Goal: Task Accomplishment & Management: Manage account settings

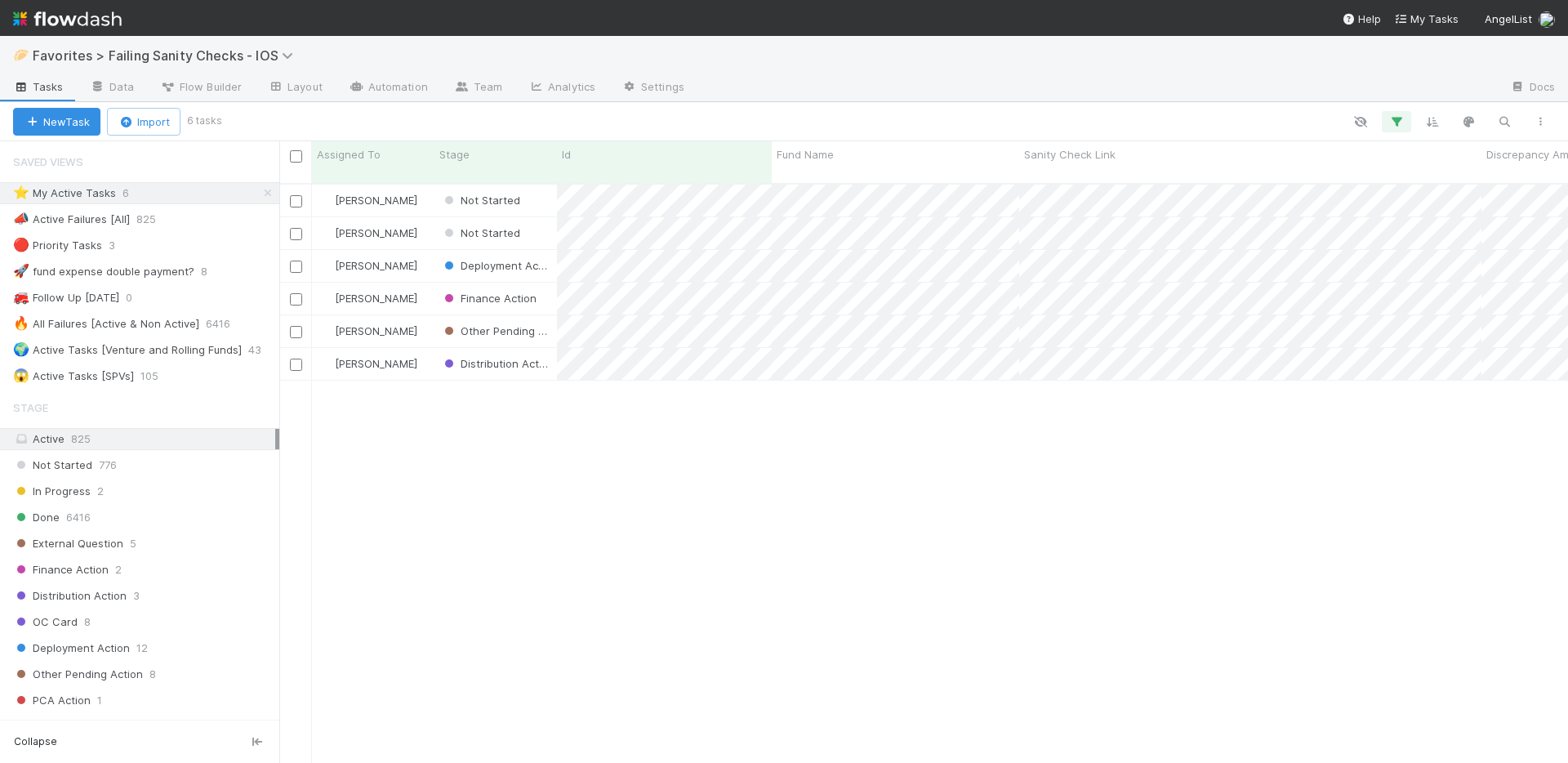
scroll to position [13, 13]
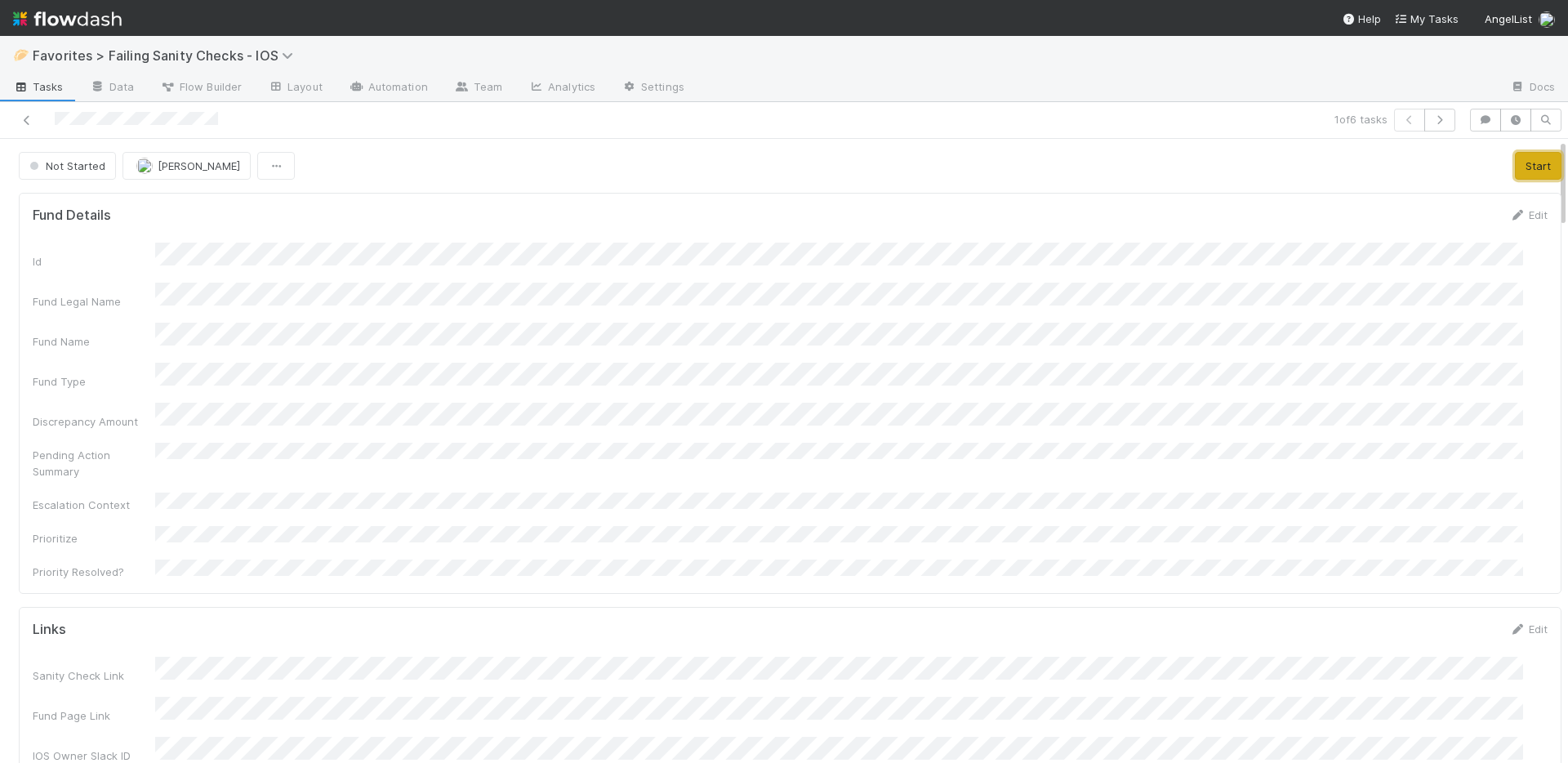
click at [1530, 171] on button "Start" at bounding box center [1538, 166] width 47 height 28
click at [1499, 168] on link "Actions" at bounding box center [1528, 166] width 67 height 28
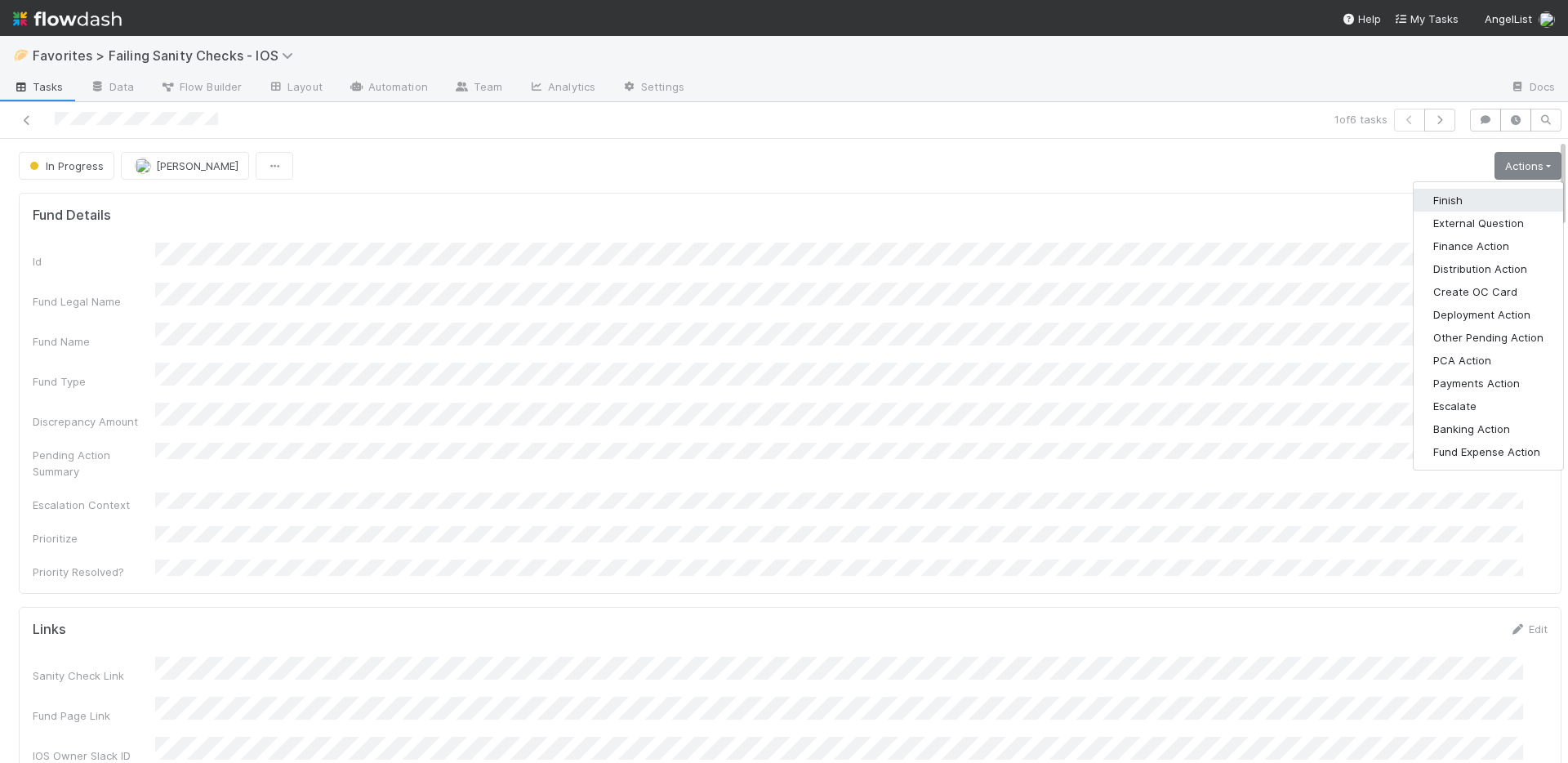
click at [1469, 195] on button "Finish" at bounding box center [1488, 200] width 149 height 23
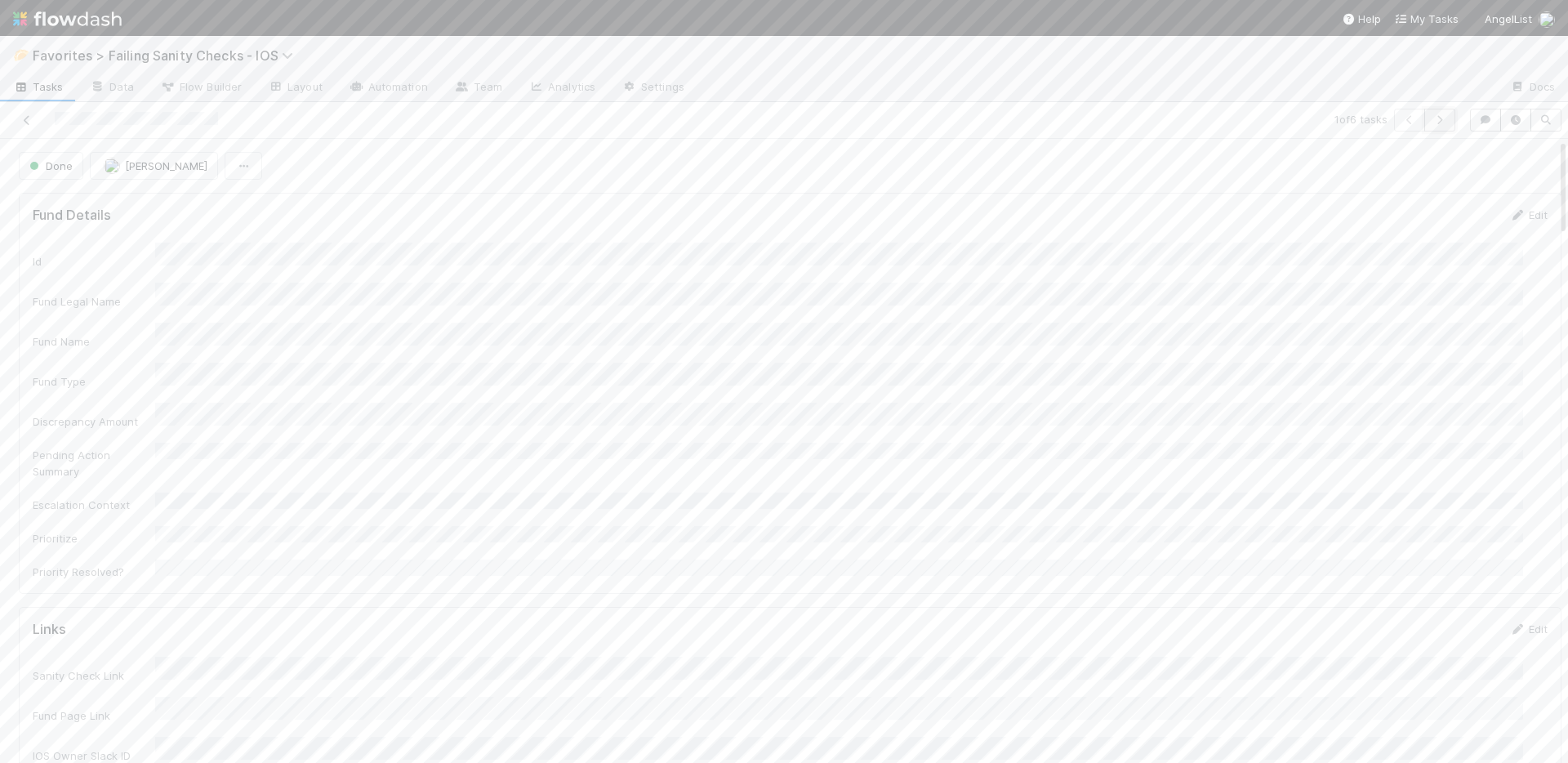
click at [1432, 119] on icon "button" at bounding box center [1440, 120] width 17 height 10
click at [1515, 164] on button "Start" at bounding box center [1538, 166] width 47 height 28
click at [1512, 169] on link "Actions" at bounding box center [1528, 166] width 67 height 28
click at [1492, 194] on button "Finish" at bounding box center [1488, 200] width 149 height 23
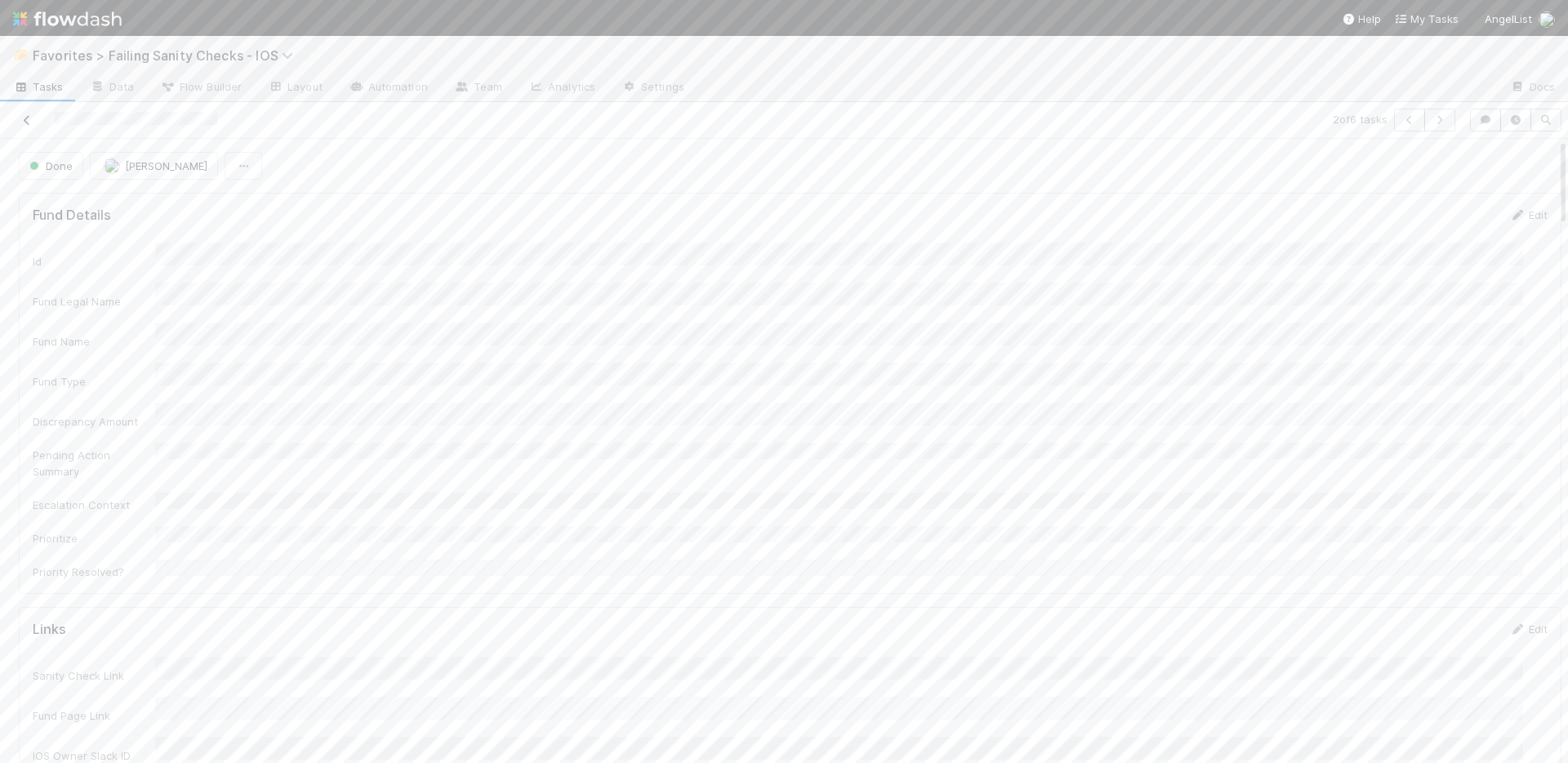
click at [23, 118] on icon at bounding box center [27, 120] width 17 height 10
click at [1511, 165] on button "Finish" at bounding box center [1536, 166] width 50 height 28
click at [26, 122] on icon at bounding box center [27, 120] width 17 height 10
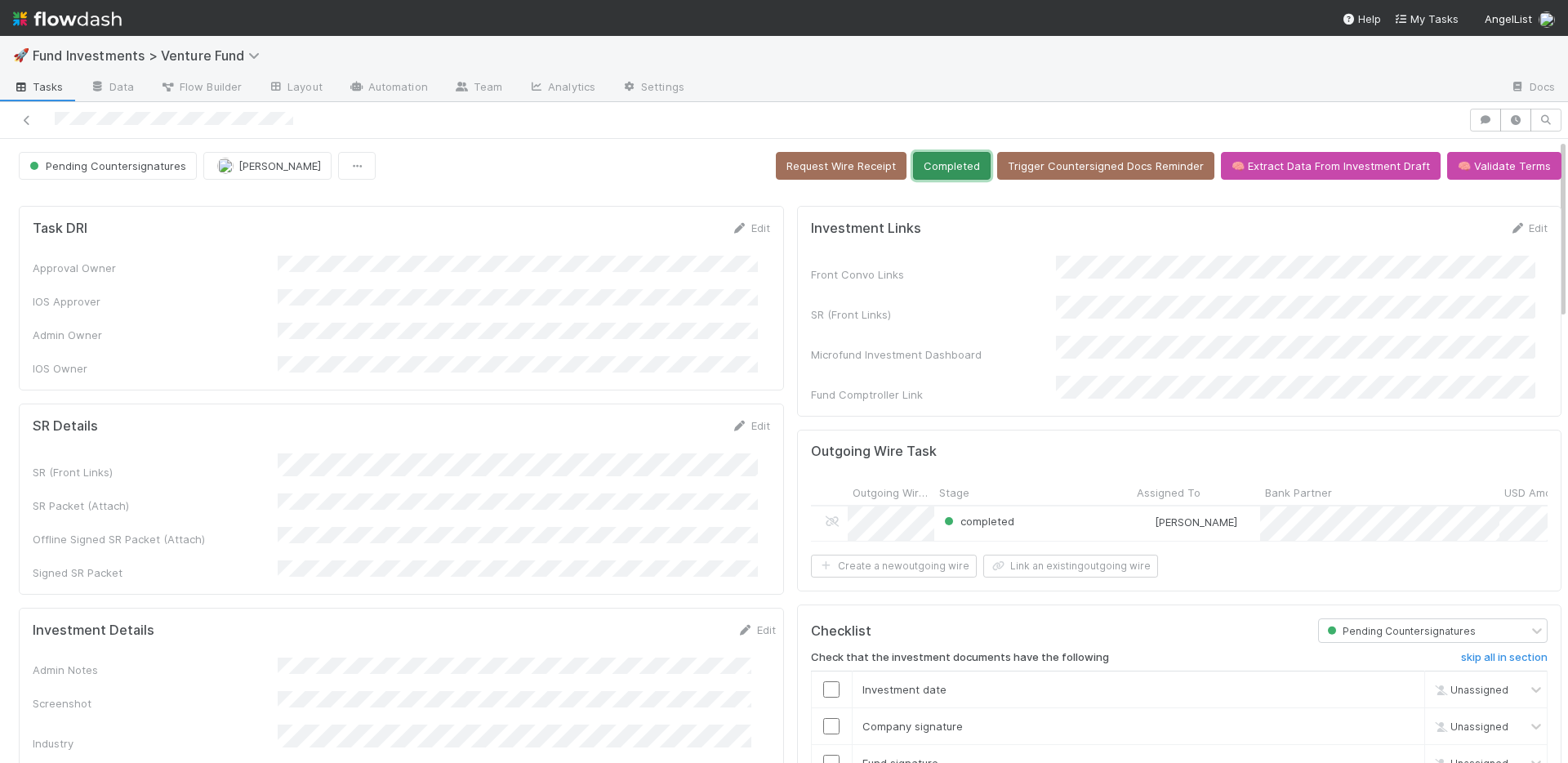
click at [917, 162] on button "Completed" at bounding box center [951, 166] width 77 height 28
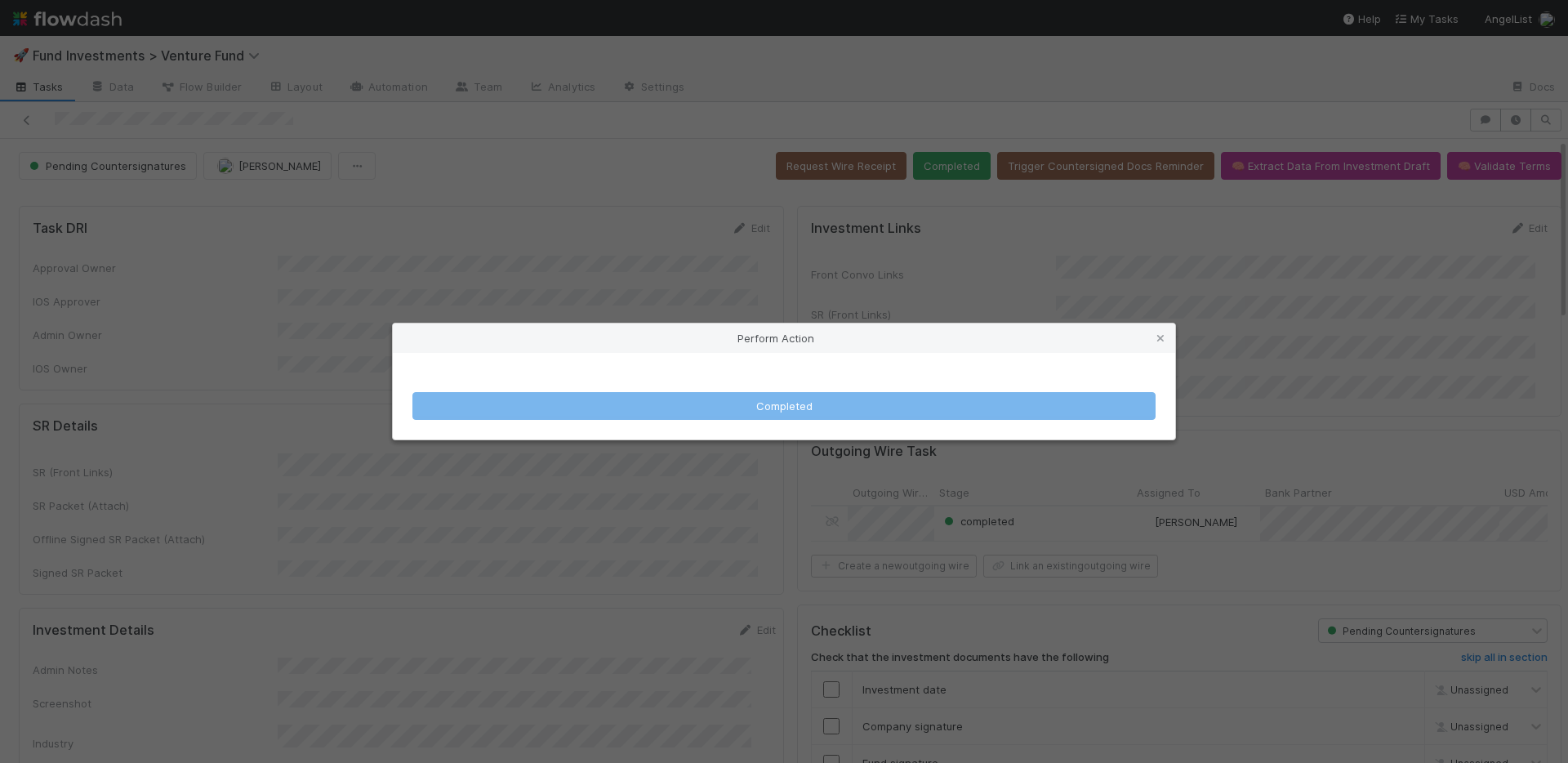
click at [884, 149] on div "Perform Action Completed" at bounding box center [784, 381] width 1568 height 763
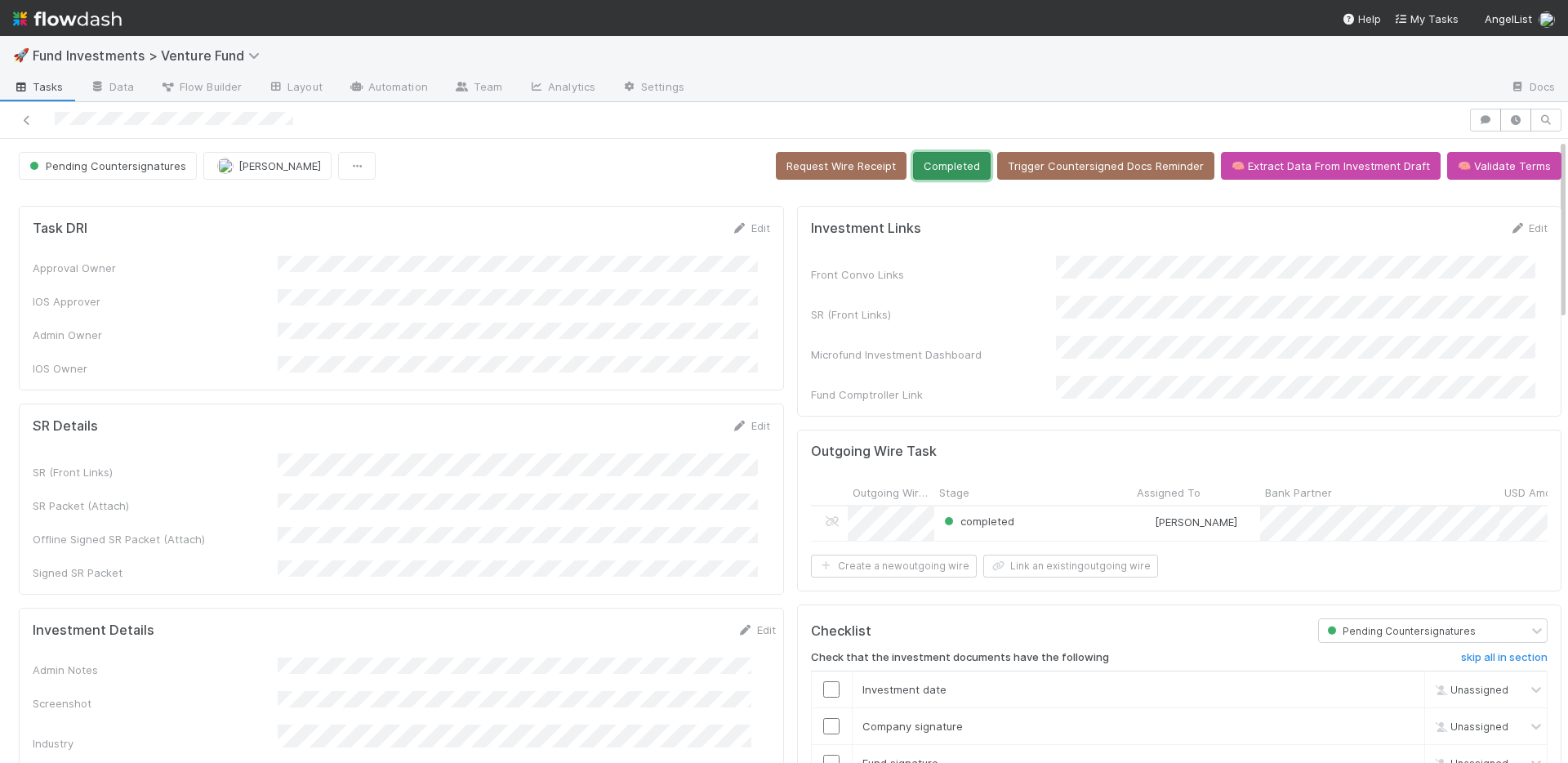
click at [922, 158] on button "Completed" at bounding box center [951, 166] width 77 height 28
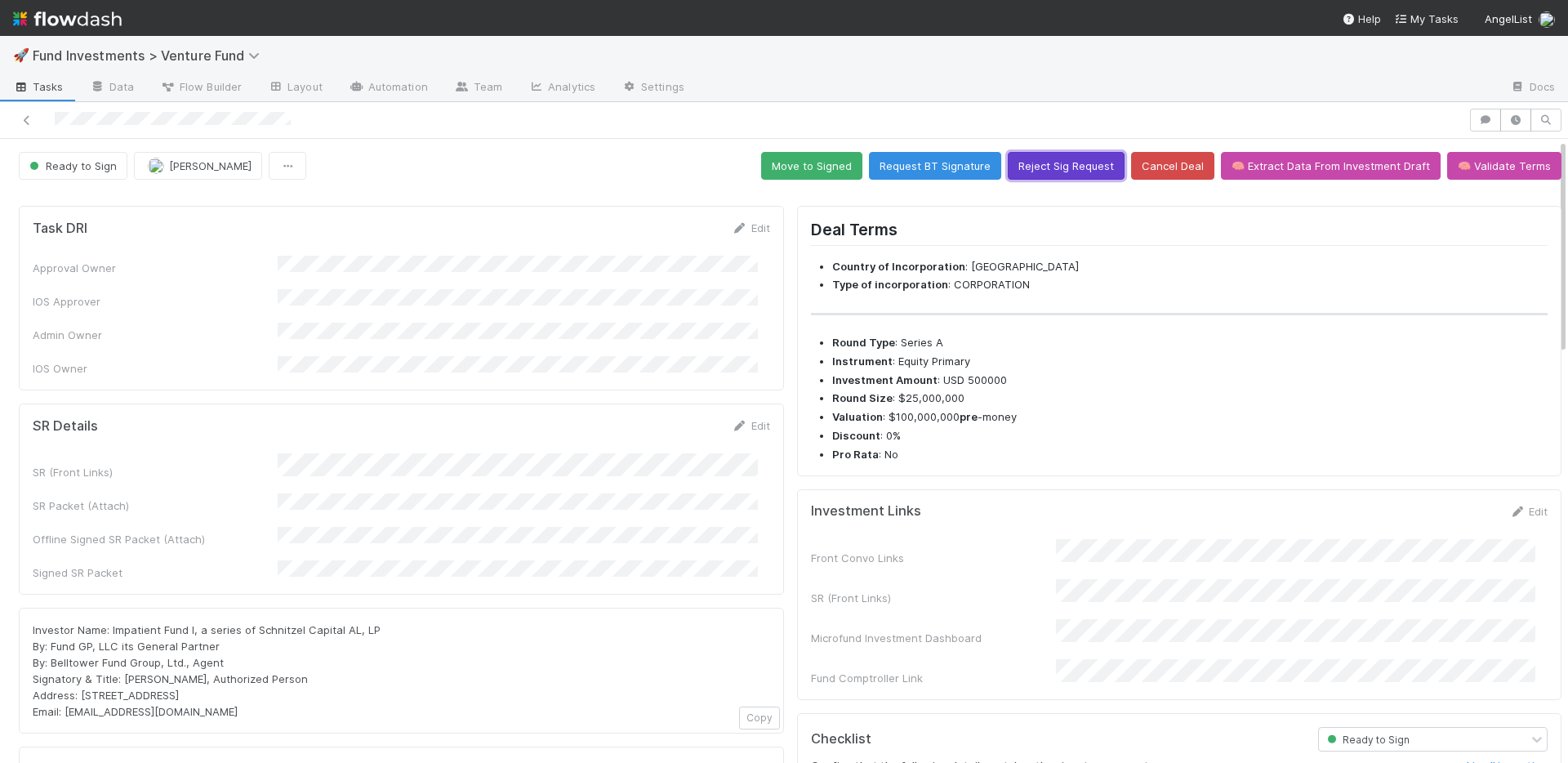
click at [1055, 169] on button "Reject Sig Request" at bounding box center [1066, 166] width 116 height 28
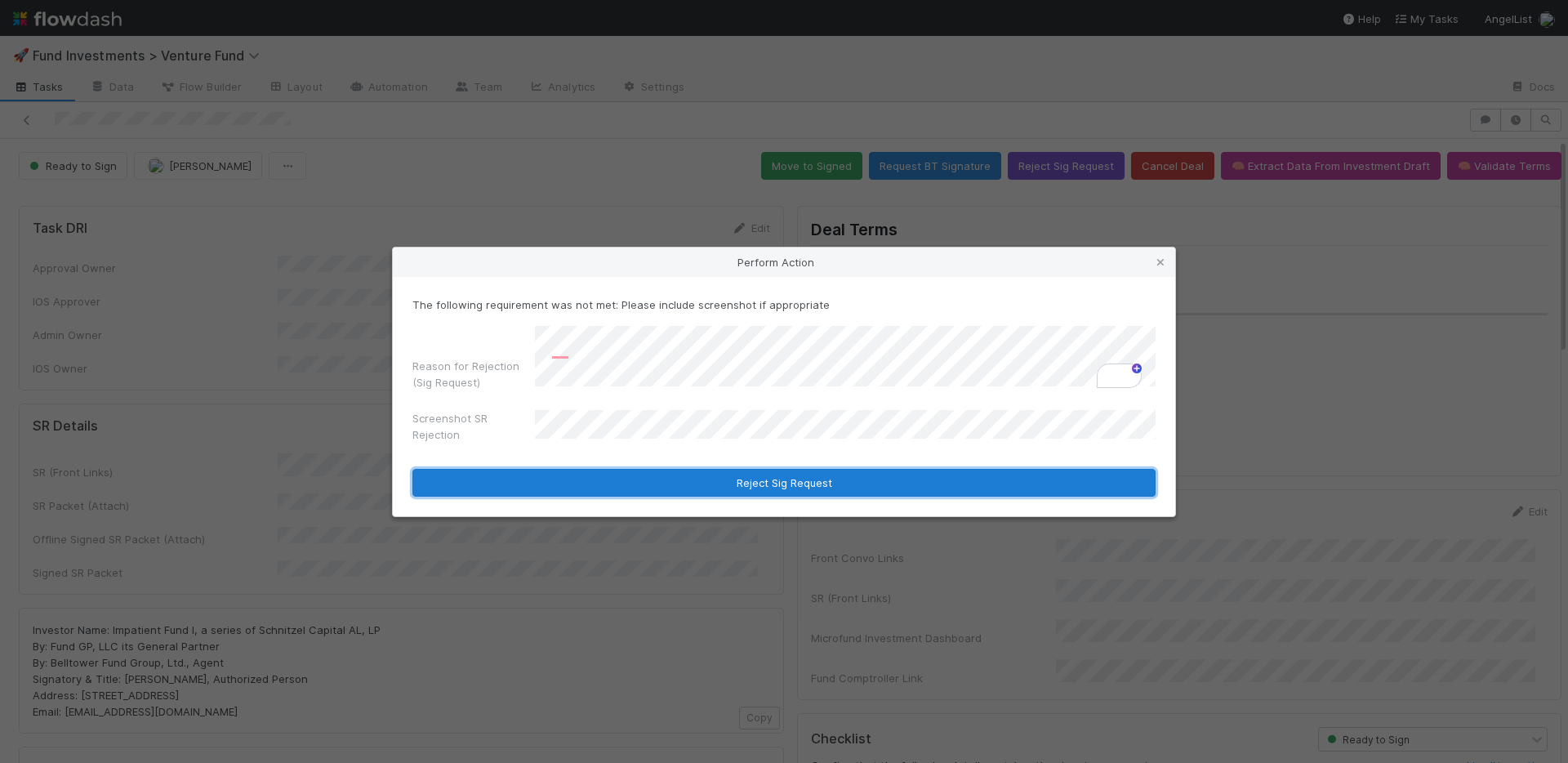
click at [716, 486] on button "Reject Sig Request" at bounding box center [784, 483] width 743 height 28
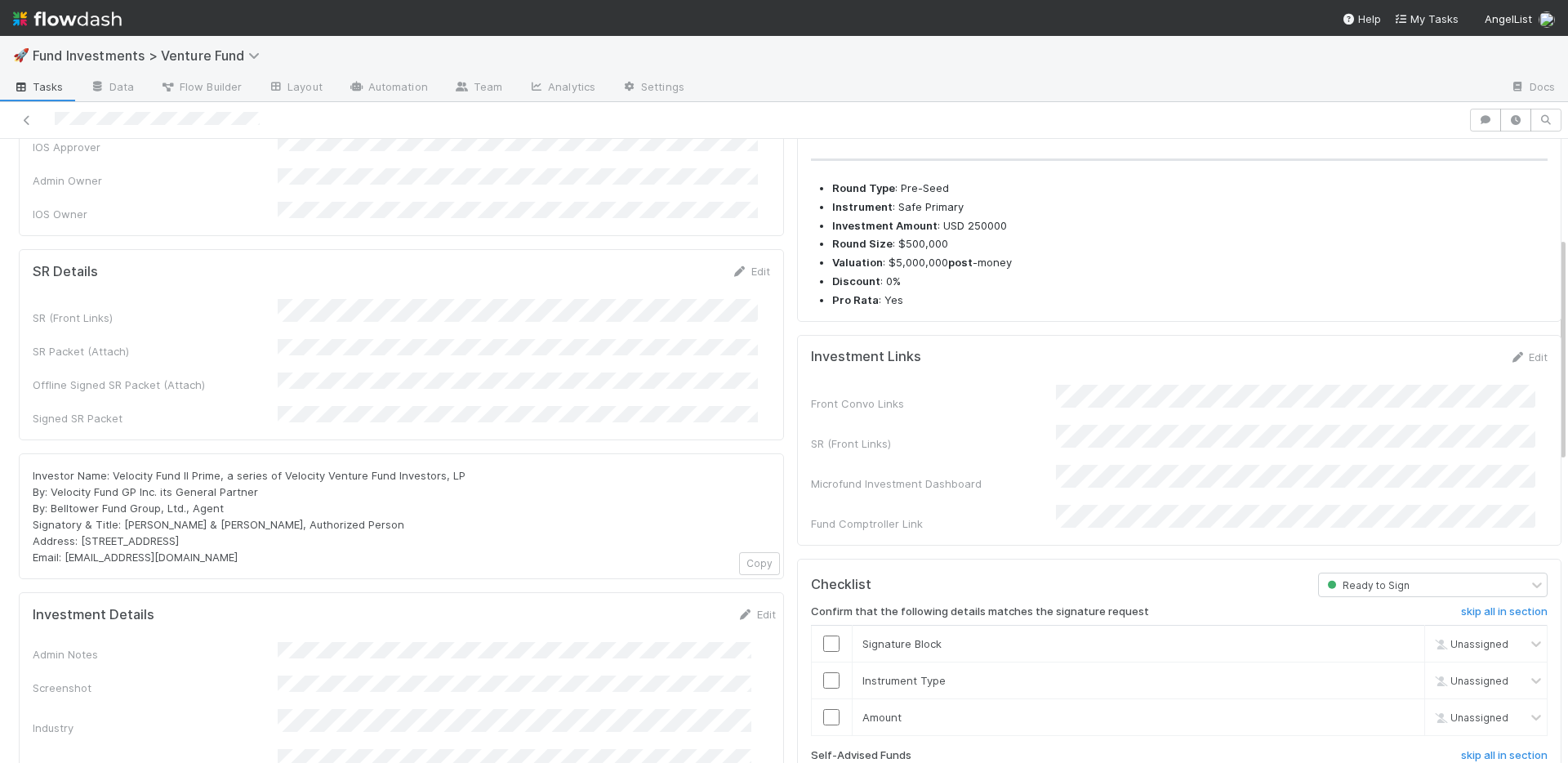
scroll to position [147, 0]
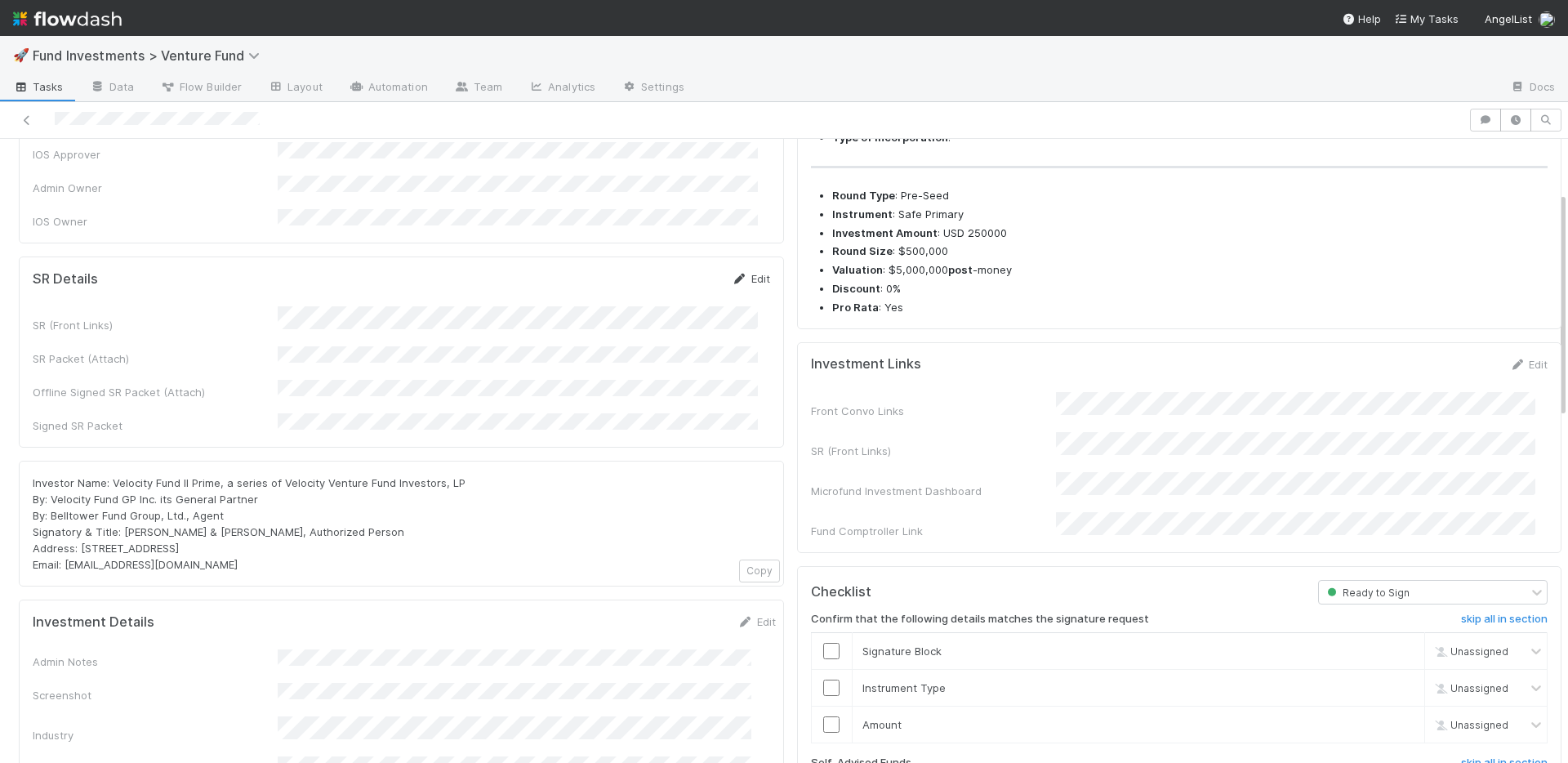
click at [738, 272] on link "Edit" at bounding box center [750, 279] width 38 height 13
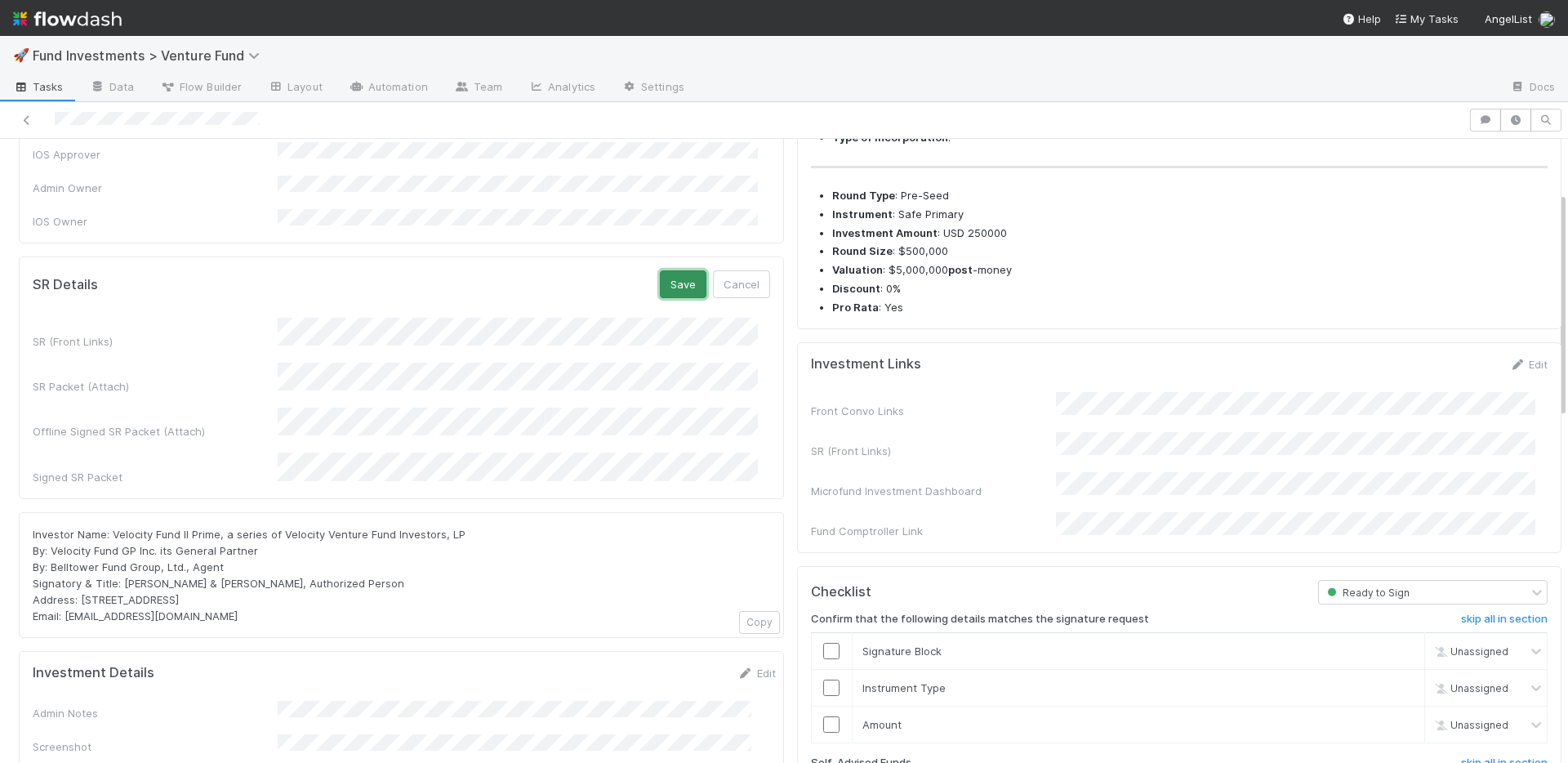
click at [665, 270] on button "Save" at bounding box center [683, 284] width 47 height 28
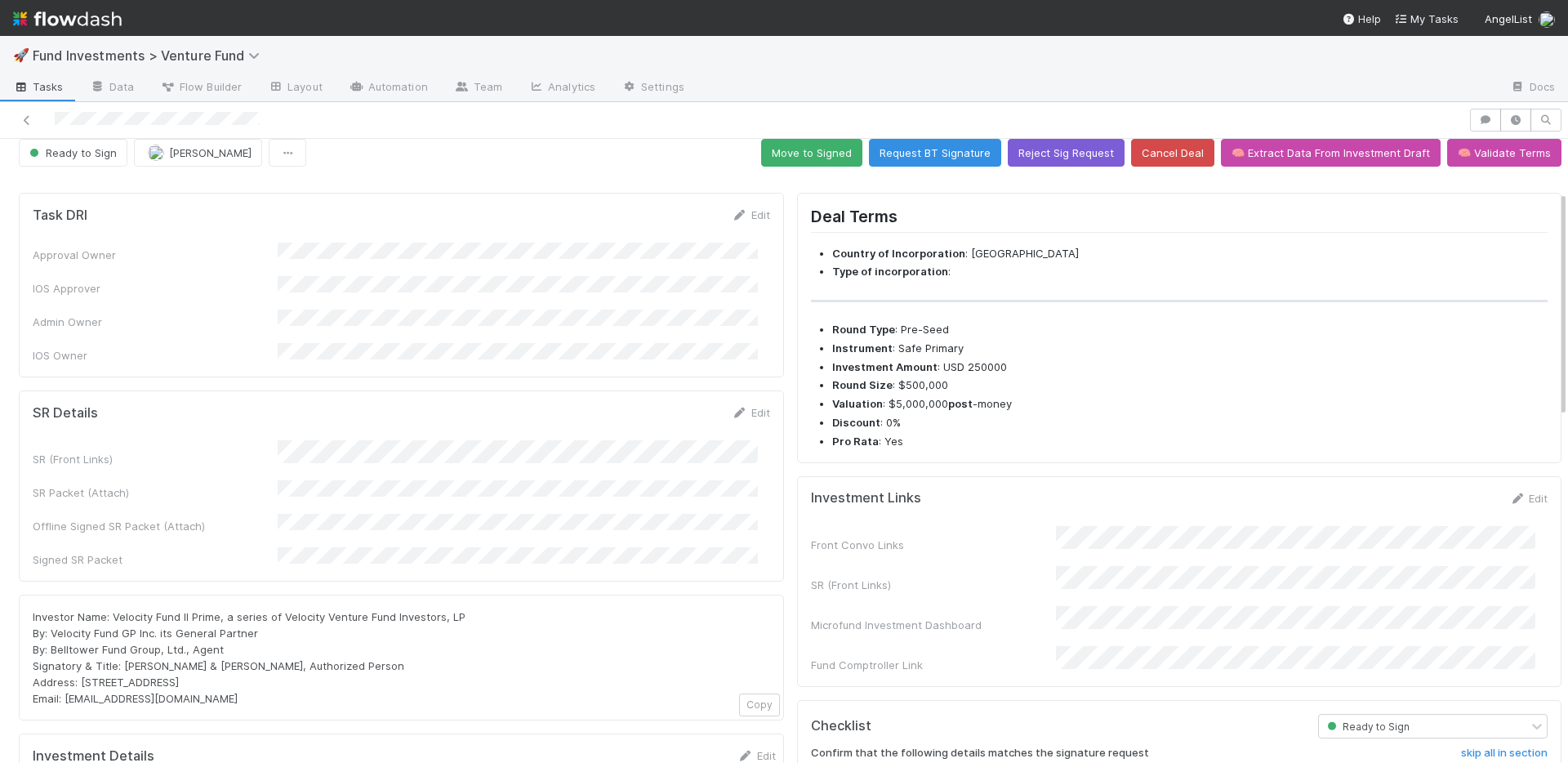
scroll to position [0, 0]
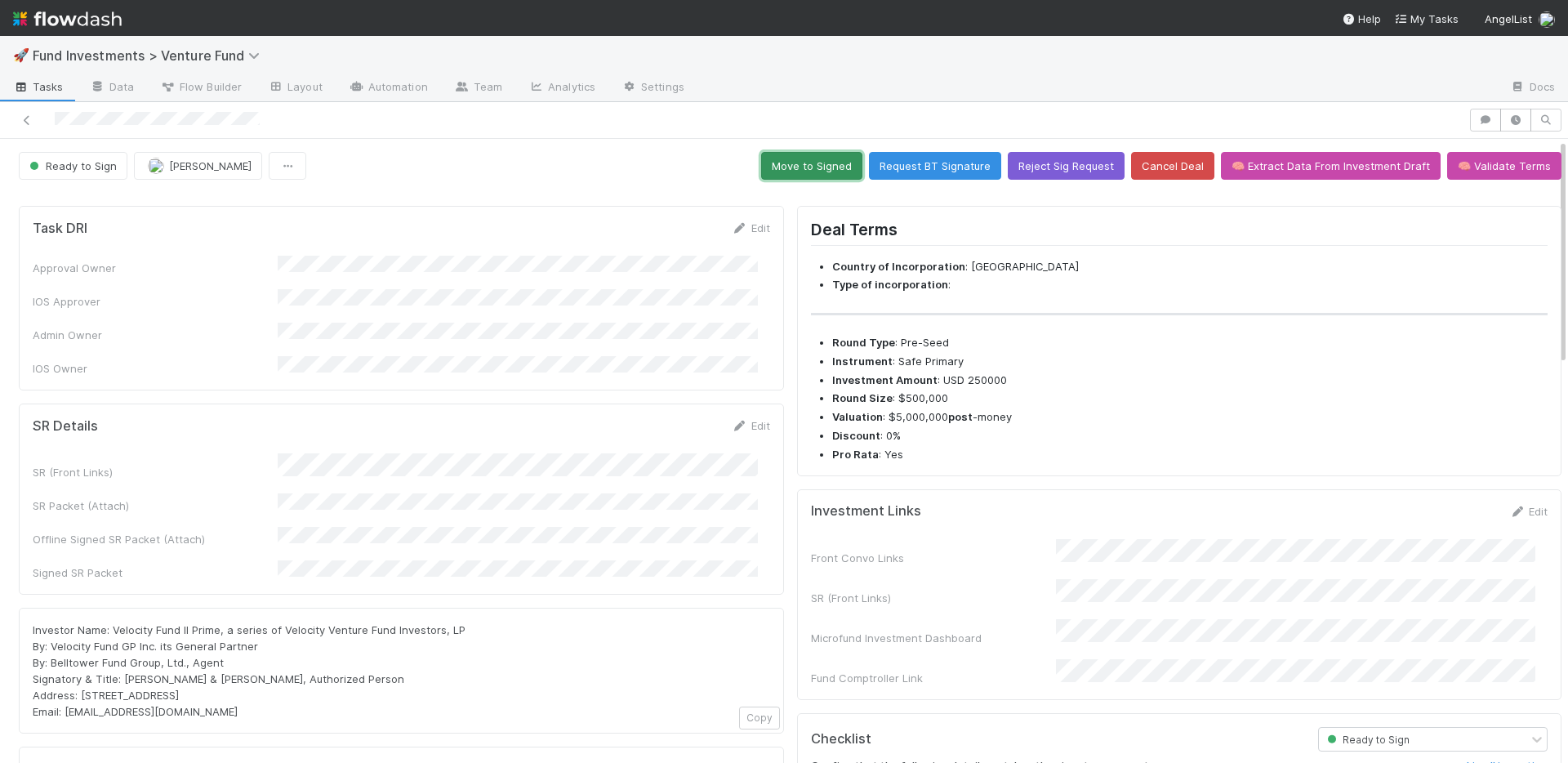
click at [820, 169] on button "Move to Signed" at bounding box center [811, 166] width 102 height 28
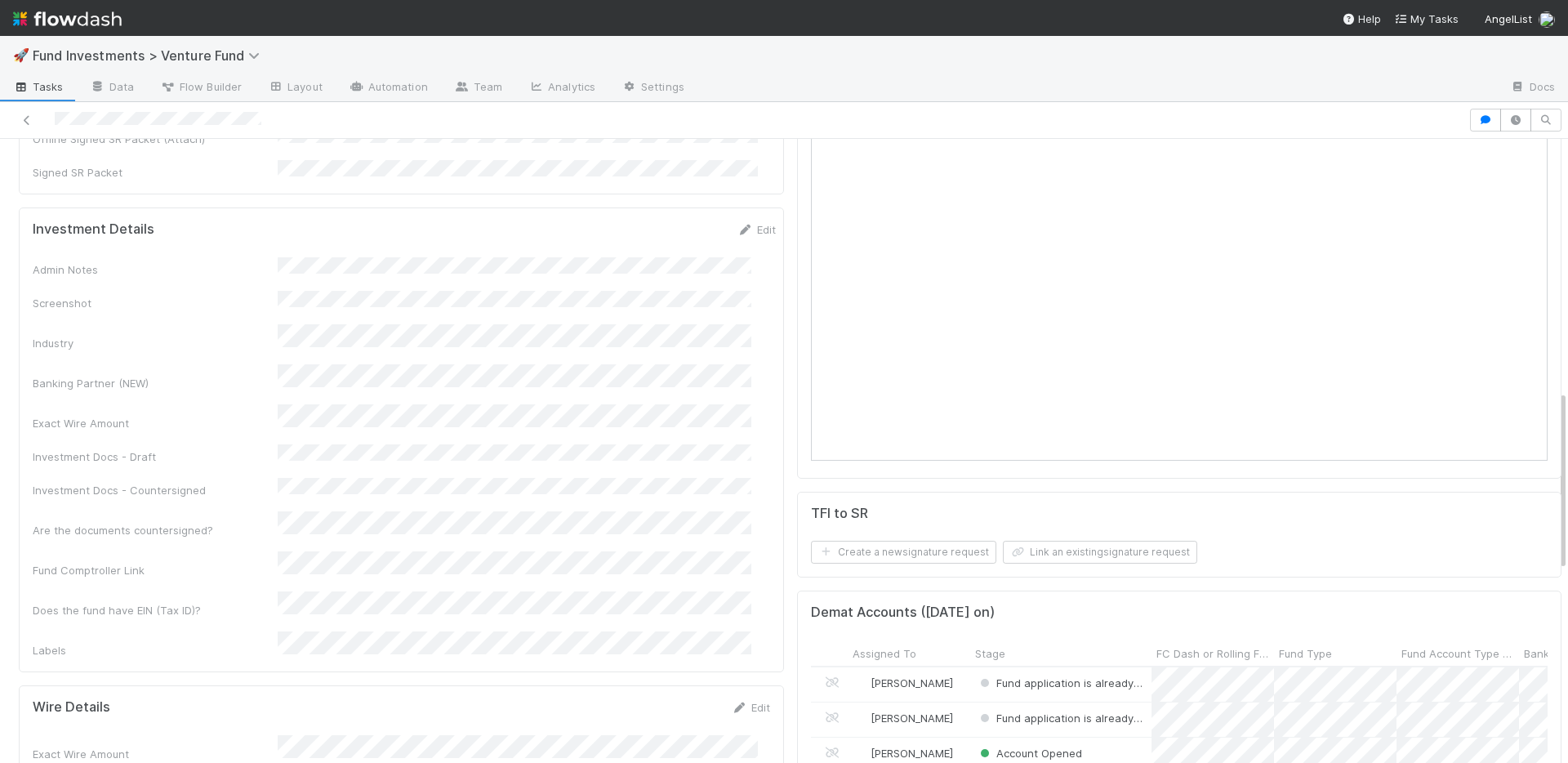
scroll to position [1172, 0]
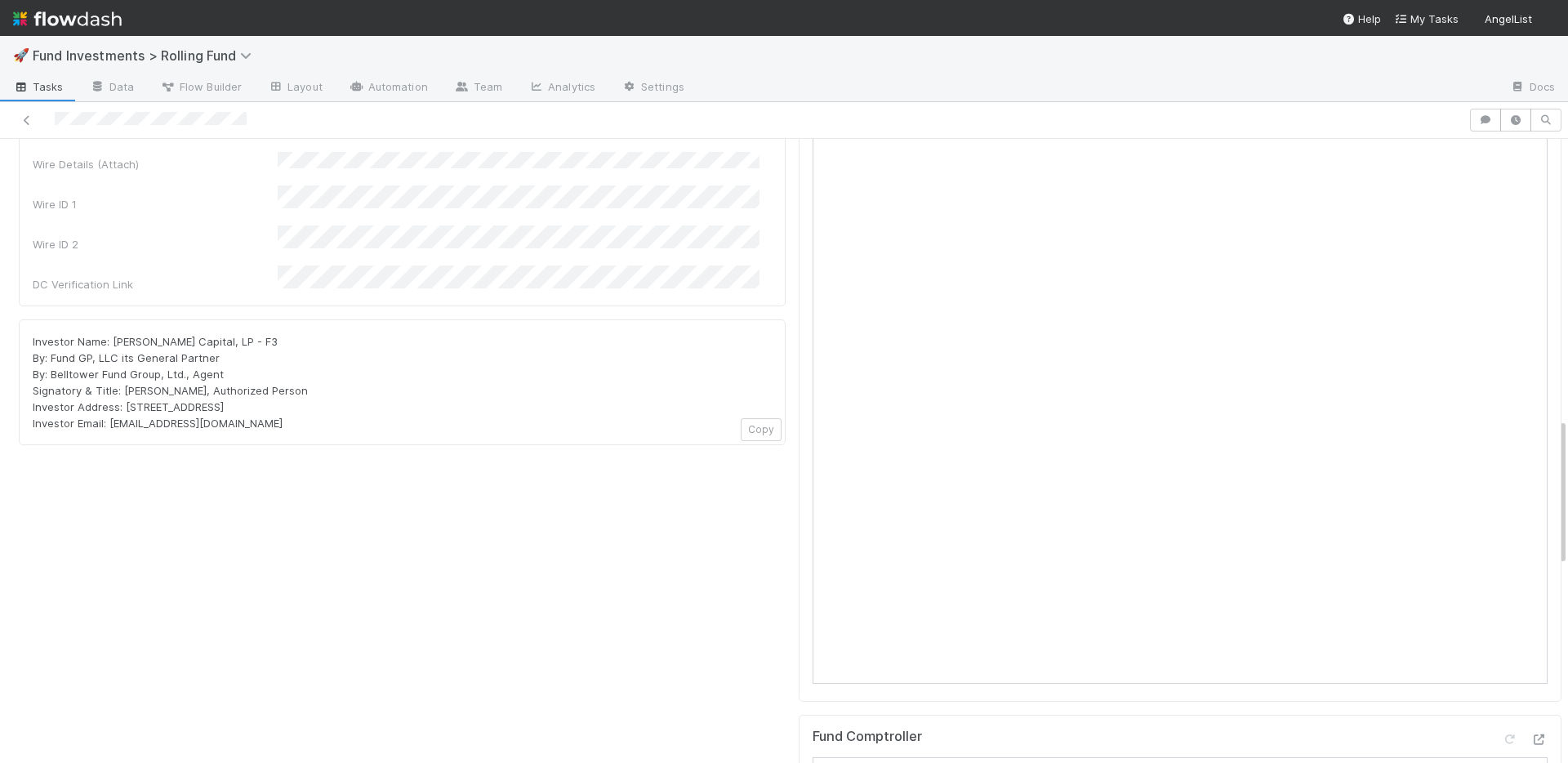
scroll to position [840, 0]
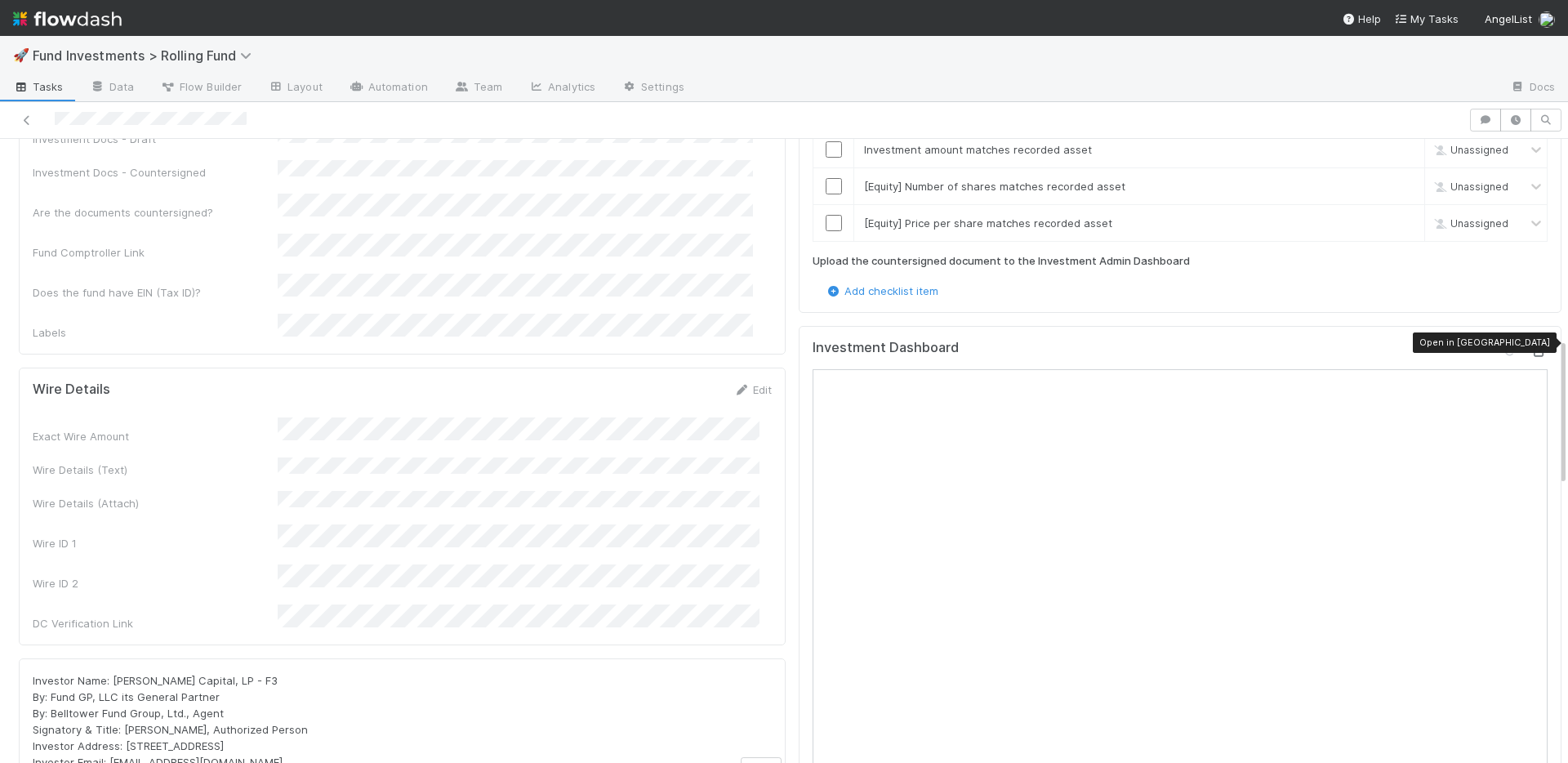
click at [1532, 347] on icon at bounding box center [1540, 351] width 17 height 10
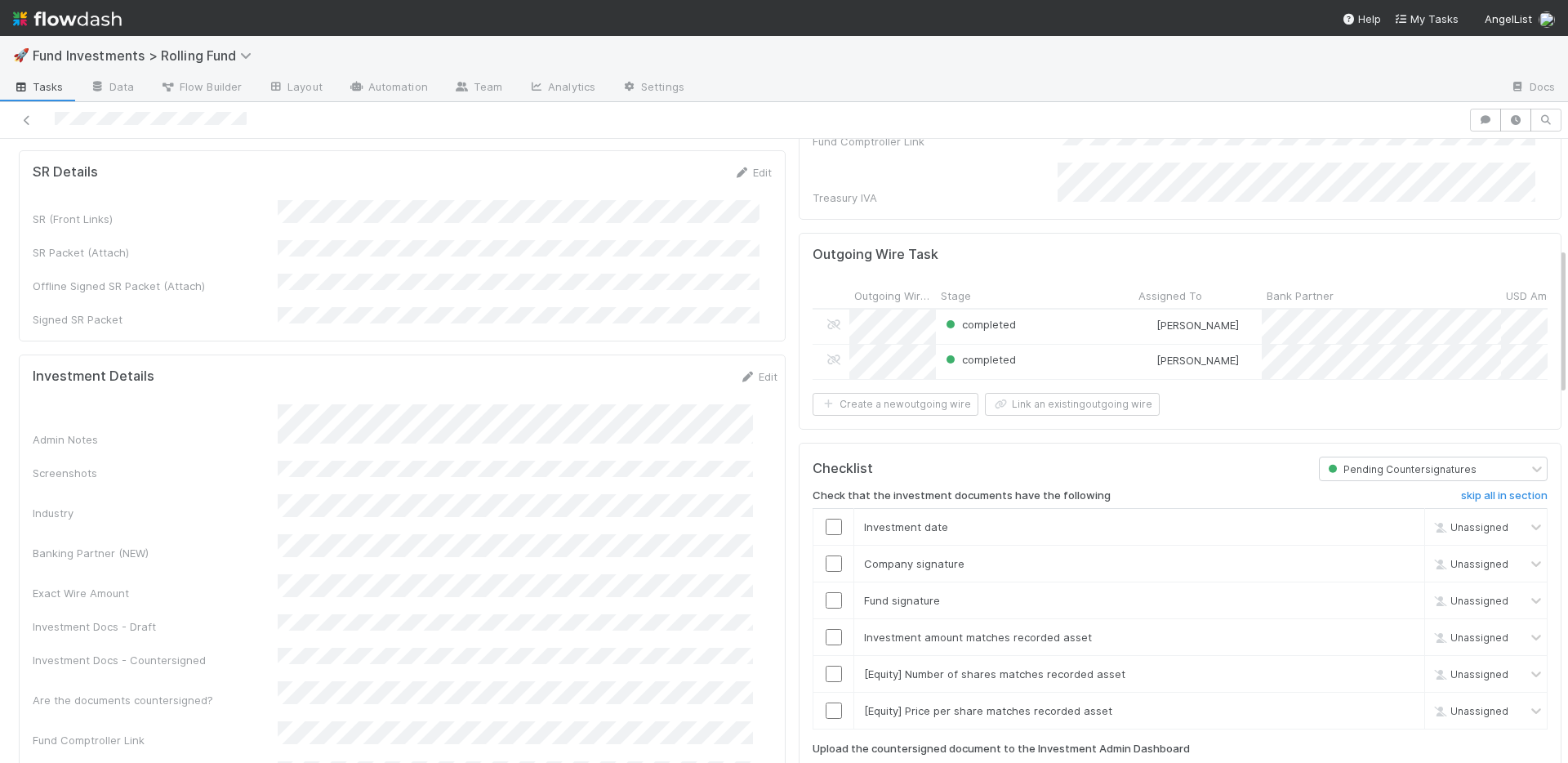
scroll to position [331, 0]
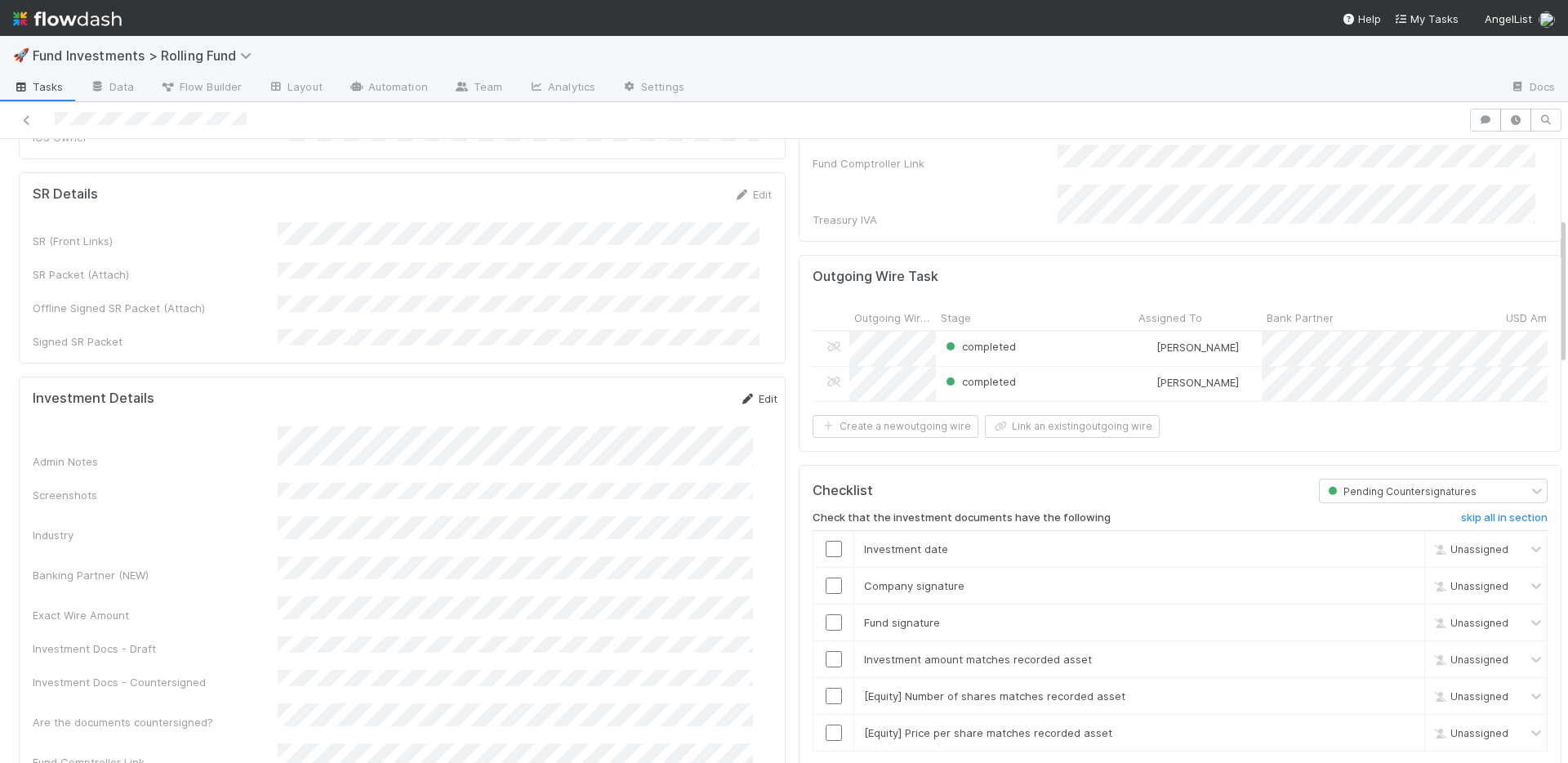
click at [745, 392] on link "Edit" at bounding box center [757, 399] width 38 height 13
click at [667, 390] on button "Save" at bounding box center [690, 404] width 47 height 28
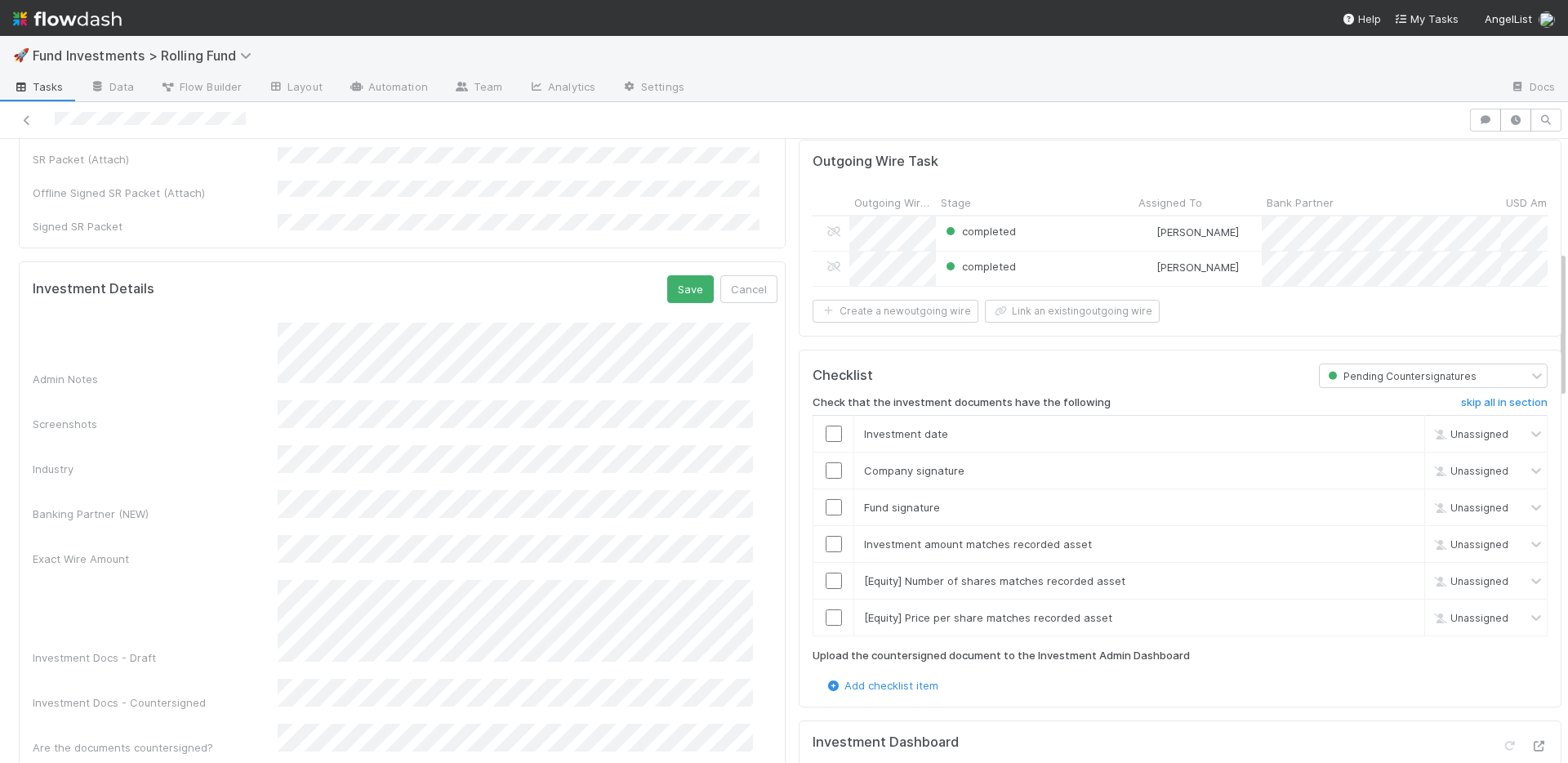
scroll to position [441, 0]
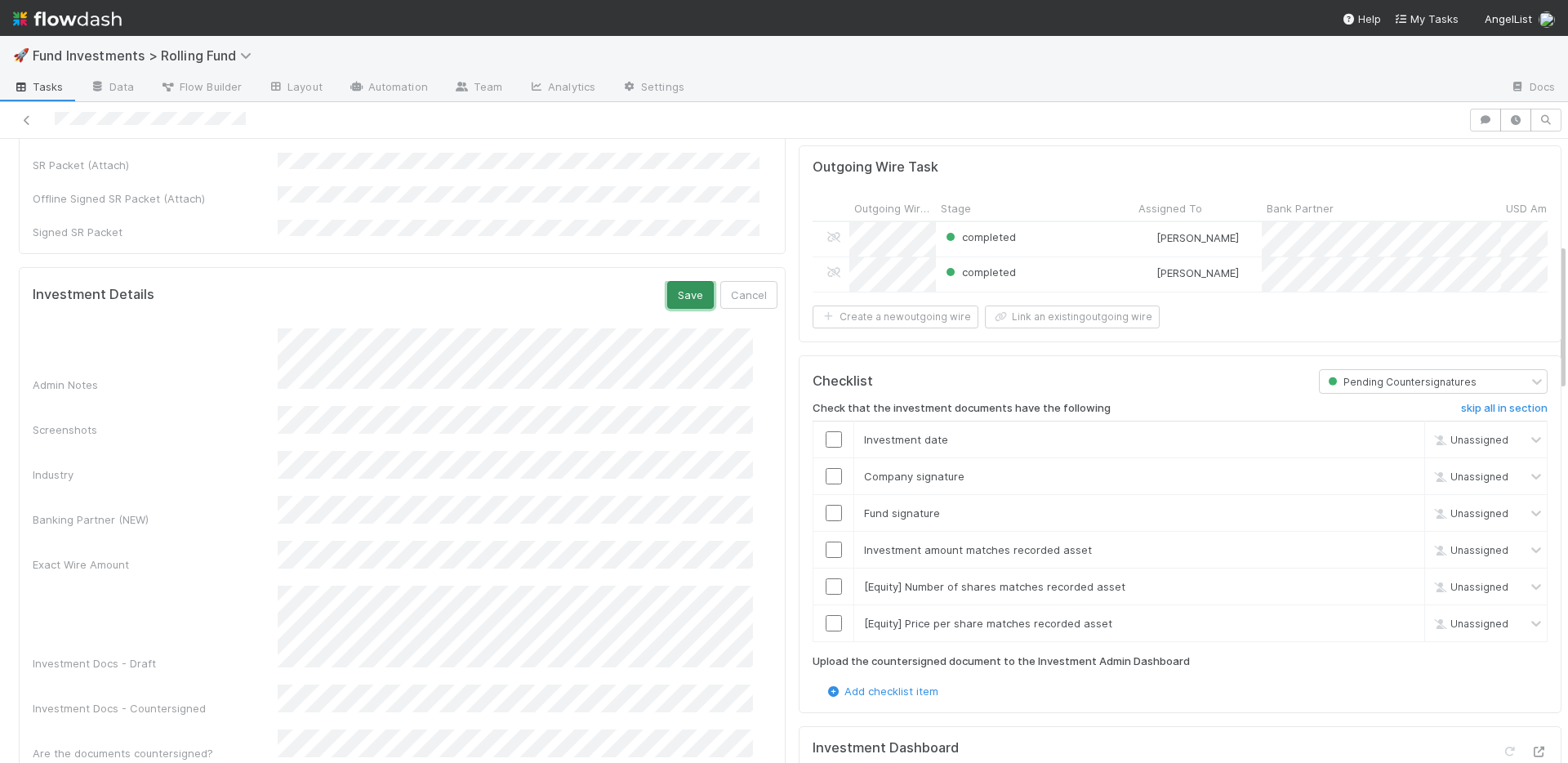
click at [667, 281] on button "Save" at bounding box center [690, 295] width 47 height 28
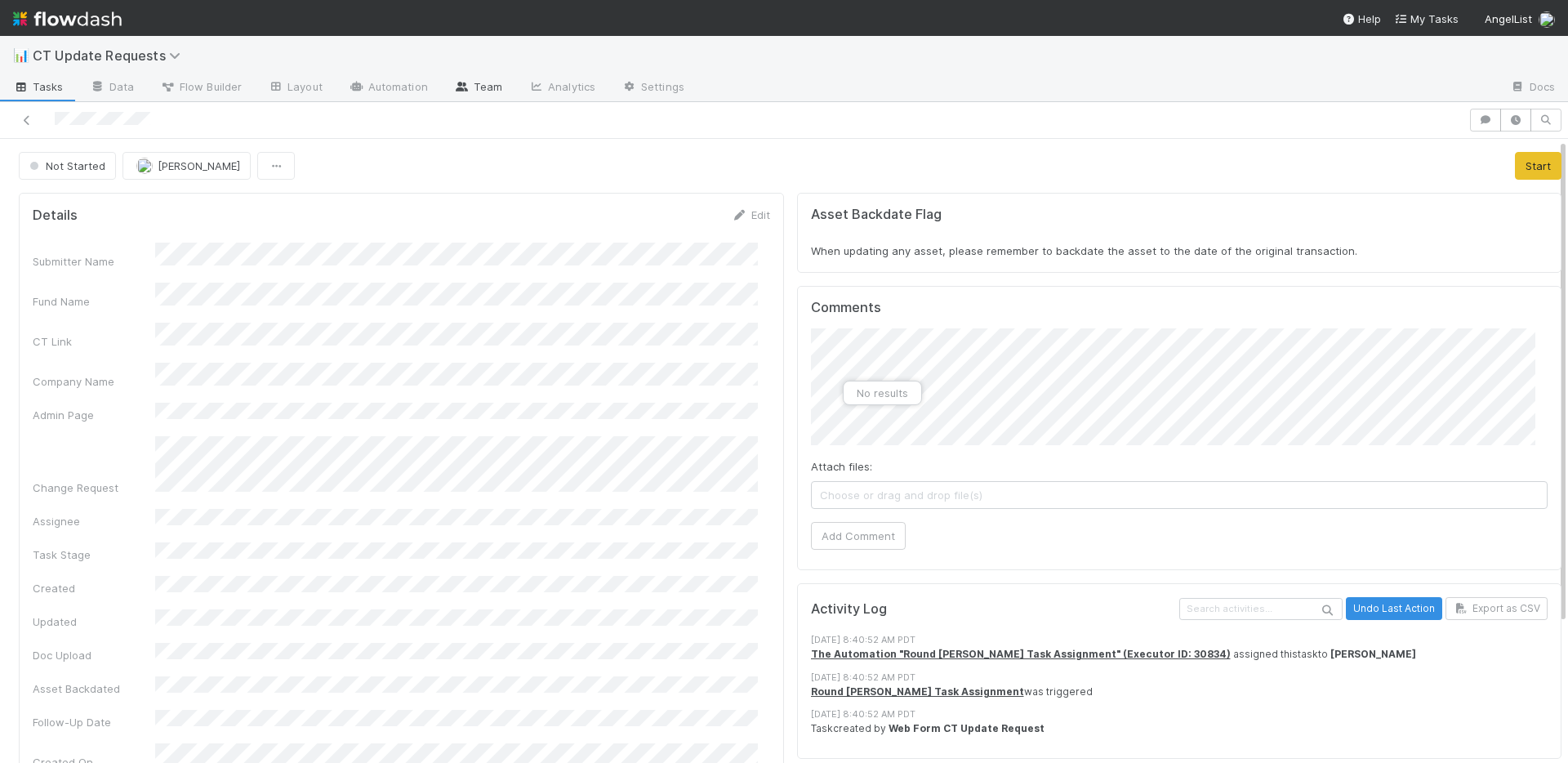
click at [484, 89] on link "Team" at bounding box center [478, 89] width 75 height 26
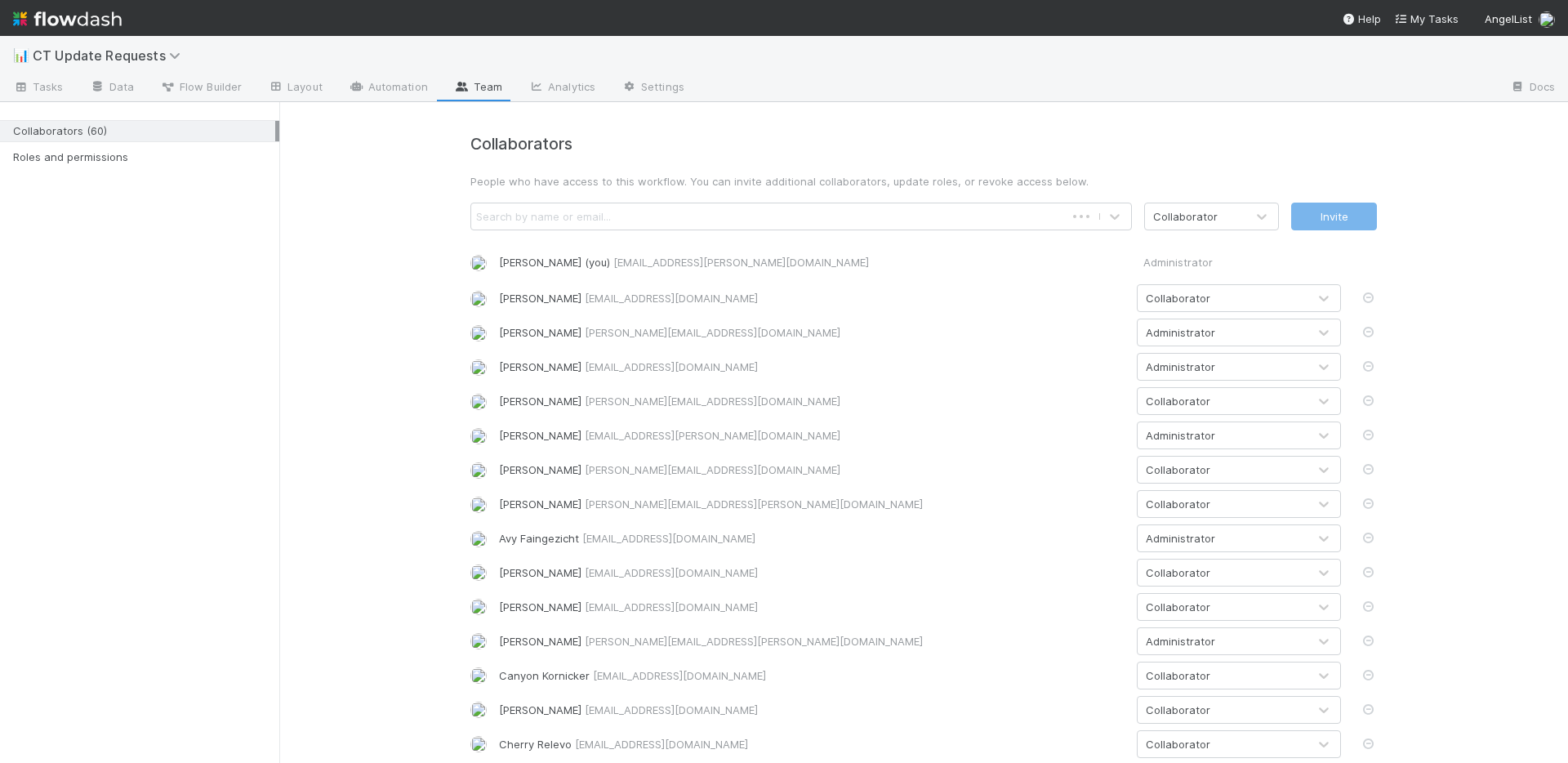
click at [906, 214] on div "Search by name or email..." at bounding box center [768, 216] width 593 height 26
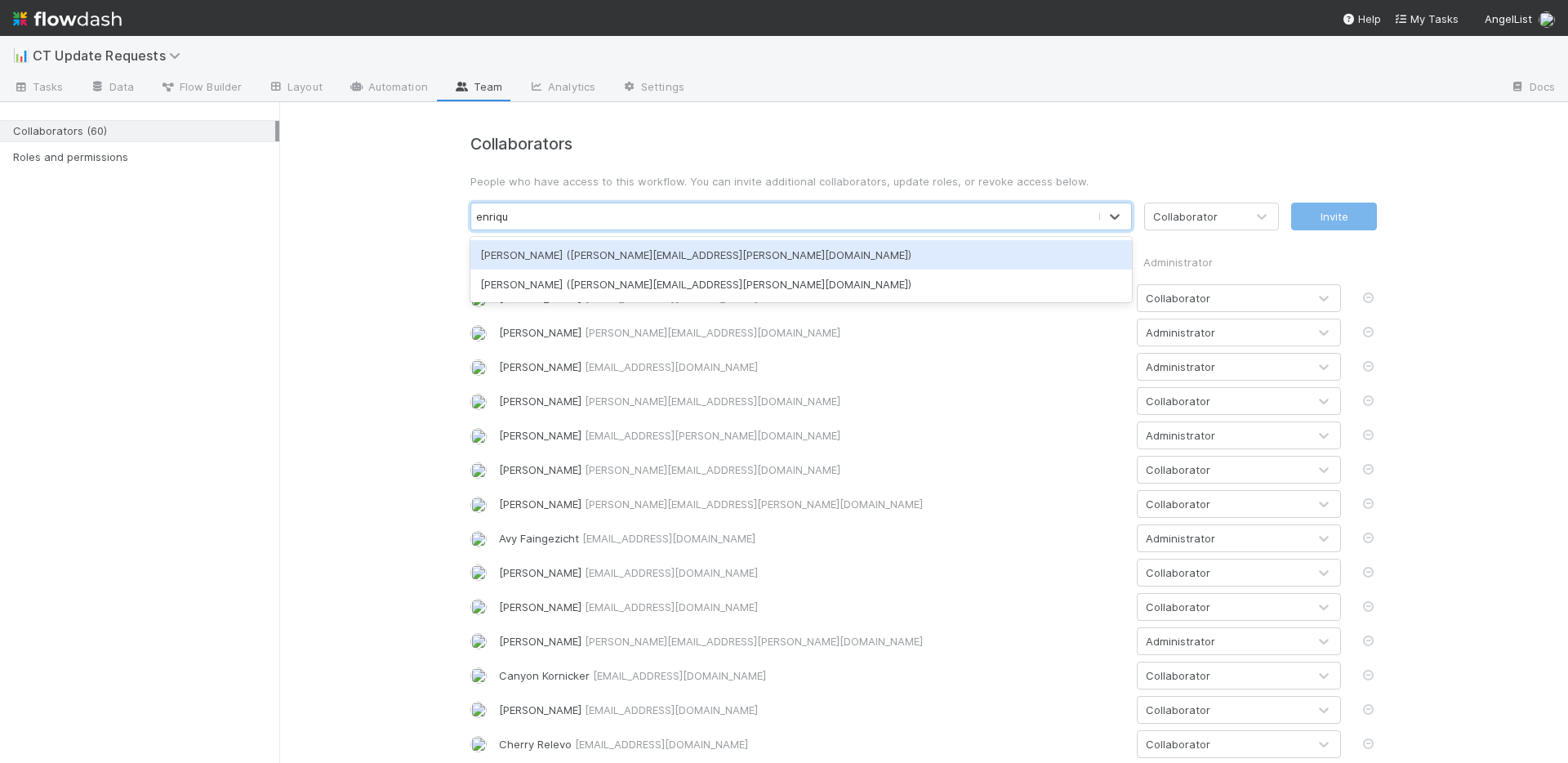
type input "enrique"
click at [760, 255] on div "Enrique Hernandez (enrique.hernandez@belltowerfunds.com)" at bounding box center [801, 255] width 661 height 30
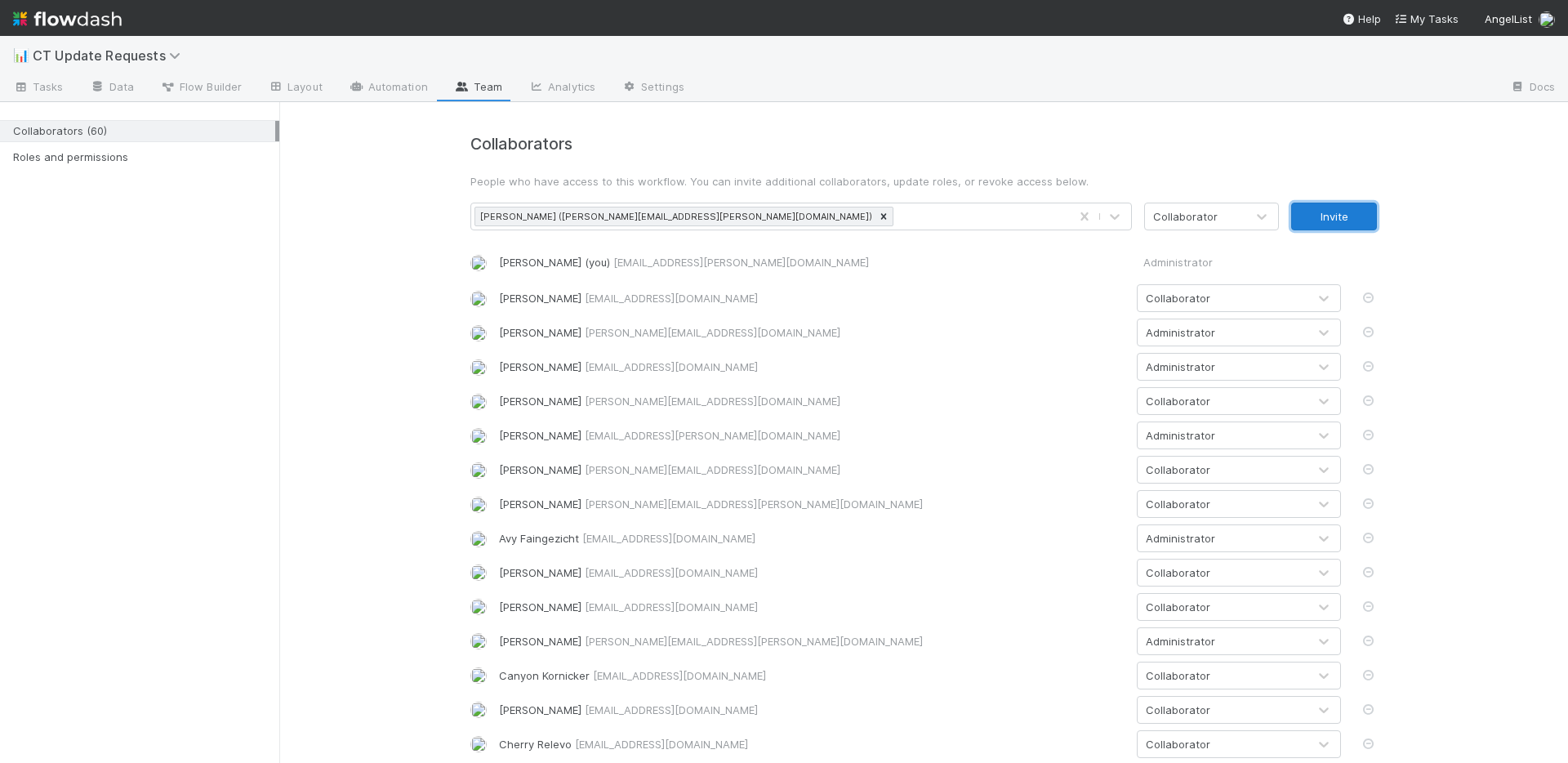
click at [1321, 217] on button "Invite" at bounding box center [1334, 216] width 86 height 28
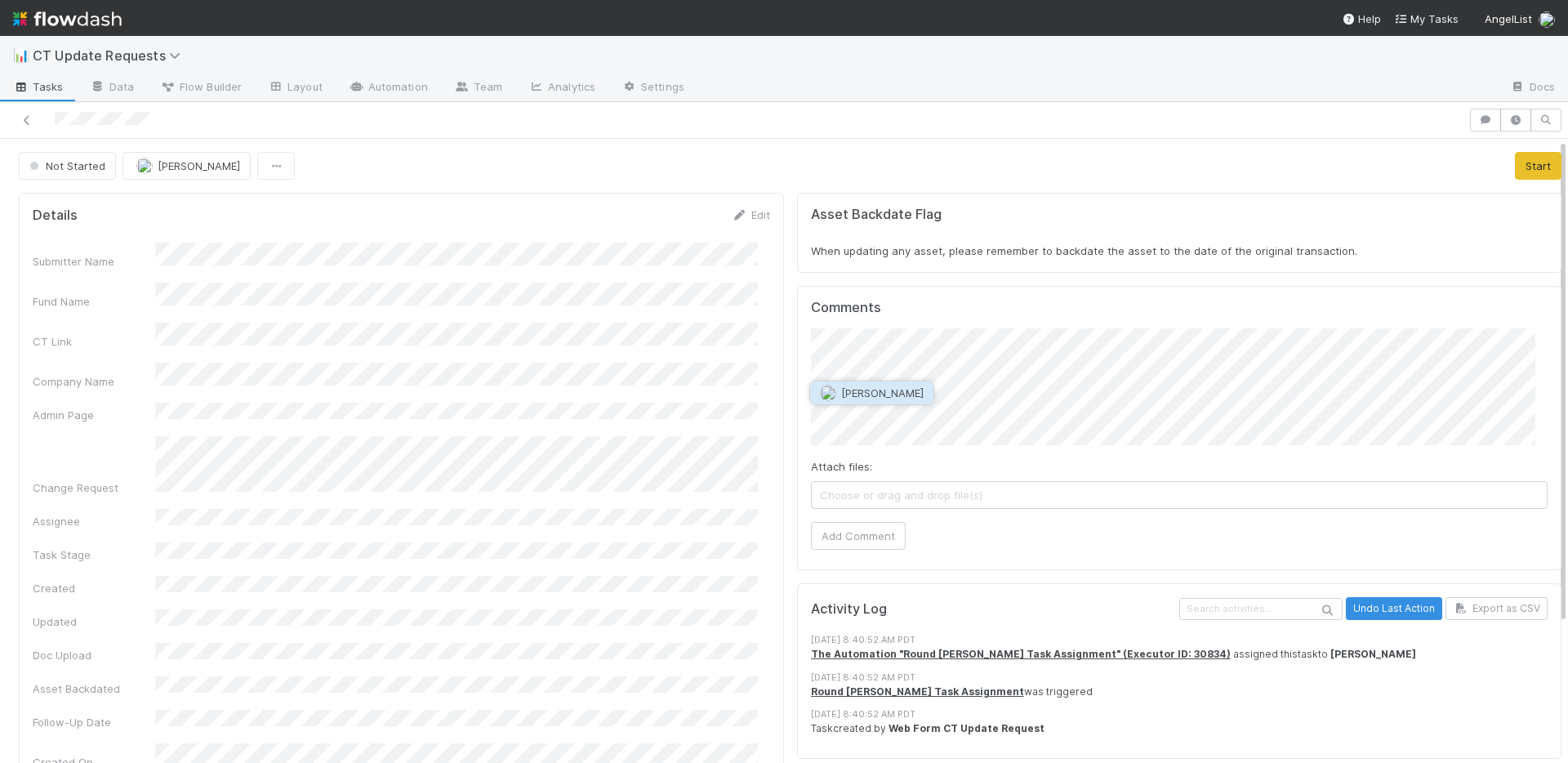
click at [868, 393] on span "[PERSON_NAME]" at bounding box center [882, 393] width 83 height 13
click at [272, 478] on div "Submitter Name Fund Name CT Link Company Name Admin Page Change Request Assigne…" at bounding box center [402, 525] width 738 height 567
click at [865, 530] on button "Add Comment" at bounding box center [859, 536] width 95 height 28
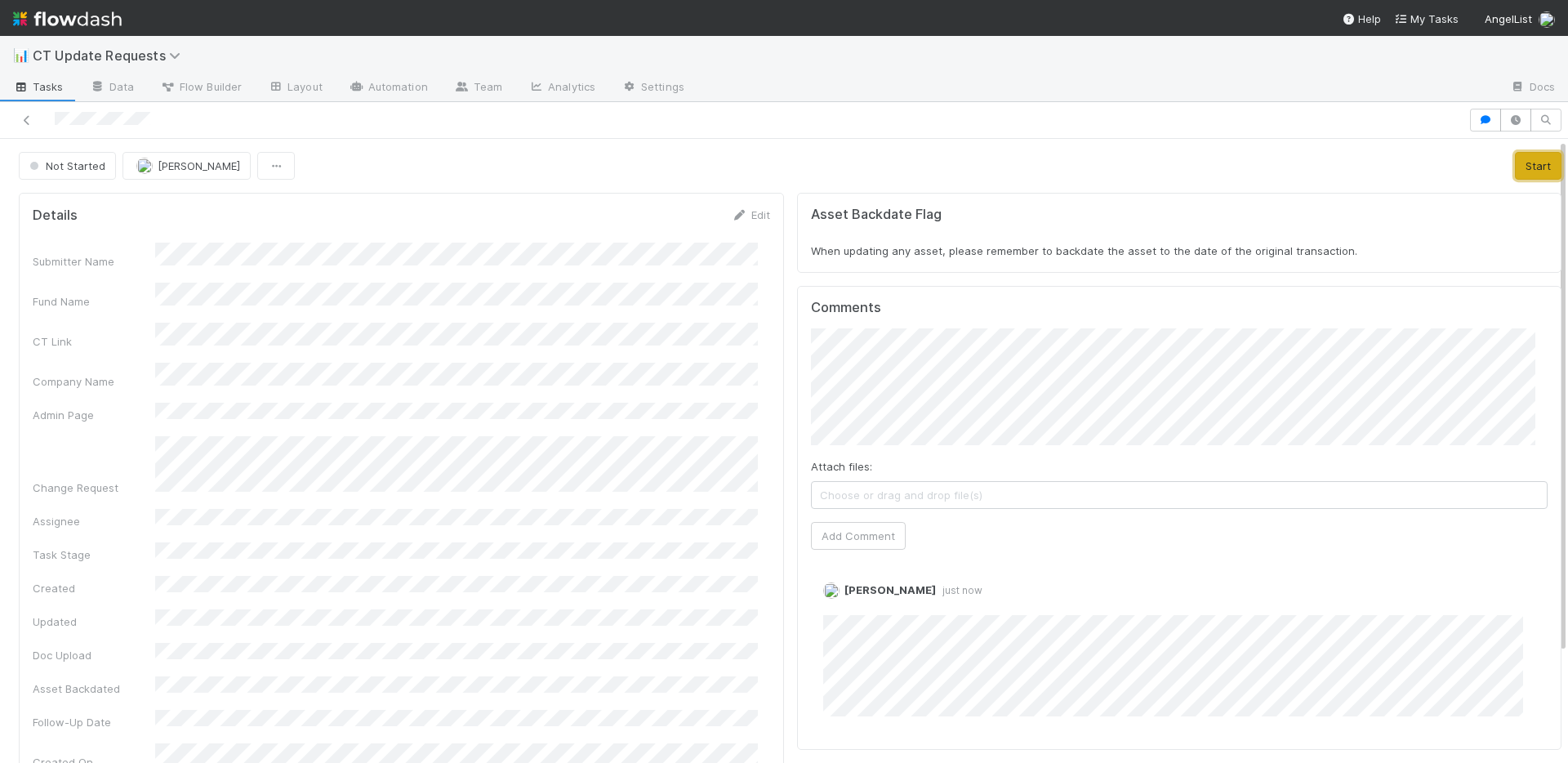
click at [1522, 172] on button "Start" at bounding box center [1538, 166] width 47 height 28
click at [1522, 170] on link "Actions" at bounding box center [1528, 166] width 67 height 28
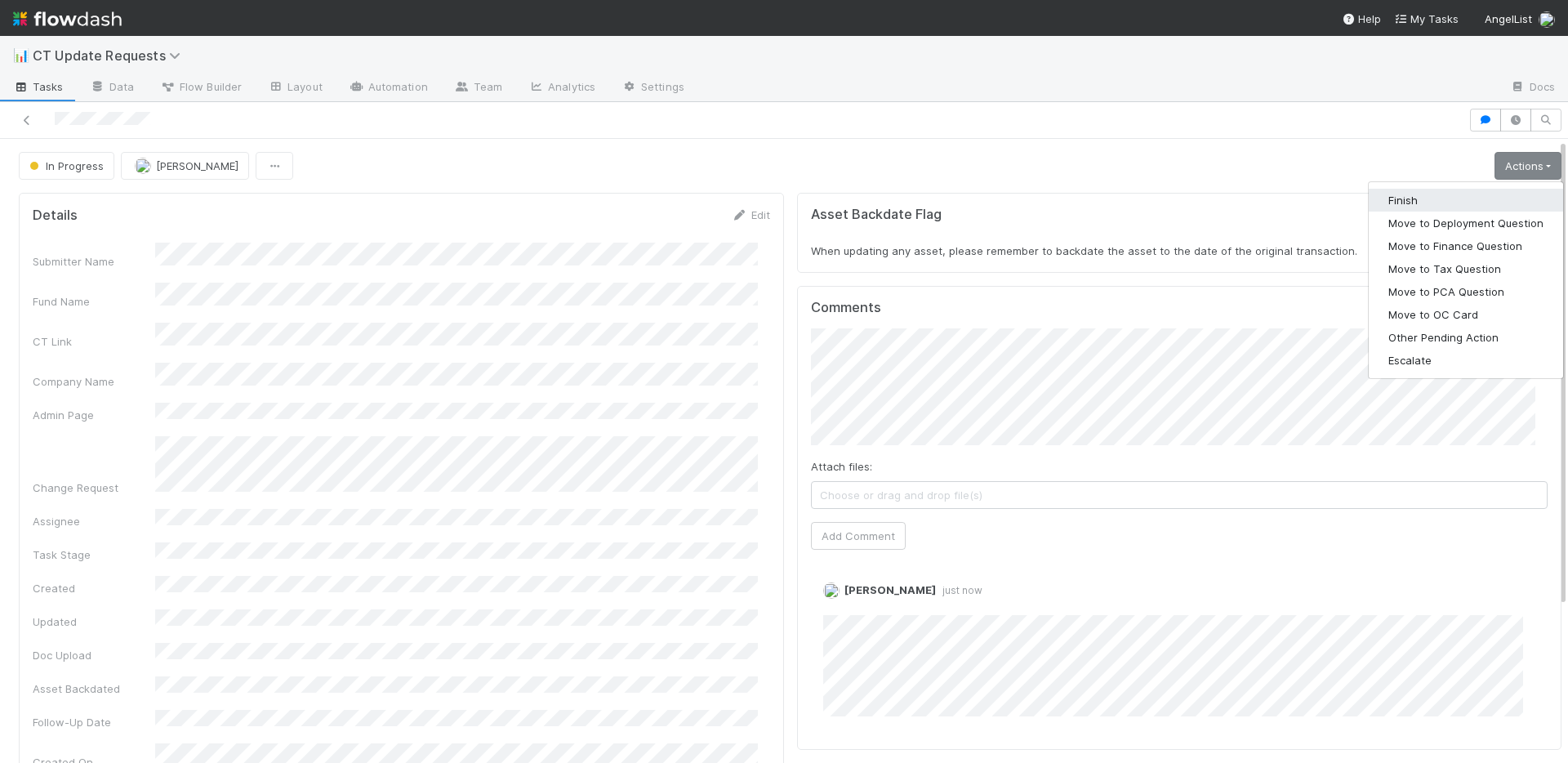
click at [1470, 193] on button "Finish" at bounding box center [1466, 200] width 195 height 23
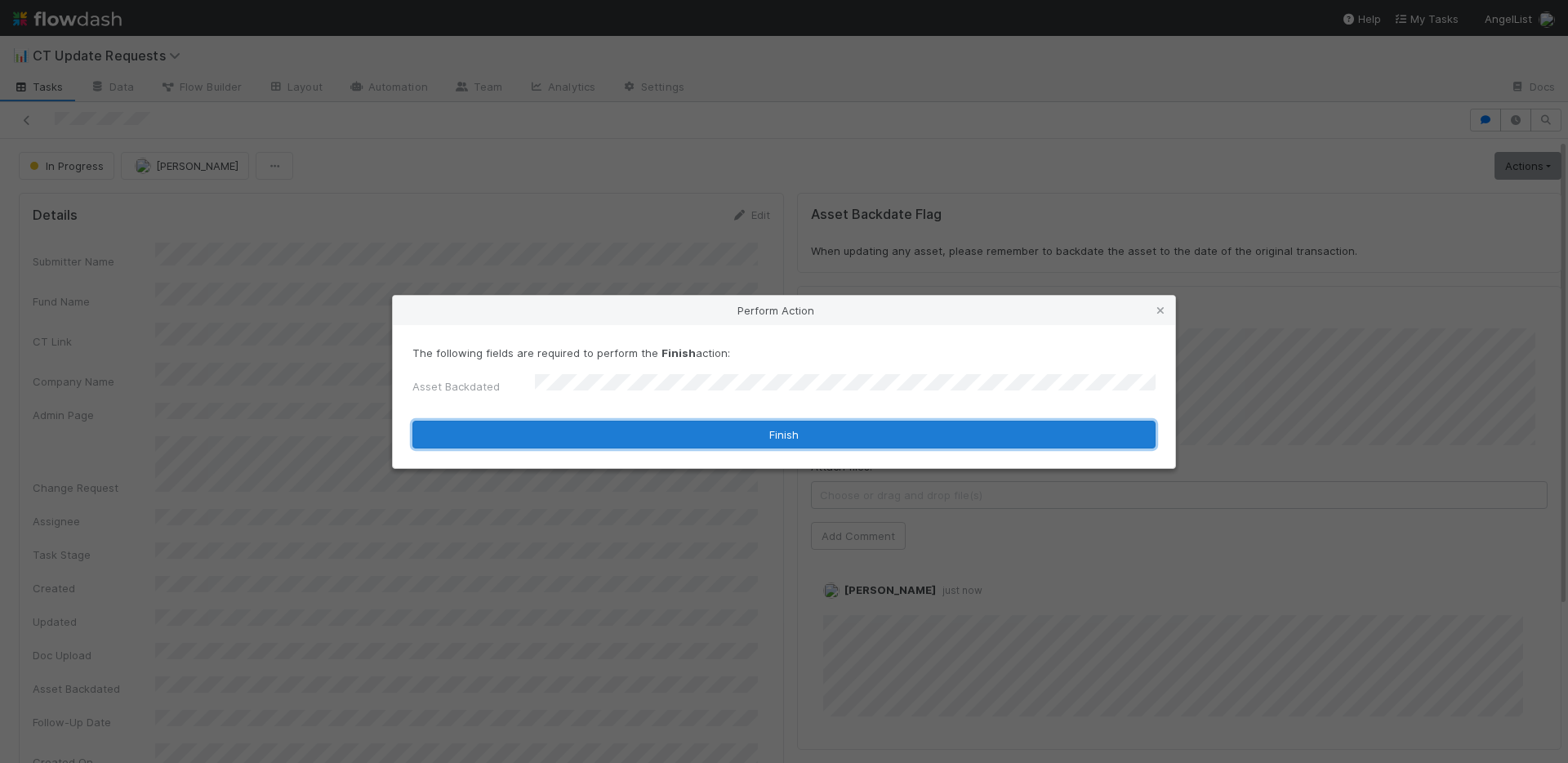
click at [599, 427] on button "Finish" at bounding box center [784, 434] width 743 height 28
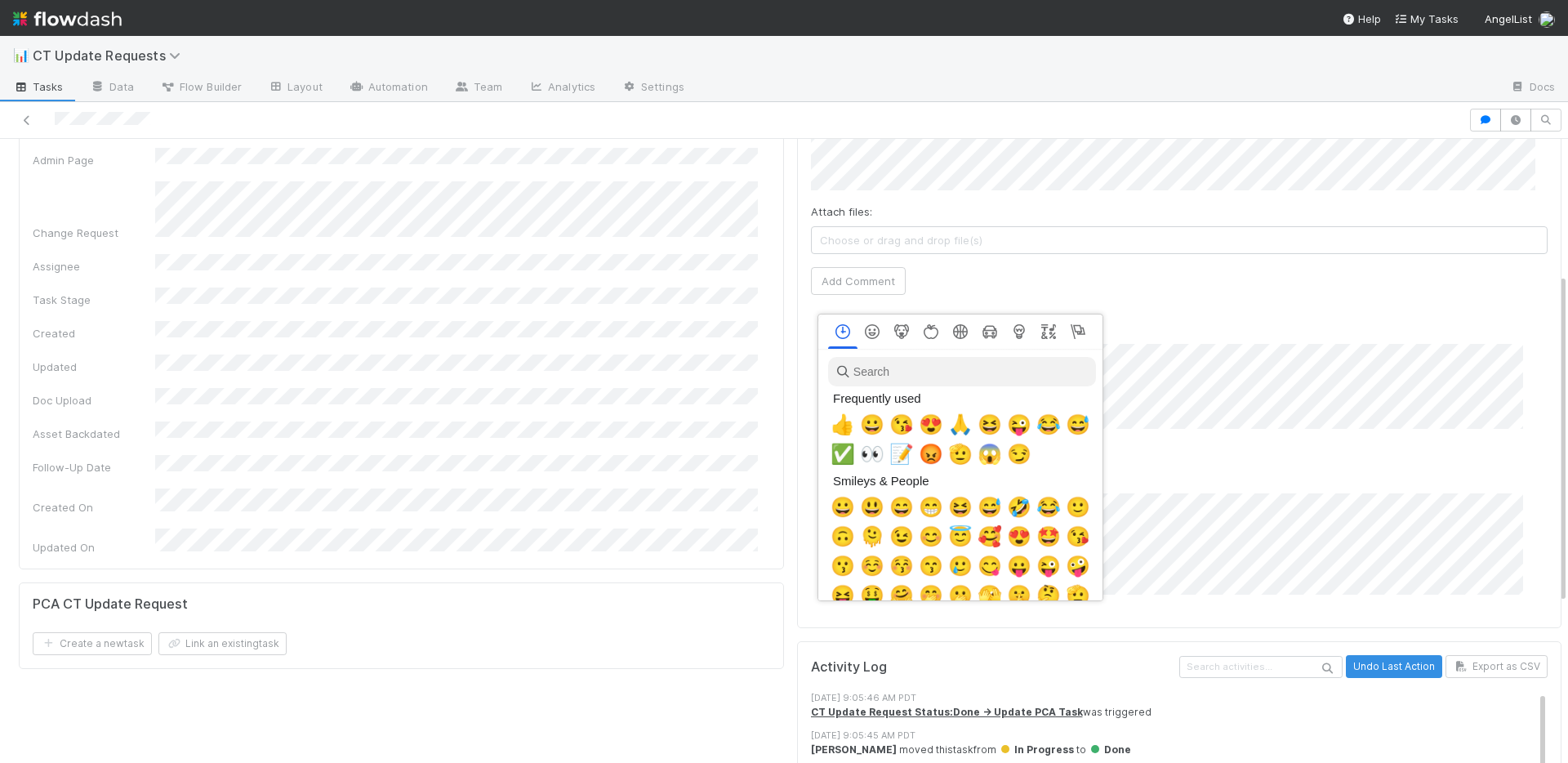
scroll to position [0, 6]
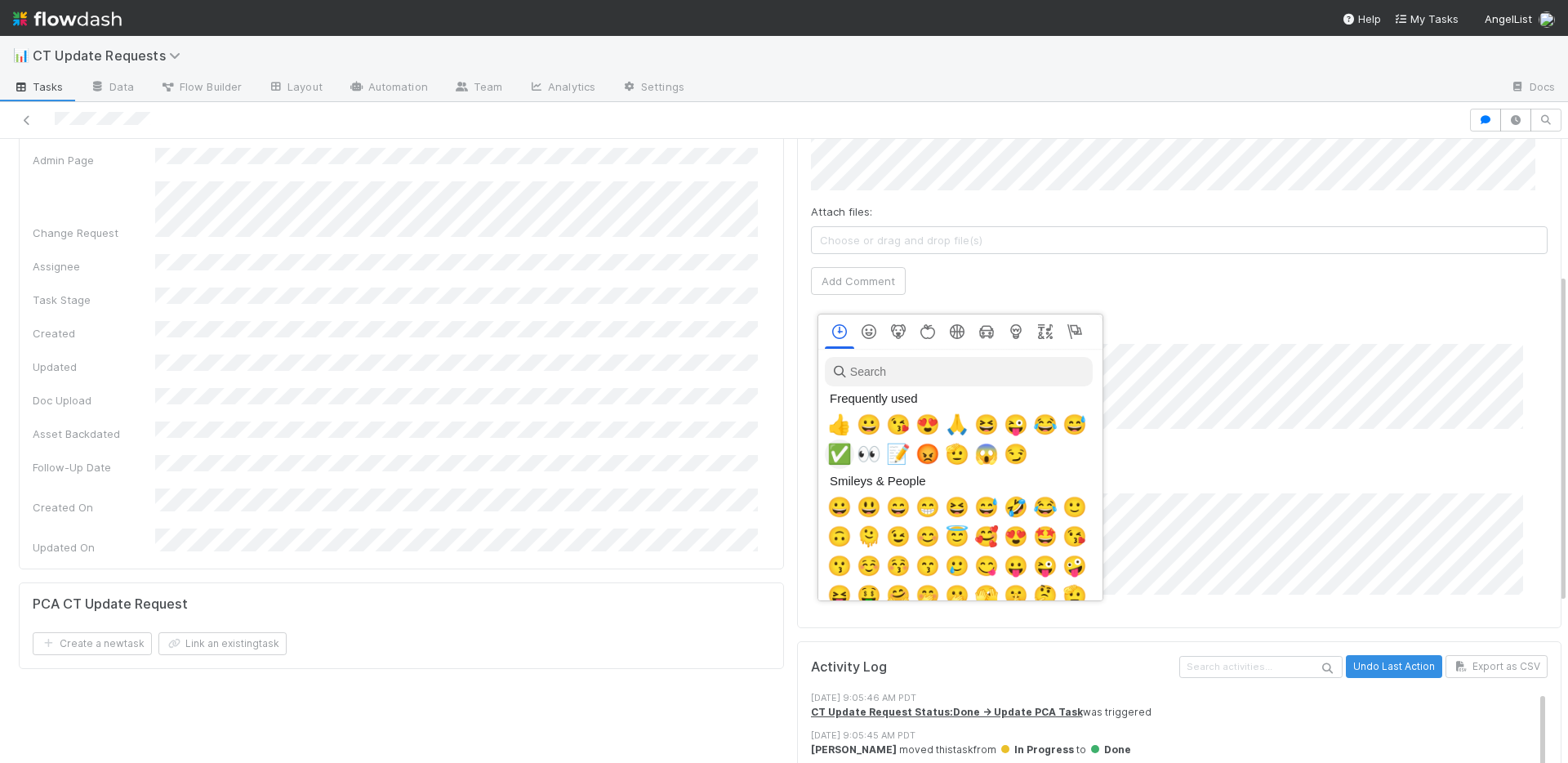
click at [835, 444] on span "✅" at bounding box center [839, 454] width 24 height 23
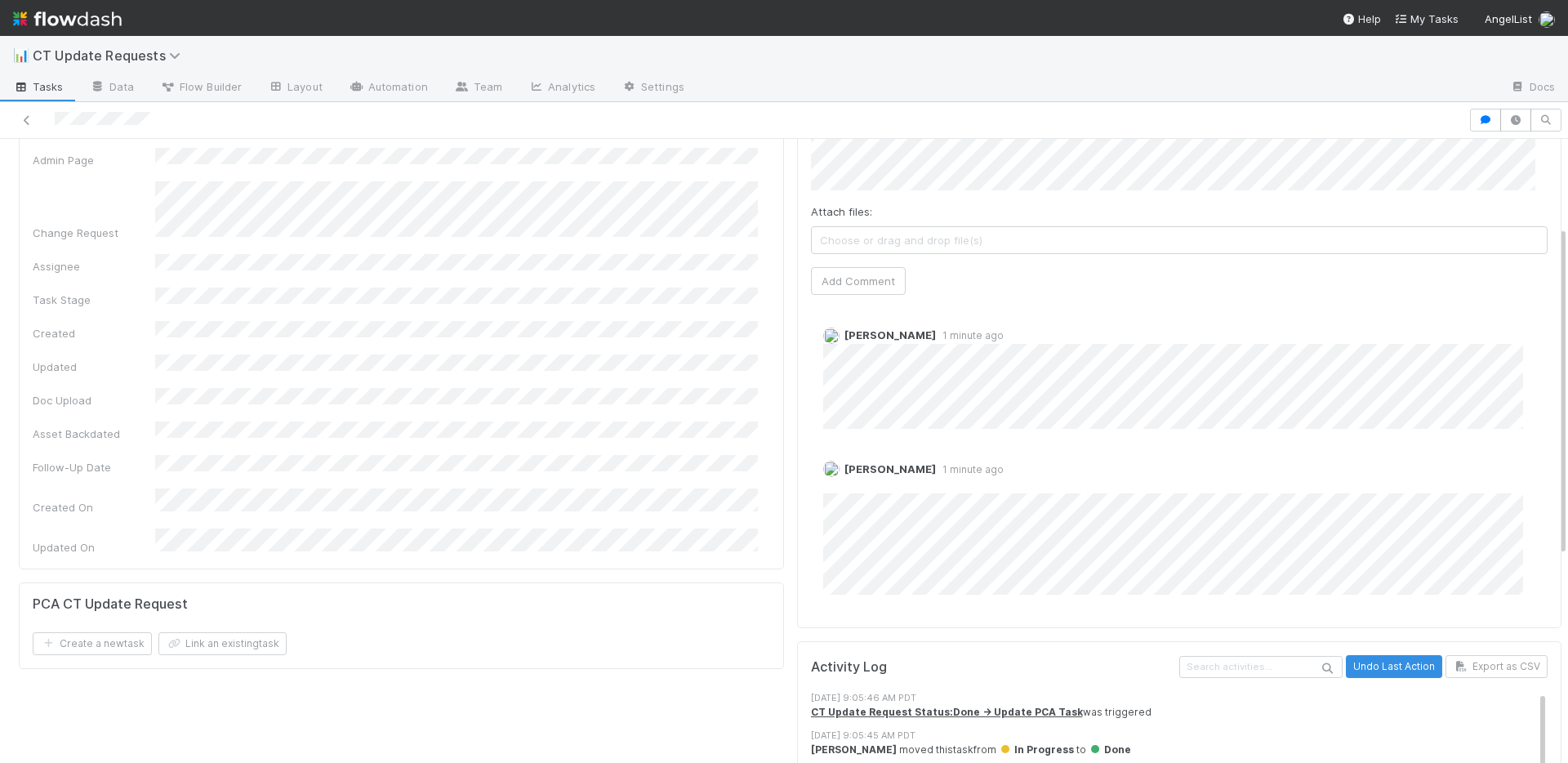
scroll to position [0, 0]
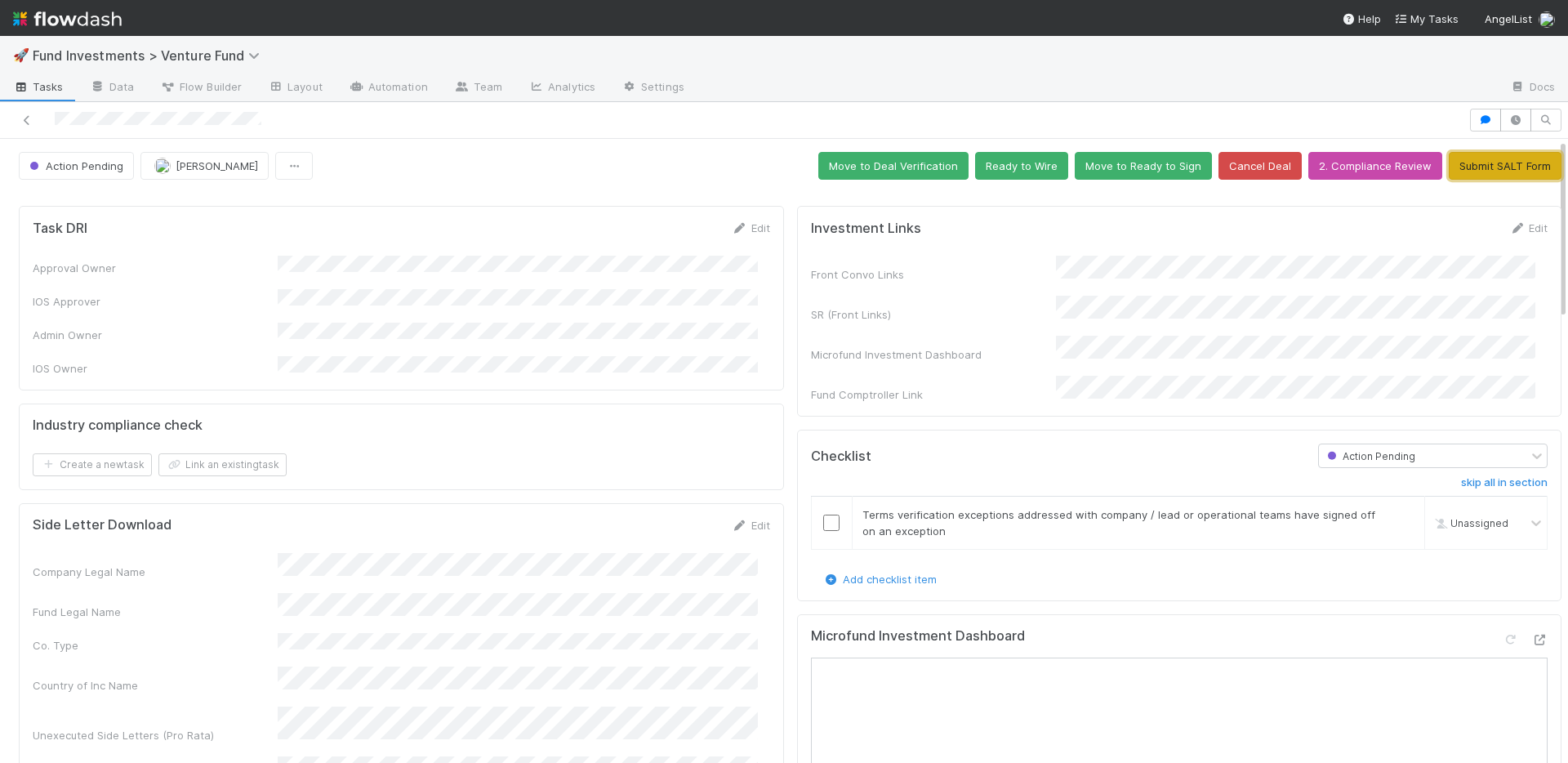
click at [1469, 172] on button "Submit SALT Form" at bounding box center [1505, 166] width 113 height 28
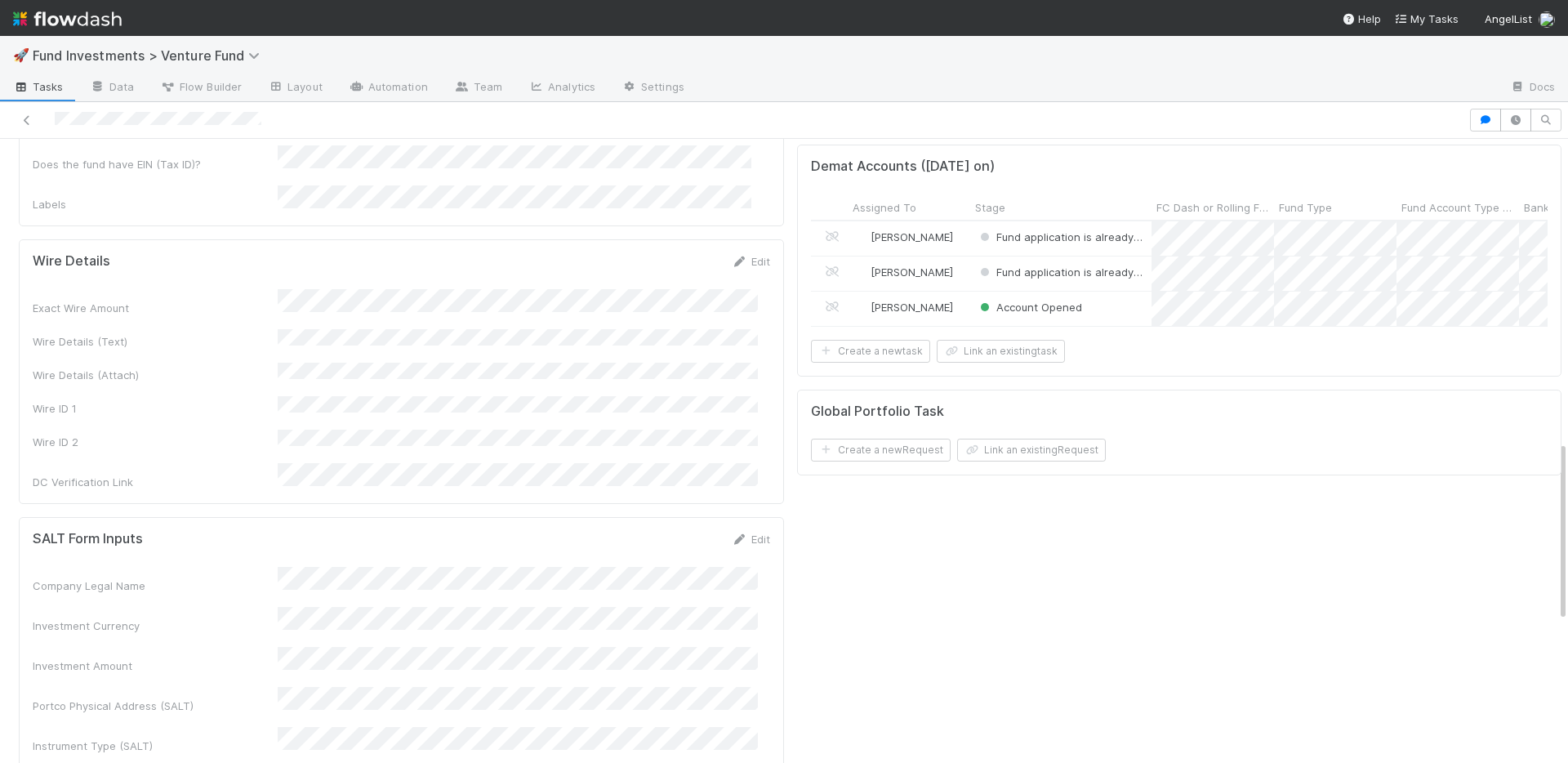
scroll to position [1315, 0]
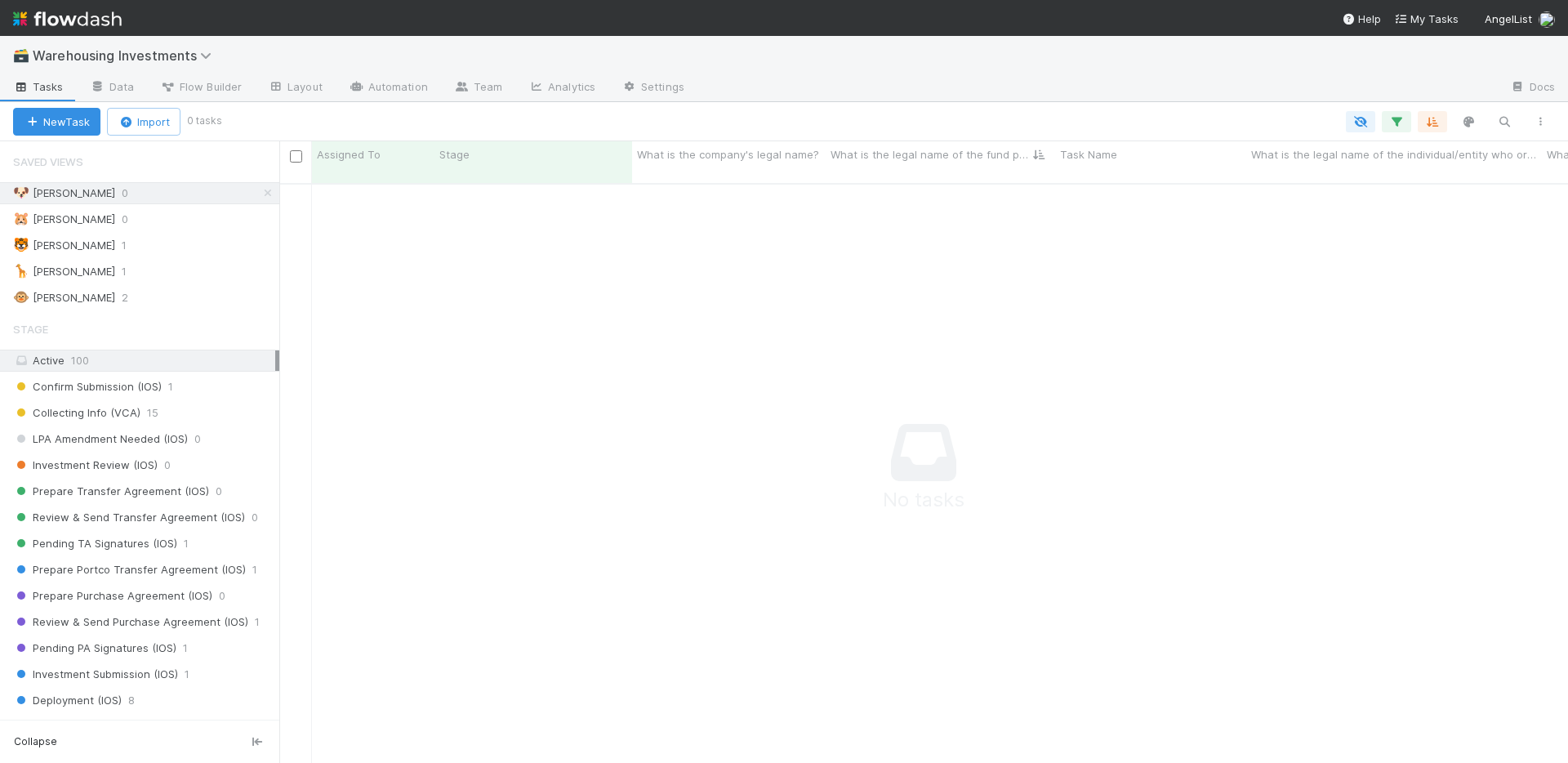
scroll to position [568, 1276]
click at [134, 243] on div "🐯 Susan 1" at bounding box center [146, 245] width 266 height 20
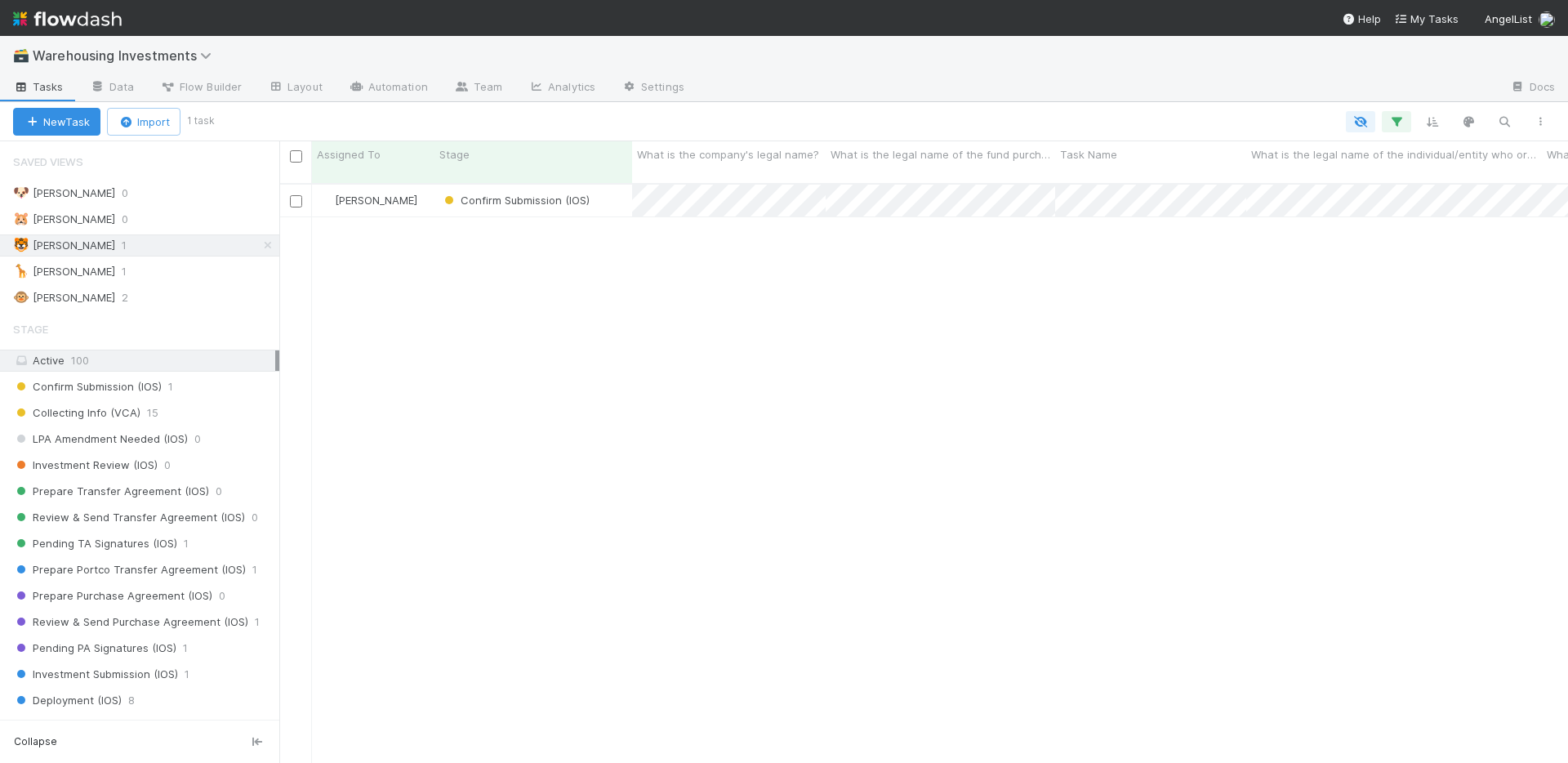
scroll to position [580, 1276]
click at [607, 184] on div "Confirm Submission (IOS)" at bounding box center [533, 200] width 198 height 32
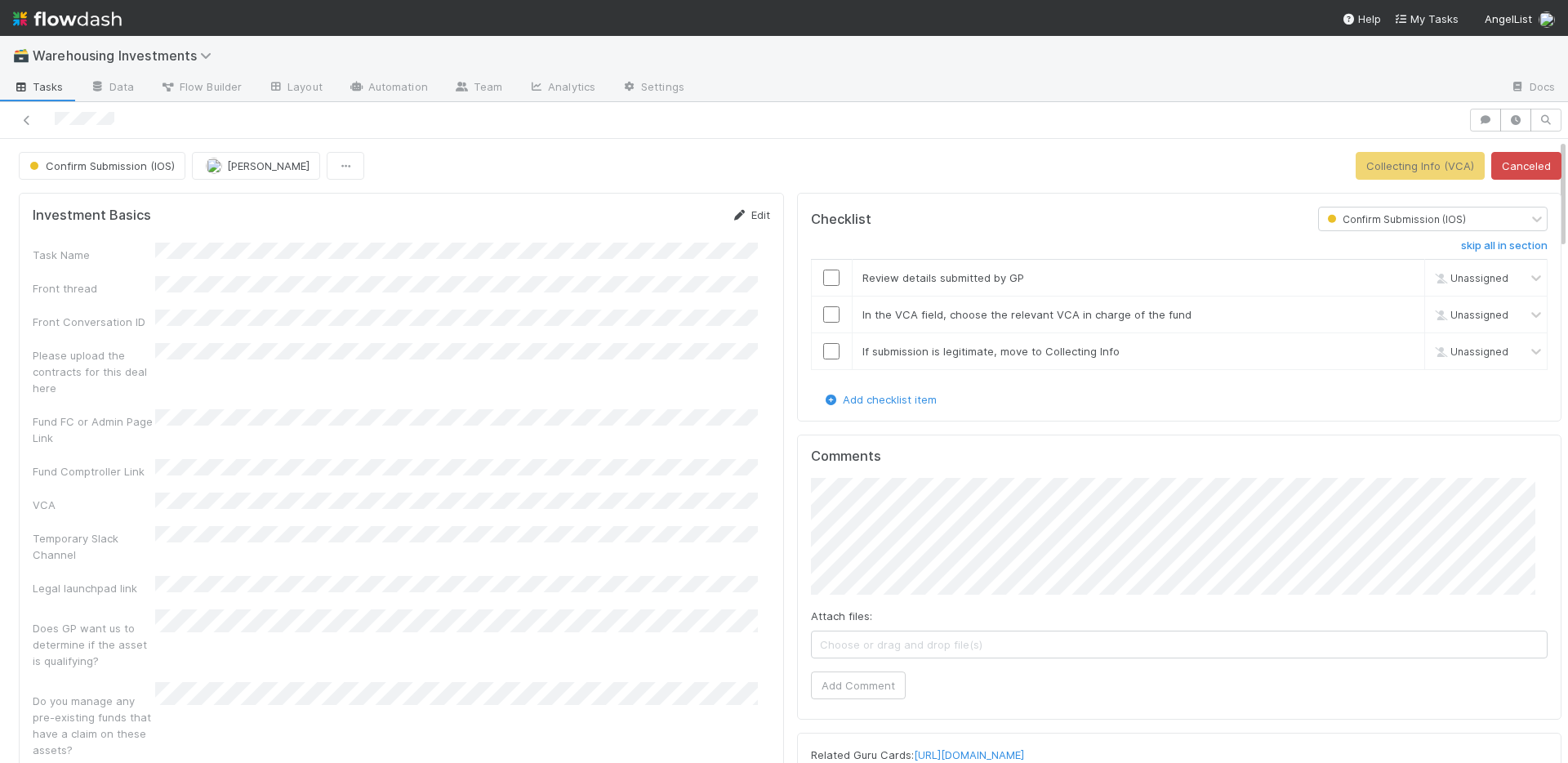
click at [748, 213] on link "Edit" at bounding box center [750, 215] width 38 height 13
click at [660, 218] on button "Save" at bounding box center [683, 221] width 47 height 28
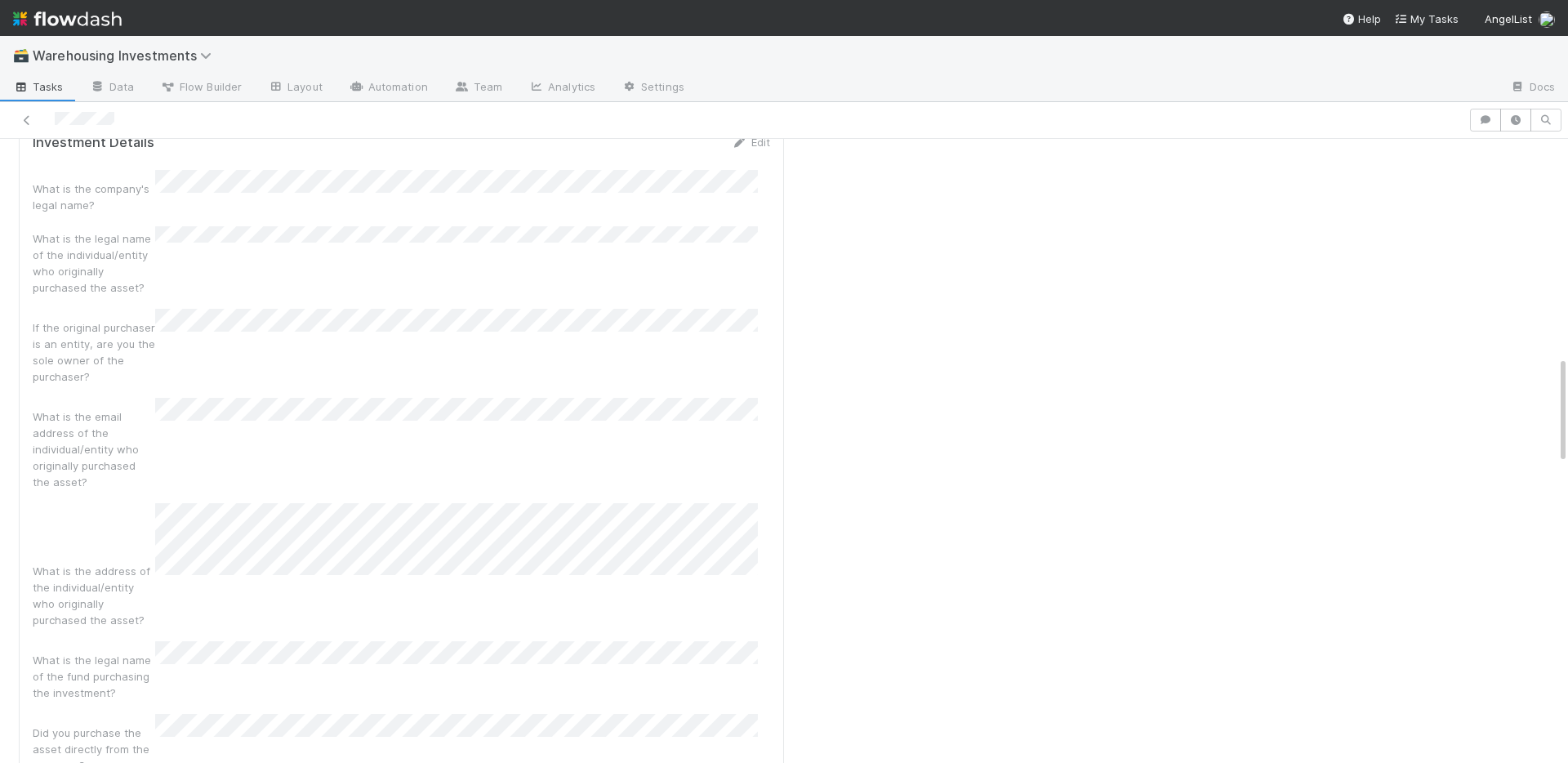
scroll to position [1385, 0]
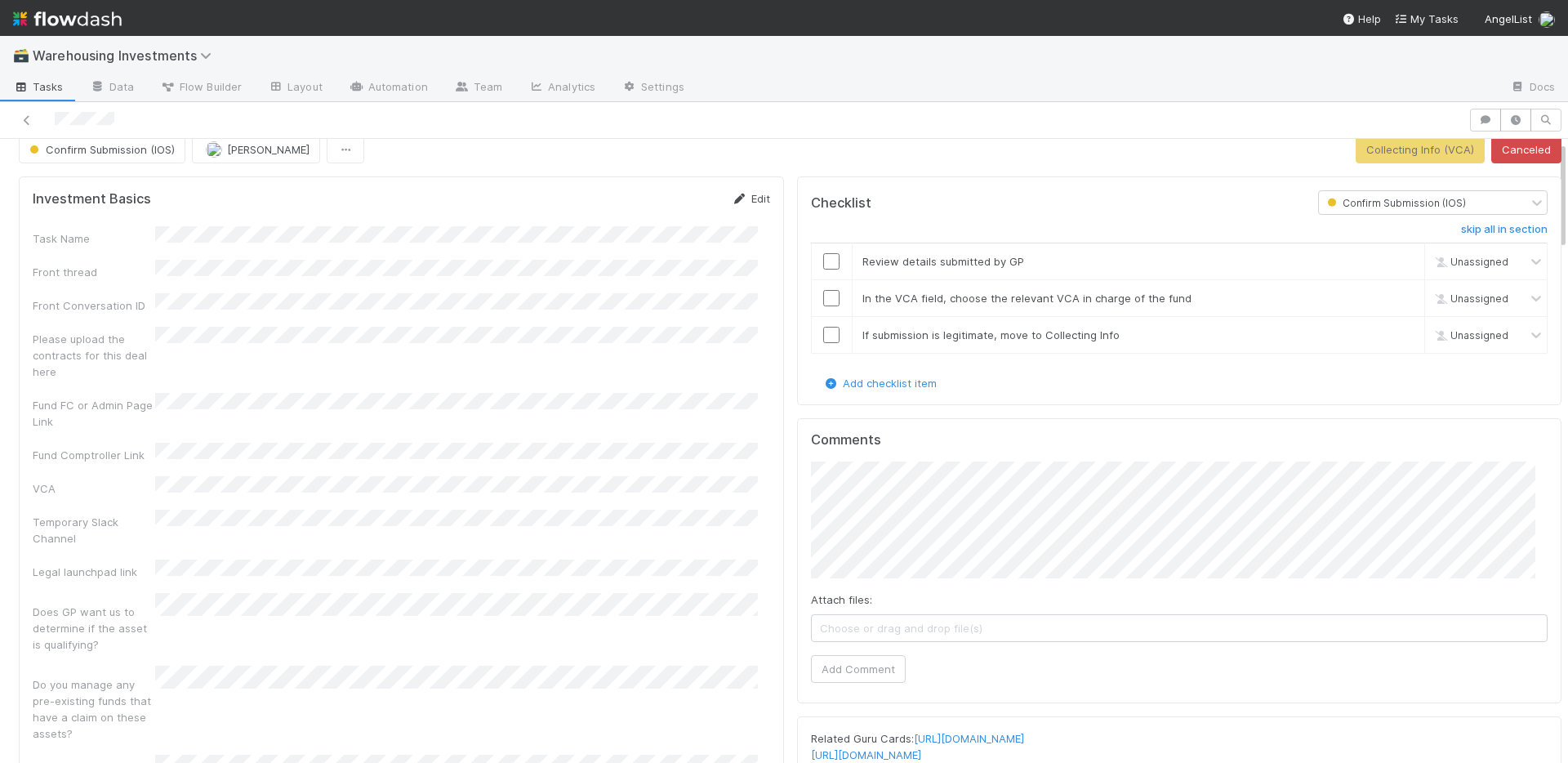
click at [746, 200] on link "Edit" at bounding box center [750, 198] width 38 height 13
click at [671, 205] on button "Save" at bounding box center [683, 204] width 47 height 28
click at [754, 199] on link "Edit" at bounding box center [750, 198] width 38 height 13
click at [678, 202] on button "Save" at bounding box center [683, 204] width 47 height 28
click at [733, 195] on icon at bounding box center [740, 198] width 17 height 10
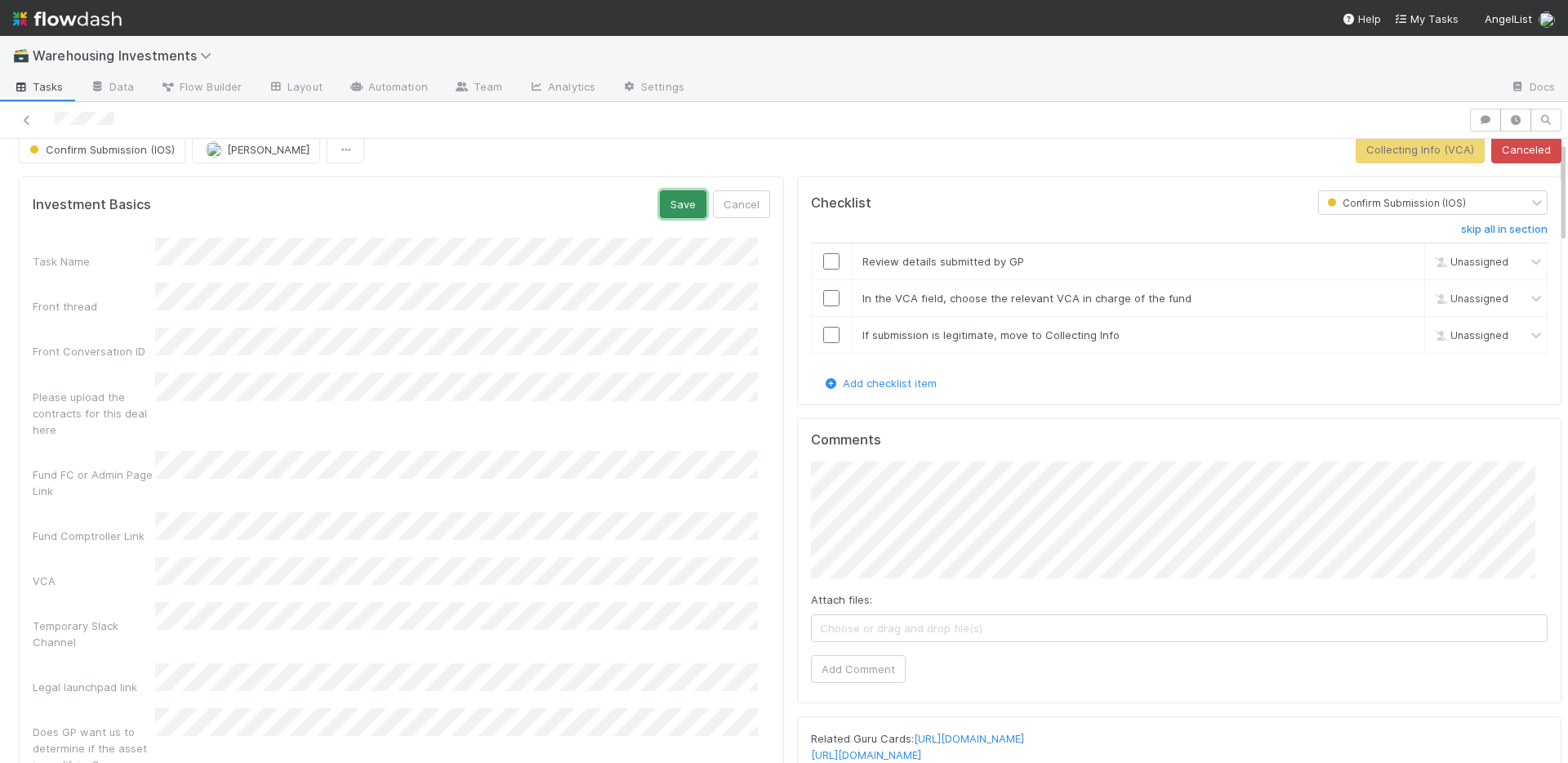
click at [666, 209] on button "Save" at bounding box center [683, 204] width 47 height 28
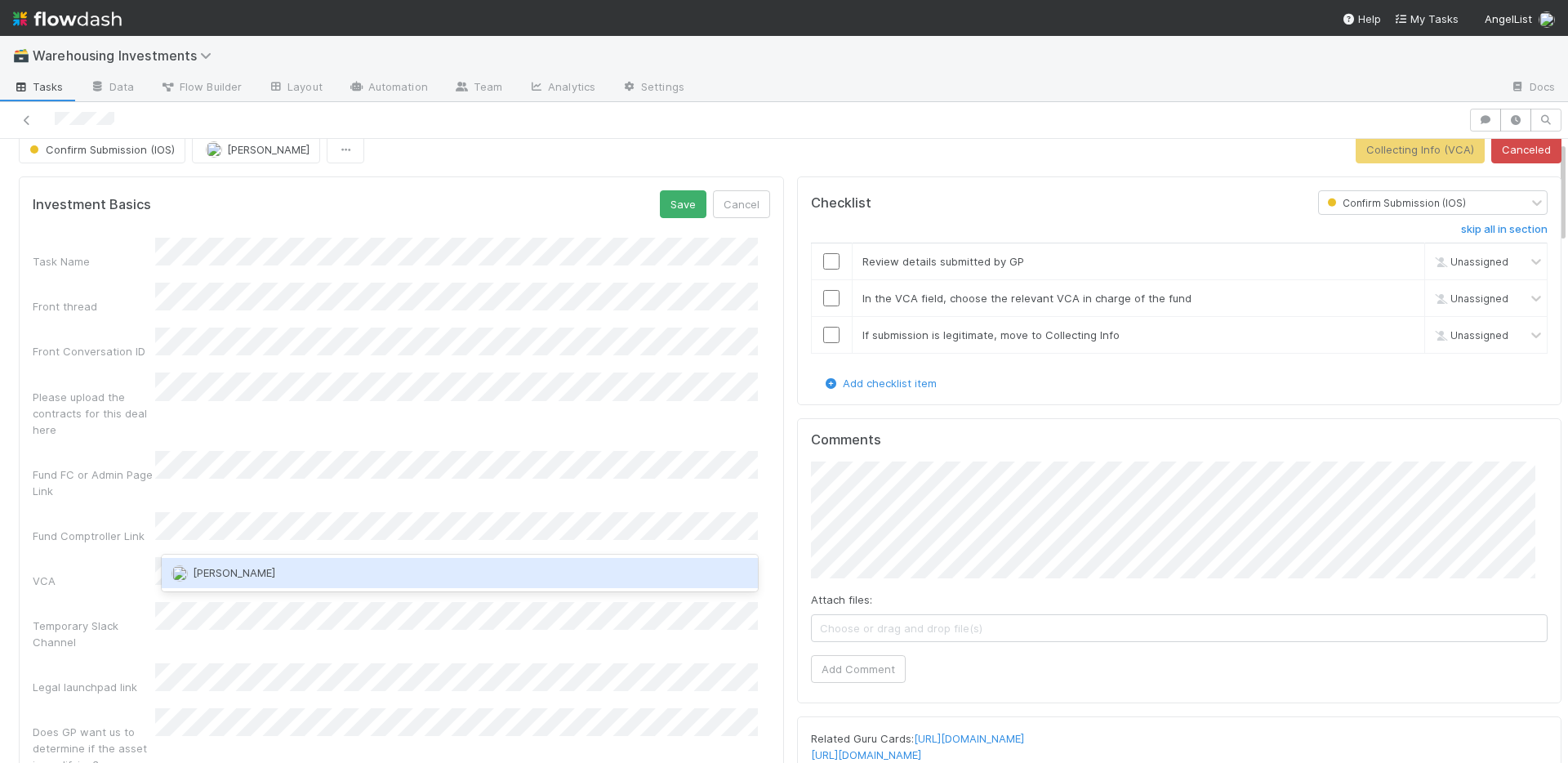
click at [263, 574] on span "Nadia Koritareva" at bounding box center [234, 573] width 83 height 13
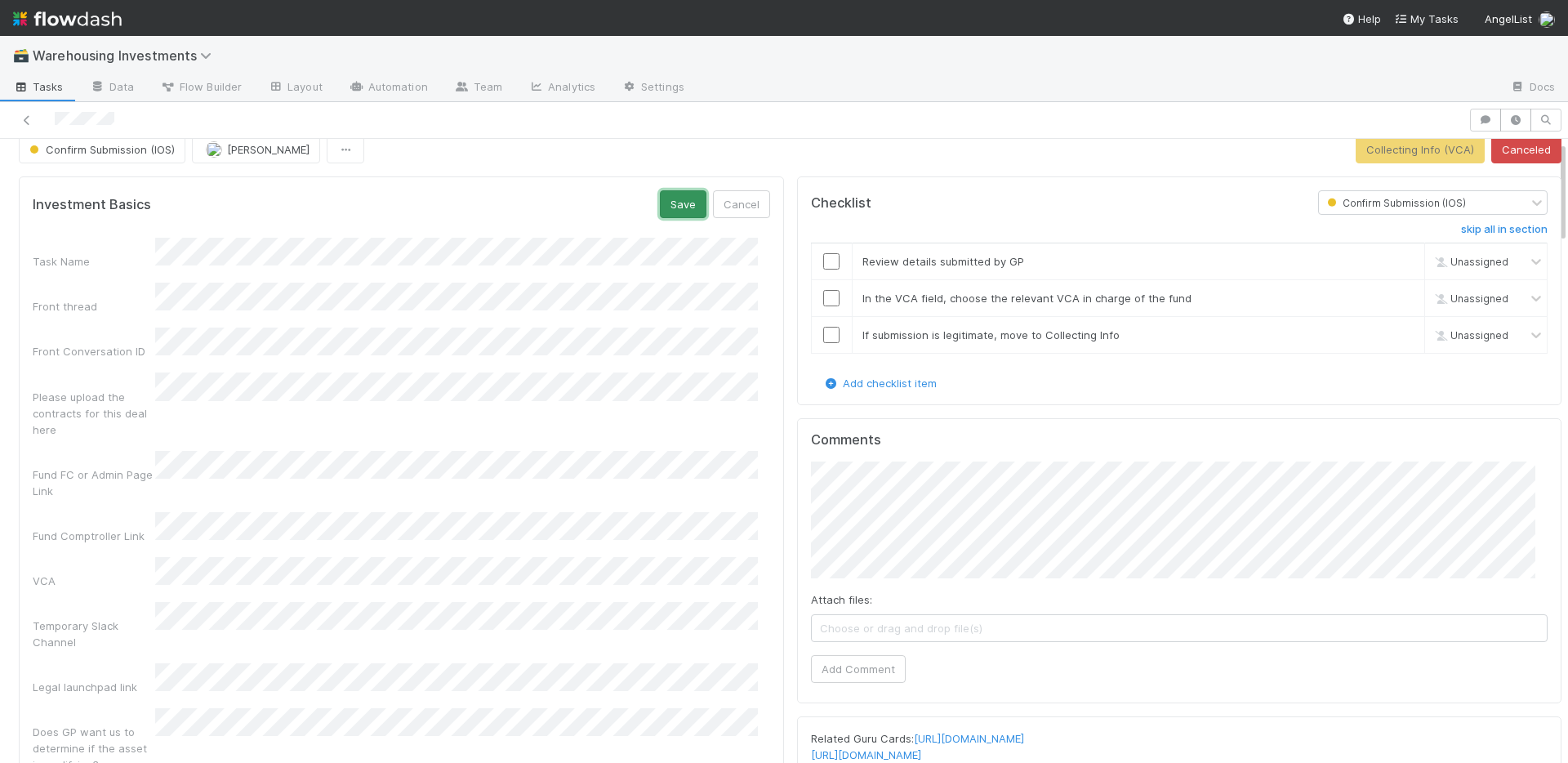
click at [675, 205] on button "Save" at bounding box center [683, 204] width 47 height 28
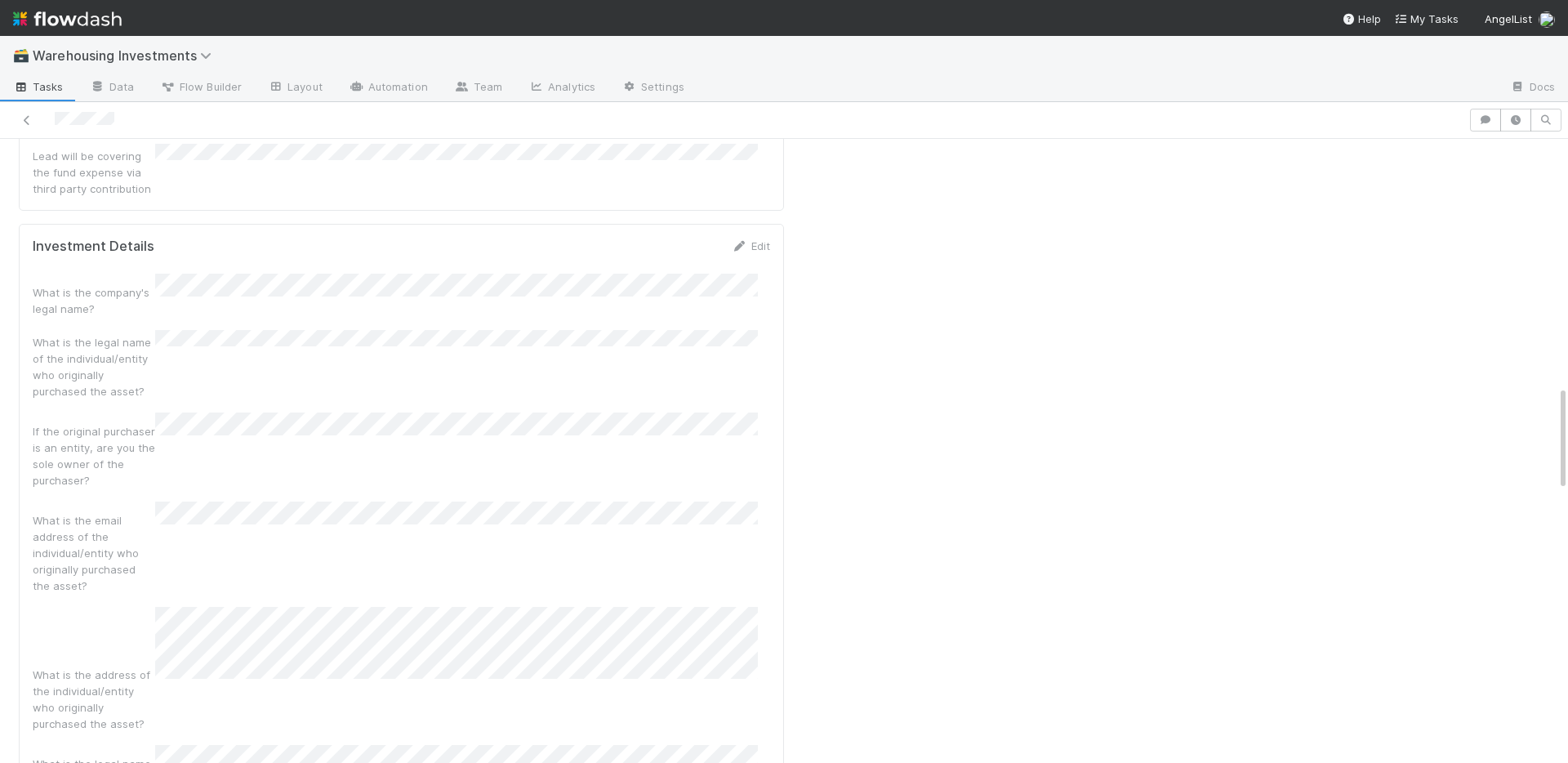
scroll to position [1466, 0]
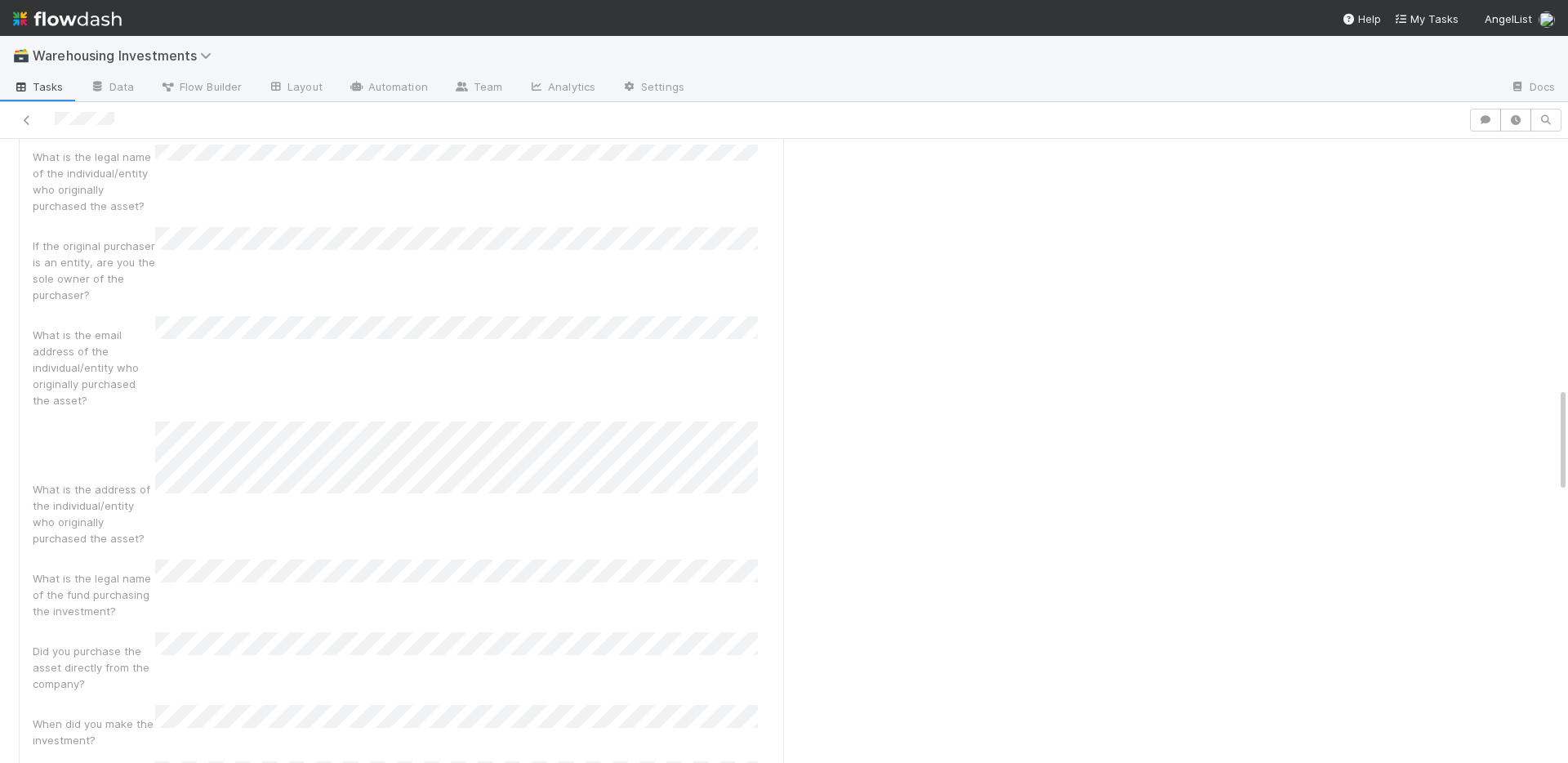
click at [537, 560] on div "What is the legal name of the fund purchasing the investment?" at bounding box center [402, 590] width 738 height 60
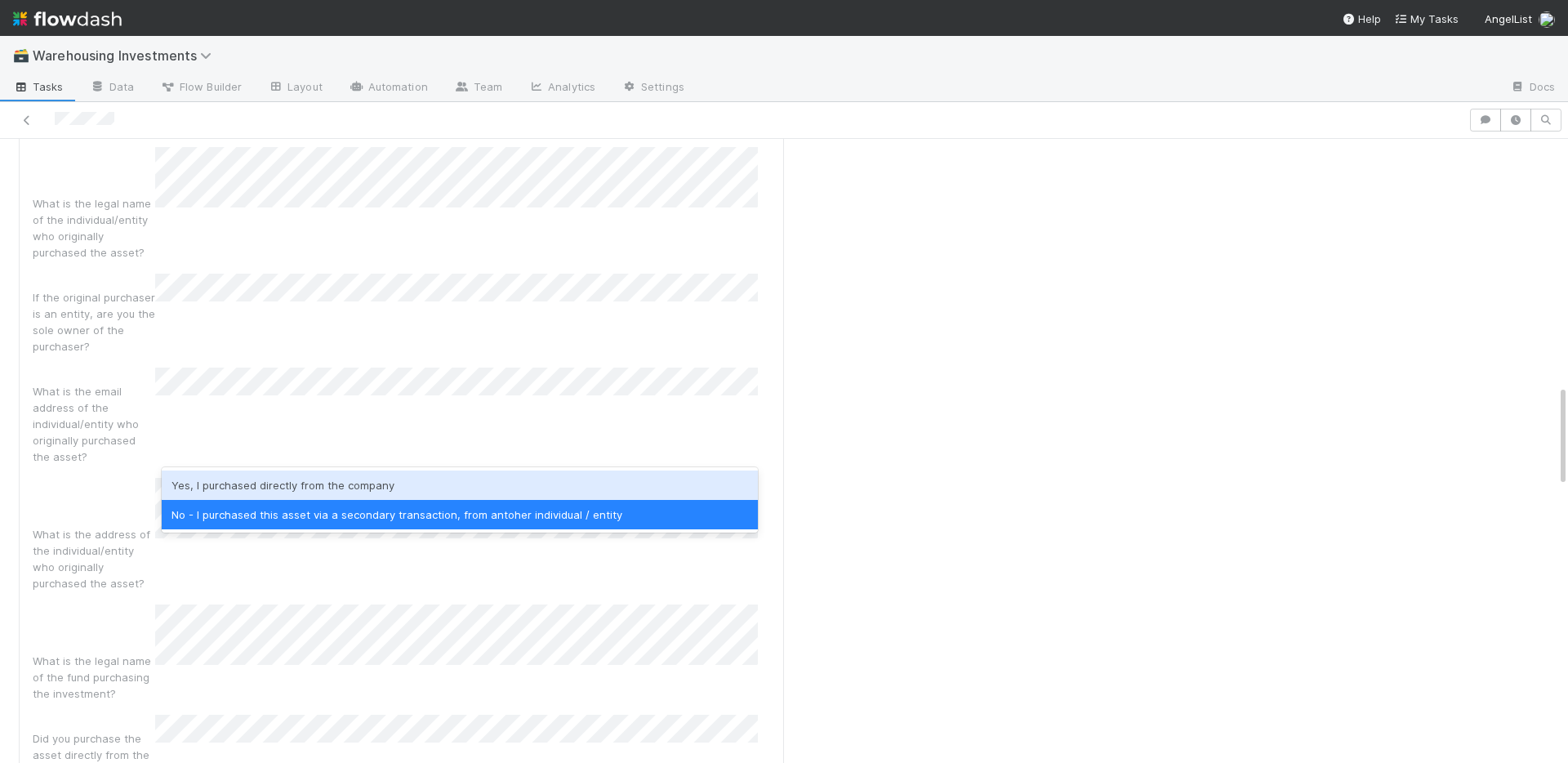
click at [259, 484] on div "Yes, I purchased directly from the company" at bounding box center [460, 485] width 596 height 30
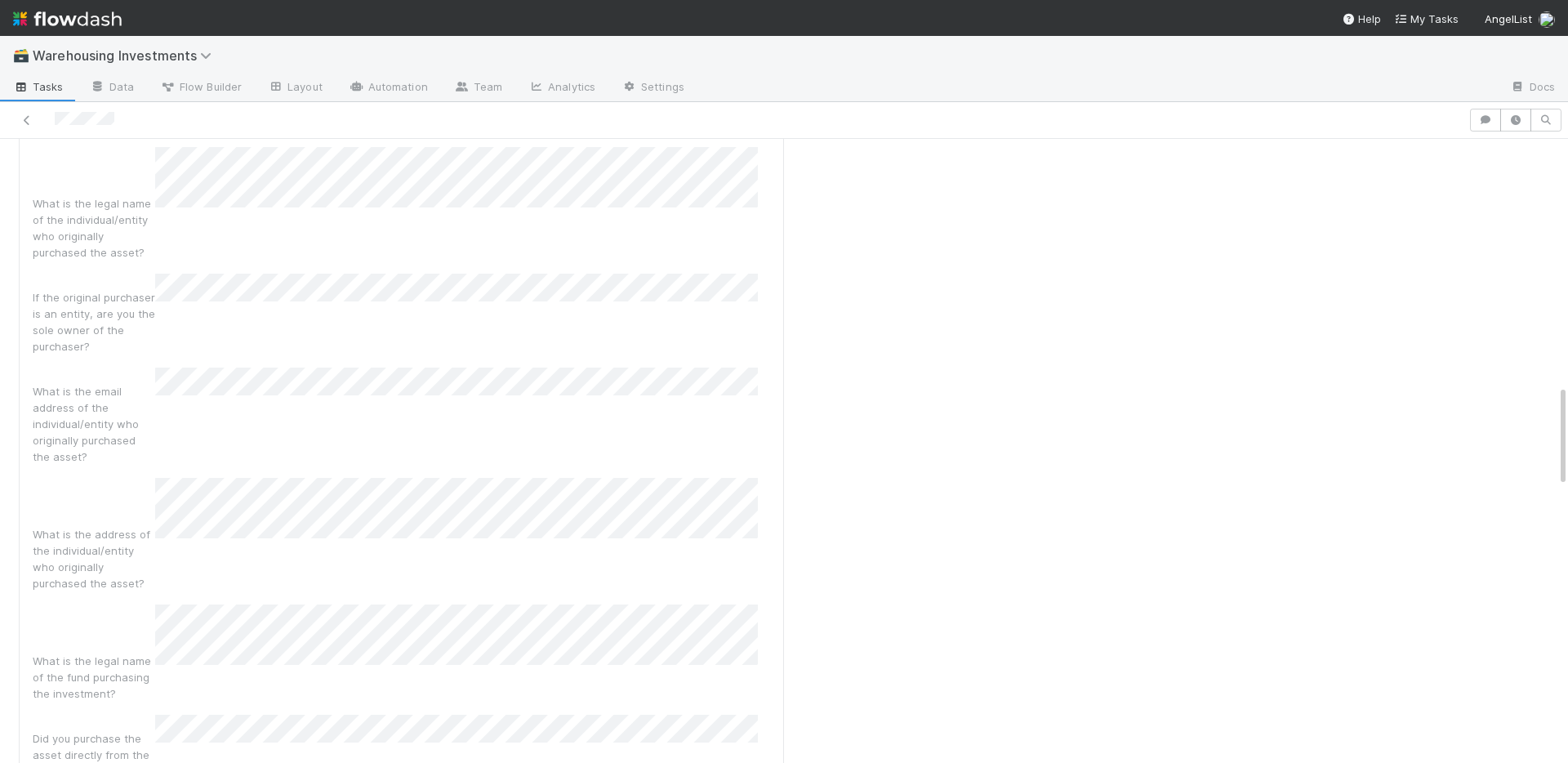
click at [228, 715] on div "Did you purchase the asset directly from the company?" at bounding box center [402, 746] width 738 height 64
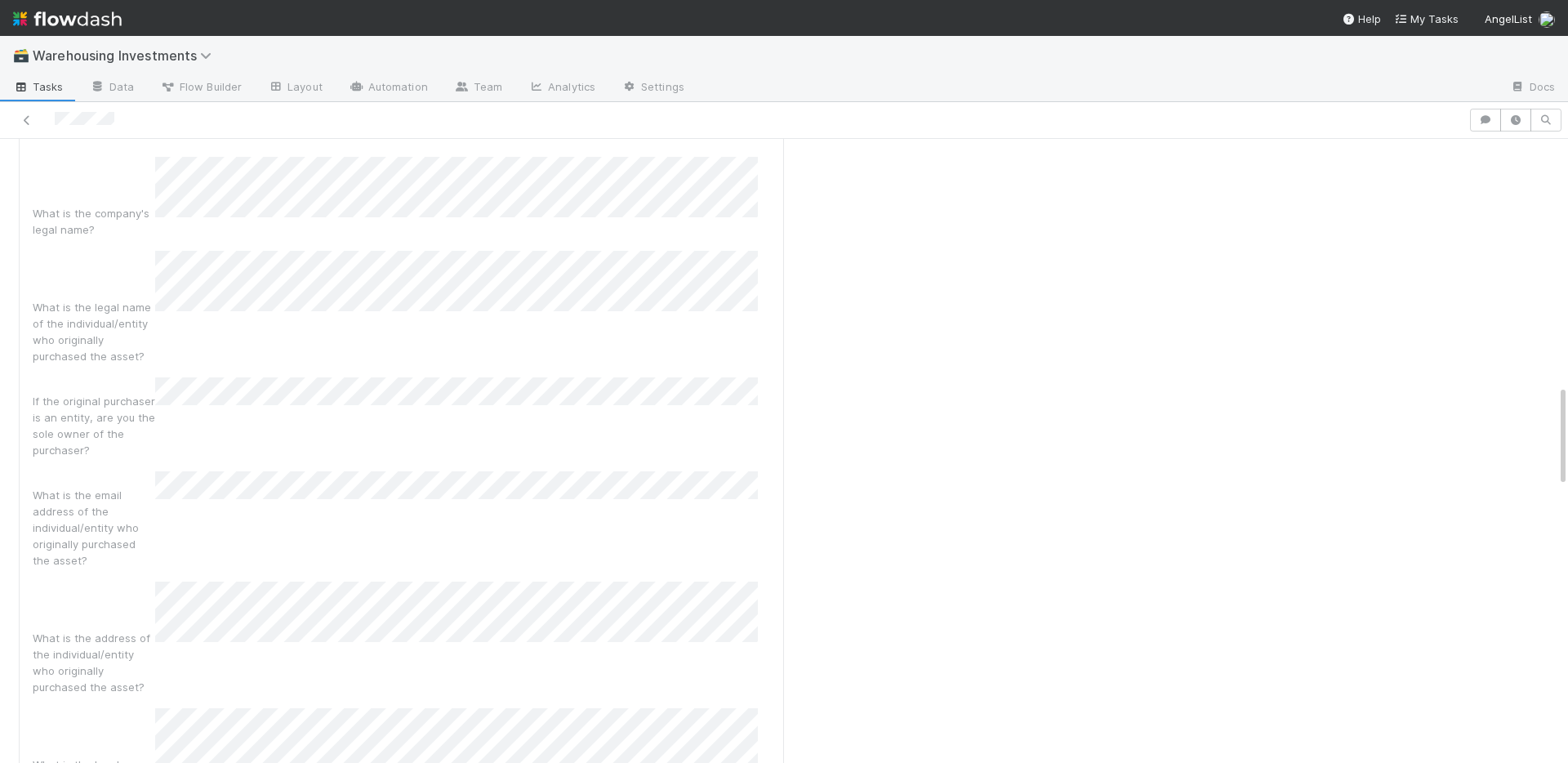
scroll to position [1199, 0]
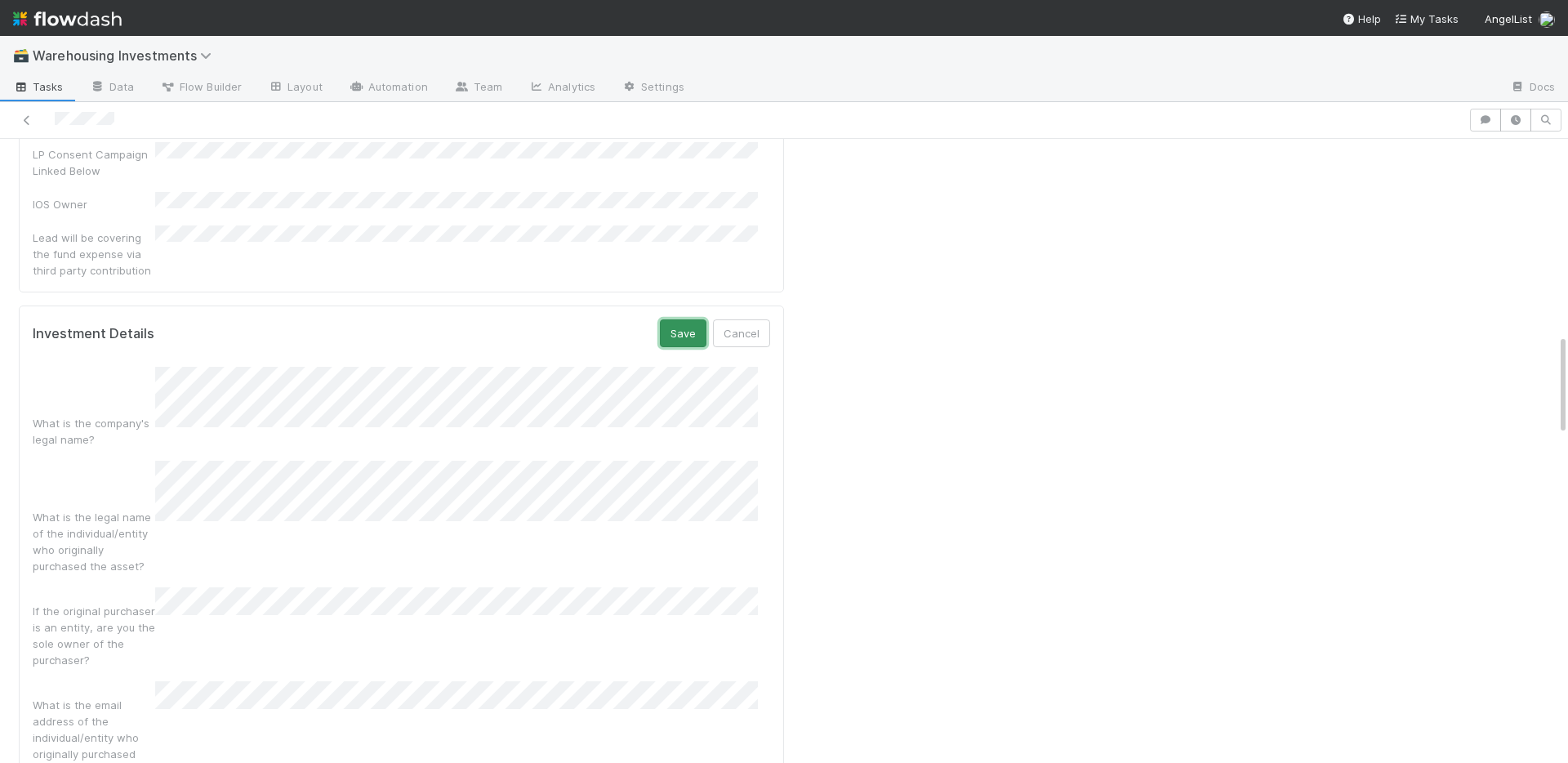
click at [665, 320] on button "Save" at bounding box center [683, 334] width 47 height 28
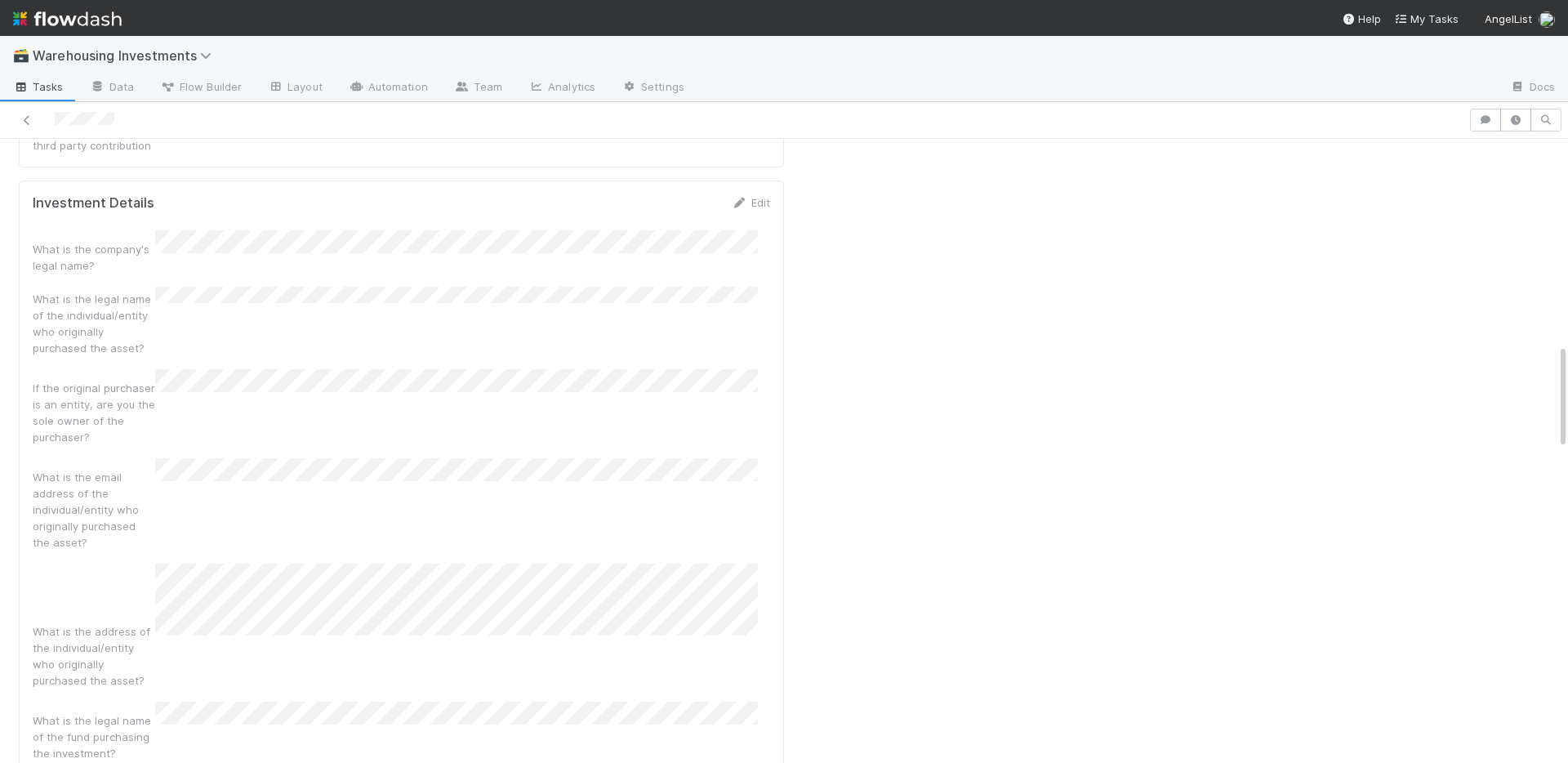
scroll to position [1722, 0]
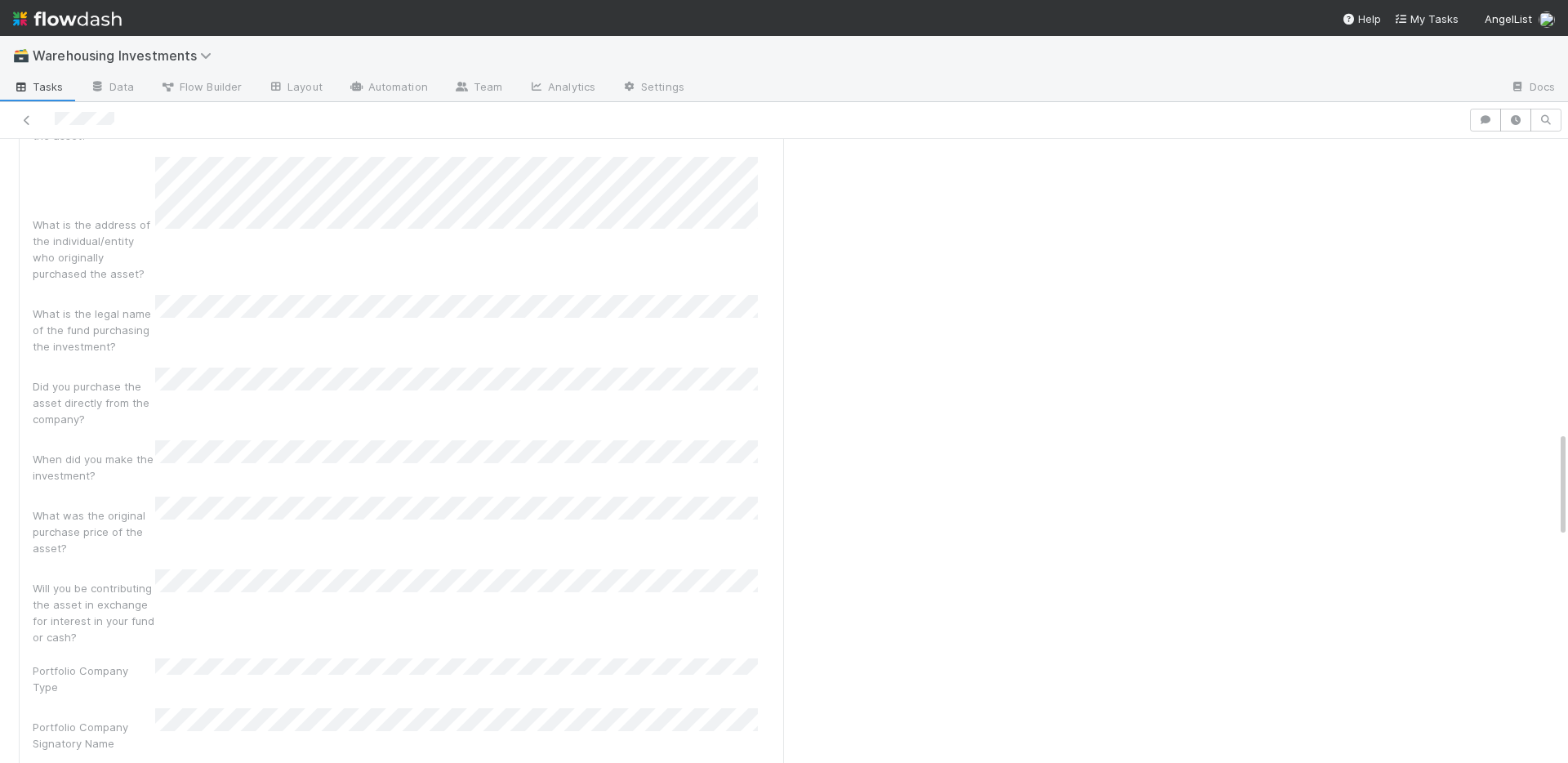
click at [574, 569] on div "Will you be contributing the asset in exchange for interest in your fund or cas…" at bounding box center [402, 607] width 738 height 76
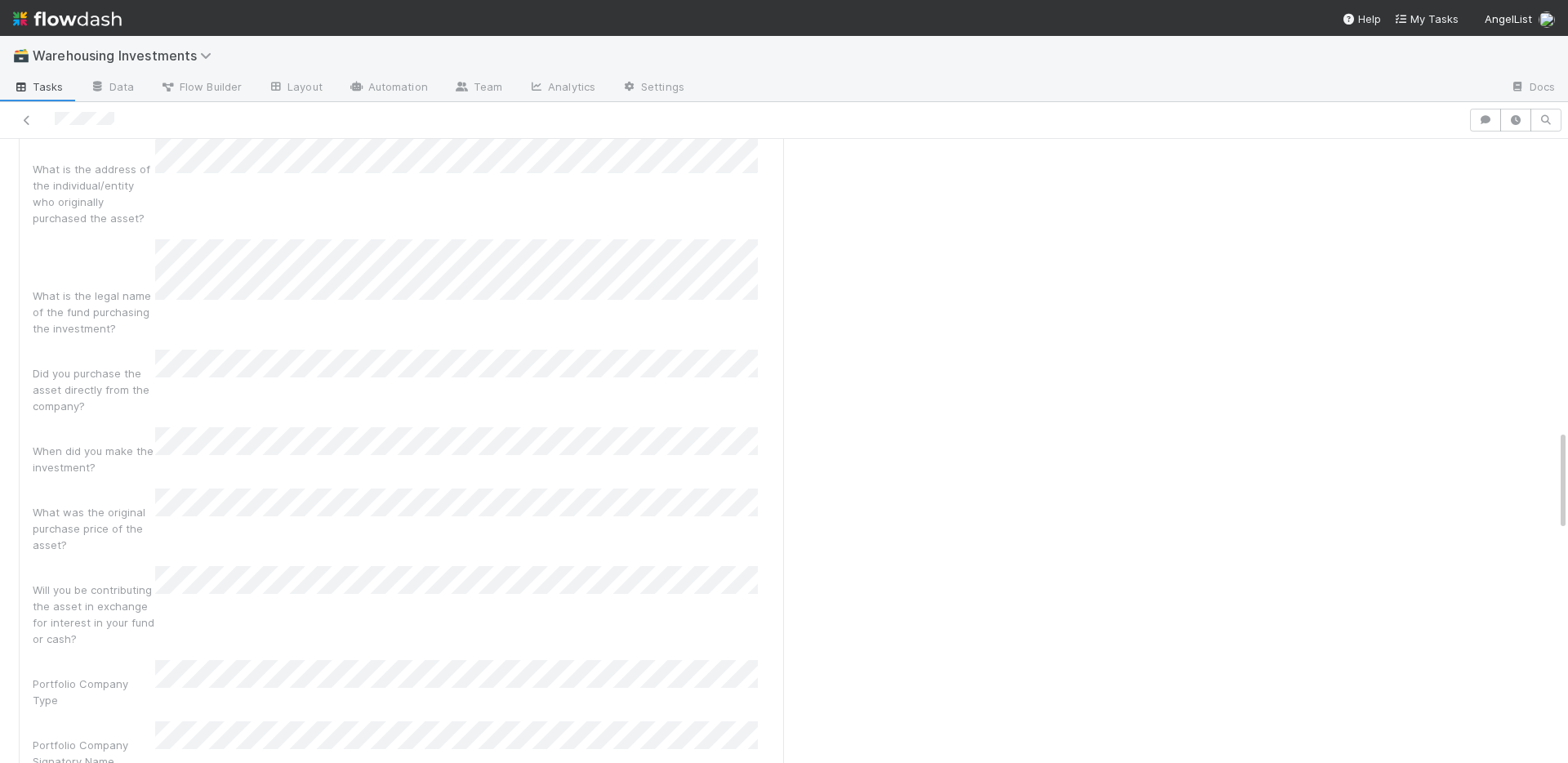
scroll to position [1900, 0]
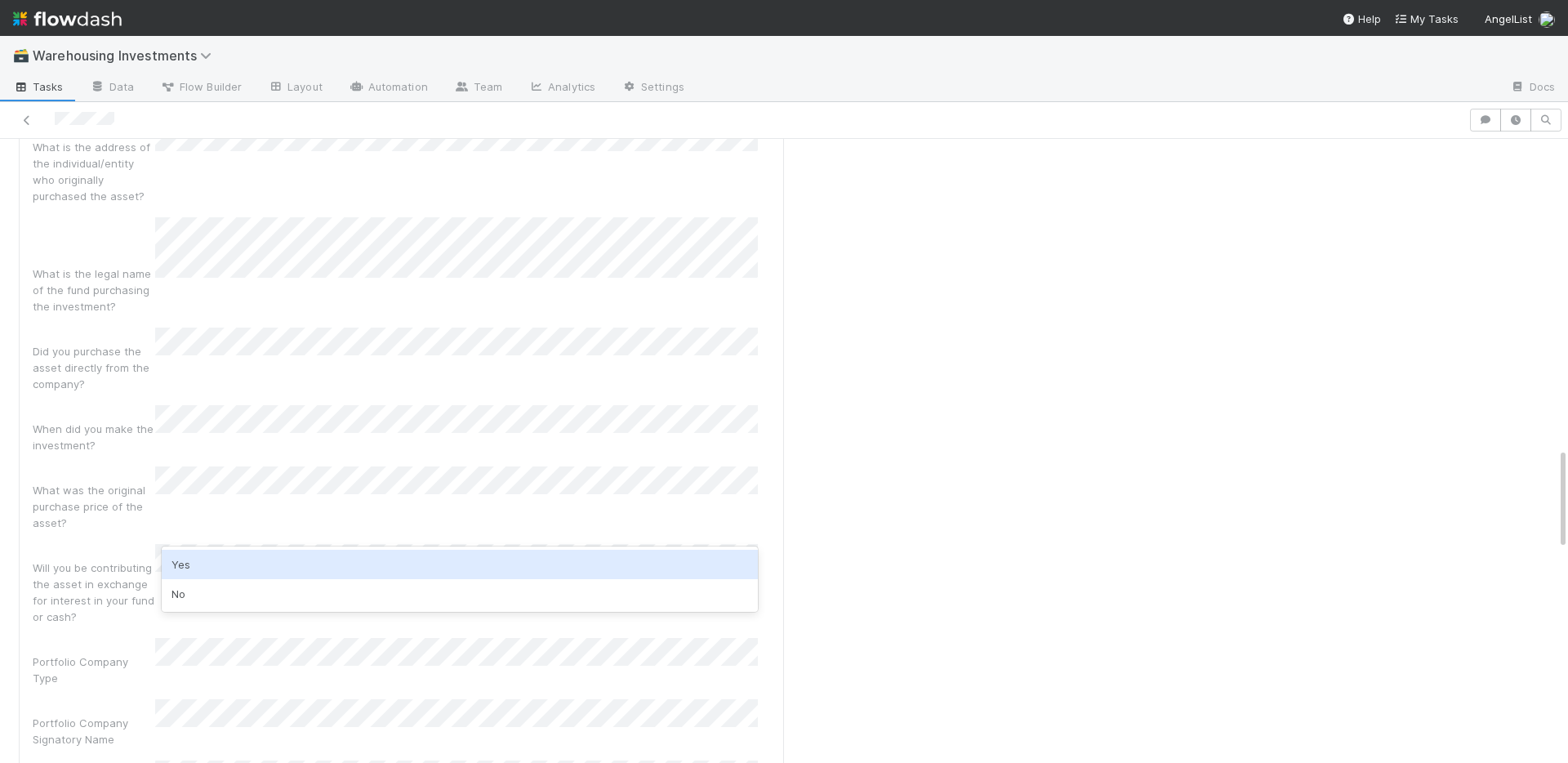
click at [216, 560] on div "Yes" at bounding box center [460, 565] width 596 height 30
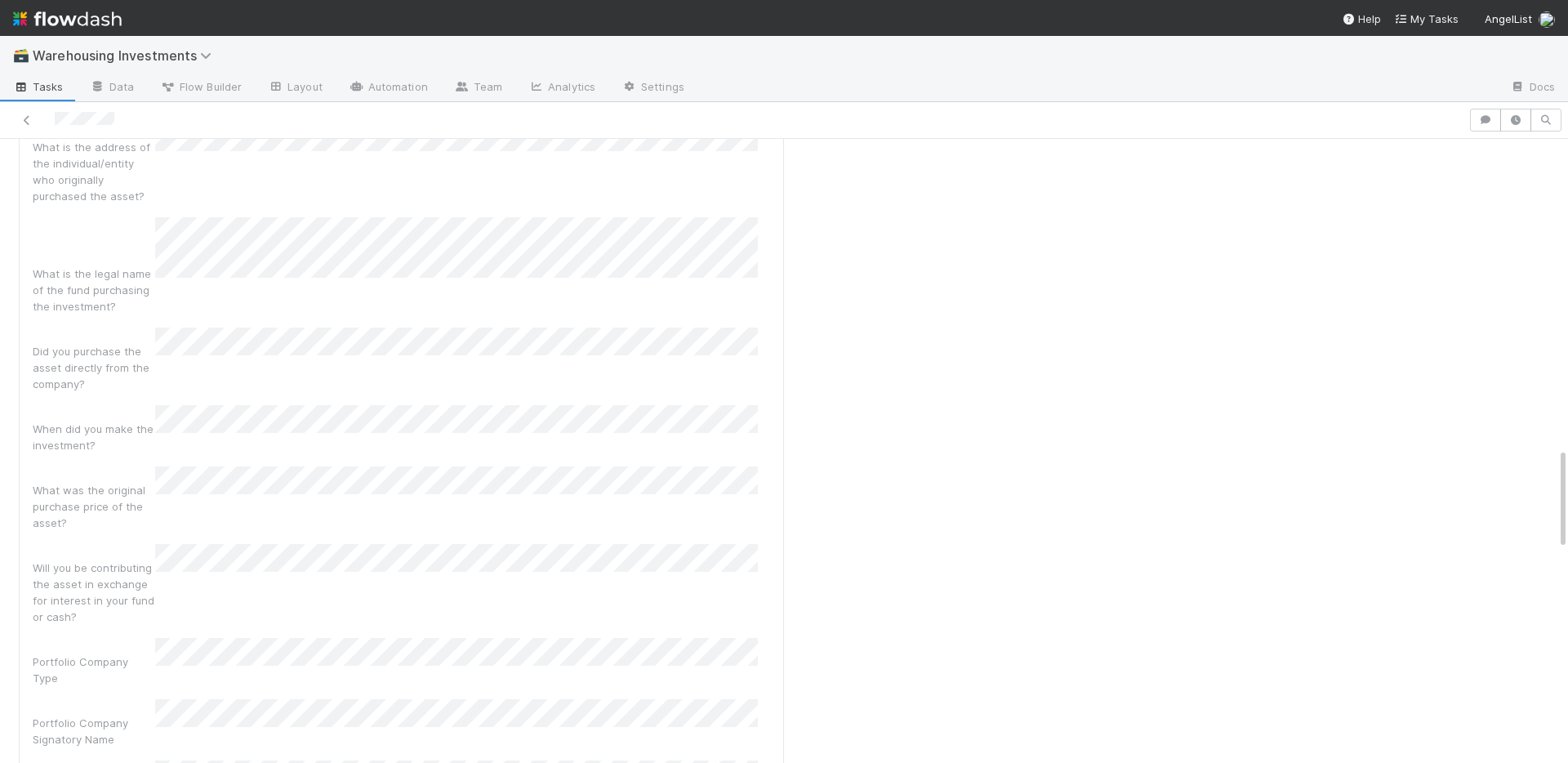
drag, startPoint x: 92, startPoint y: 539, endPoint x: 129, endPoint y: 530, distance: 38.1
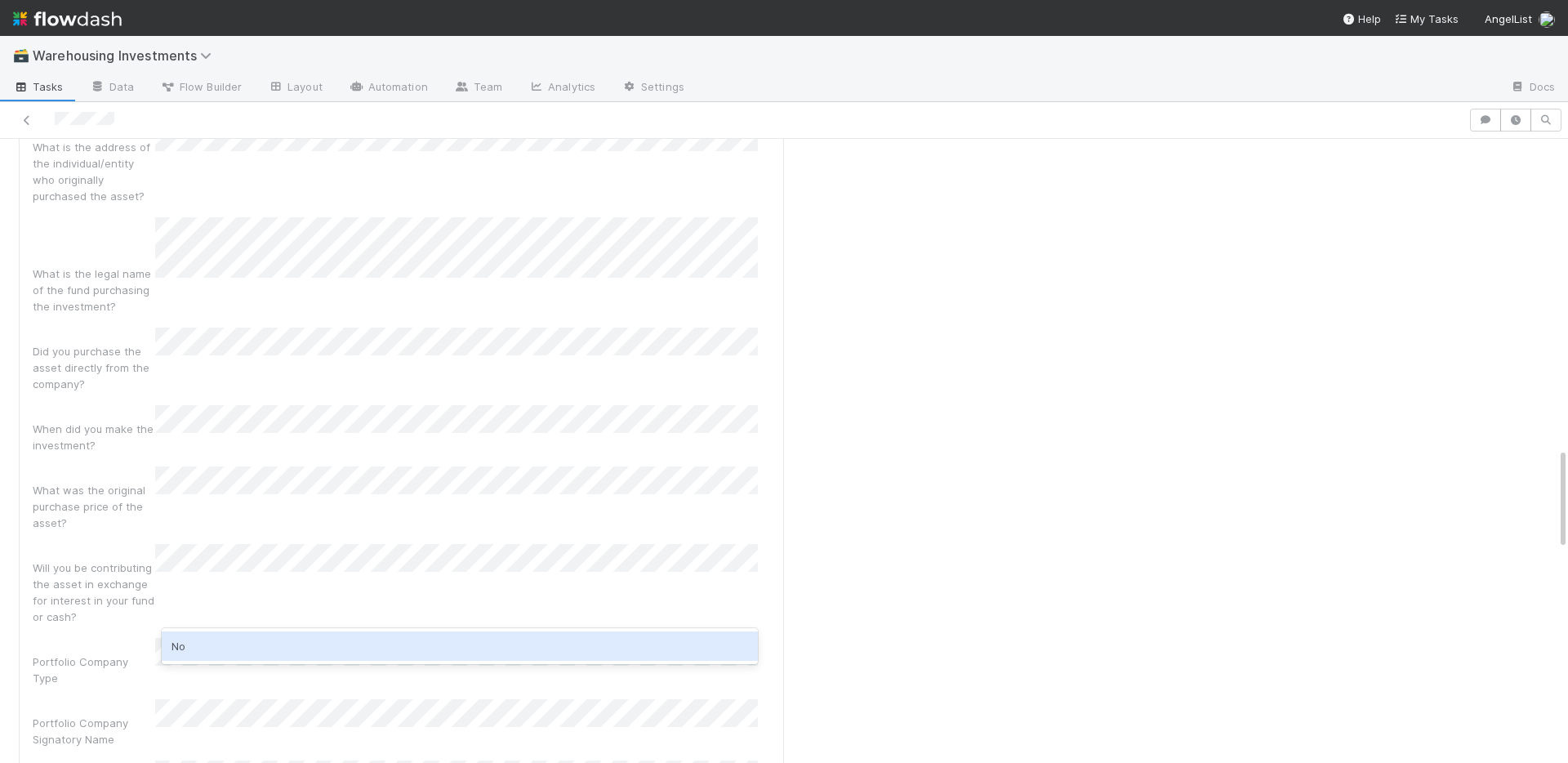
click at [215, 648] on div "No" at bounding box center [460, 647] width 596 height 30
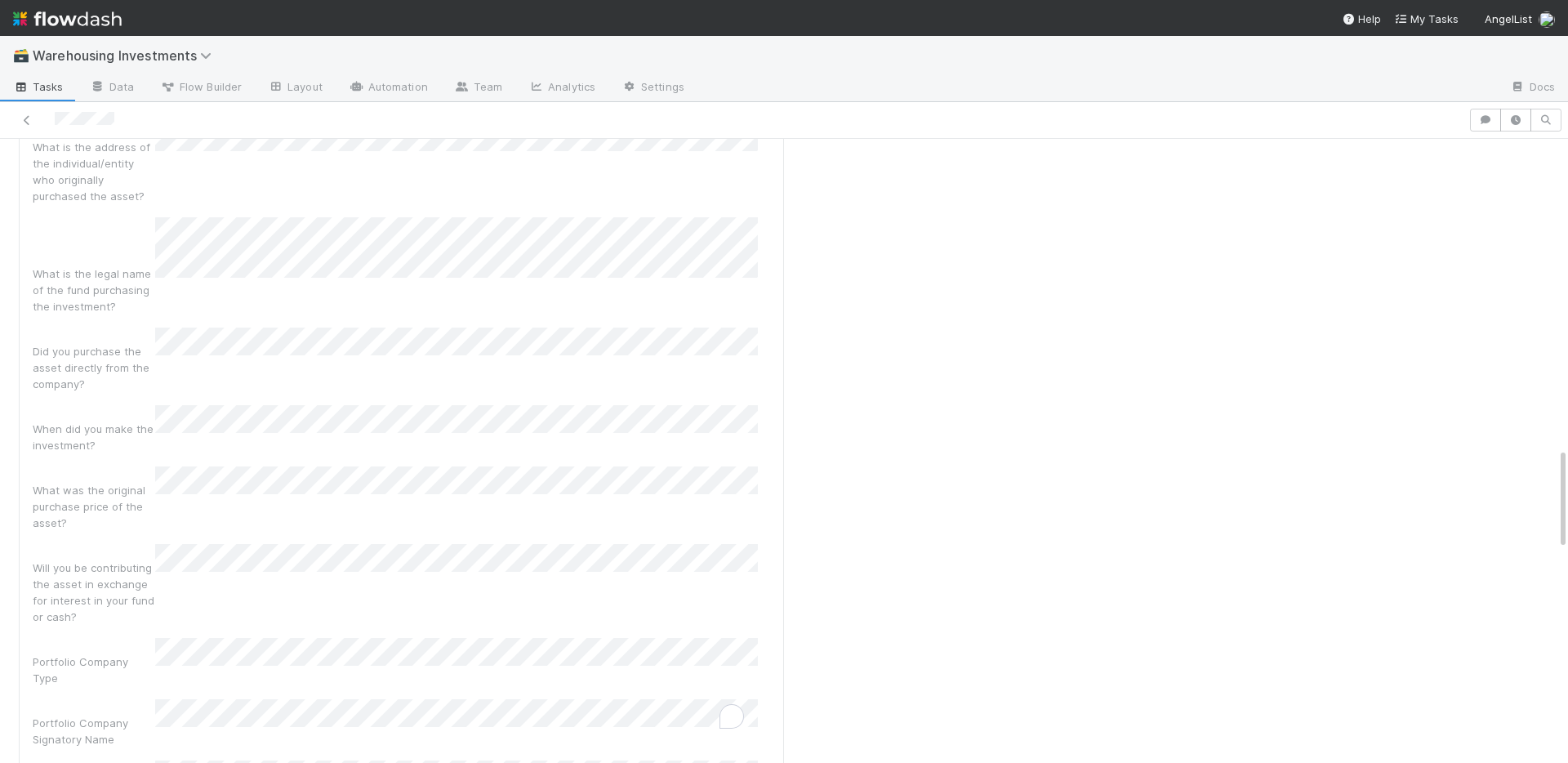
drag, startPoint x: 116, startPoint y: 526, endPoint x: 185, endPoint y: 501, distance: 73.4
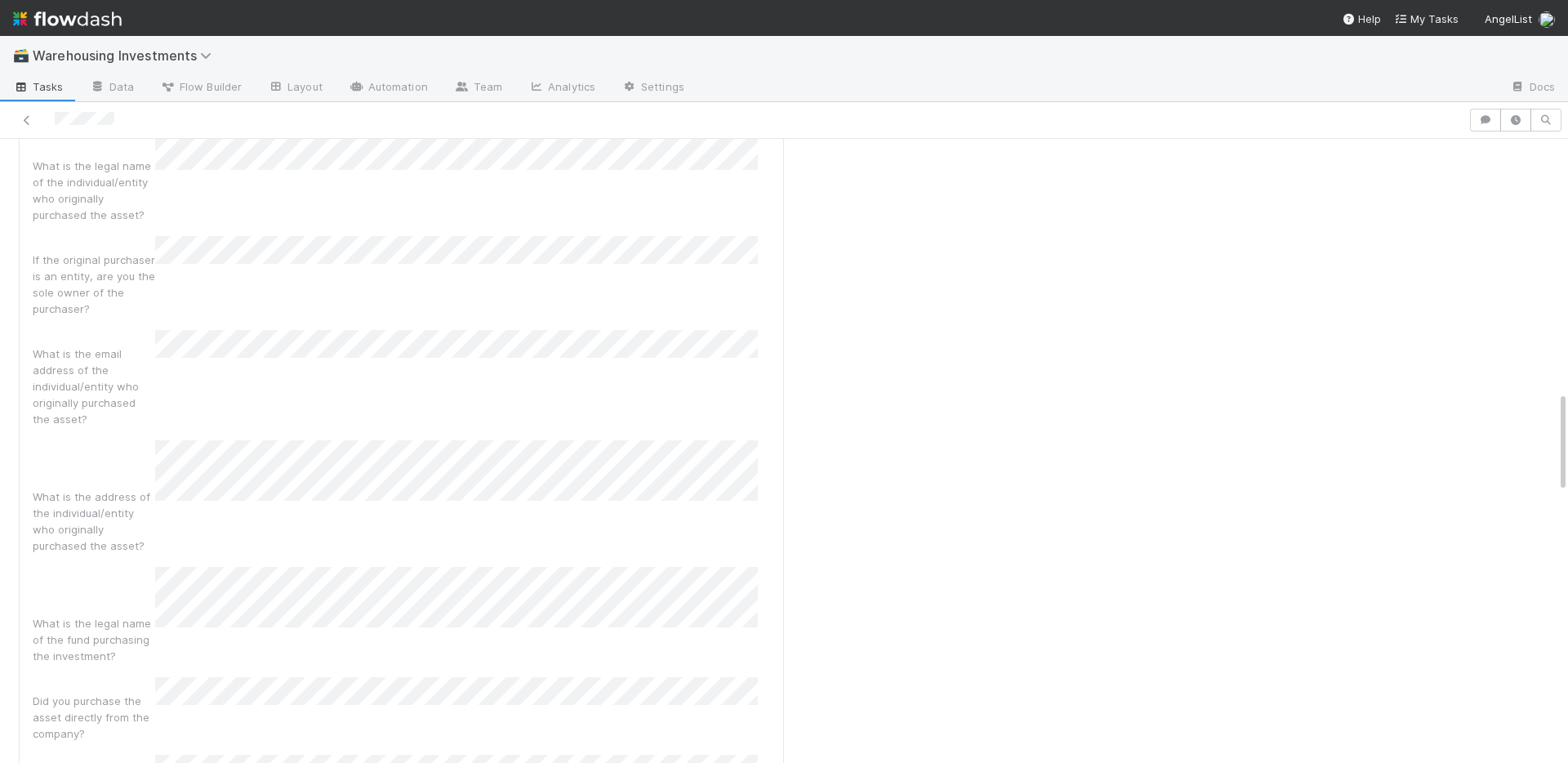
scroll to position [1013, 0]
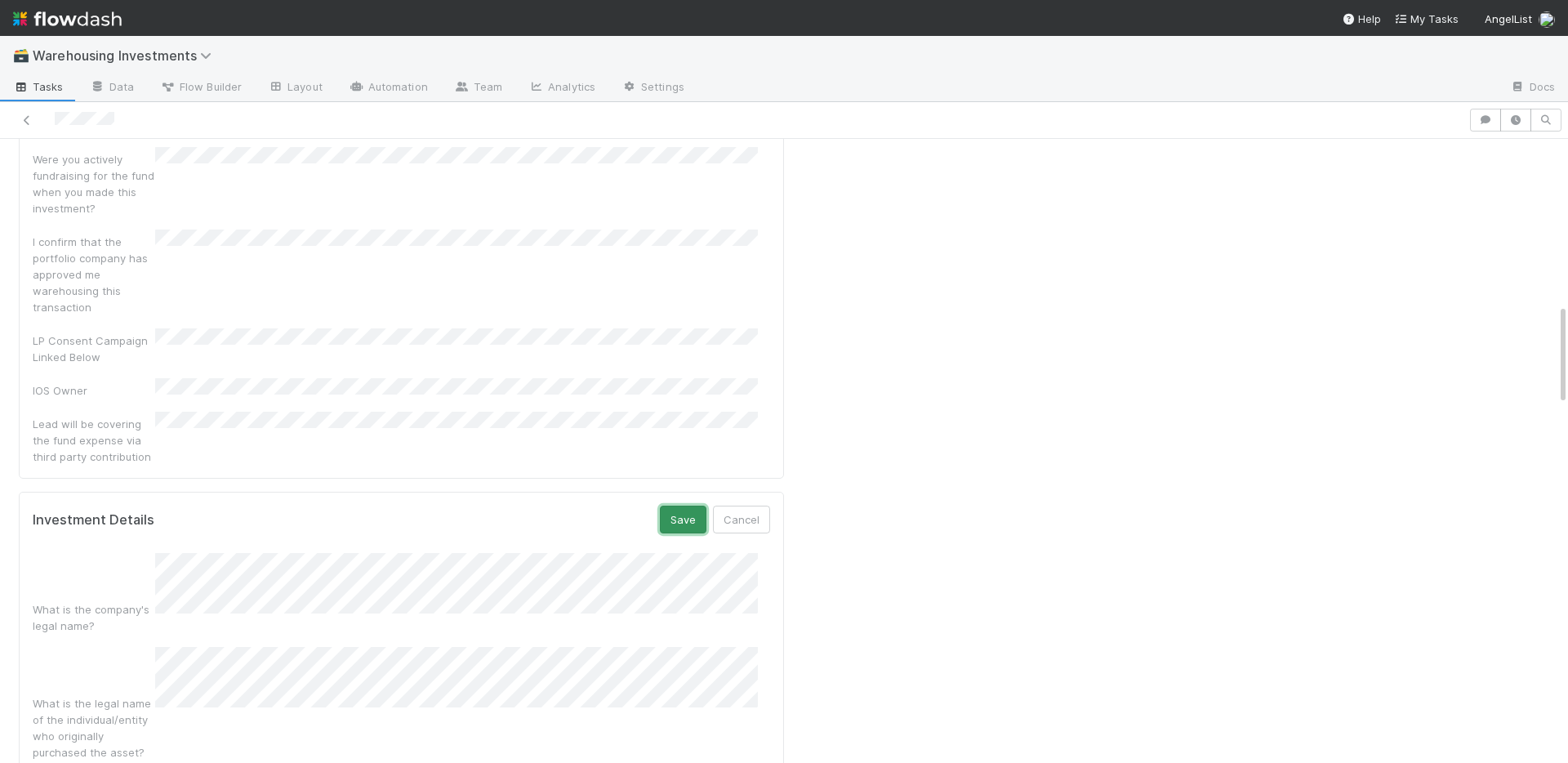
click at [661, 506] on button "Save" at bounding box center [683, 520] width 47 height 28
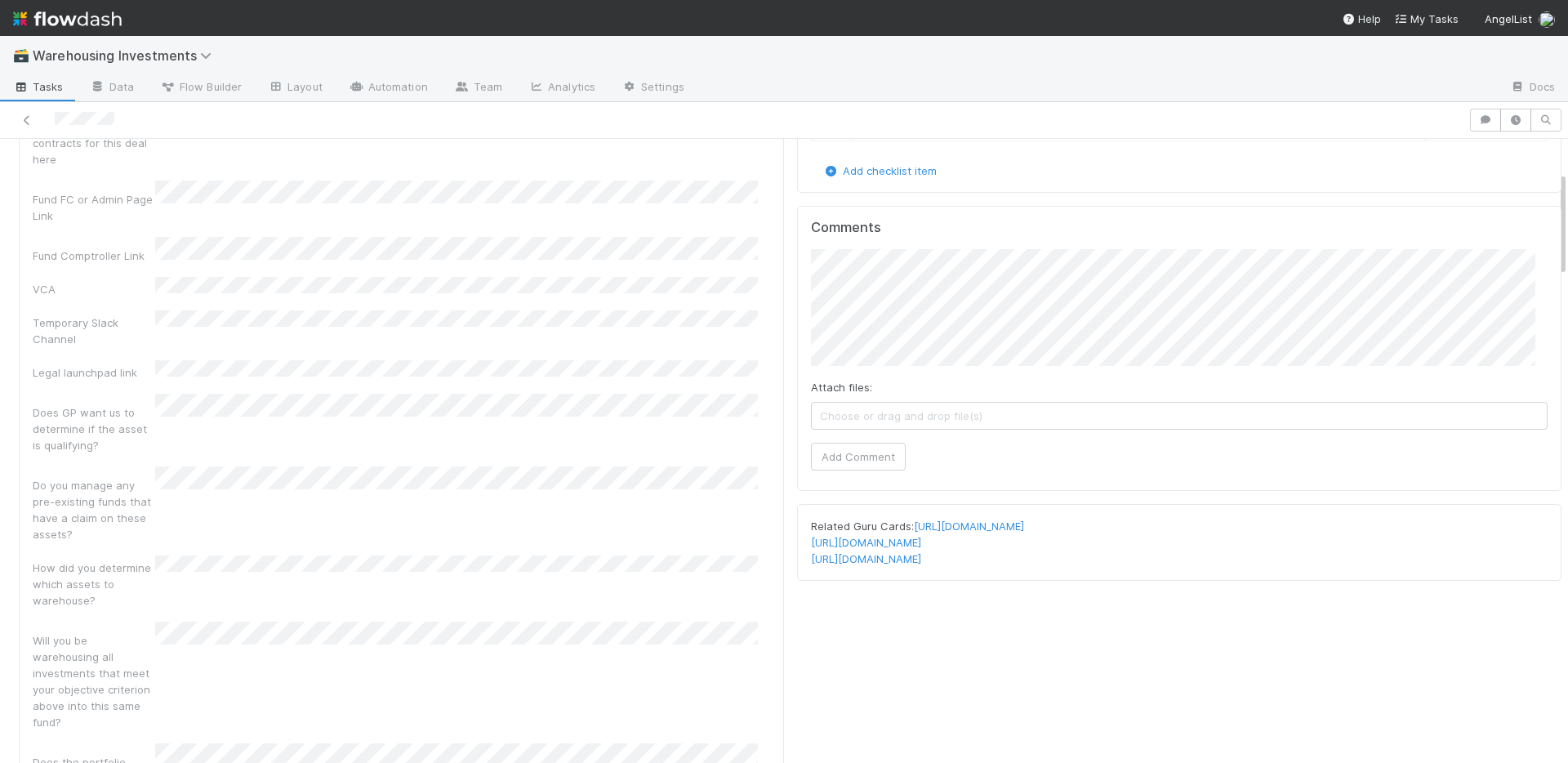
scroll to position [0, 0]
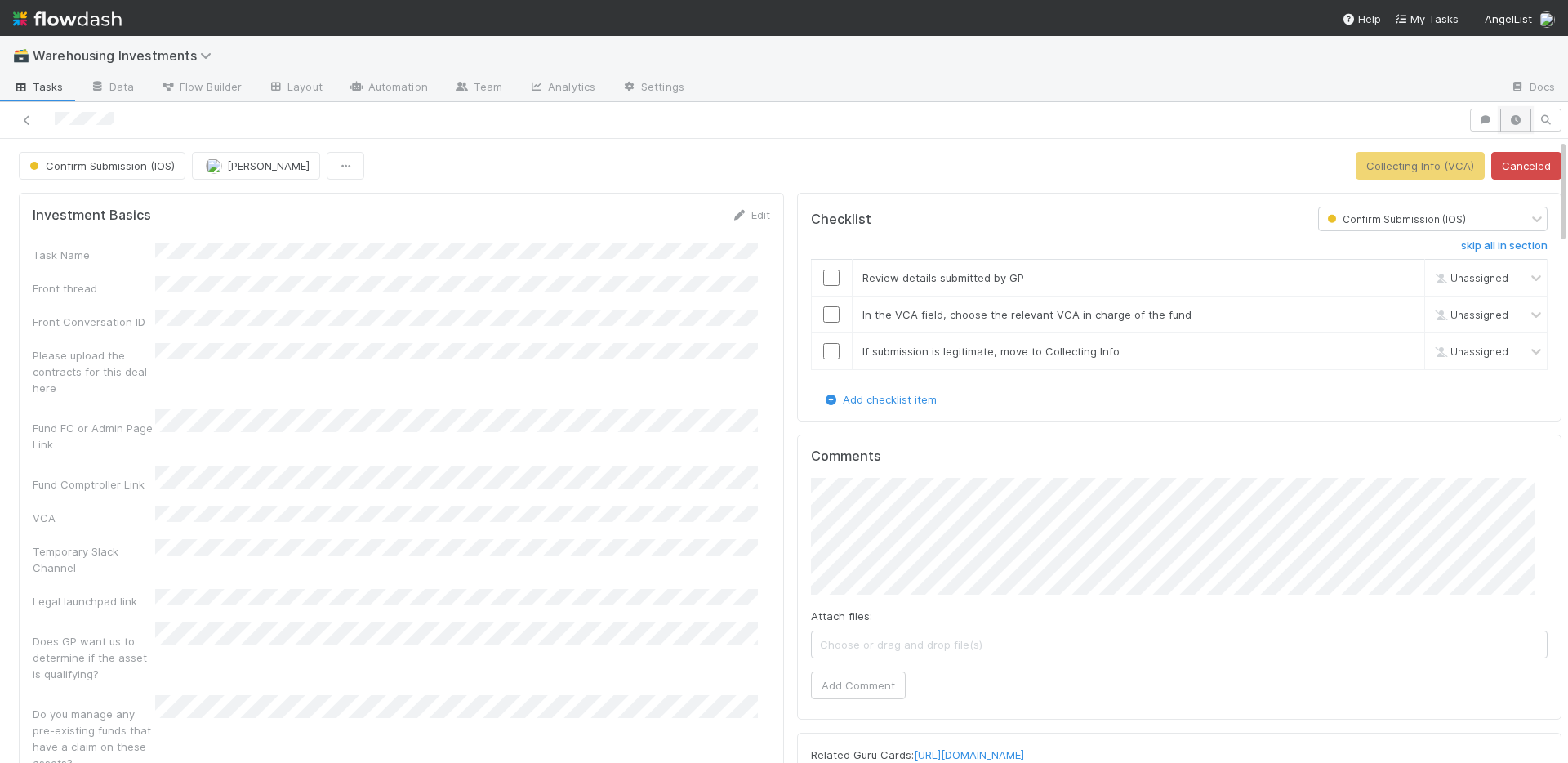
click at [1507, 118] on icon "button" at bounding box center [1516, 120] width 17 height 10
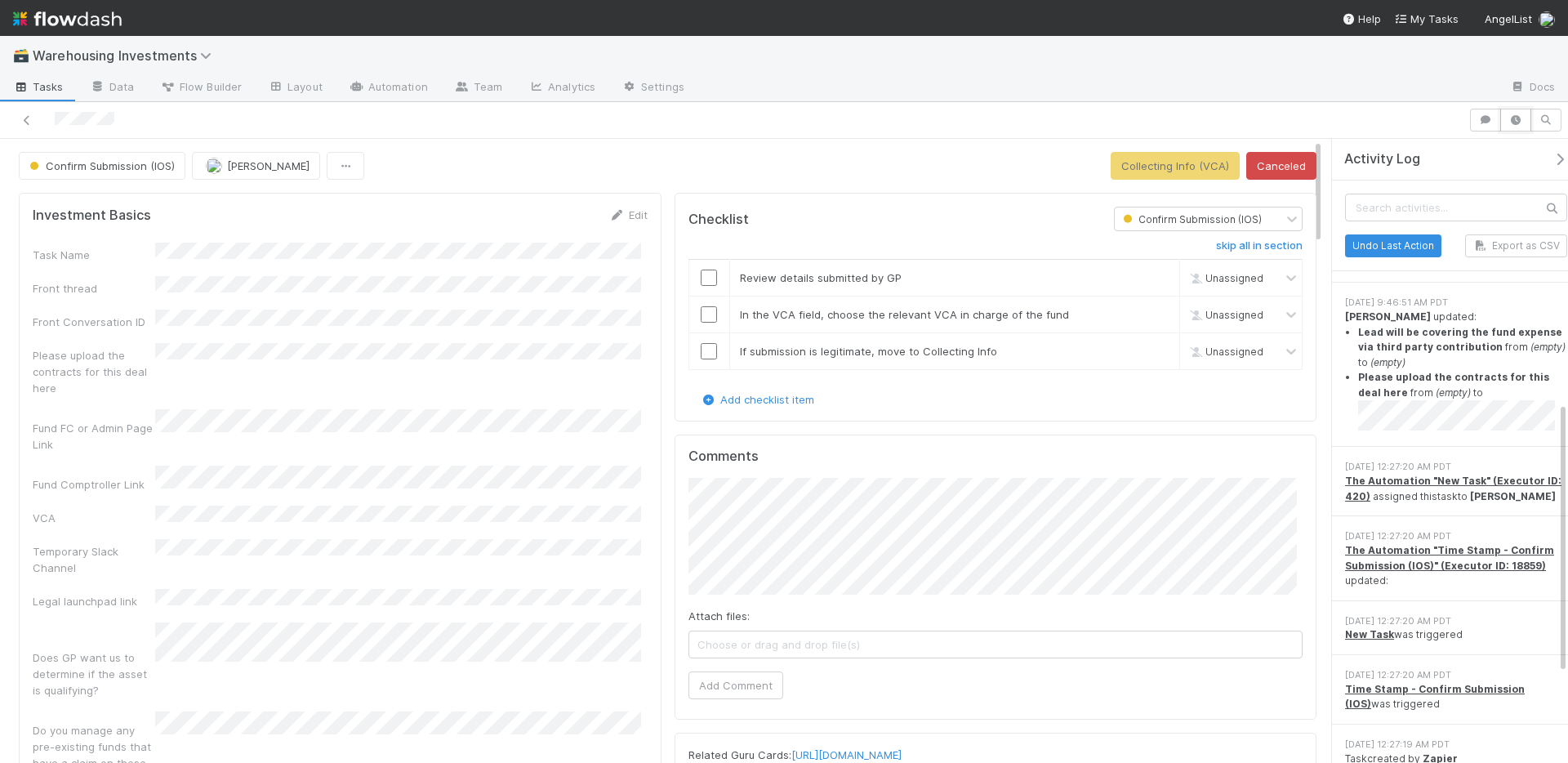
scroll to position [806, 0]
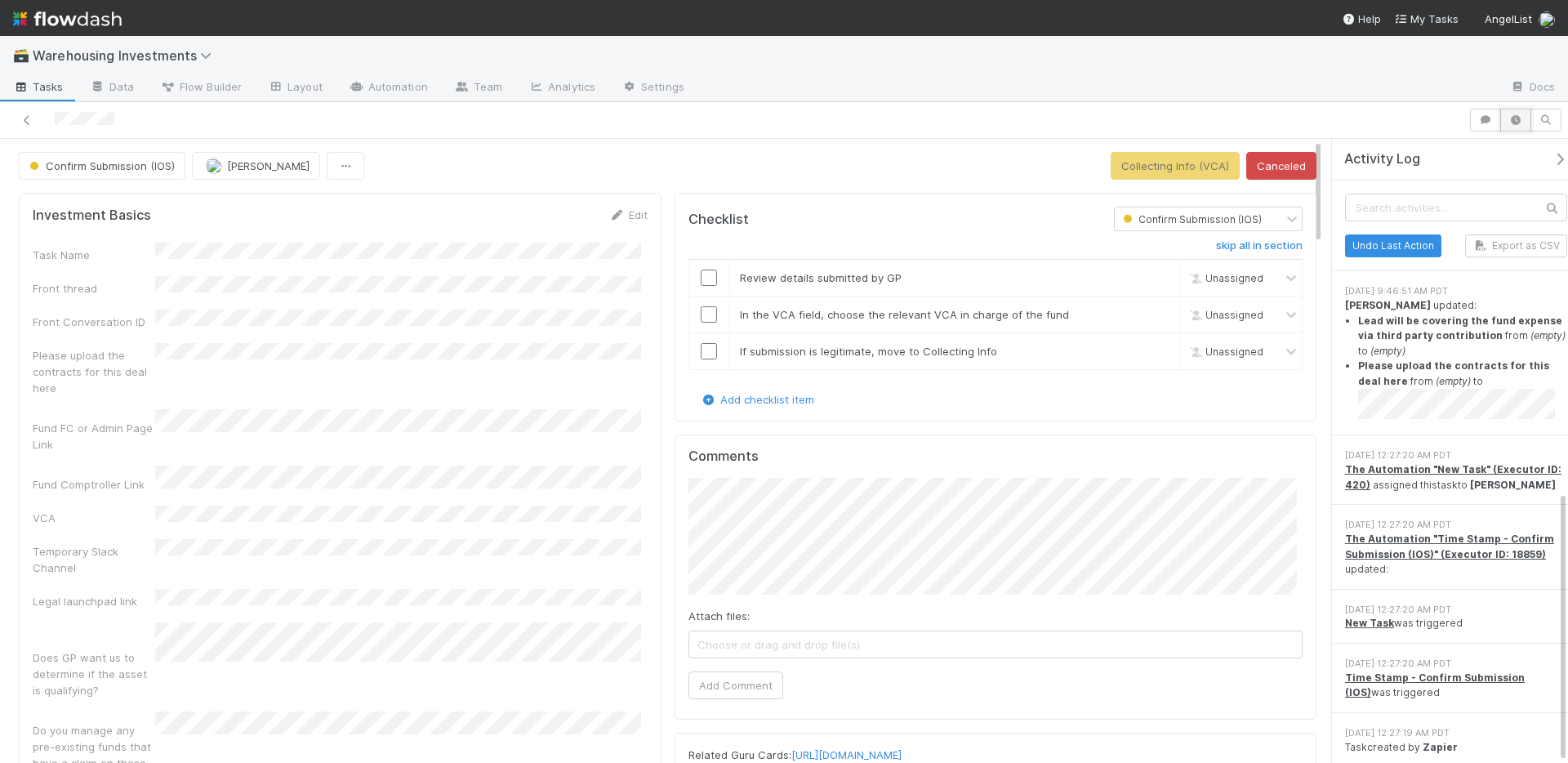
click at [1514, 121] on icon "button" at bounding box center [1516, 120] width 17 height 10
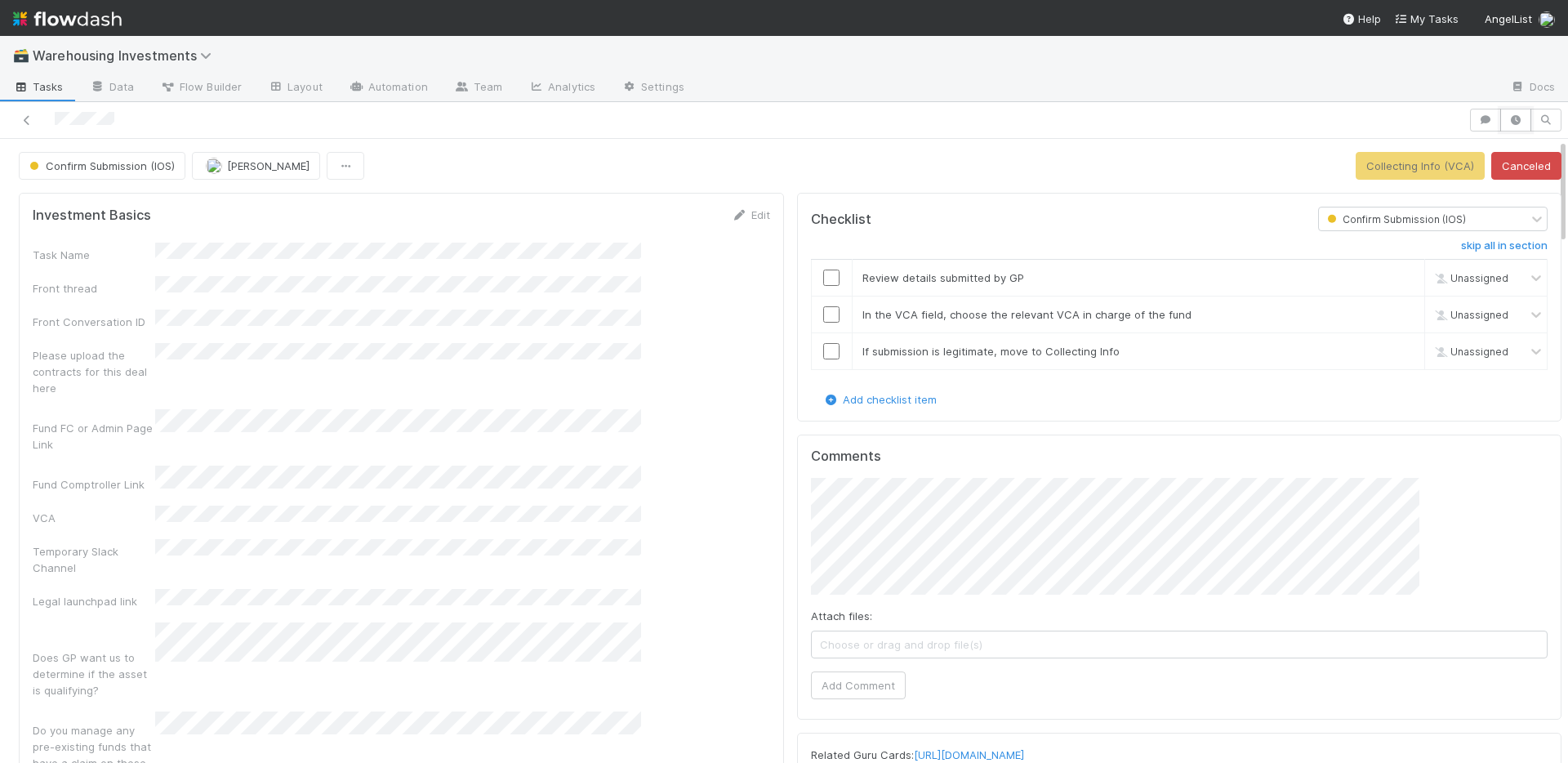
scroll to position [7814, 0]
click at [28, 116] on icon at bounding box center [27, 120] width 17 height 10
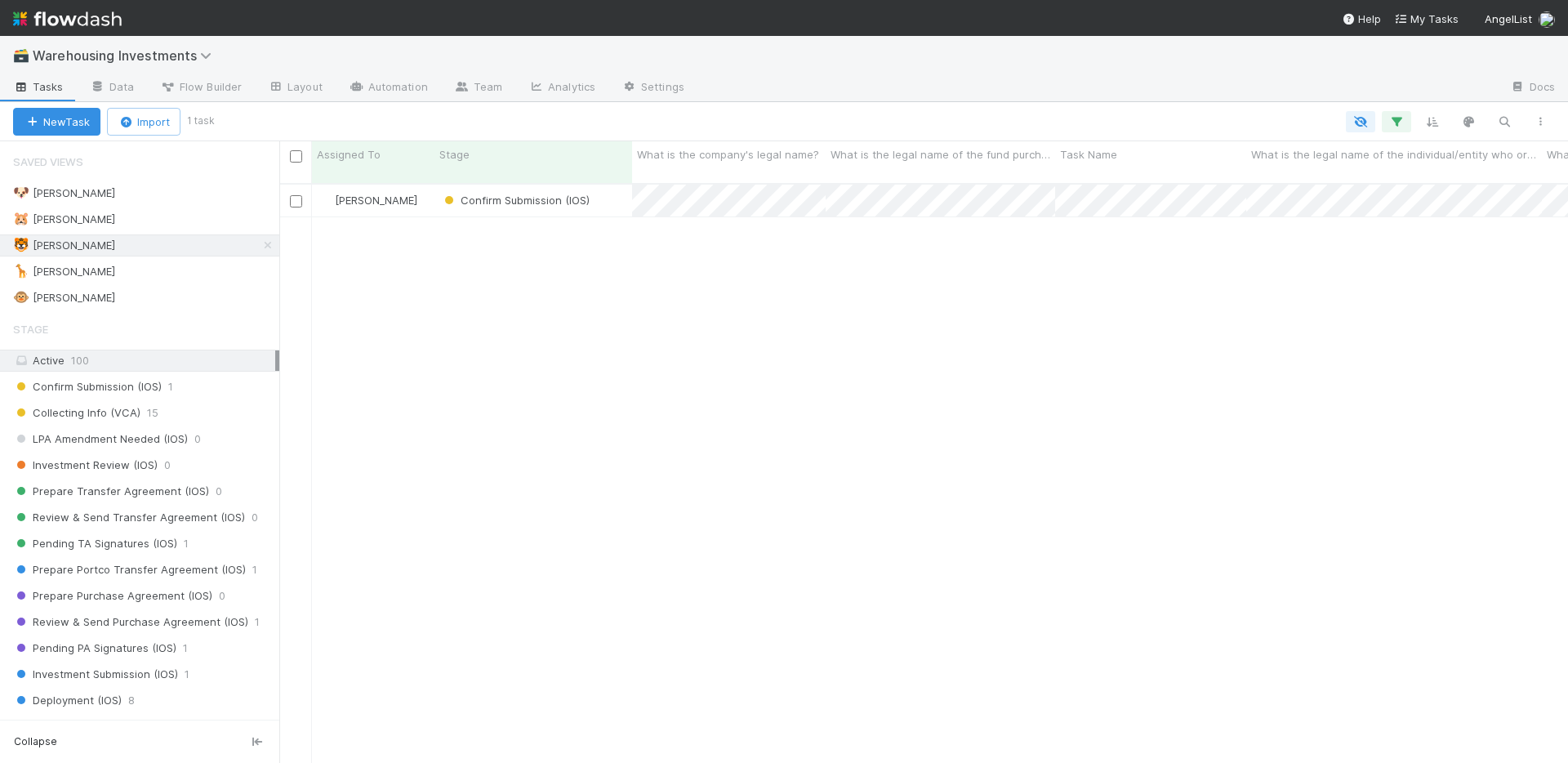
scroll to position [580, 1276]
click at [165, 276] on div "🦒 Ali 1" at bounding box center [146, 272] width 266 height 20
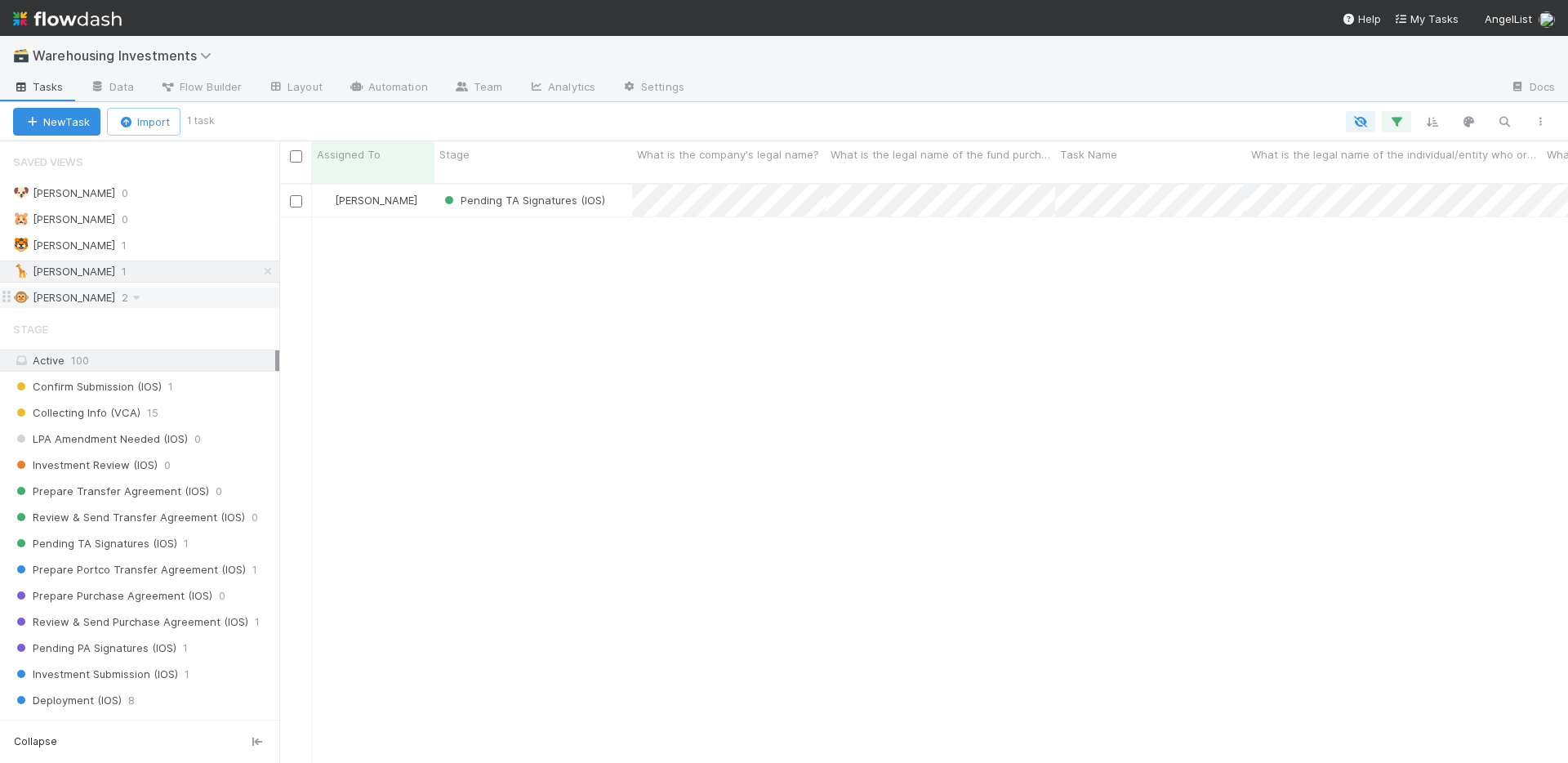
click at [176, 298] on div "🐵 Chloe 2" at bounding box center [146, 298] width 266 height 20
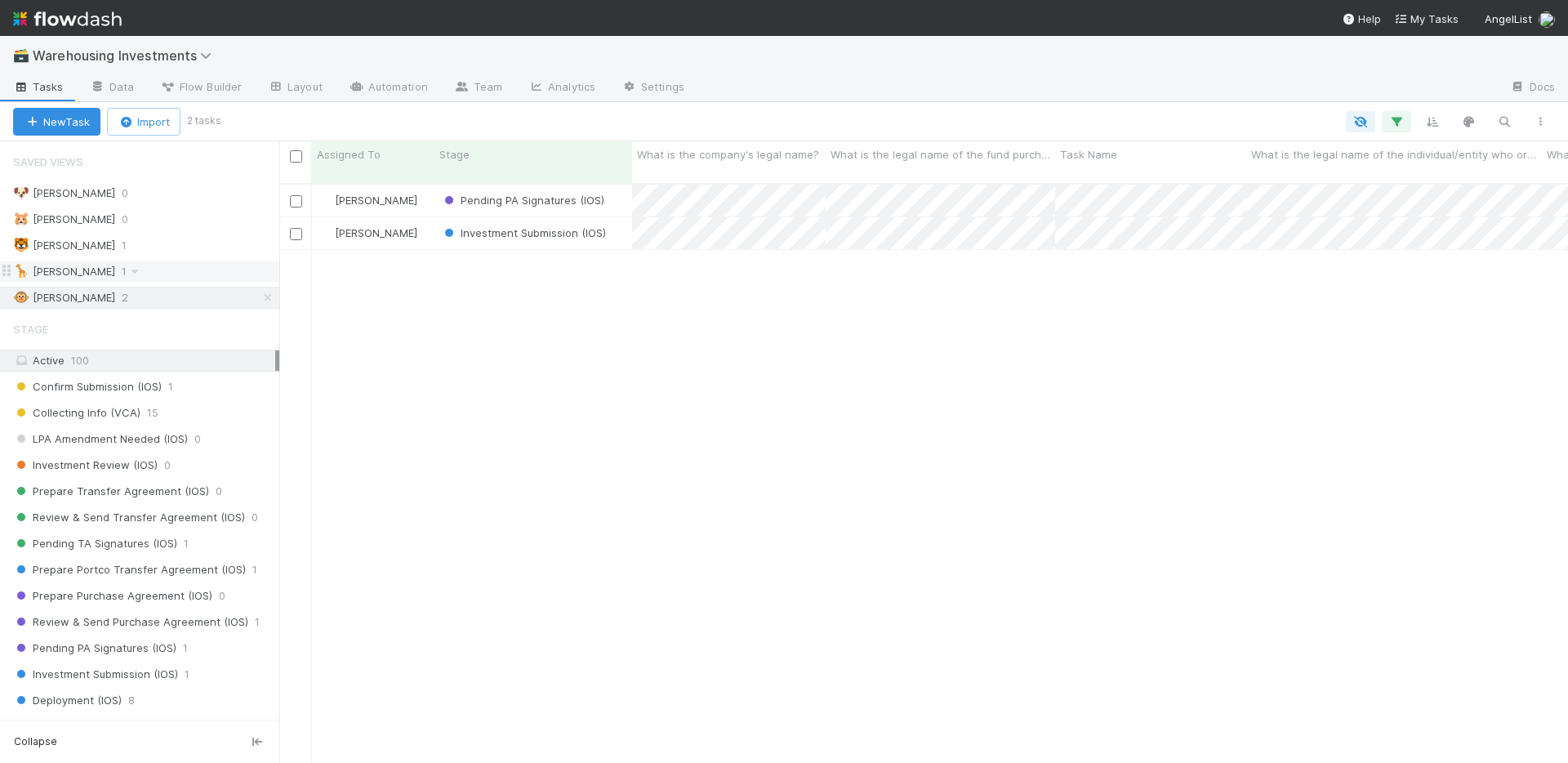
scroll to position [580, 1276]
click at [179, 268] on div "🦒 Ali 1" at bounding box center [146, 272] width 266 height 20
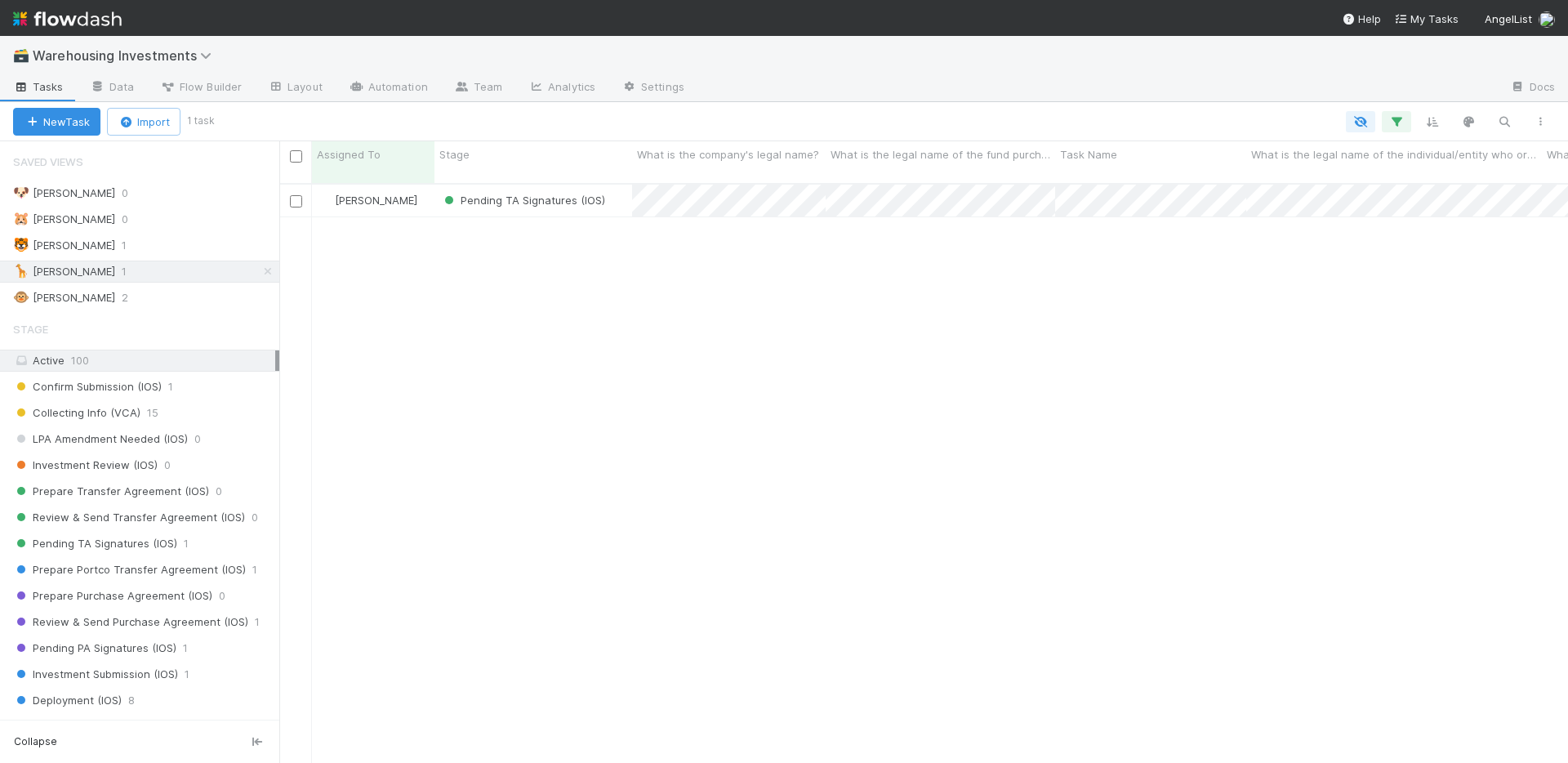
scroll to position [580, 1276]
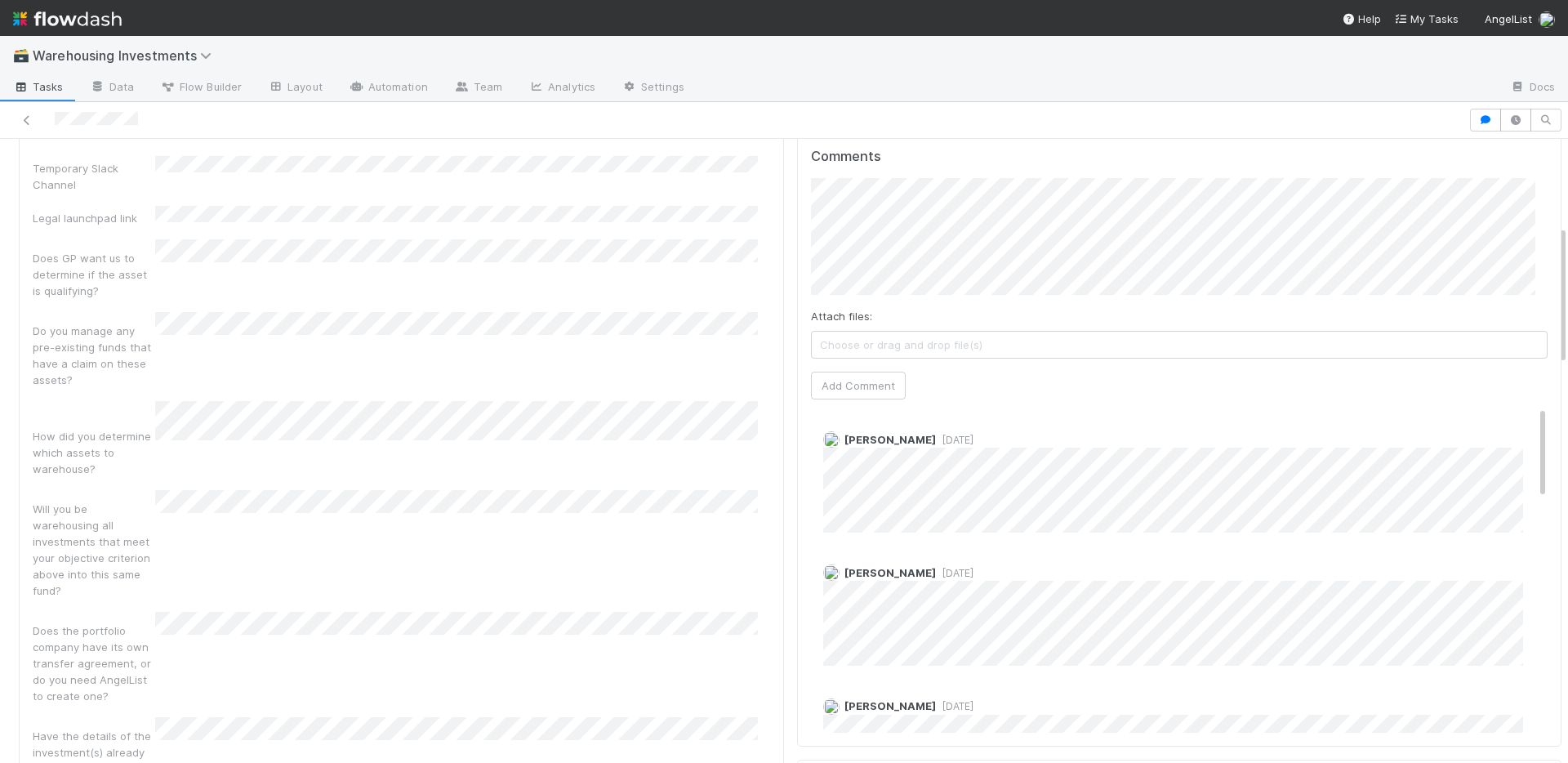
click at [945, 434] on span "3 weeks ago" at bounding box center [955, 440] width 37 height 12
click at [869, 379] on button "Add Comment" at bounding box center [859, 386] width 95 height 28
drag, startPoint x: 24, startPoint y: 125, endPoint x: 330, endPoint y: 49, distance: 315.3
click at [24, 125] on icon at bounding box center [27, 120] width 17 height 10
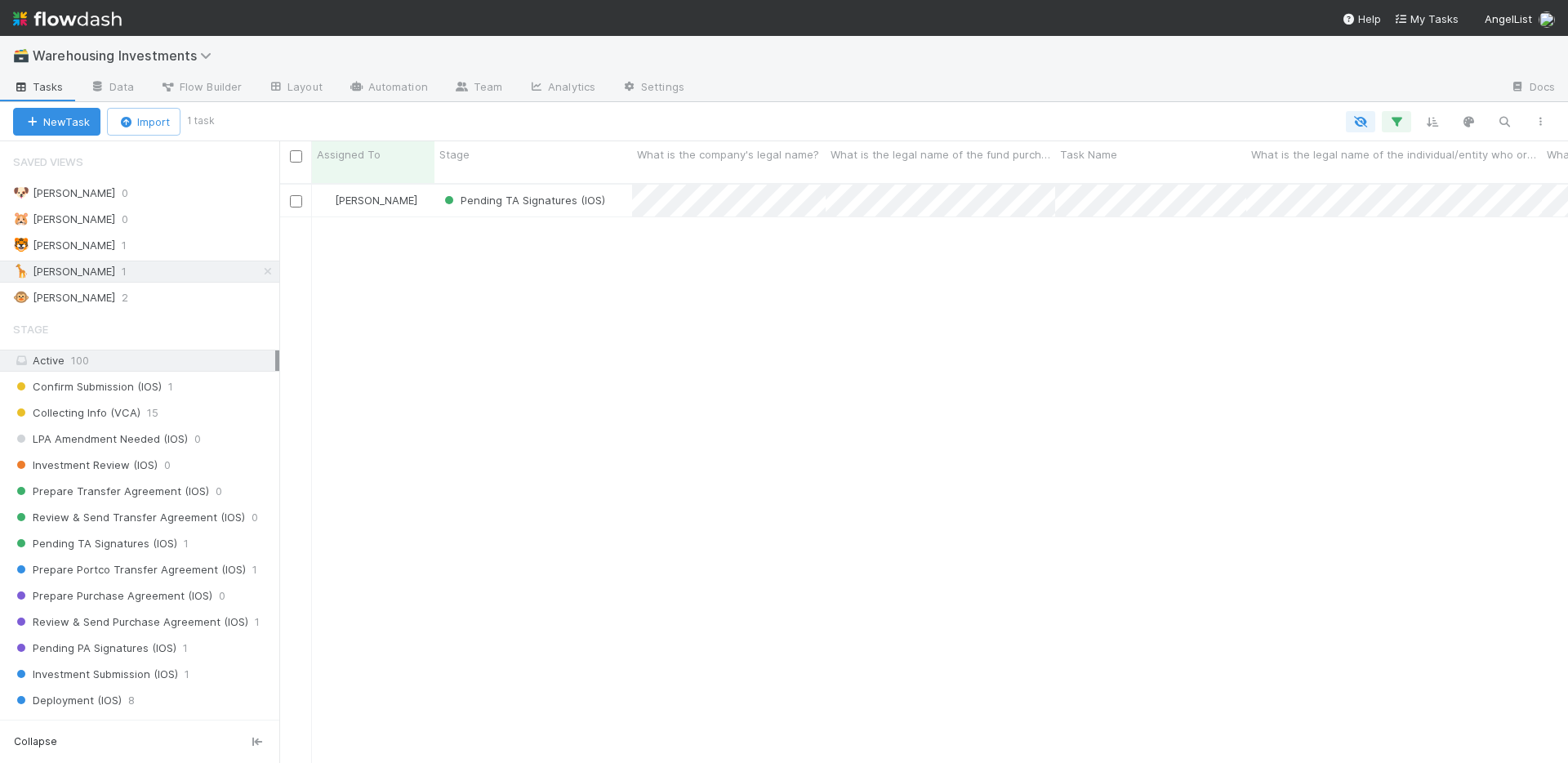
scroll to position [580, 1276]
click at [192, 197] on div "🐶 Nate 0" at bounding box center [146, 193] width 266 height 20
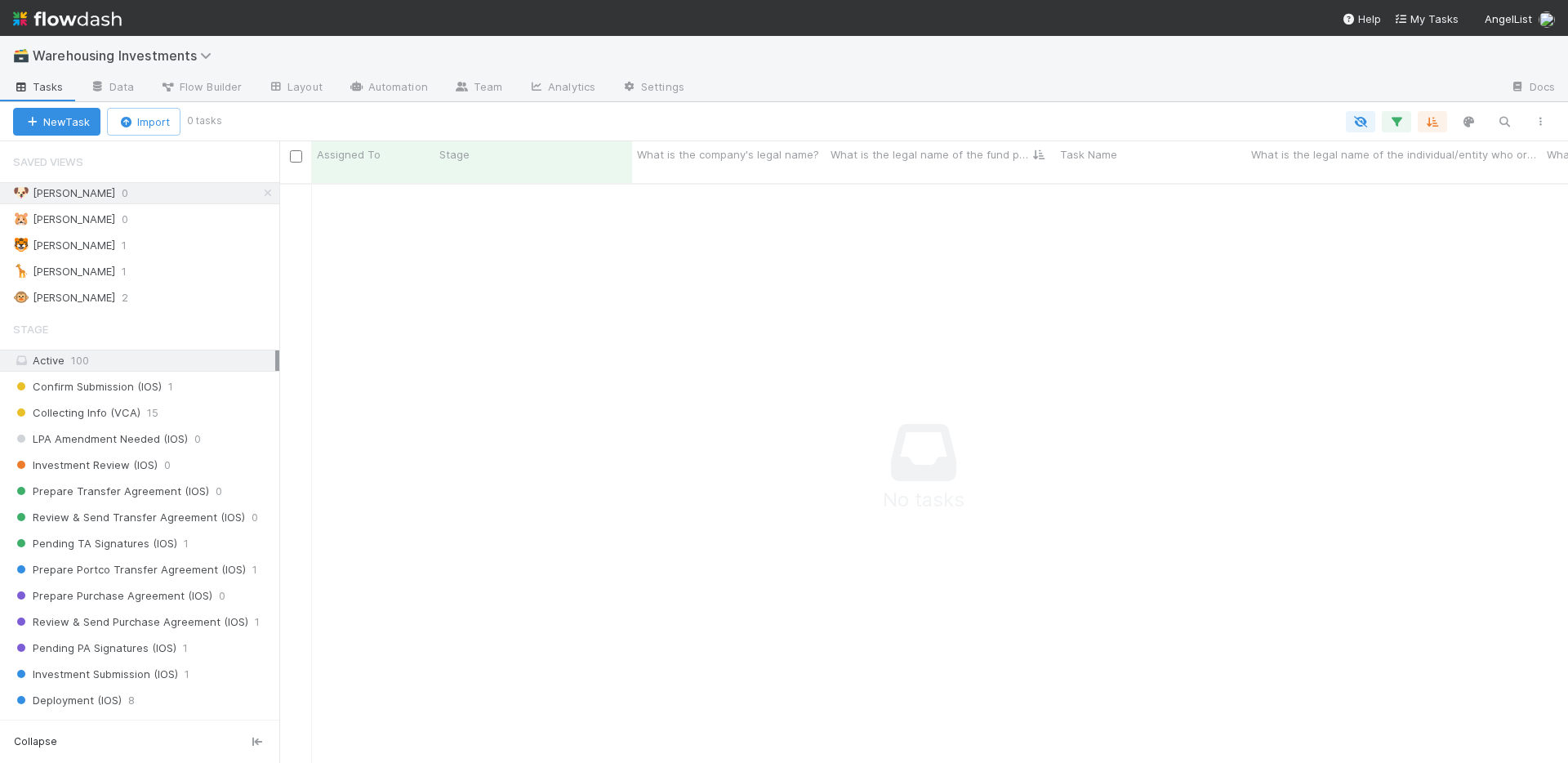
scroll to position [568, 1276]
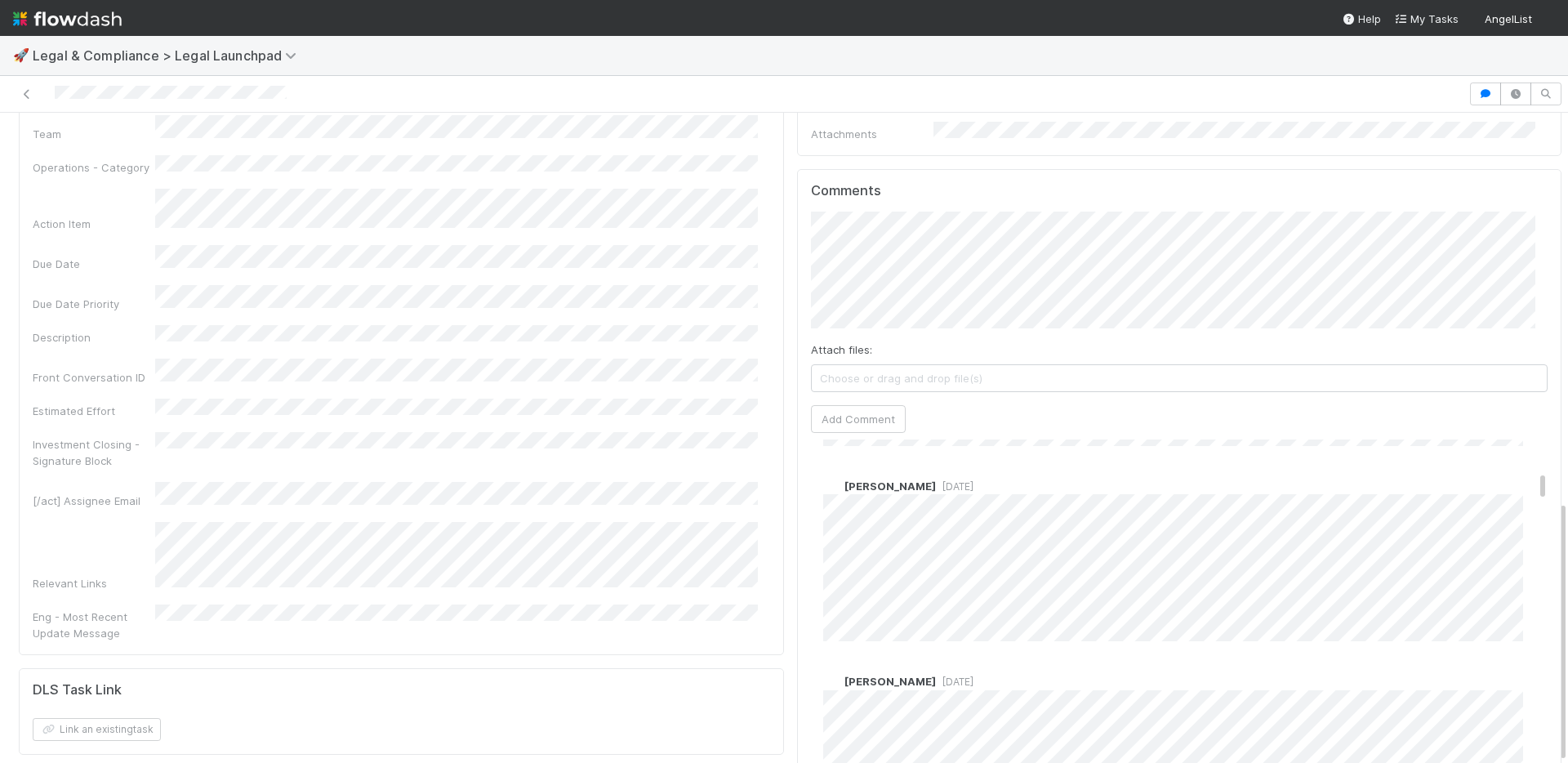
scroll to position [584, 0]
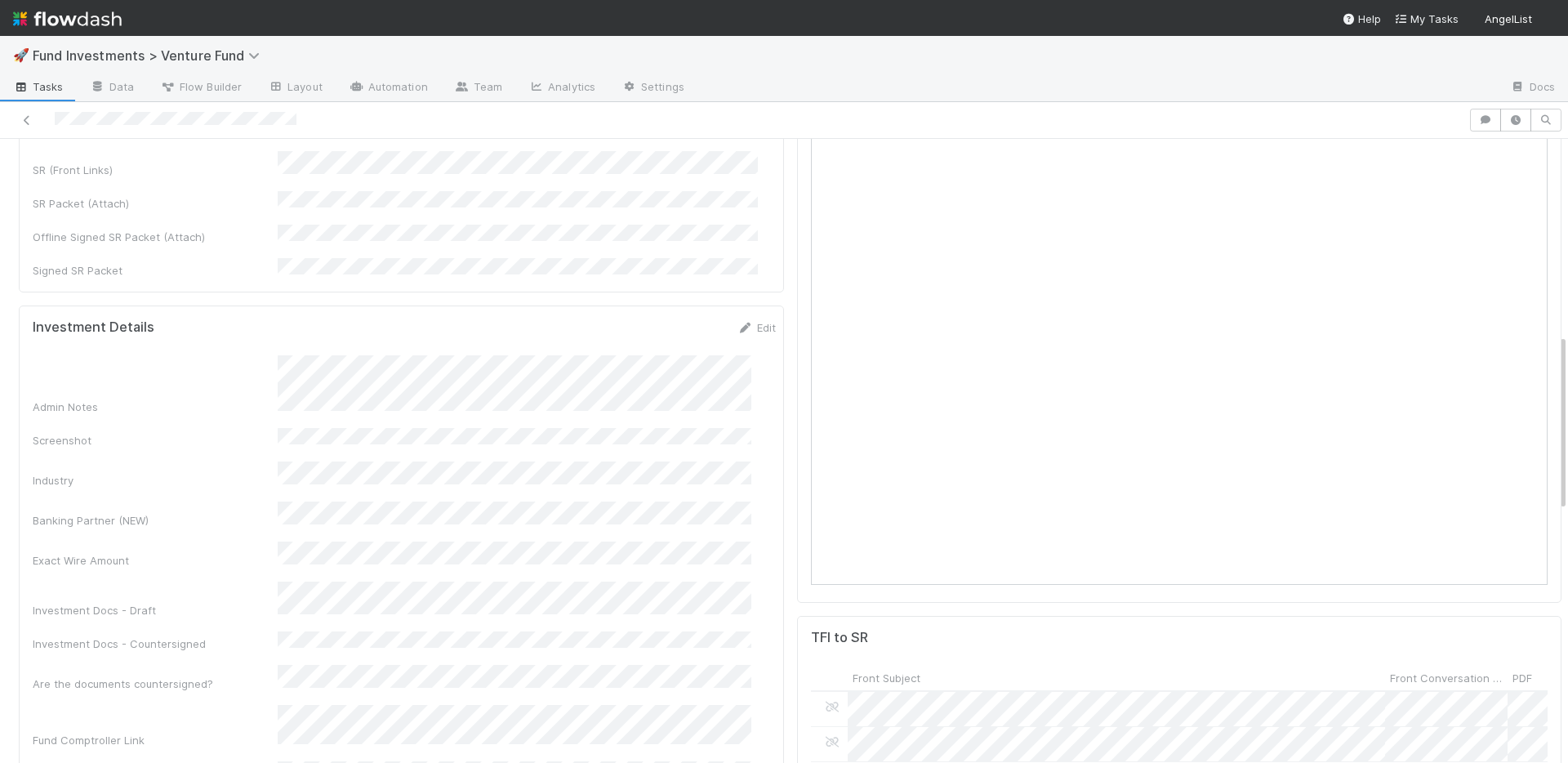
scroll to position [164, 0]
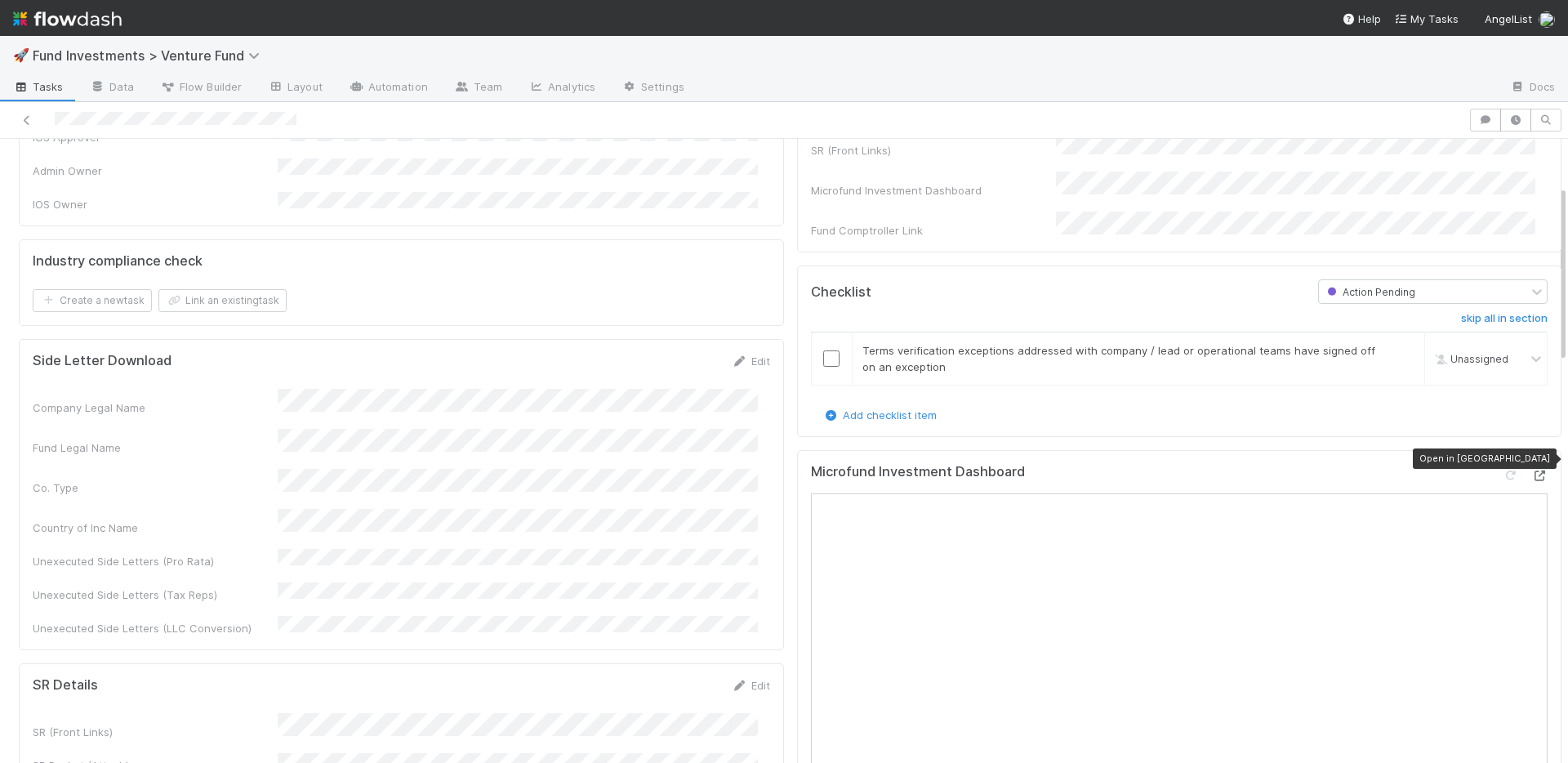
click at [1532, 470] on icon at bounding box center [1540, 475] width 17 height 10
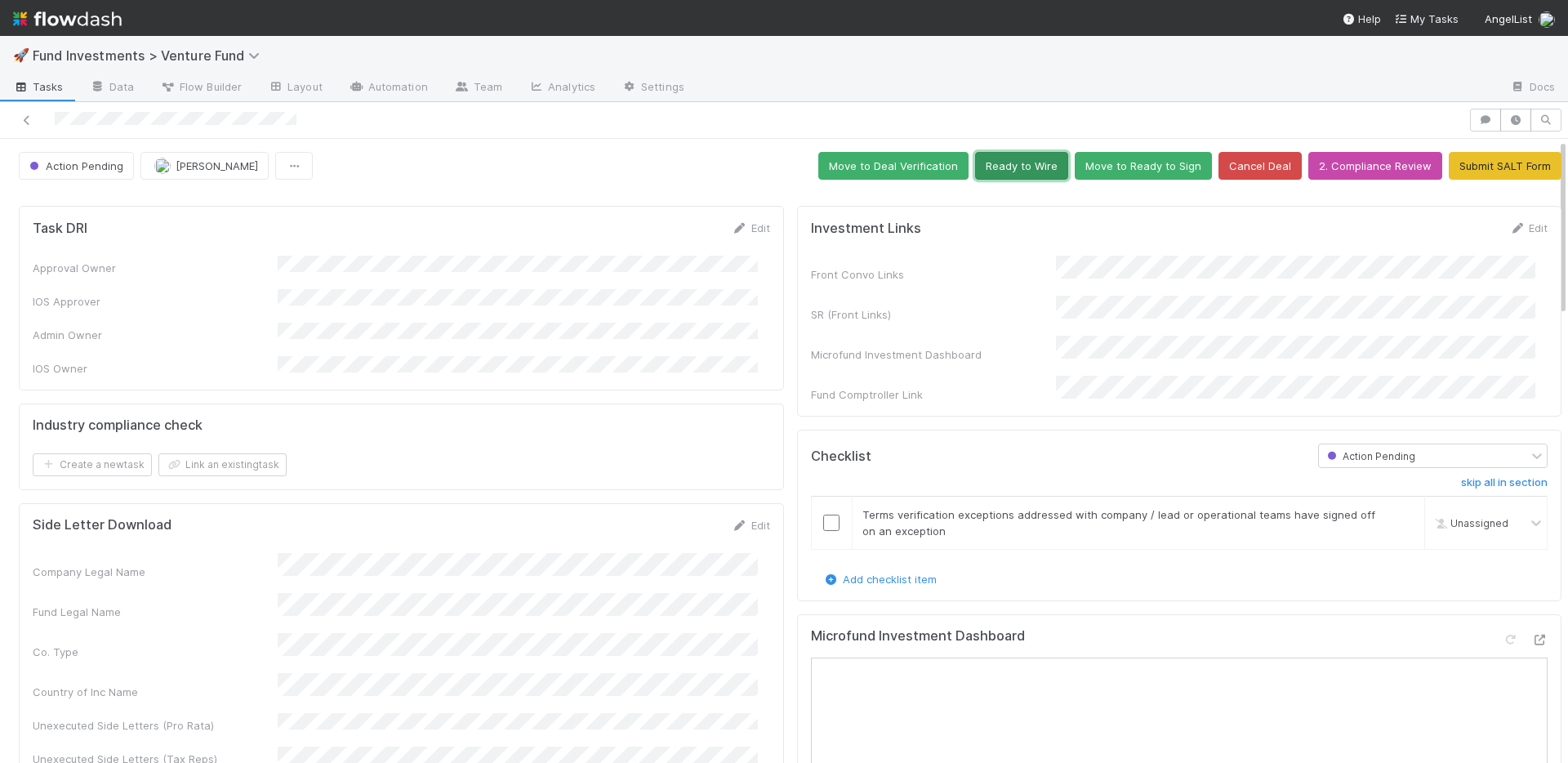
click at [1003, 168] on button "Ready to Wire" at bounding box center [1022, 166] width 93 height 28
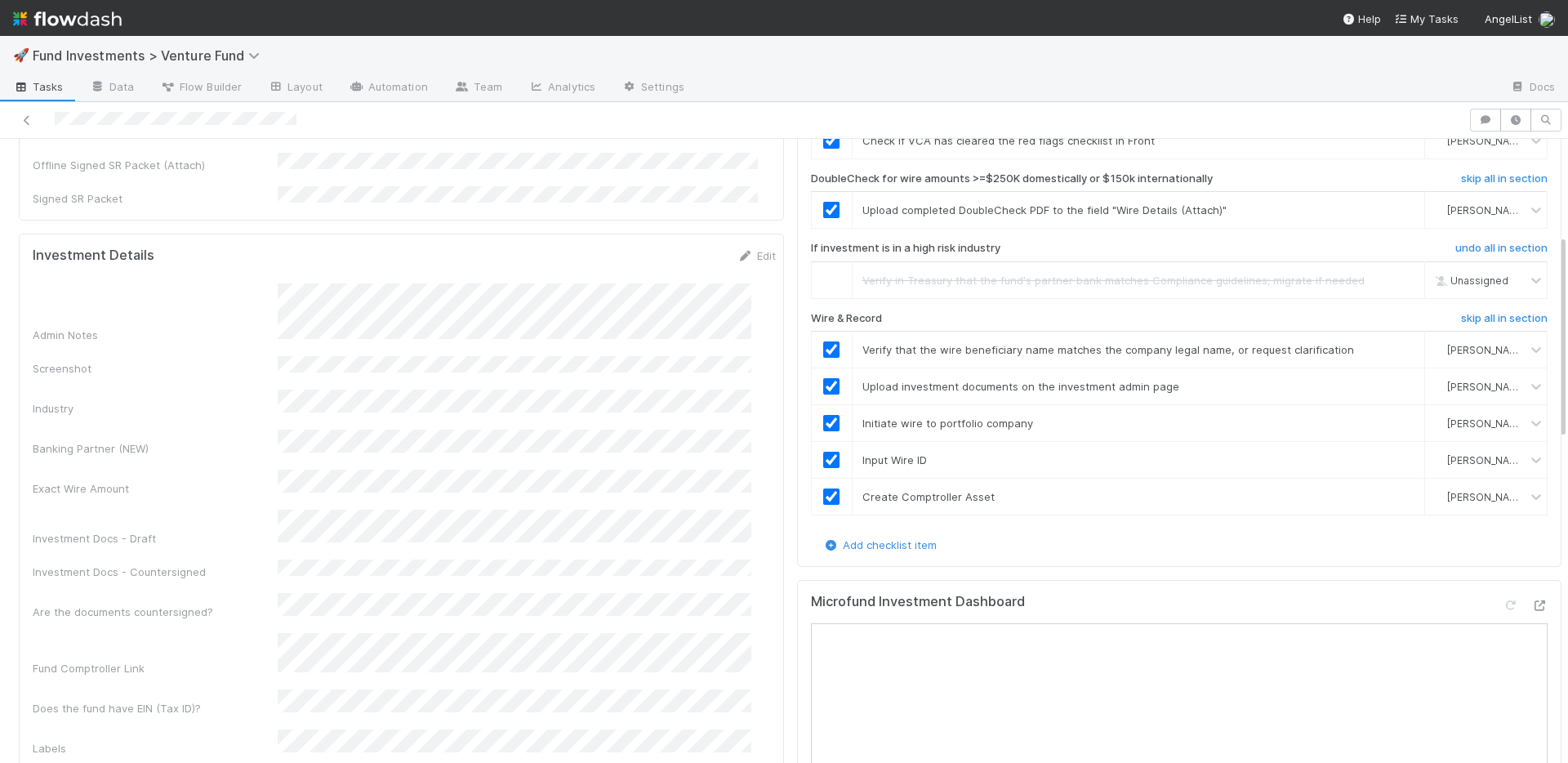
scroll to position [491, 0]
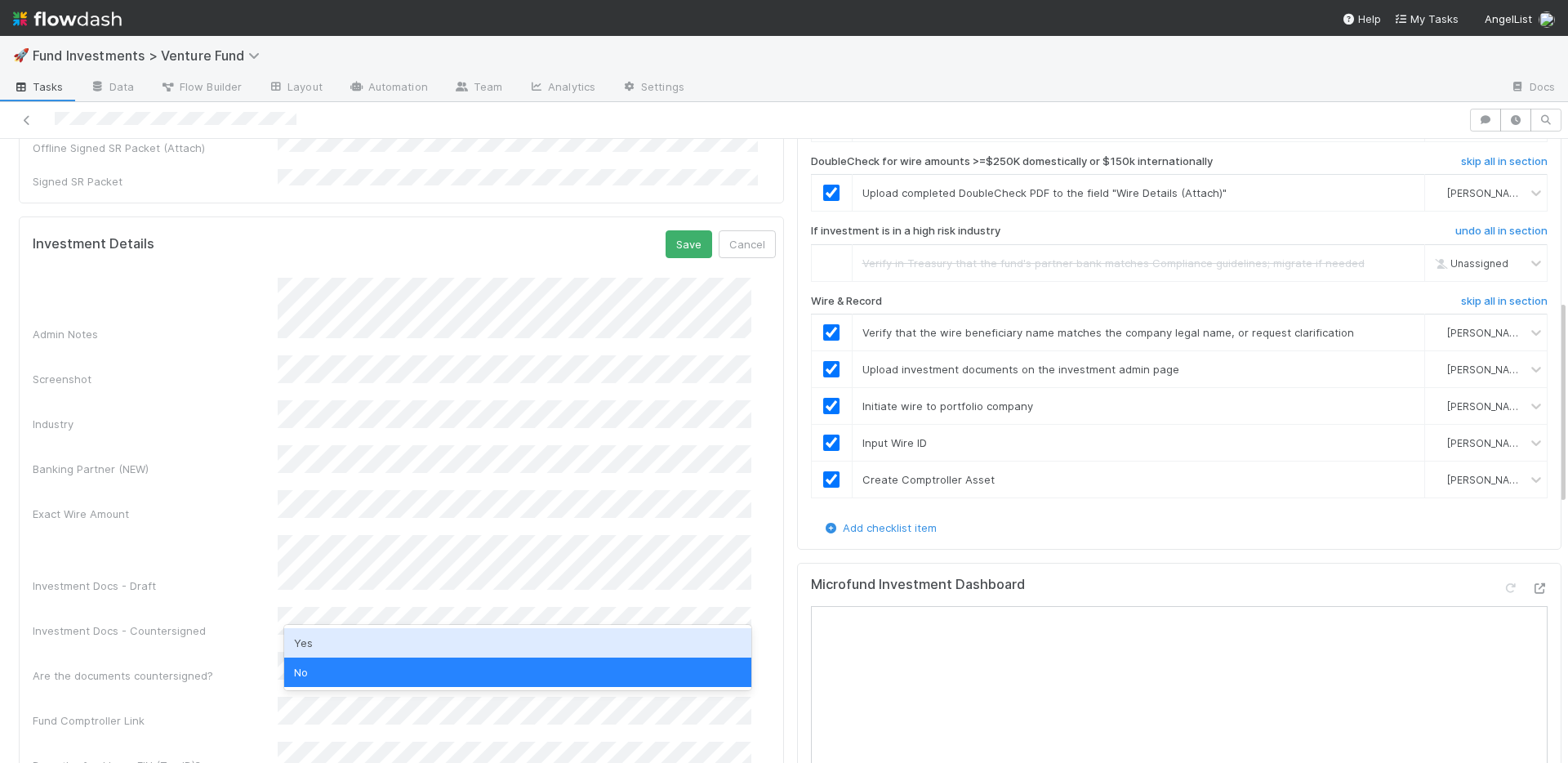
click at [341, 642] on div "Yes" at bounding box center [517, 643] width 467 height 30
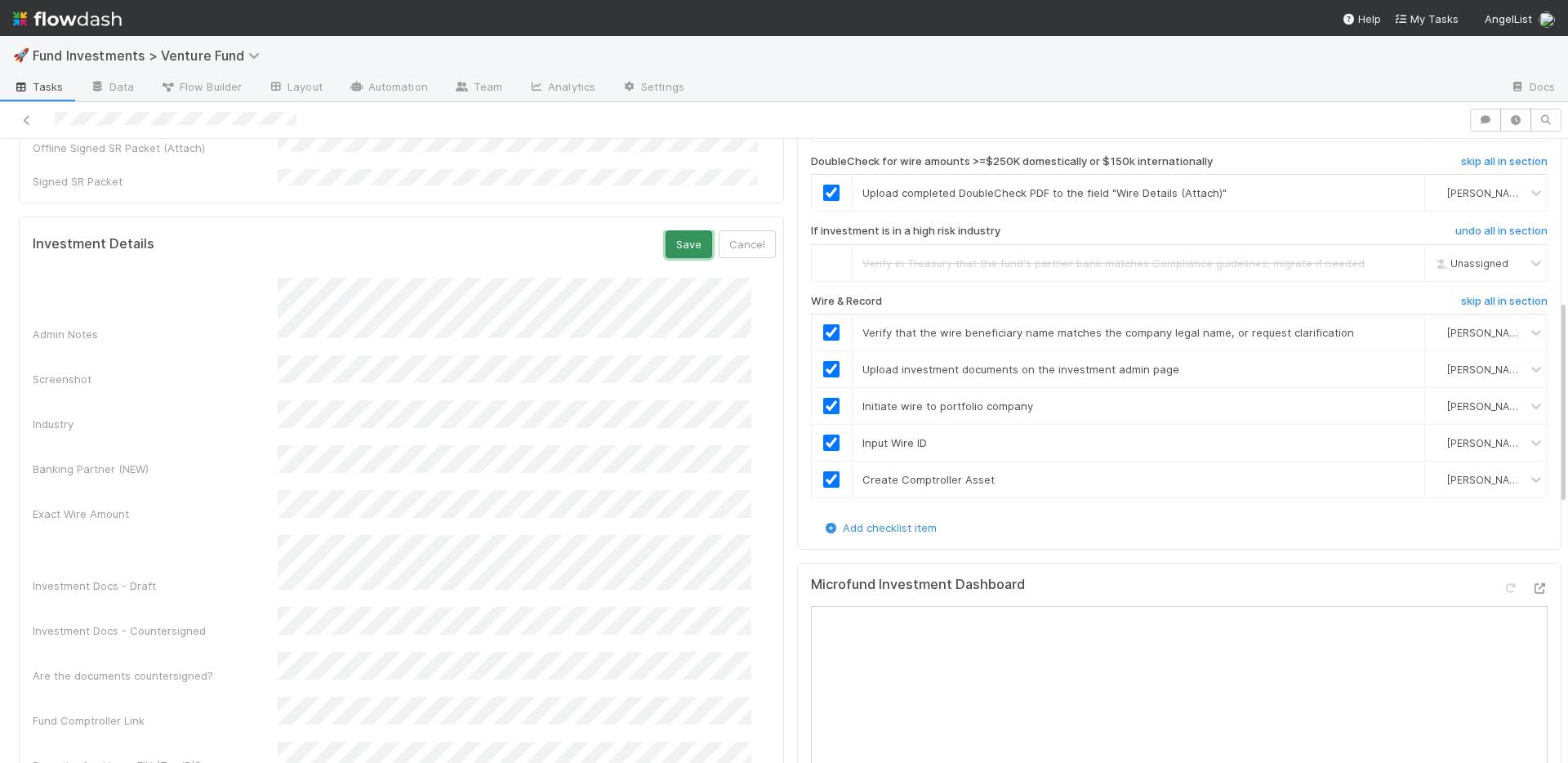
click at [665, 230] on button "Save" at bounding box center [689, 244] width 47 height 28
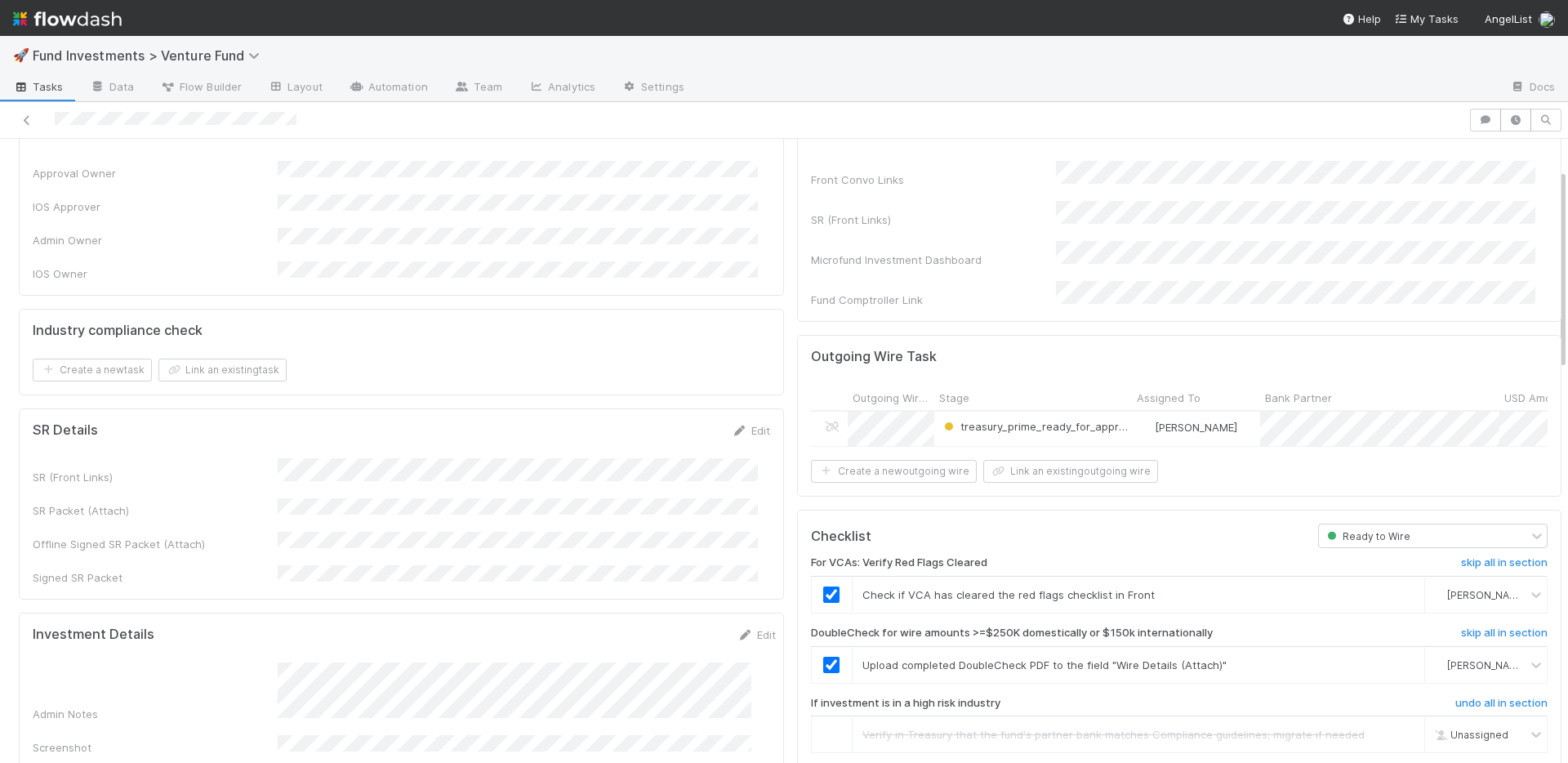
scroll to position [0, 0]
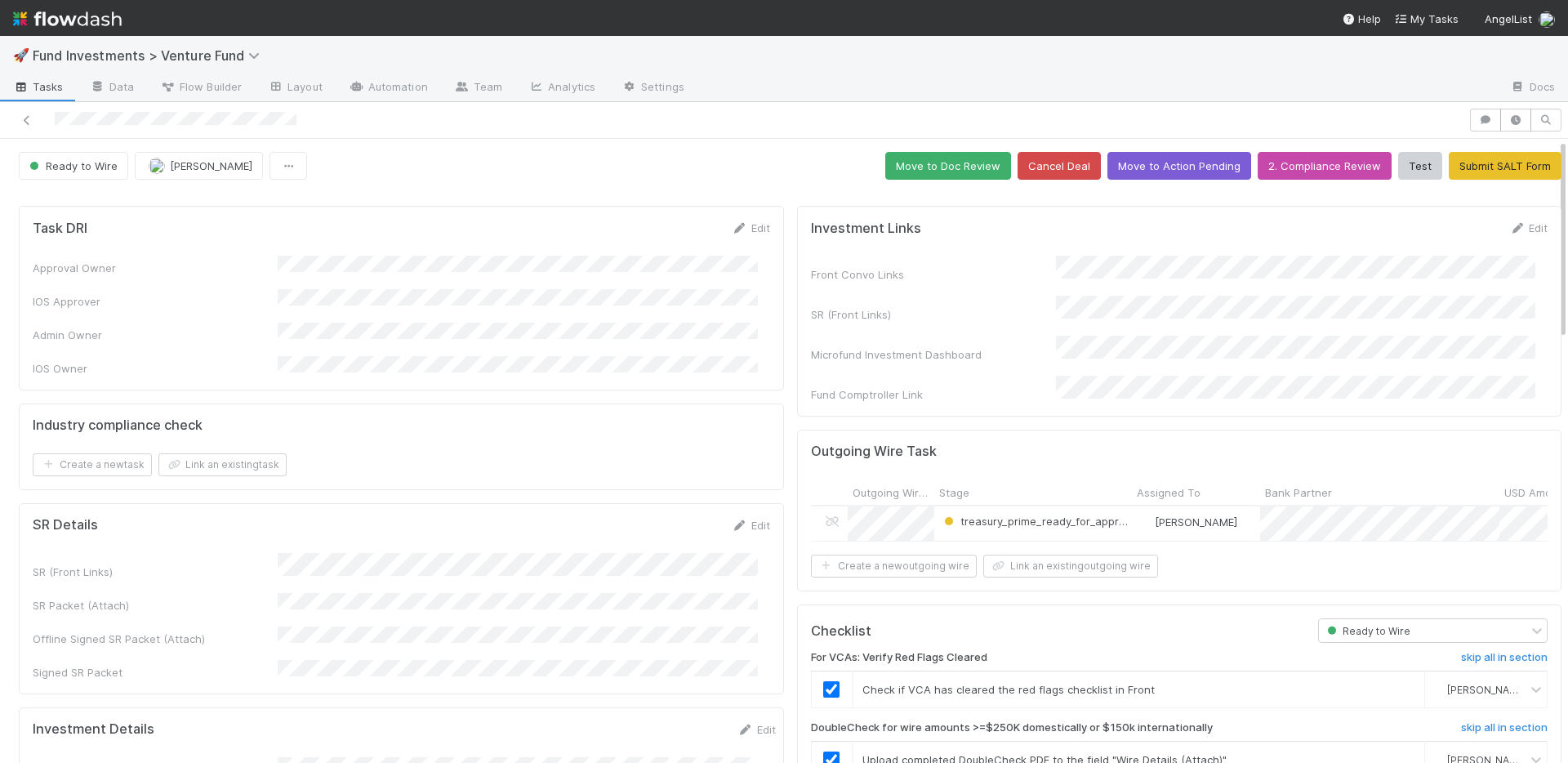
click at [922, 172] on button "Move to Doc Review" at bounding box center [948, 166] width 126 height 28
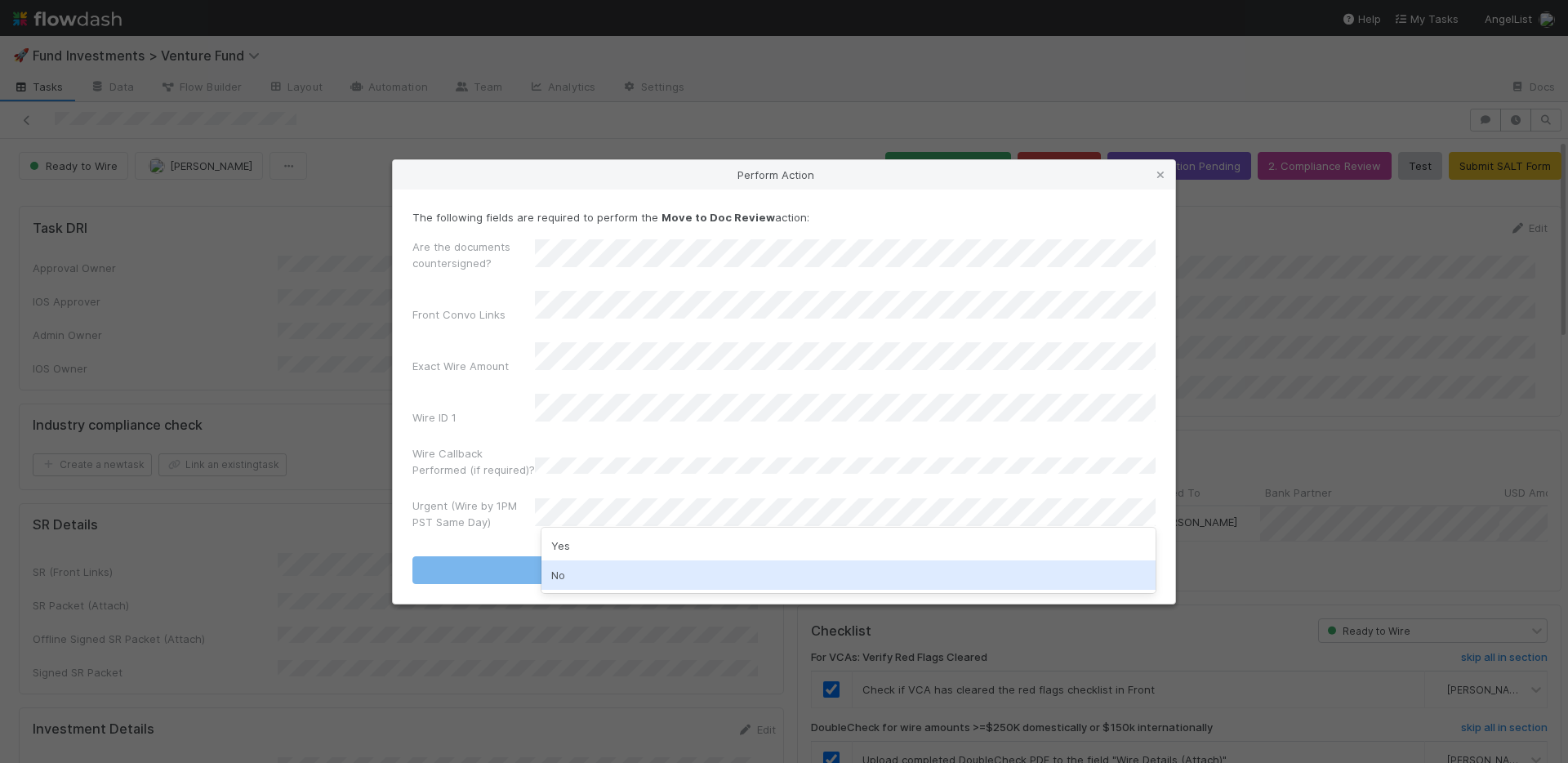
click at [592, 573] on div "No" at bounding box center [848, 575] width 614 height 30
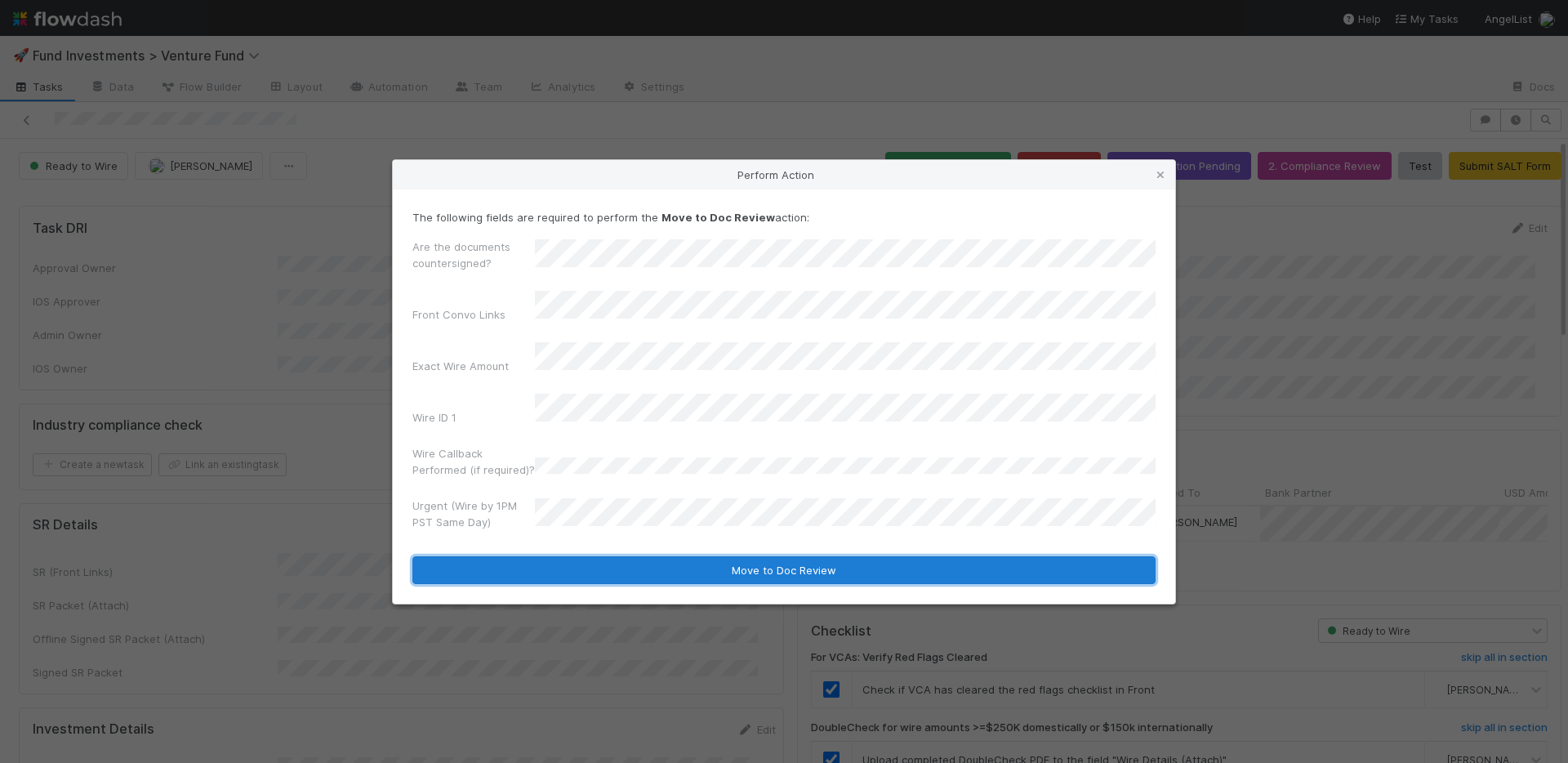
click at [594, 556] on button "Move to Doc Review" at bounding box center [784, 570] width 743 height 28
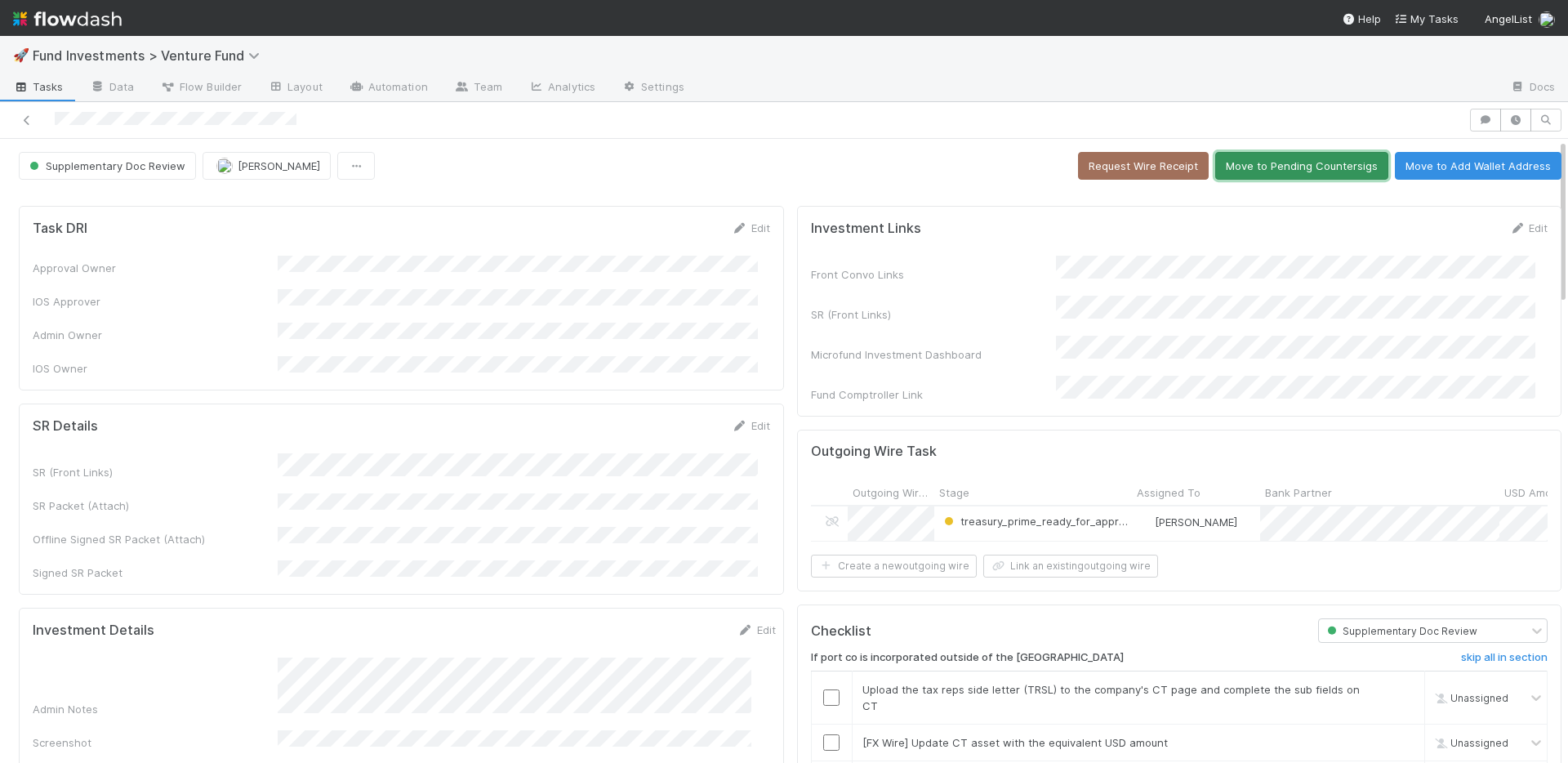
click at [1295, 170] on button "Move to Pending Countersigs" at bounding box center [1302, 166] width 173 height 28
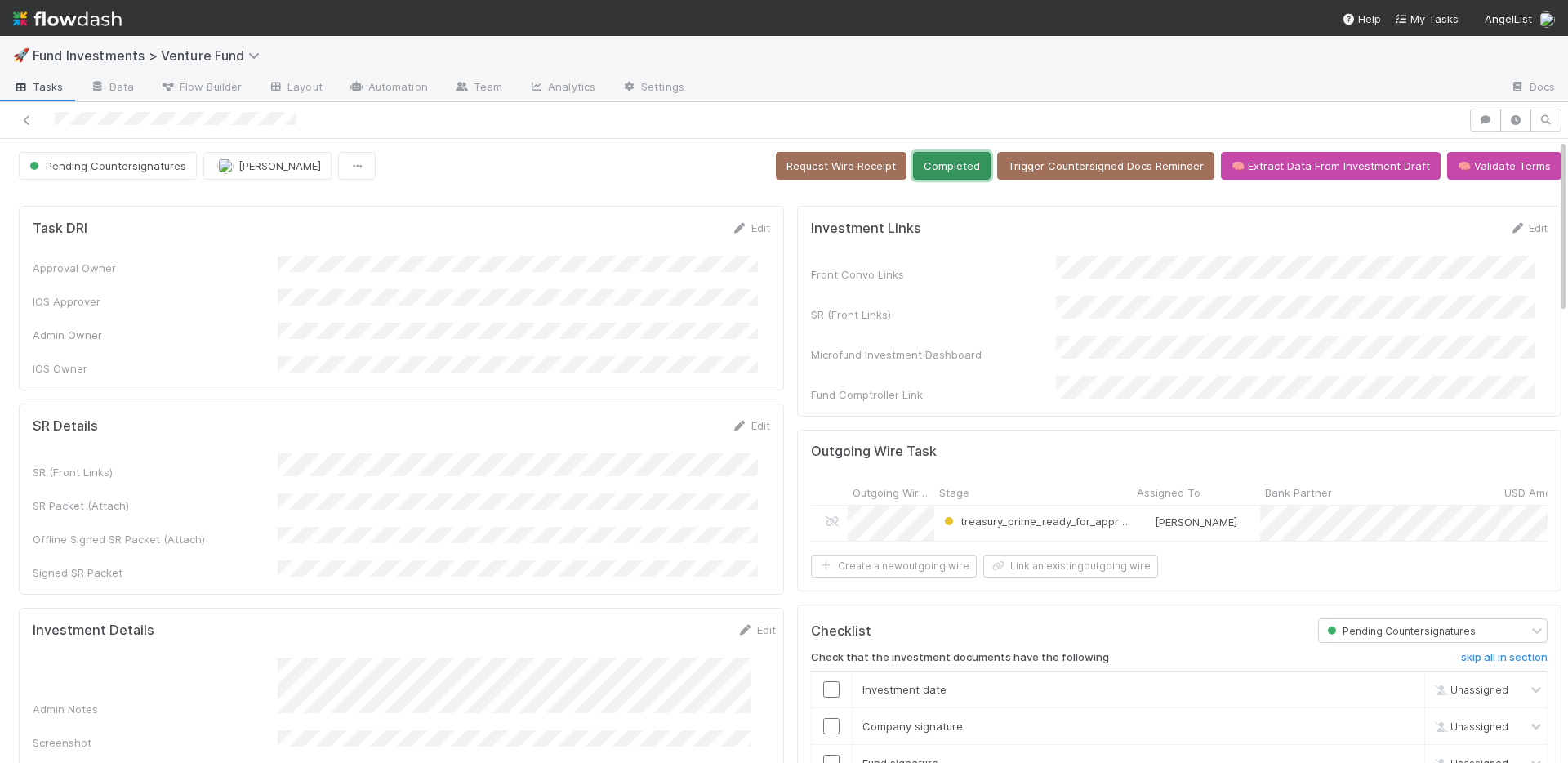
click at [957, 168] on button "Completed" at bounding box center [951, 166] width 77 height 28
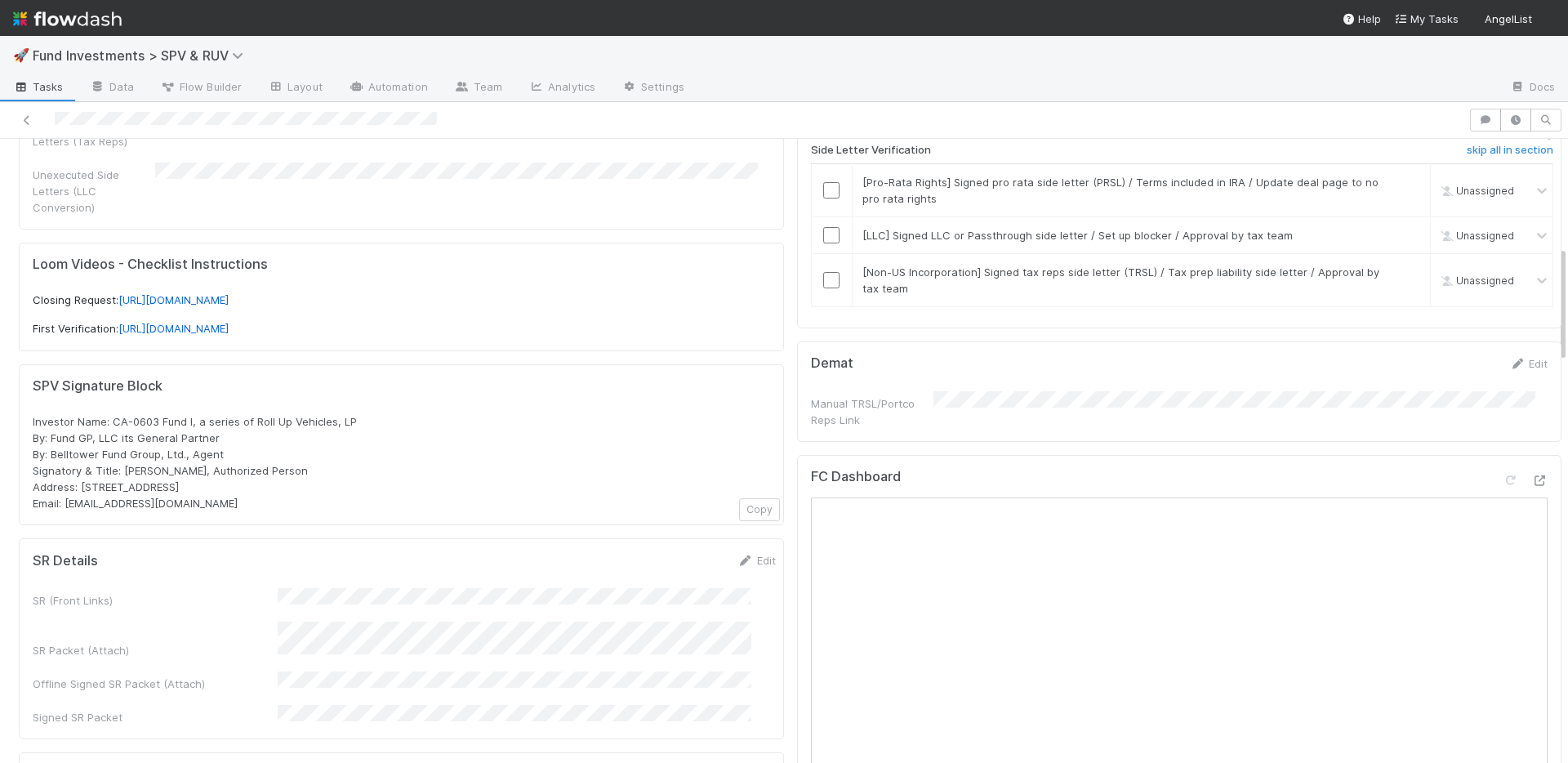
scroll to position [575, 0]
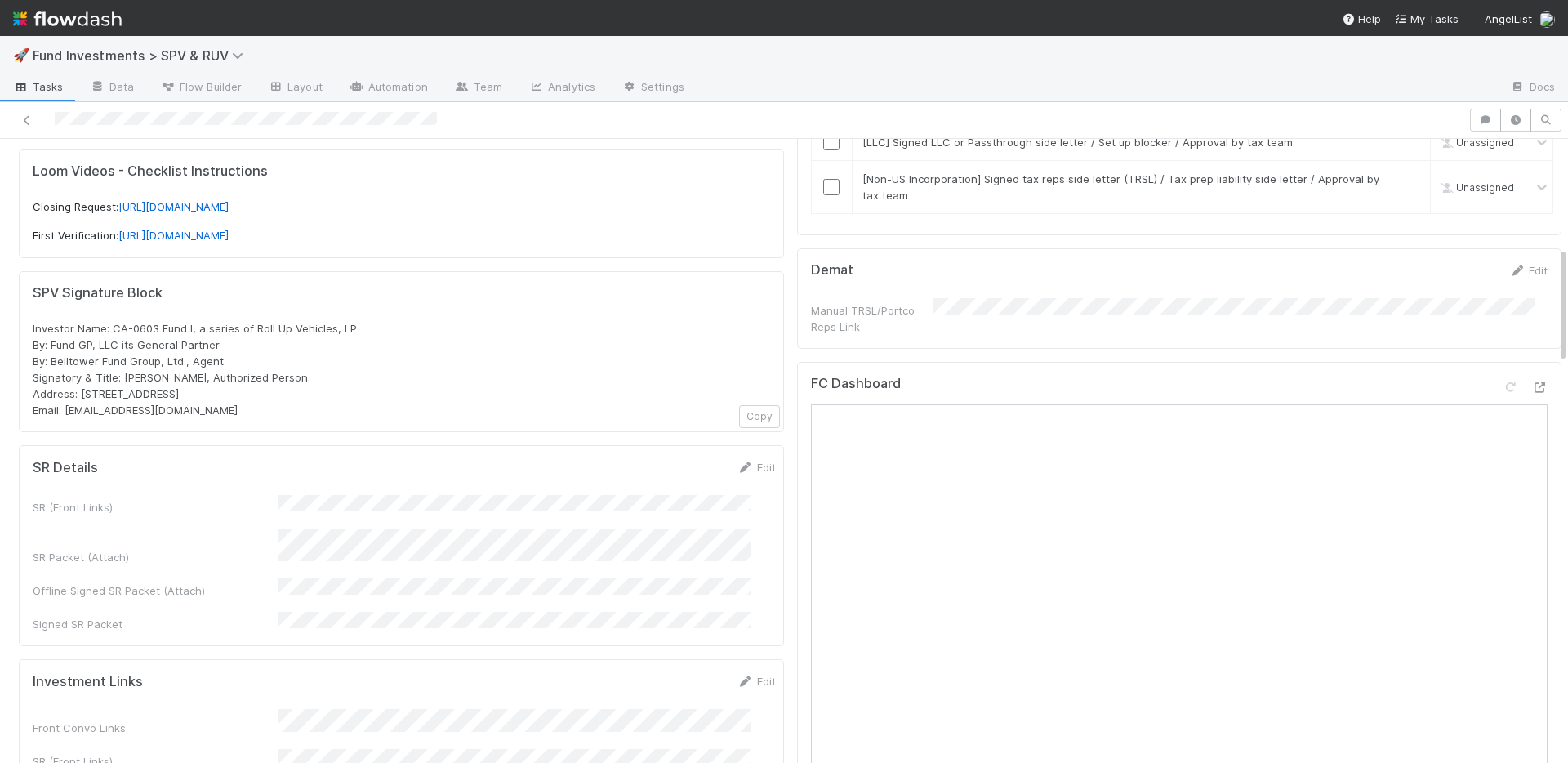
drag, startPoint x: 728, startPoint y: 452, endPoint x: 638, endPoint y: 475, distance: 92.9
click at [738, 460] on link "Edit" at bounding box center [757, 467] width 38 height 13
click at [665, 459] on button "Save" at bounding box center [689, 473] width 47 height 28
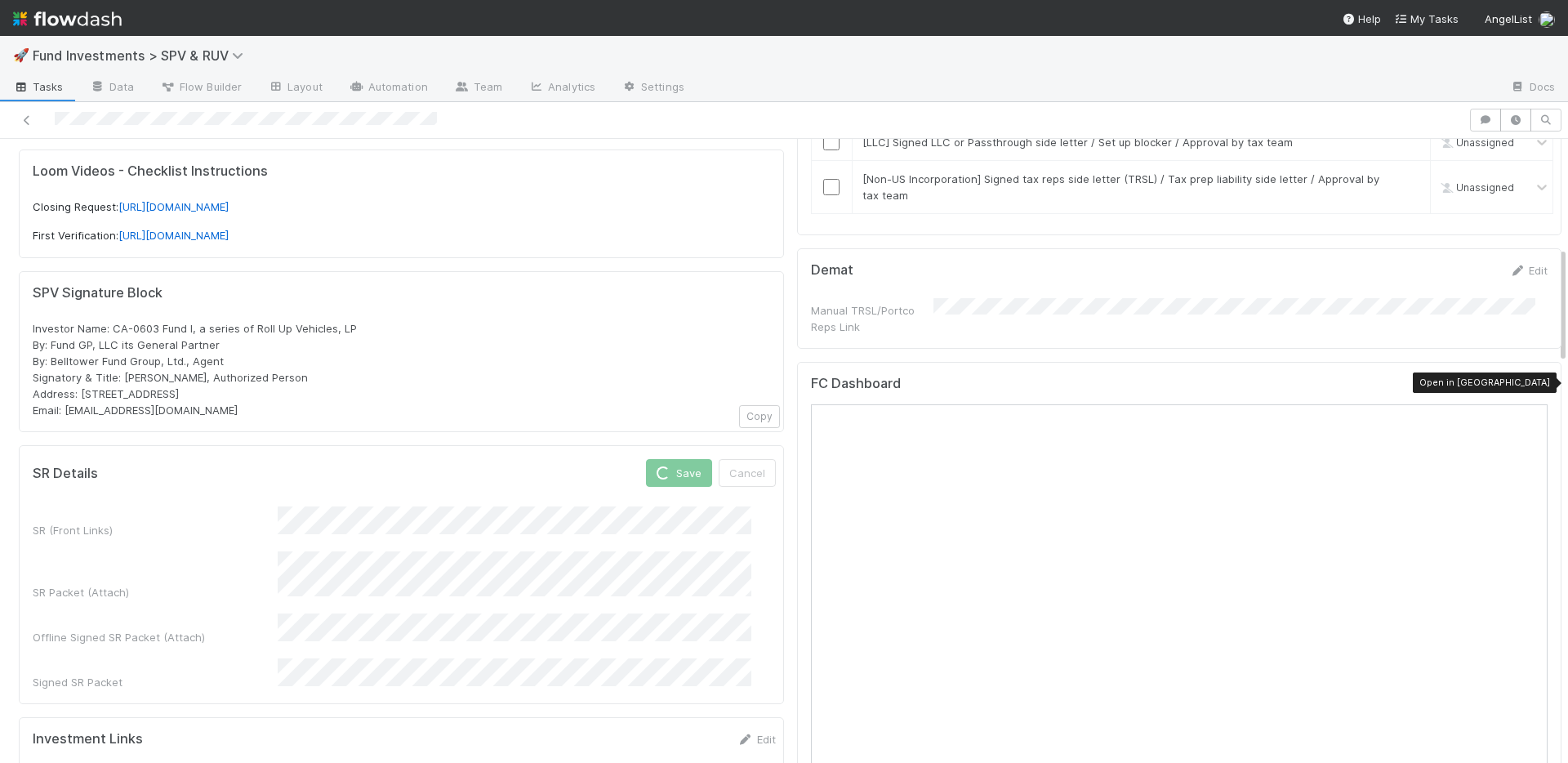
click at [1532, 388] on icon at bounding box center [1540, 387] width 17 height 10
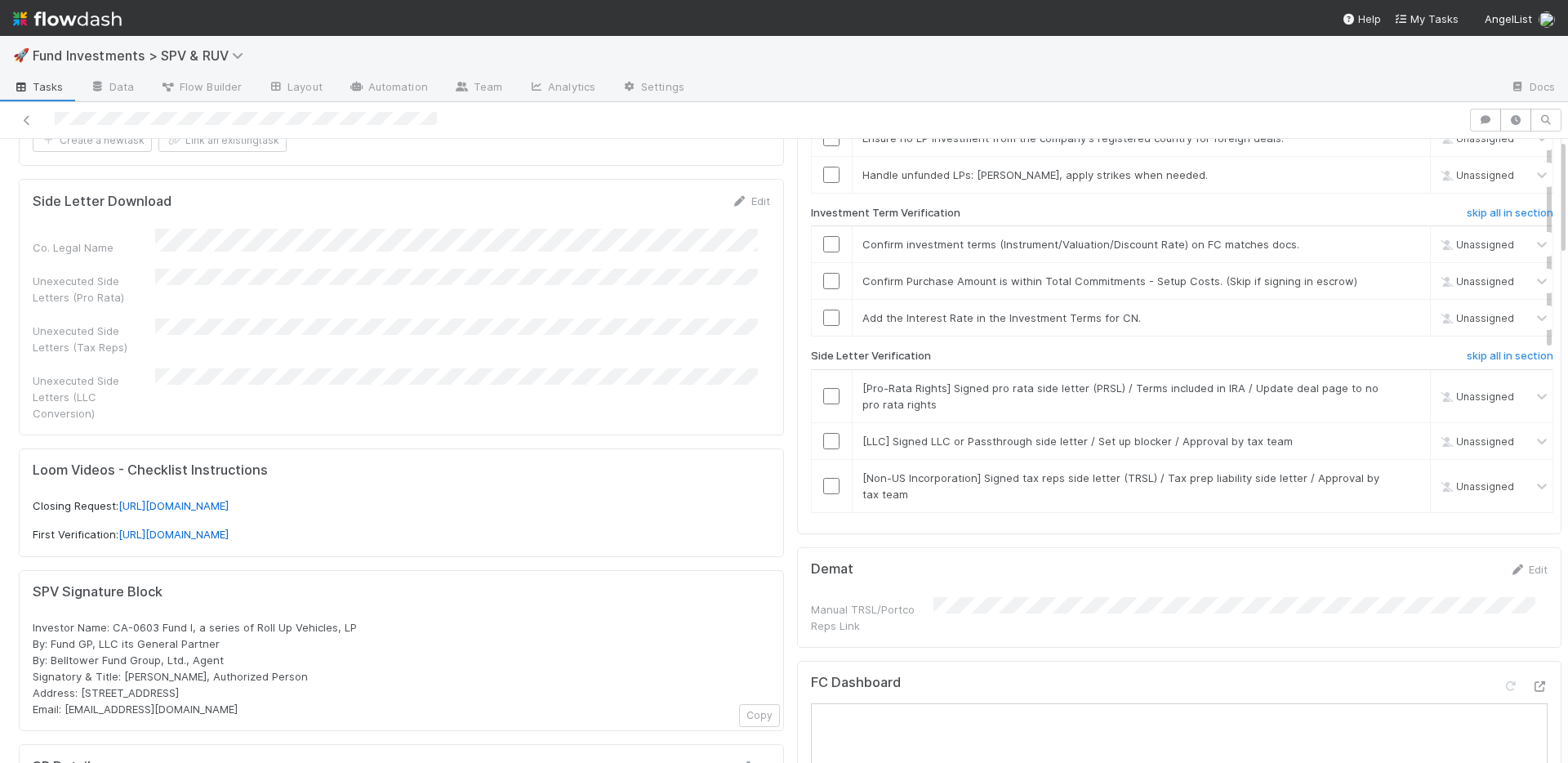
scroll to position [0, 0]
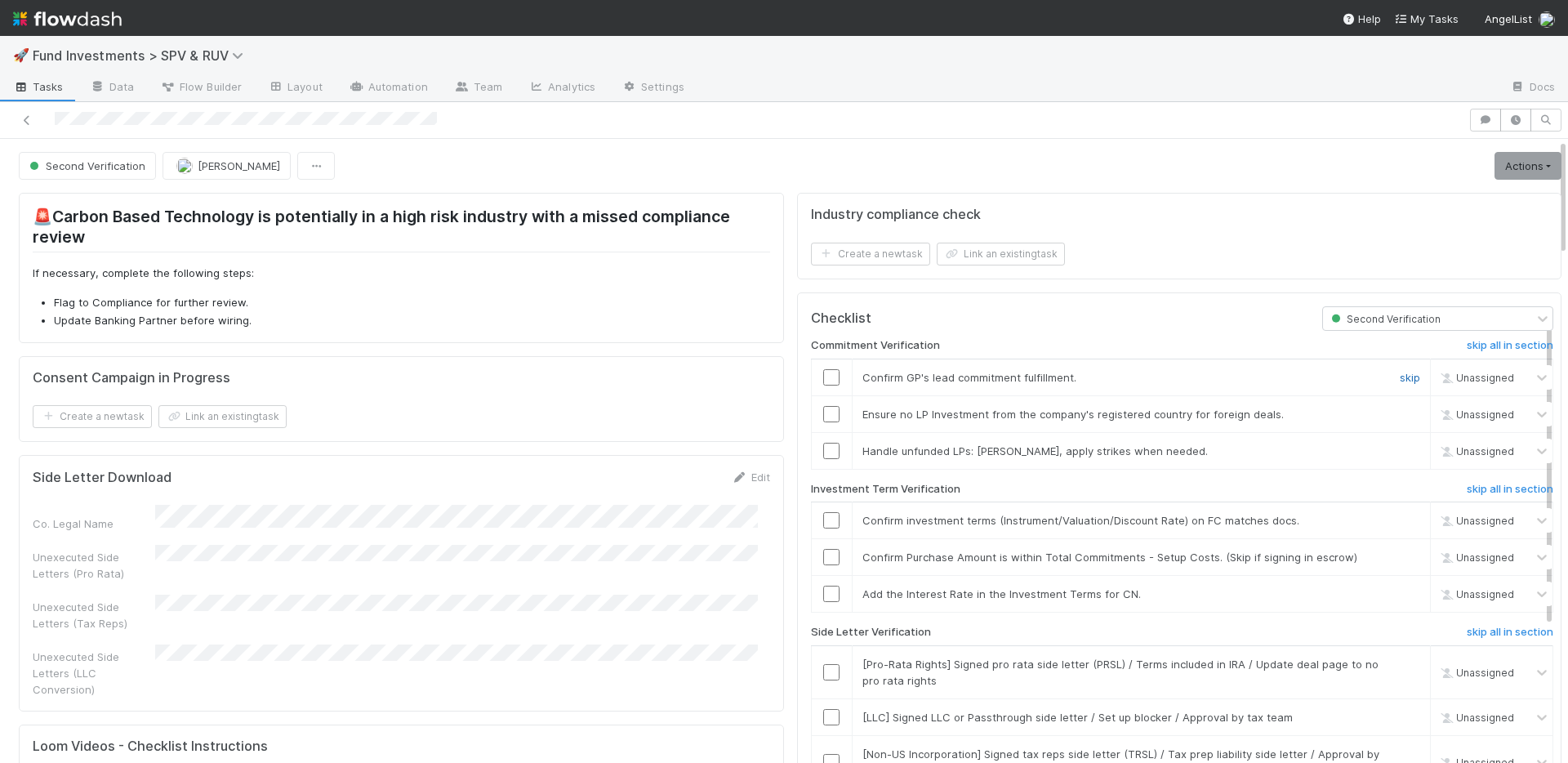
click at [1400, 377] on link "skip" at bounding box center [1411, 377] width 20 height 13
click at [1400, 416] on link "skip" at bounding box center [1411, 414] width 20 height 13
click at [1400, 449] on link "skip" at bounding box center [1411, 451] width 20 height 13
click at [824, 520] on input "checkbox" at bounding box center [832, 521] width 17 height 17
click at [824, 556] on input "checkbox" at bounding box center [832, 557] width 17 height 17
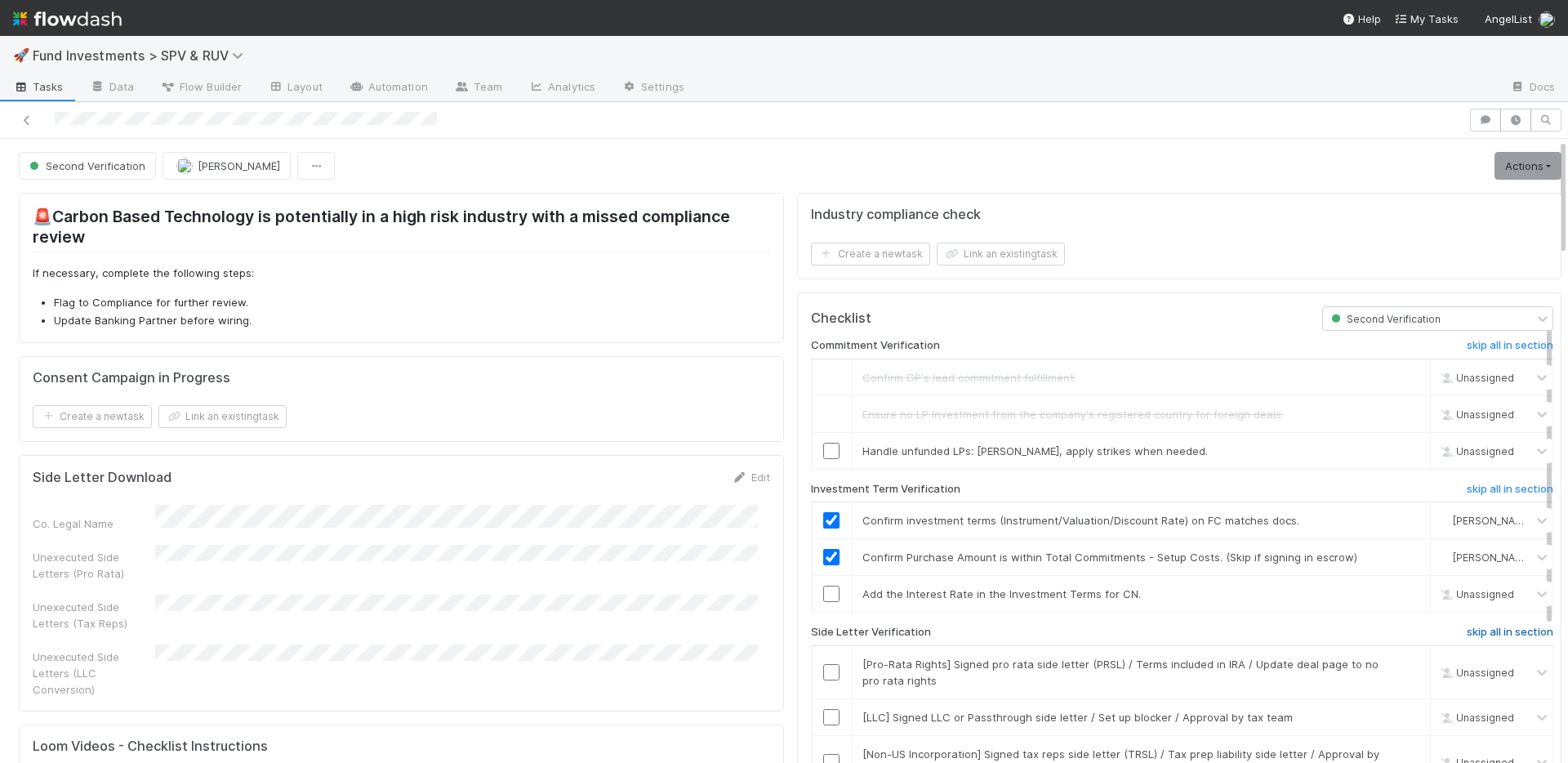
click at [1466, 629] on h6 "skip all in section" at bounding box center [1509, 633] width 87 height 13
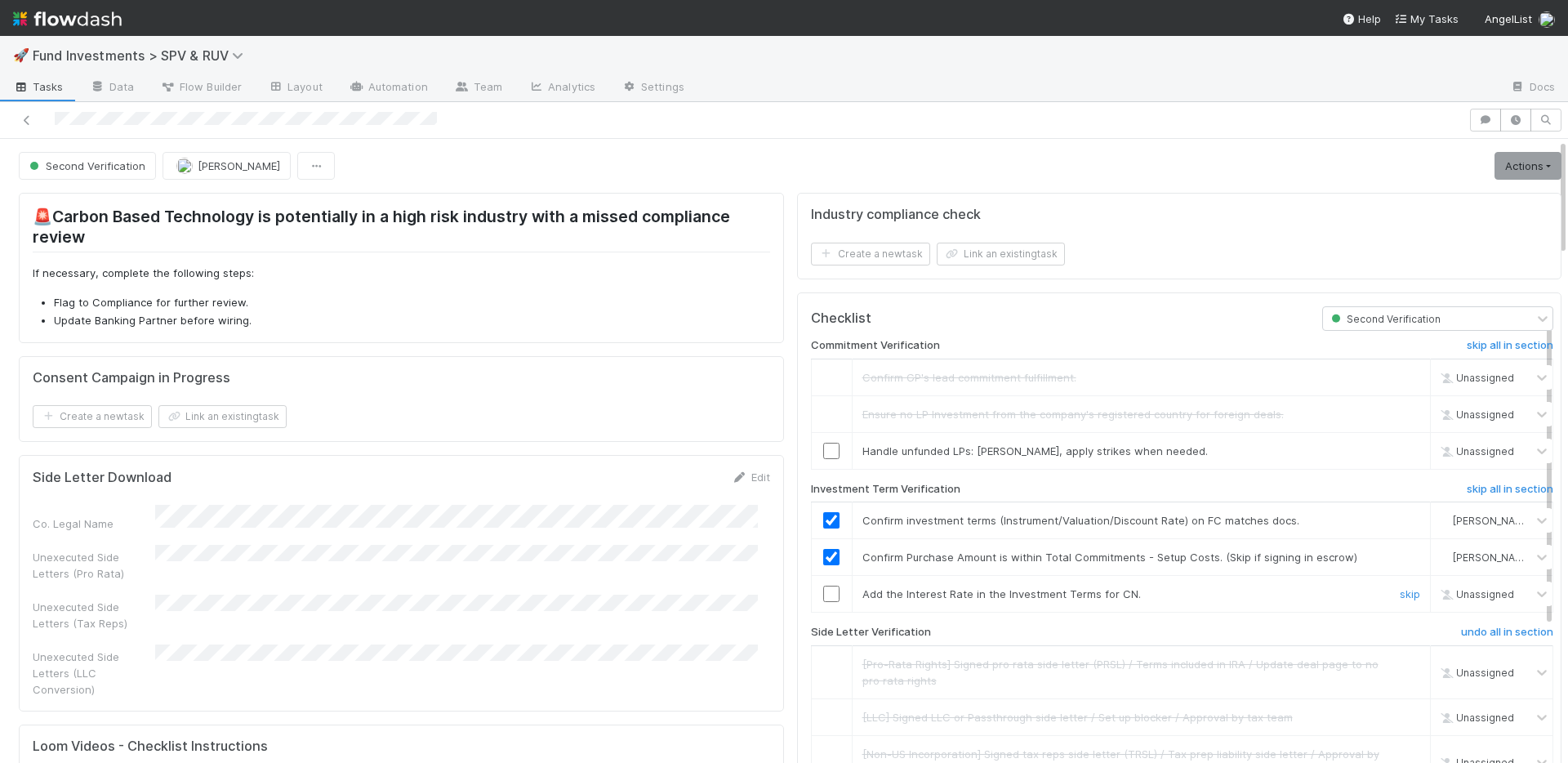
drag, startPoint x: 1370, startPoint y: 583, endPoint x: 1367, endPoint y: 574, distance: 9.5
click at [1400, 593] on link "skip" at bounding box center [1411, 593] width 20 height 13
click at [1400, 448] on link "skip" at bounding box center [1411, 451] width 20 height 13
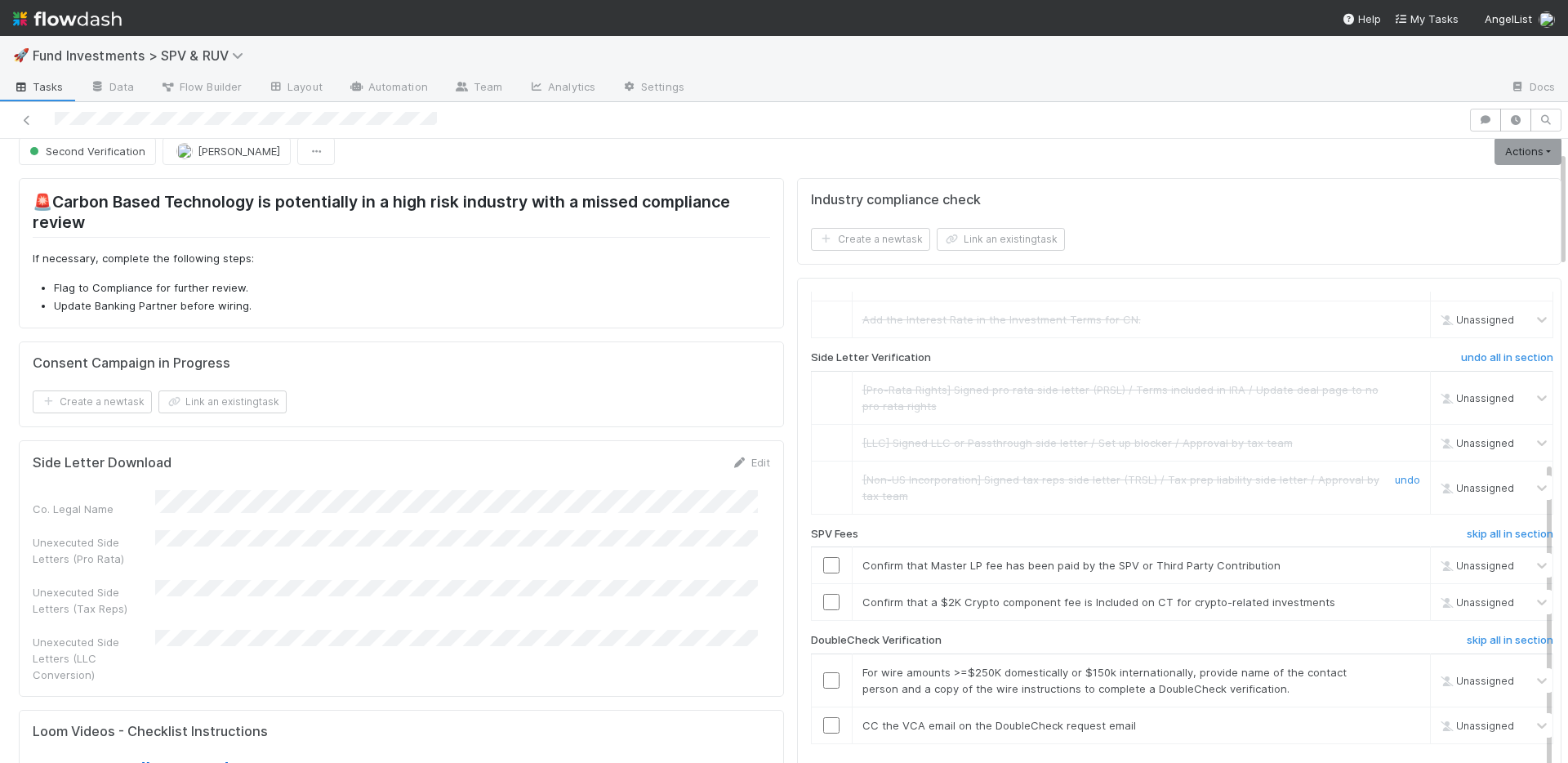
scroll to position [107, 0]
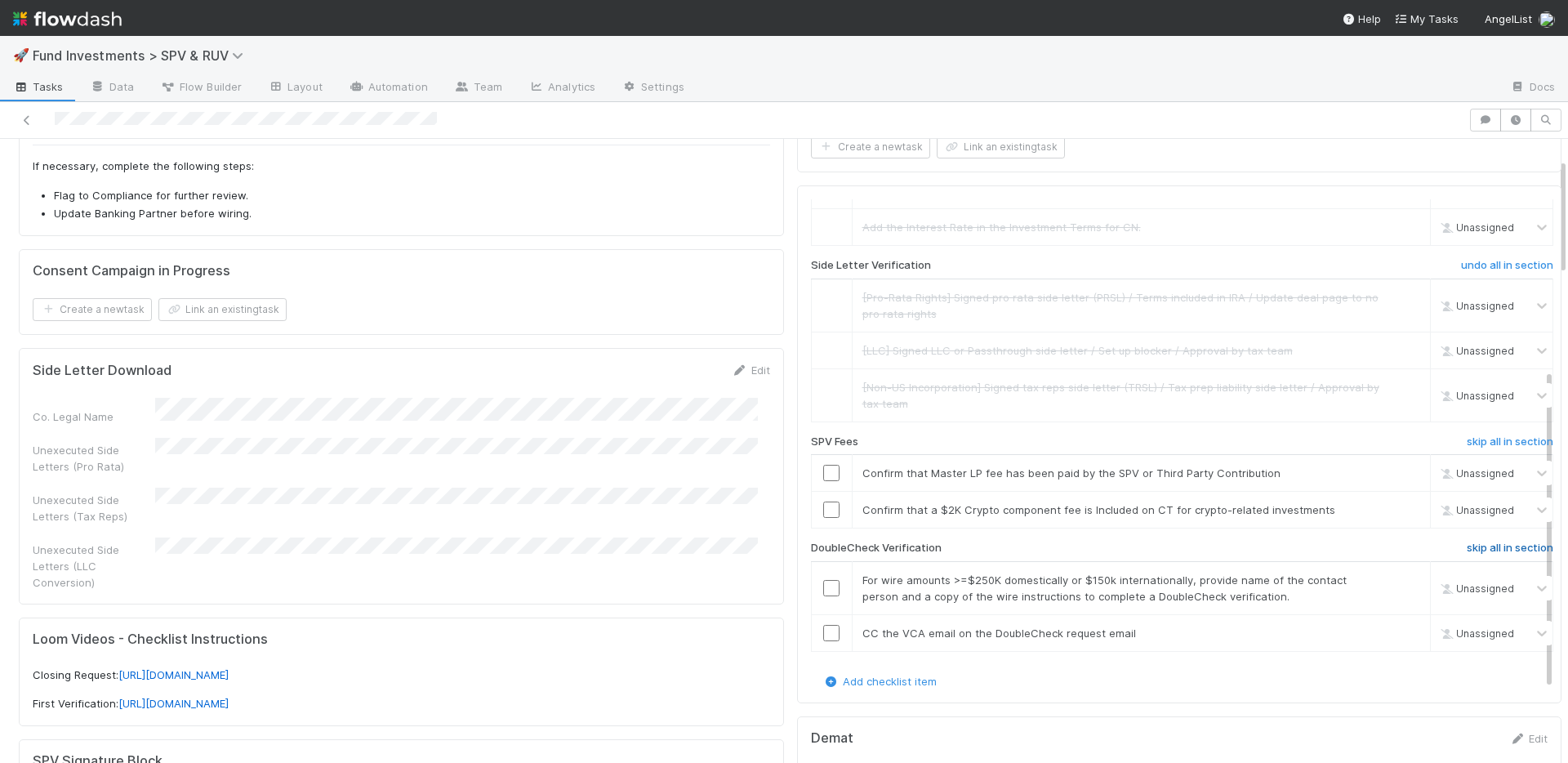
click at [1466, 550] on h6 "skip all in section" at bounding box center [1509, 548] width 87 height 13
click at [1384, 506] on div "skip" at bounding box center [1408, 510] width 49 height 17
click at [1400, 509] on link "skip" at bounding box center [1411, 510] width 20 height 13
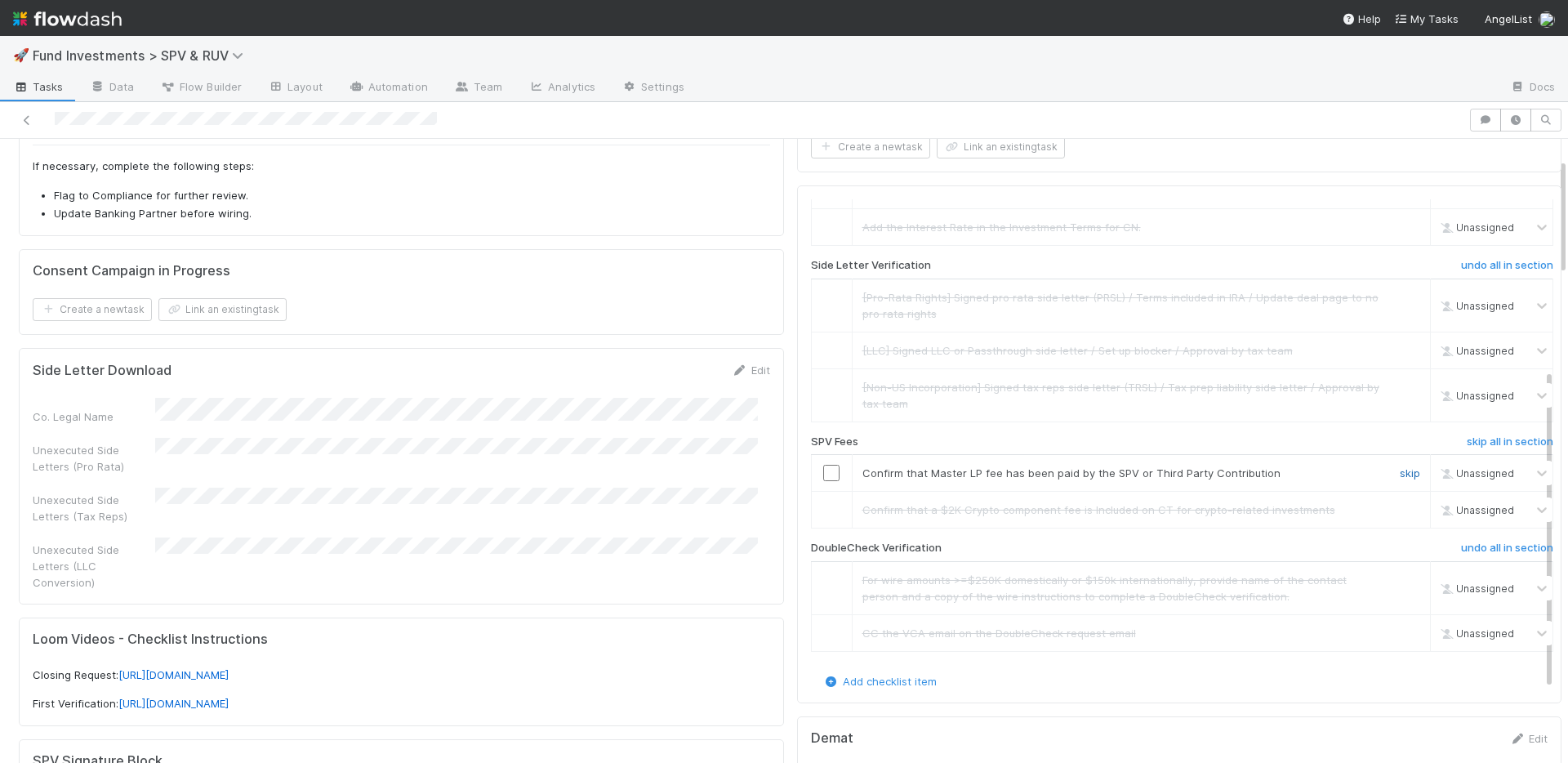
click at [1400, 473] on link "skip" at bounding box center [1411, 473] width 20 height 13
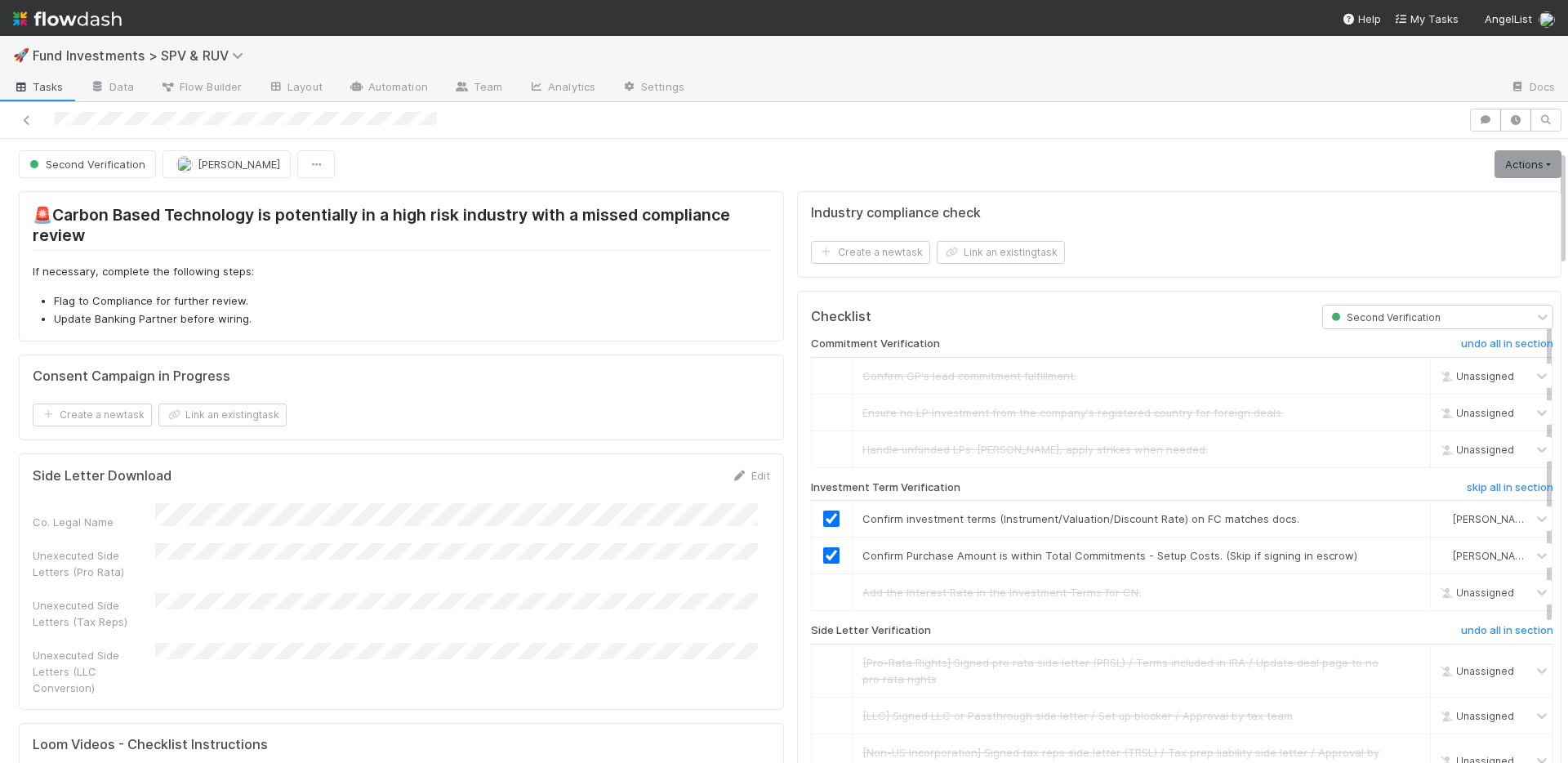
scroll to position [0, 0]
click at [1504, 167] on link "Actions" at bounding box center [1528, 166] width 67 height 28
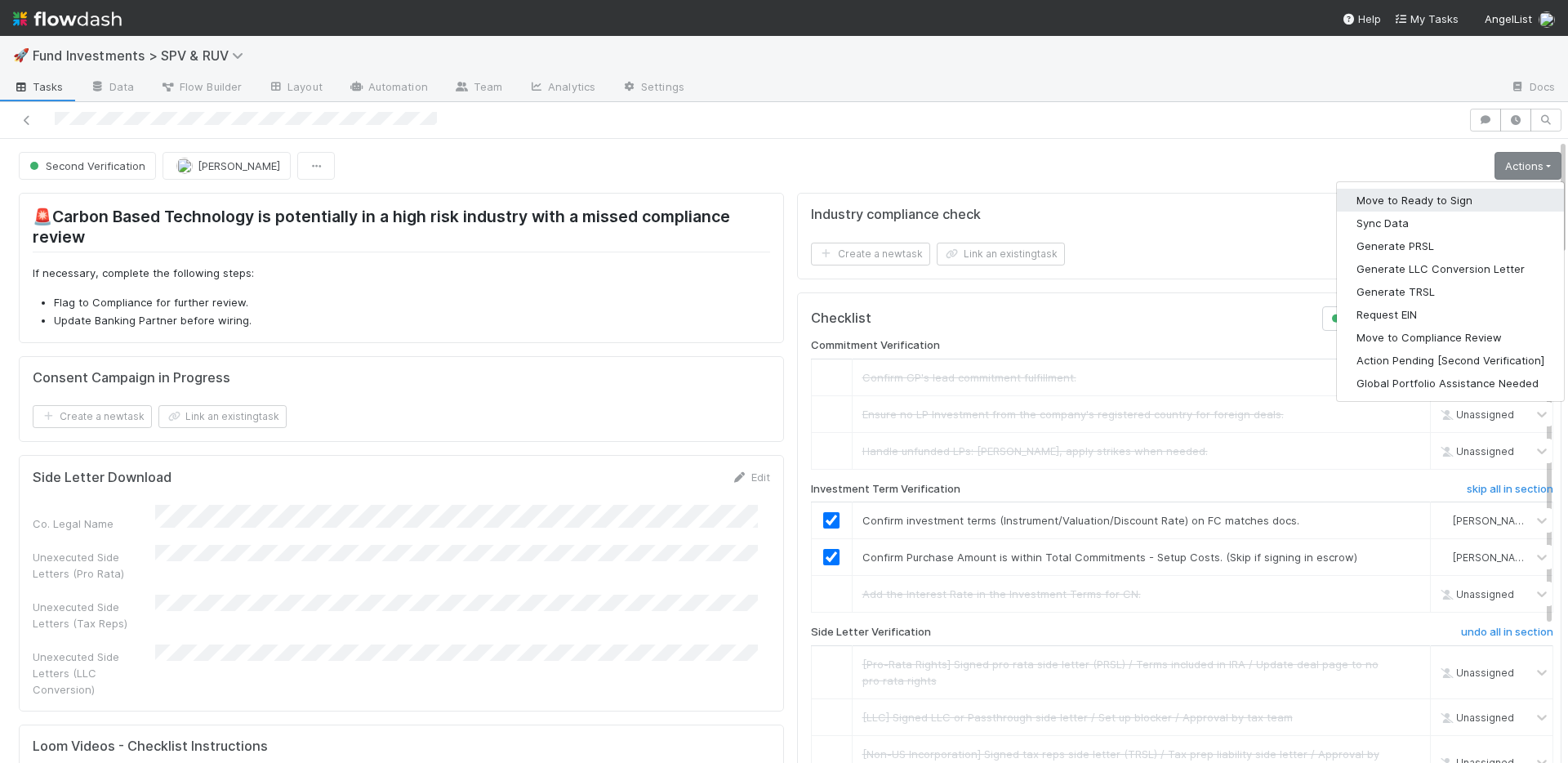
click at [1433, 197] on button "Move to Ready to Sign" at bounding box center [1451, 200] width 227 height 23
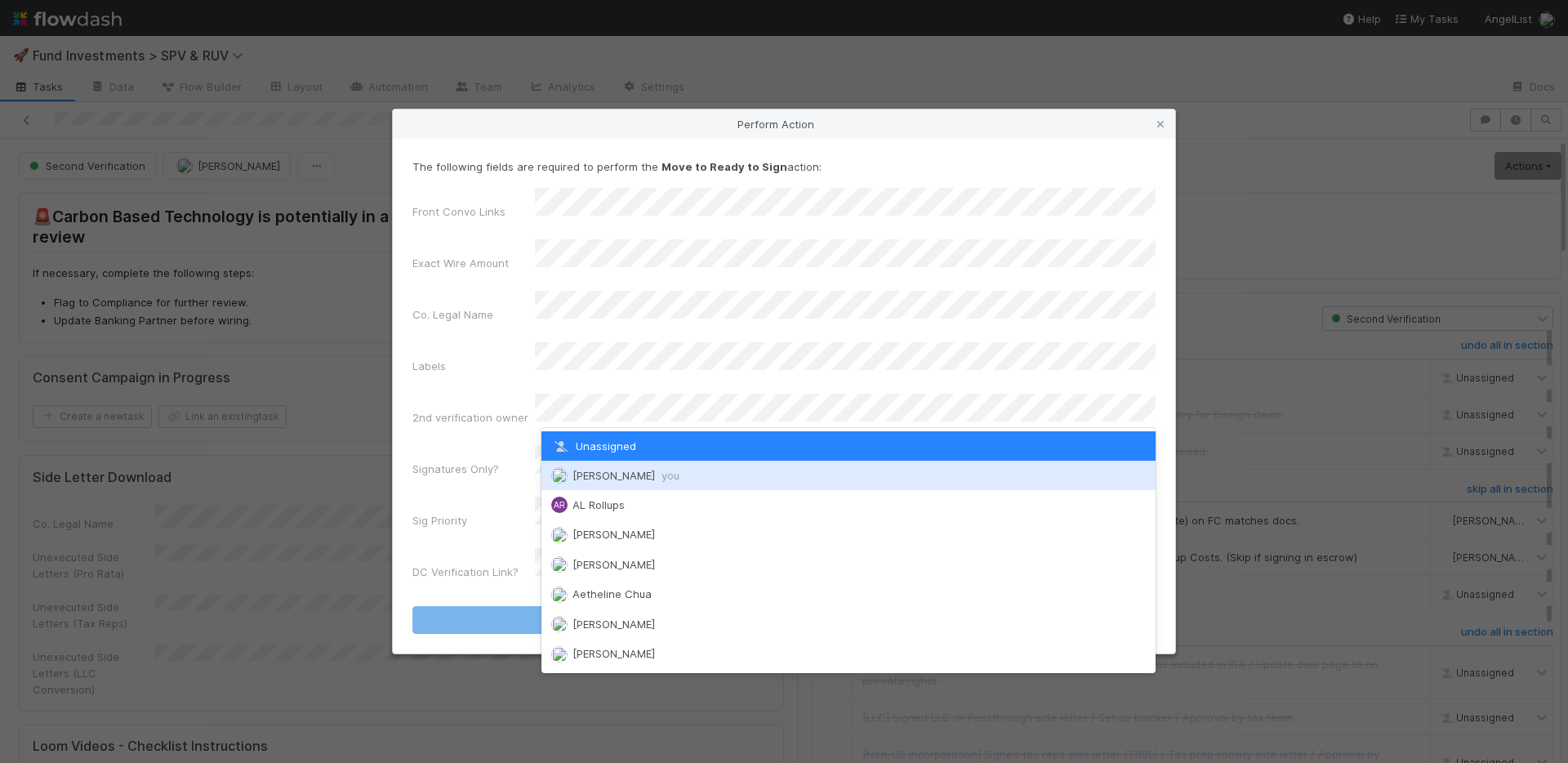
click at [616, 469] on span "Nate Richards you" at bounding box center [626, 475] width 107 height 13
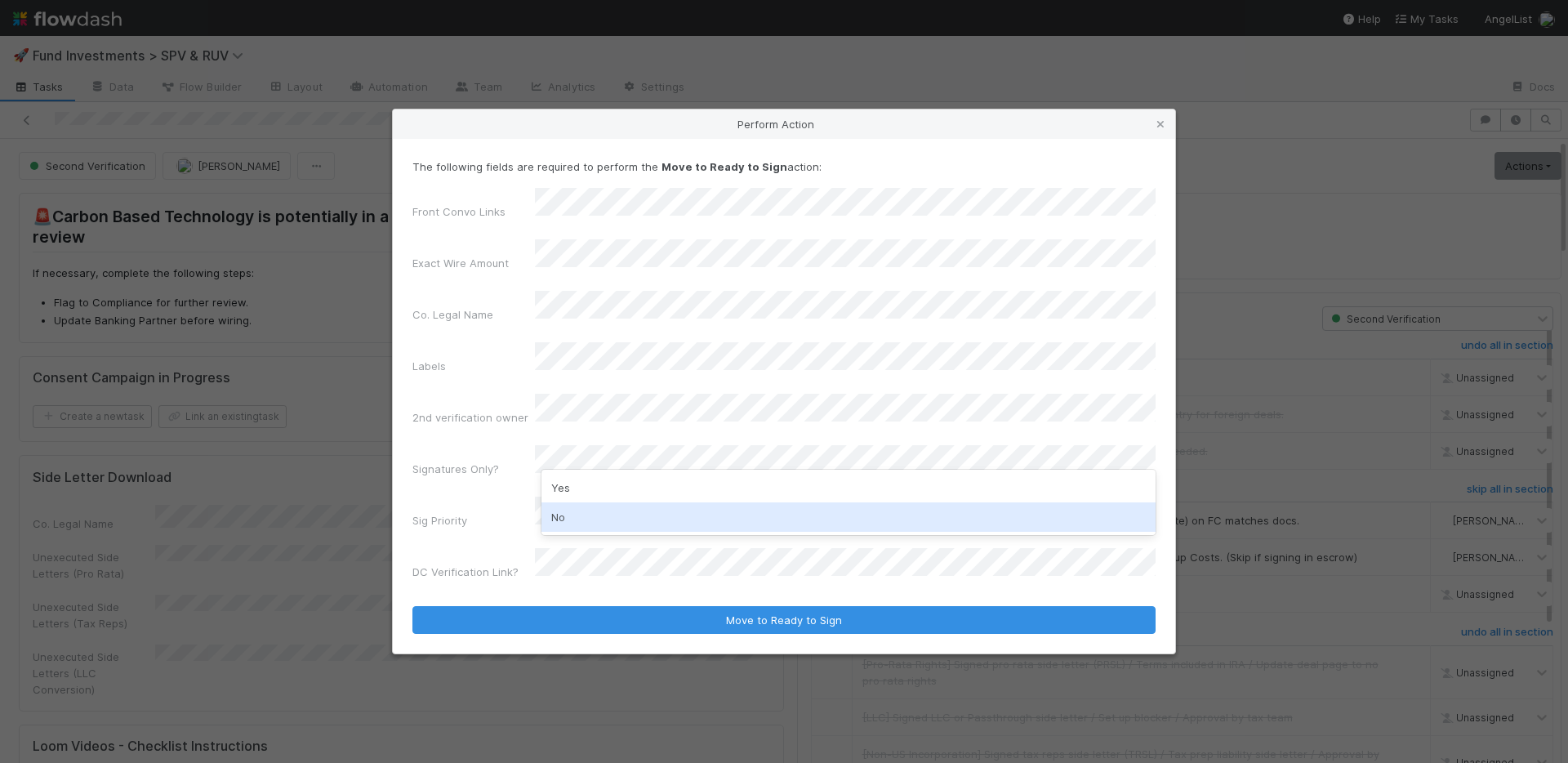
click at [609, 506] on div "No" at bounding box center [848, 517] width 614 height 30
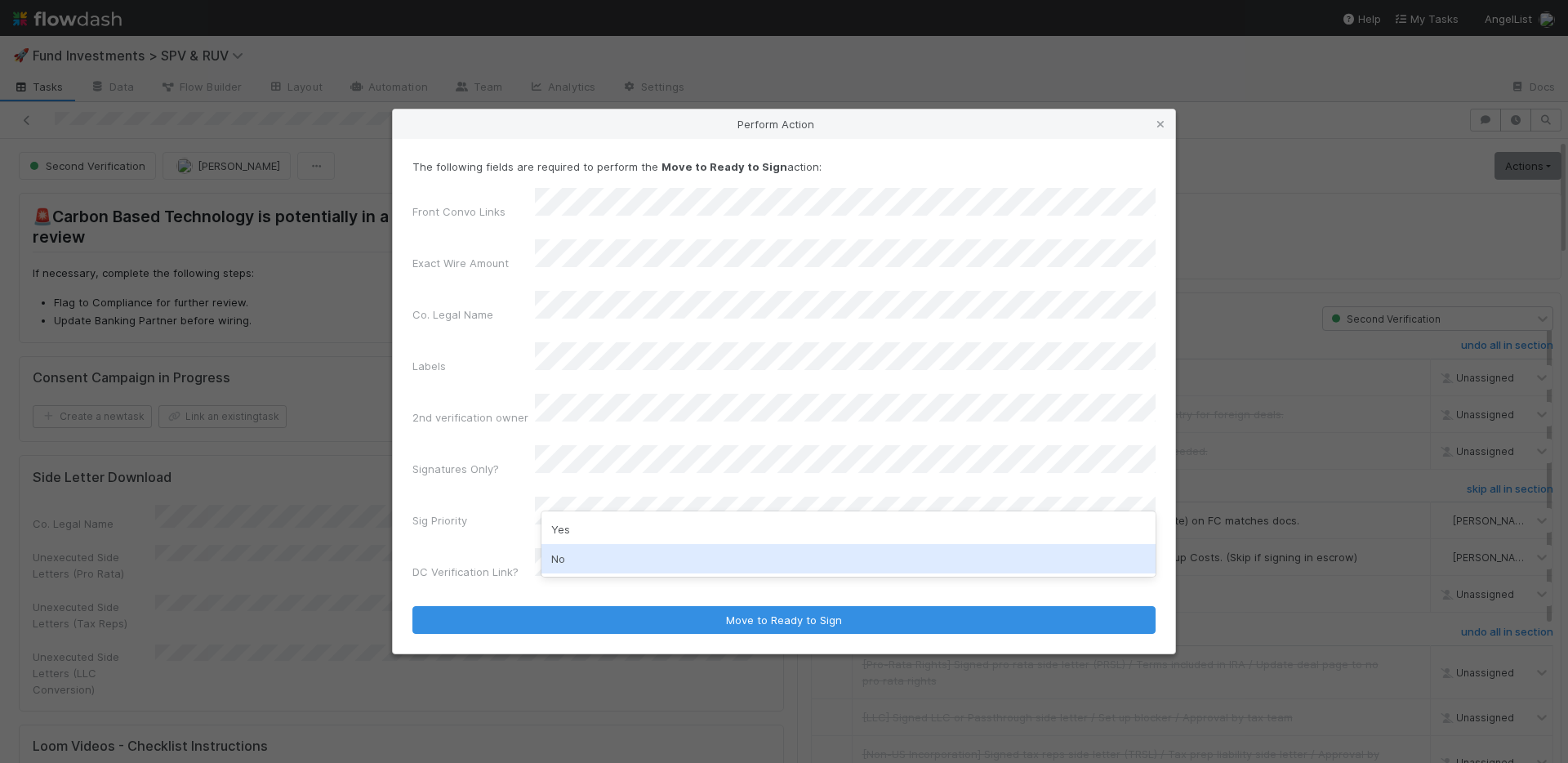
click at [603, 549] on div "No" at bounding box center [848, 559] width 614 height 30
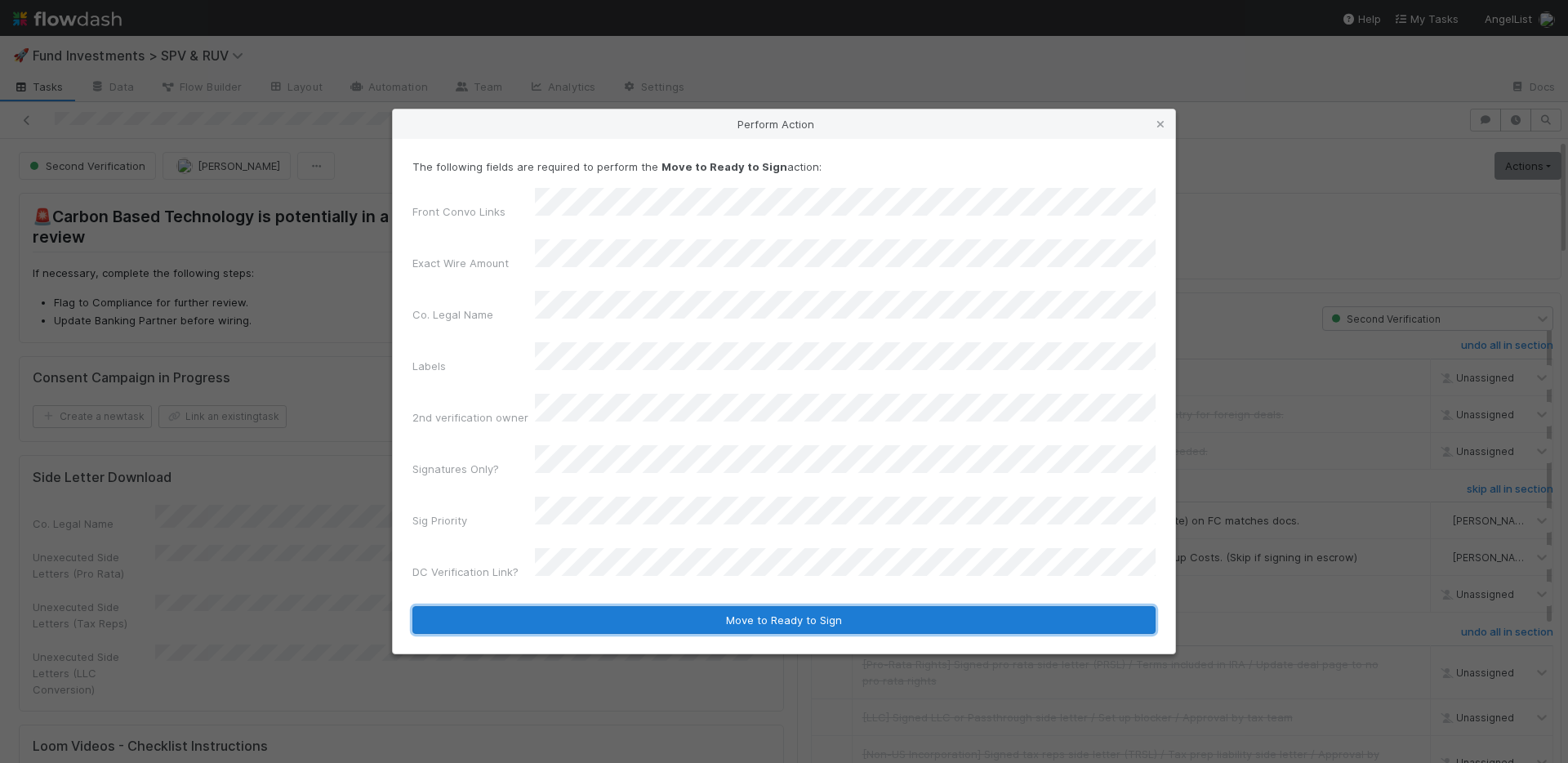
click at [670, 606] on button "Move to Ready to Sign" at bounding box center [784, 620] width 743 height 28
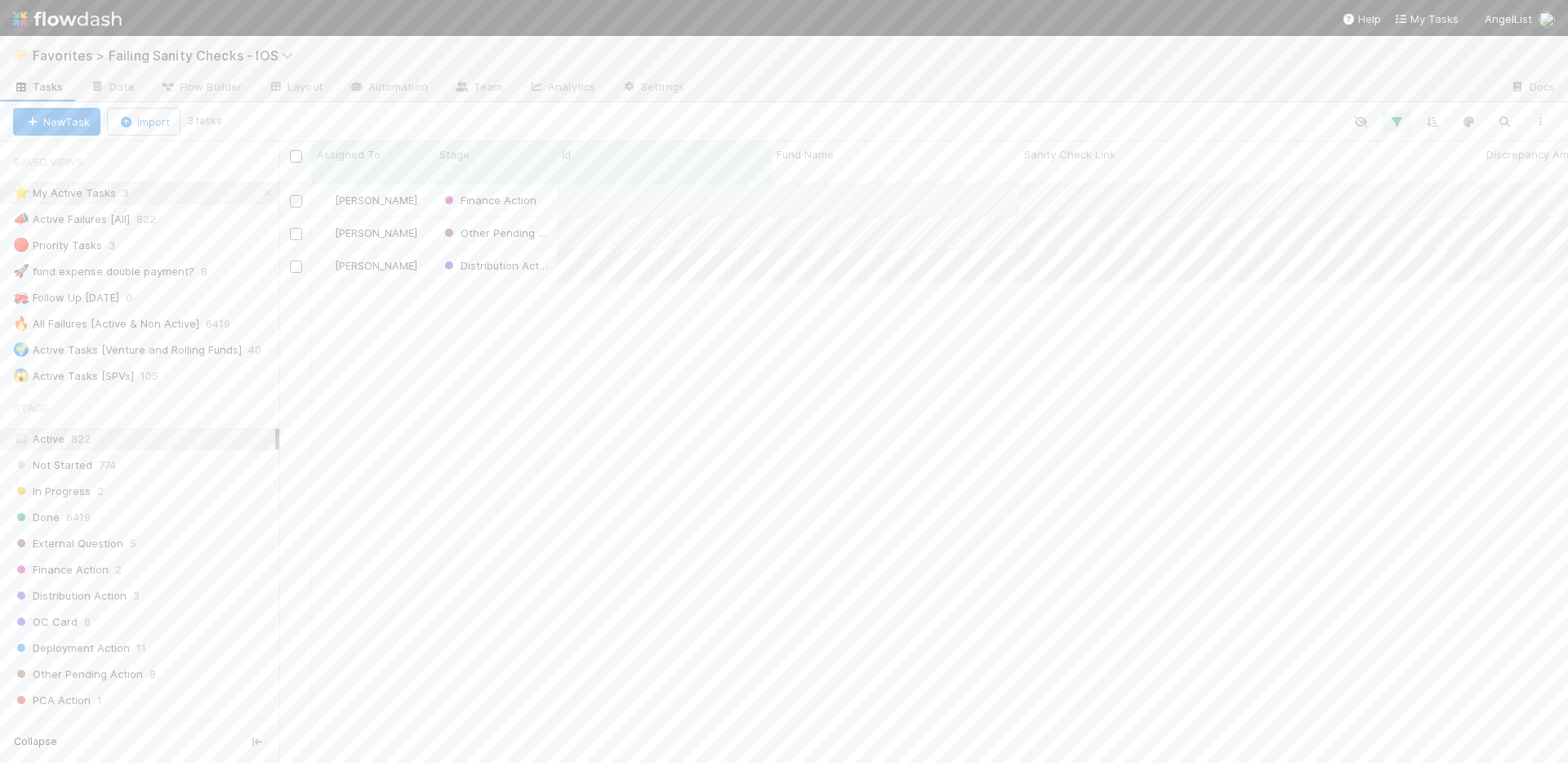
scroll to position [580, 1276]
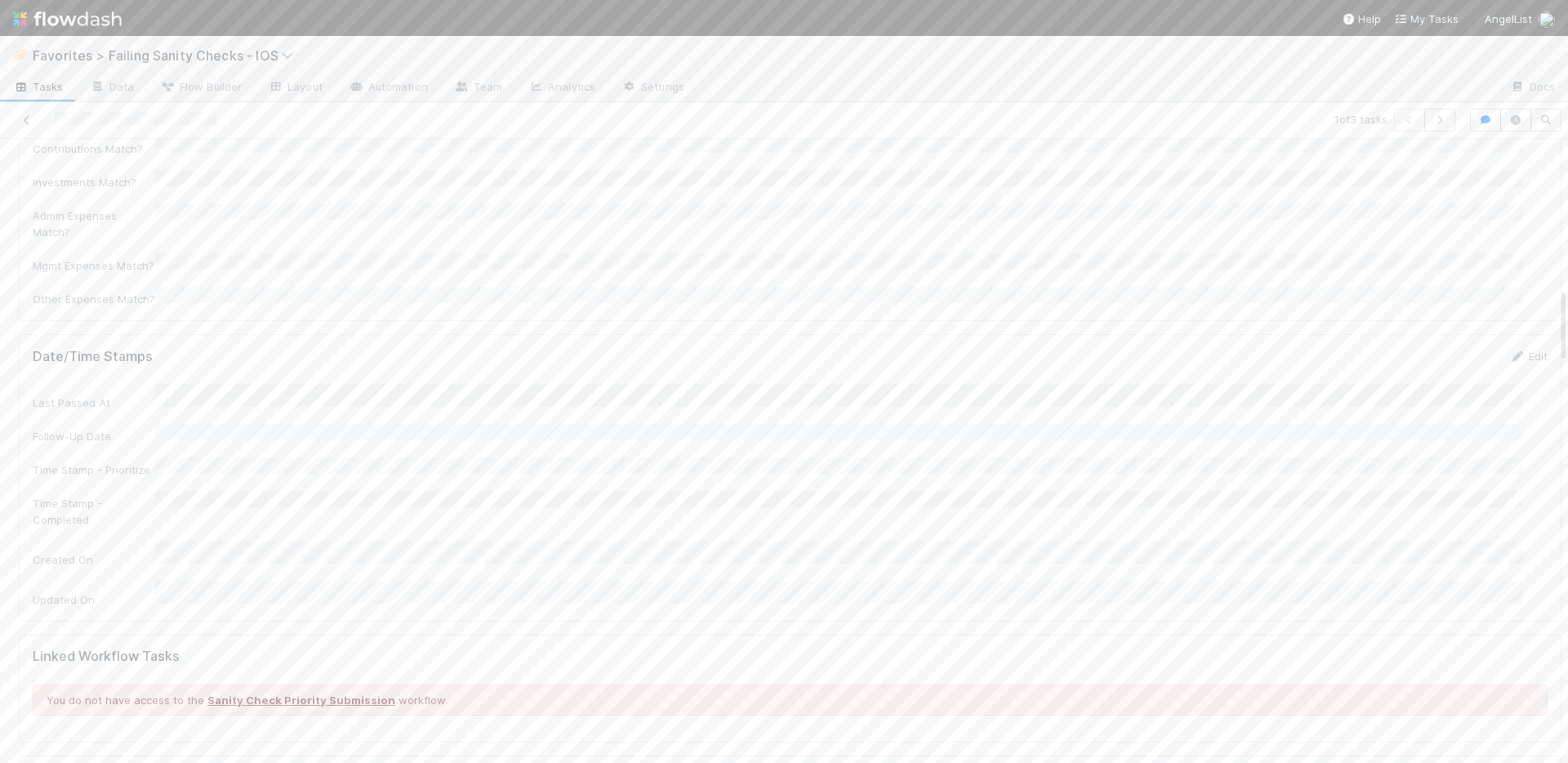
scroll to position [787, 0]
click at [1472, 110] on button "button" at bounding box center [1485, 120] width 31 height 23
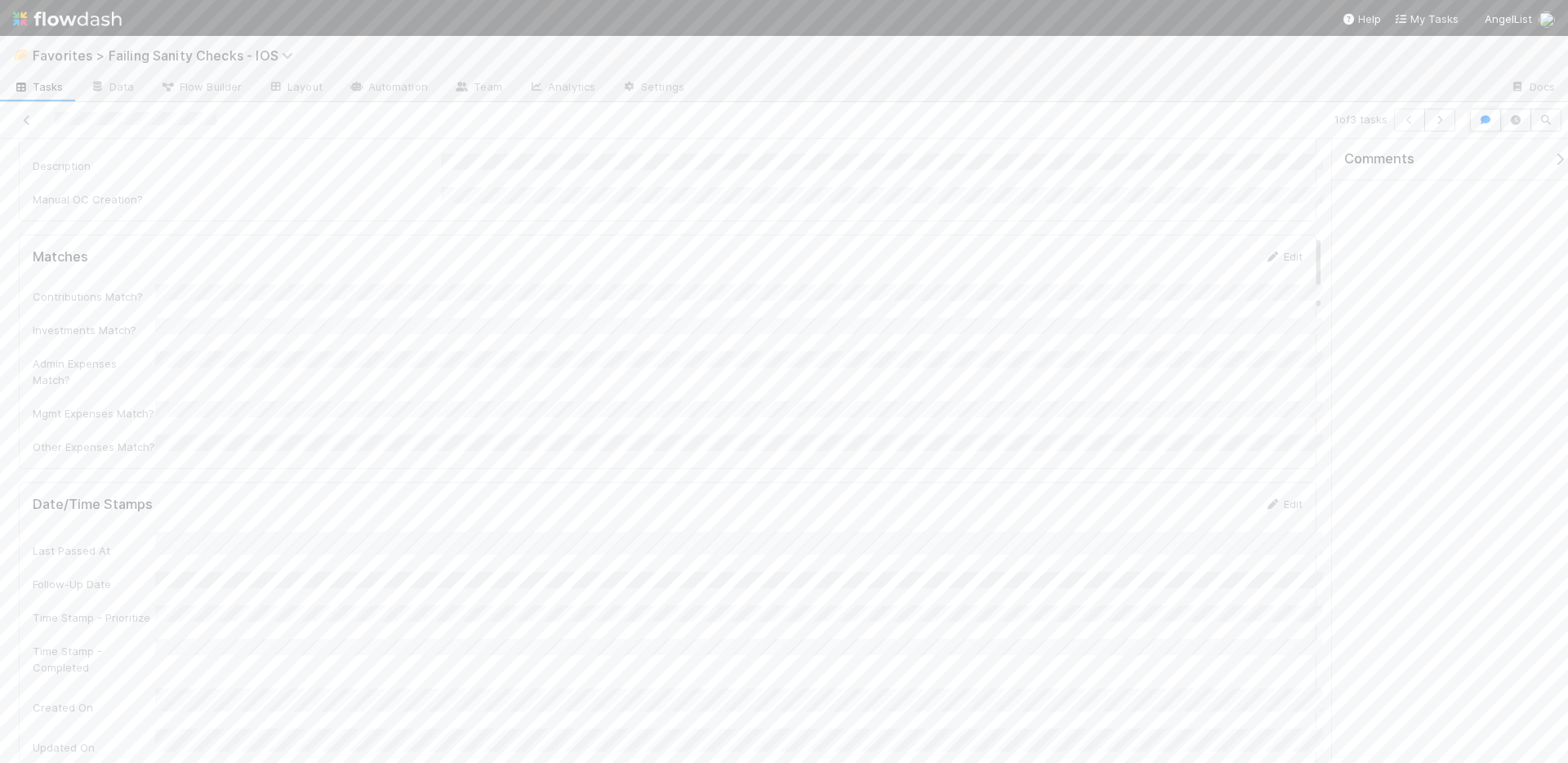
scroll to position [320, 1246]
click at [1452, 122] on button "button" at bounding box center [1439, 120] width 31 height 23
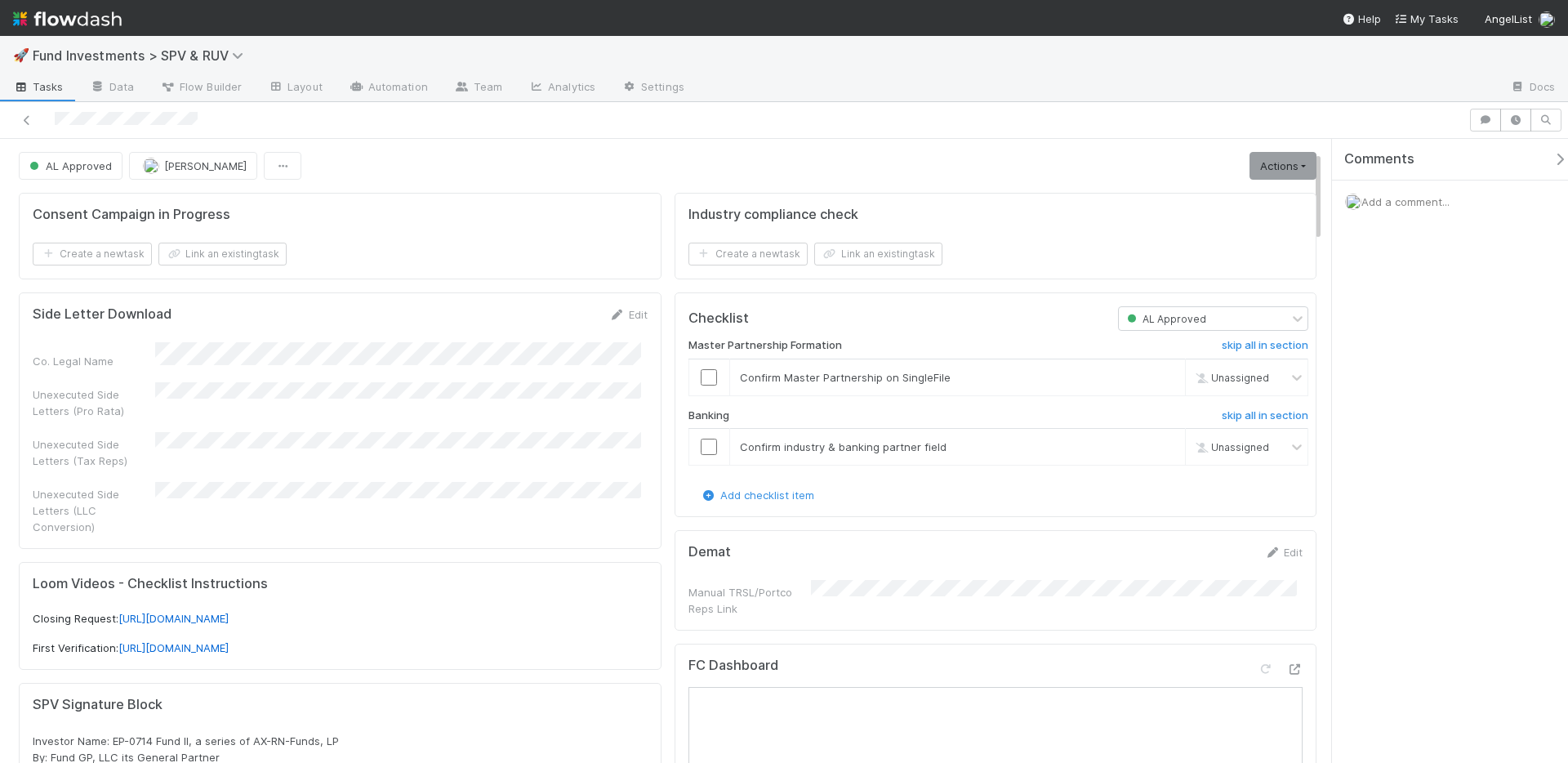
scroll to position [324, 0]
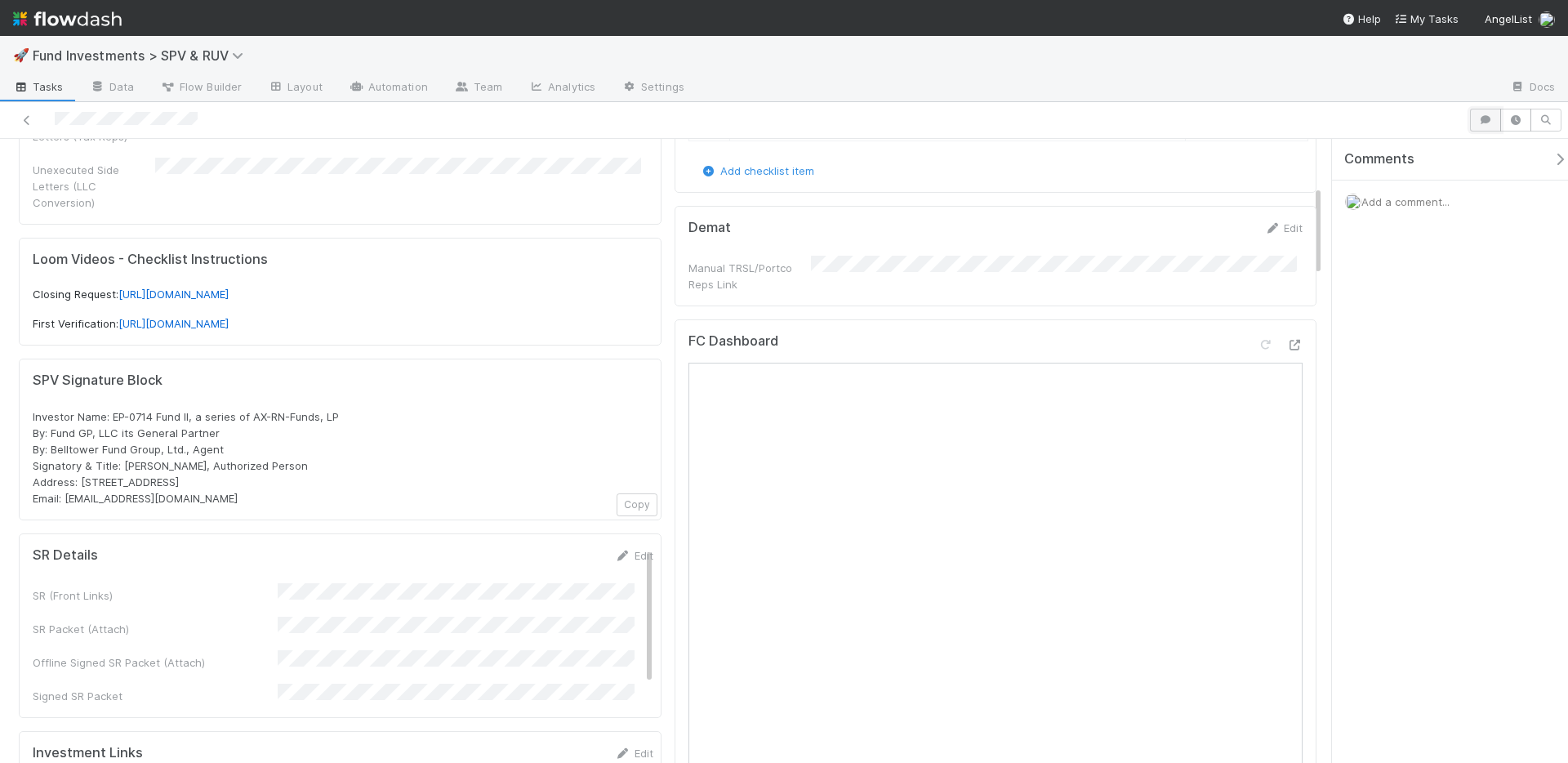
click at [1487, 118] on icon "button" at bounding box center [1486, 120] width 17 height 10
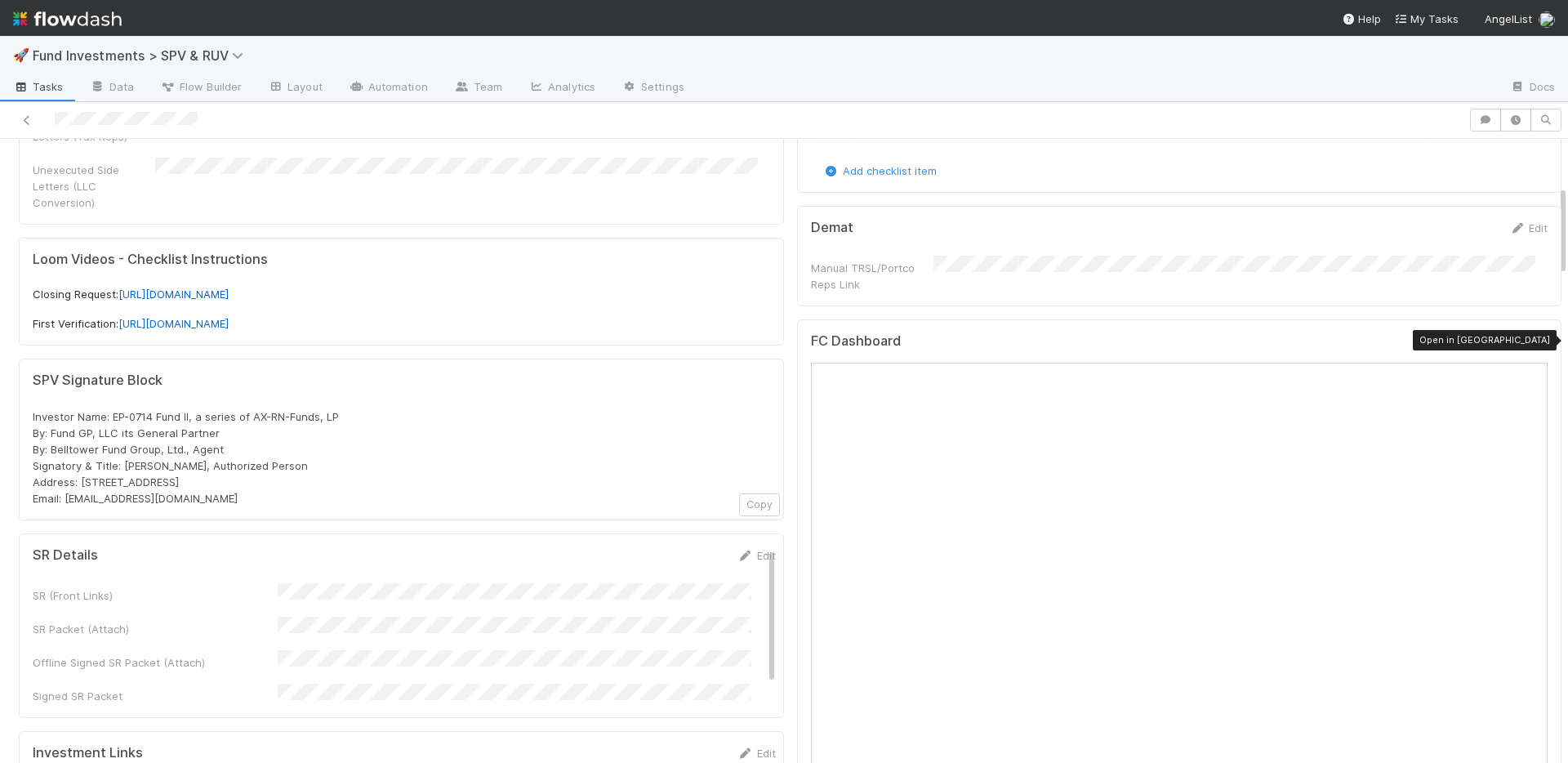
click at [1532, 340] on icon at bounding box center [1540, 345] width 17 height 10
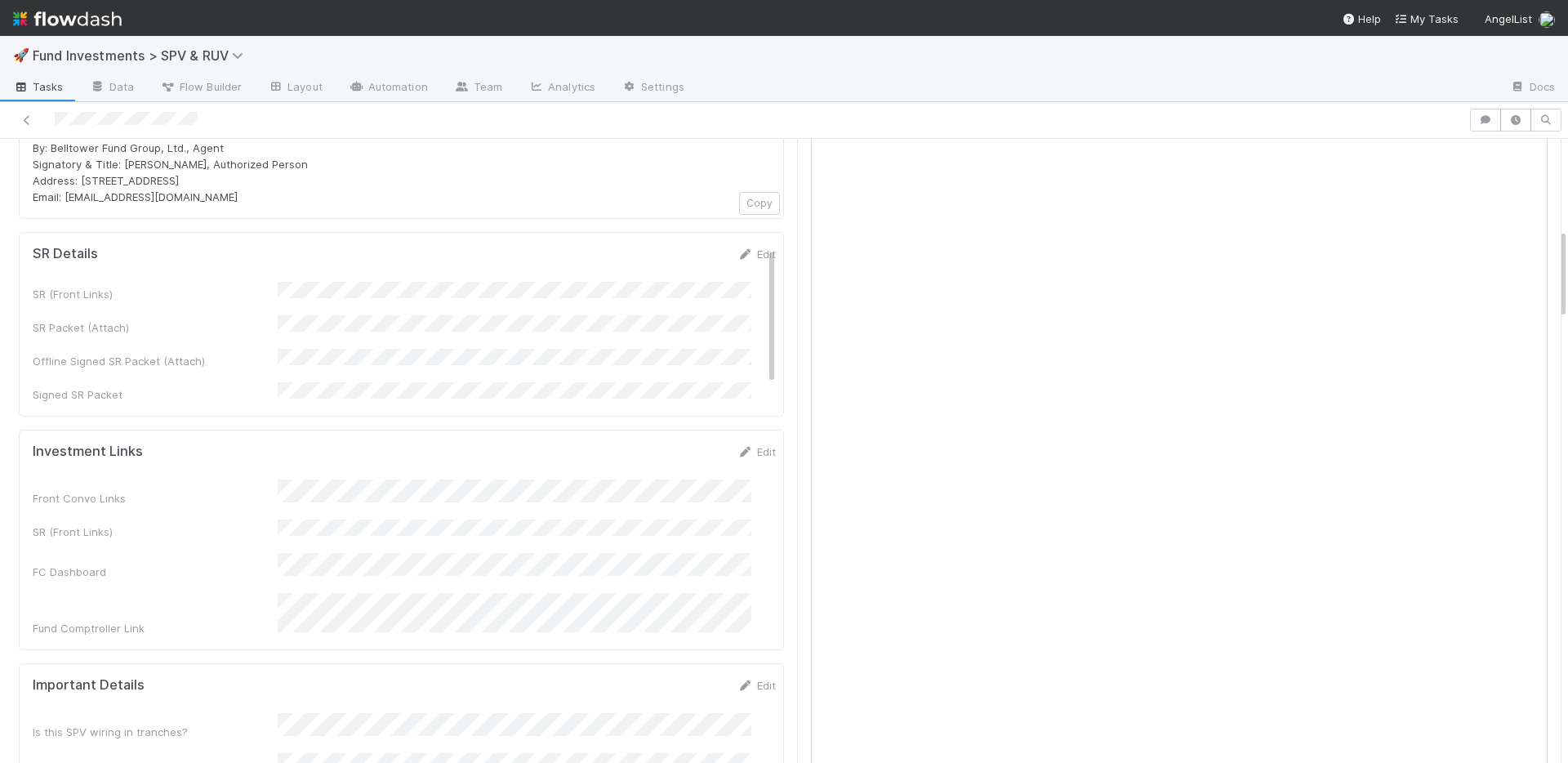
scroll to position [4, 0]
click at [738, 445] on link "Edit" at bounding box center [757, 452] width 38 height 13
click at [665, 443] on button "Save" at bounding box center [689, 457] width 47 height 28
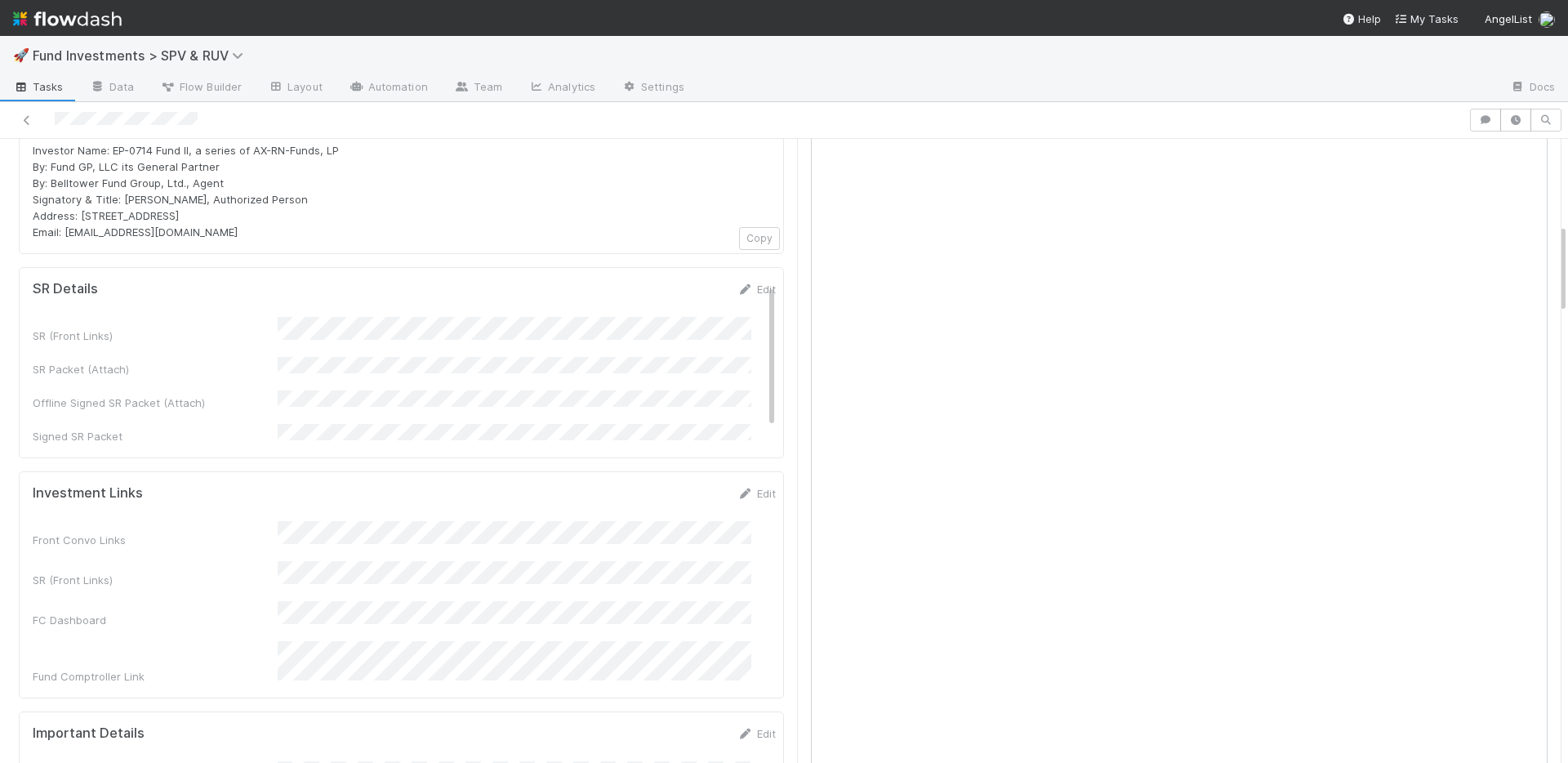
scroll to position [497, 0]
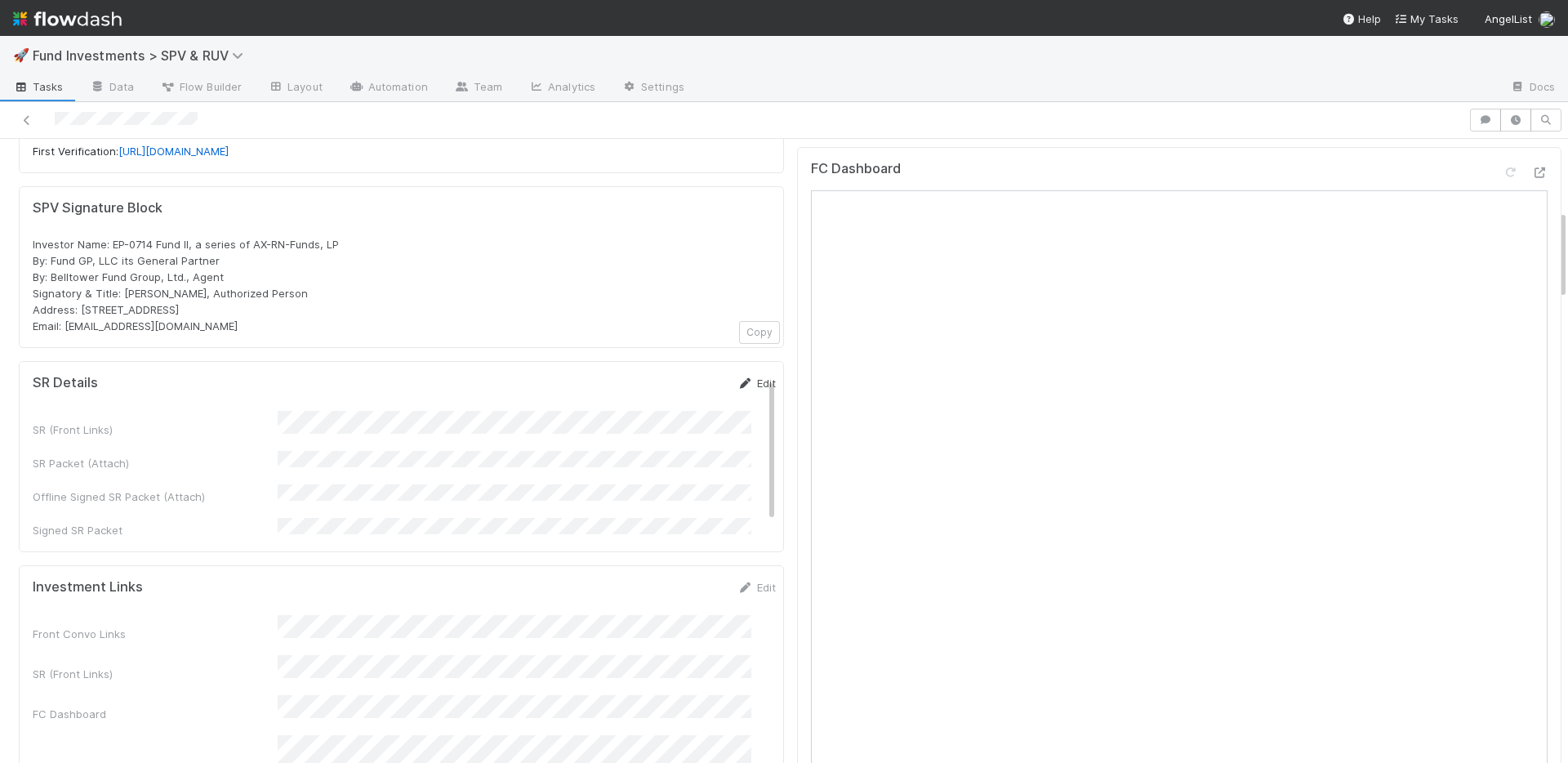
click at [740, 376] on link "Edit" at bounding box center [757, 383] width 38 height 13
click at [666, 375] on button "Save" at bounding box center [689, 388] width 47 height 28
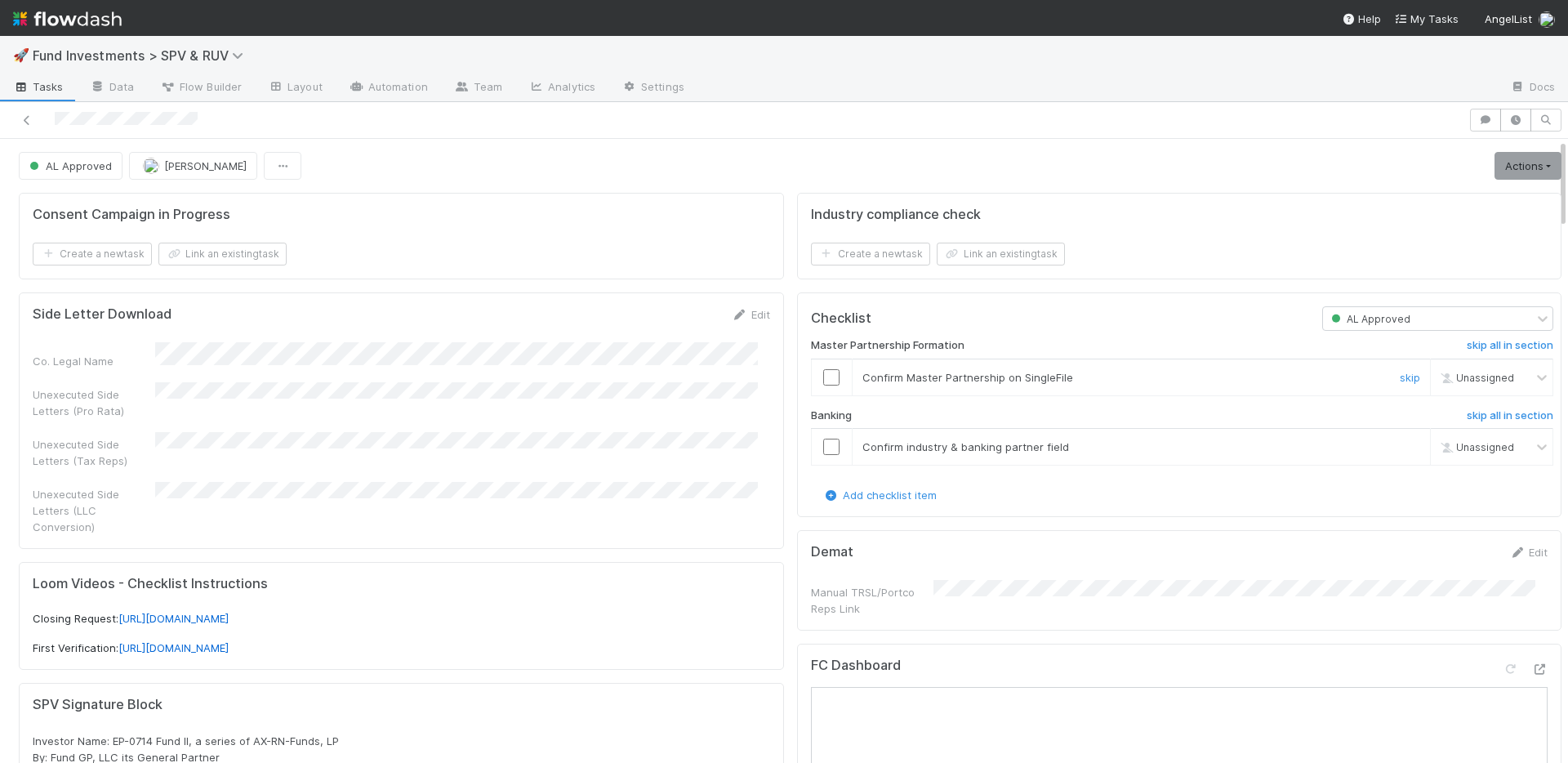
drag, startPoint x: 817, startPoint y: 380, endPoint x: 812, endPoint y: 422, distance: 42.3
click at [824, 380] on input "checkbox" at bounding box center [832, 377] width 17 height 17
click at [824, 446] on input "checkbox" at bounding box center [832, 447] width 17 height 17
click at [1520, 174] on link "Actions" at bounding box center [1528, 166] width 67 height 28
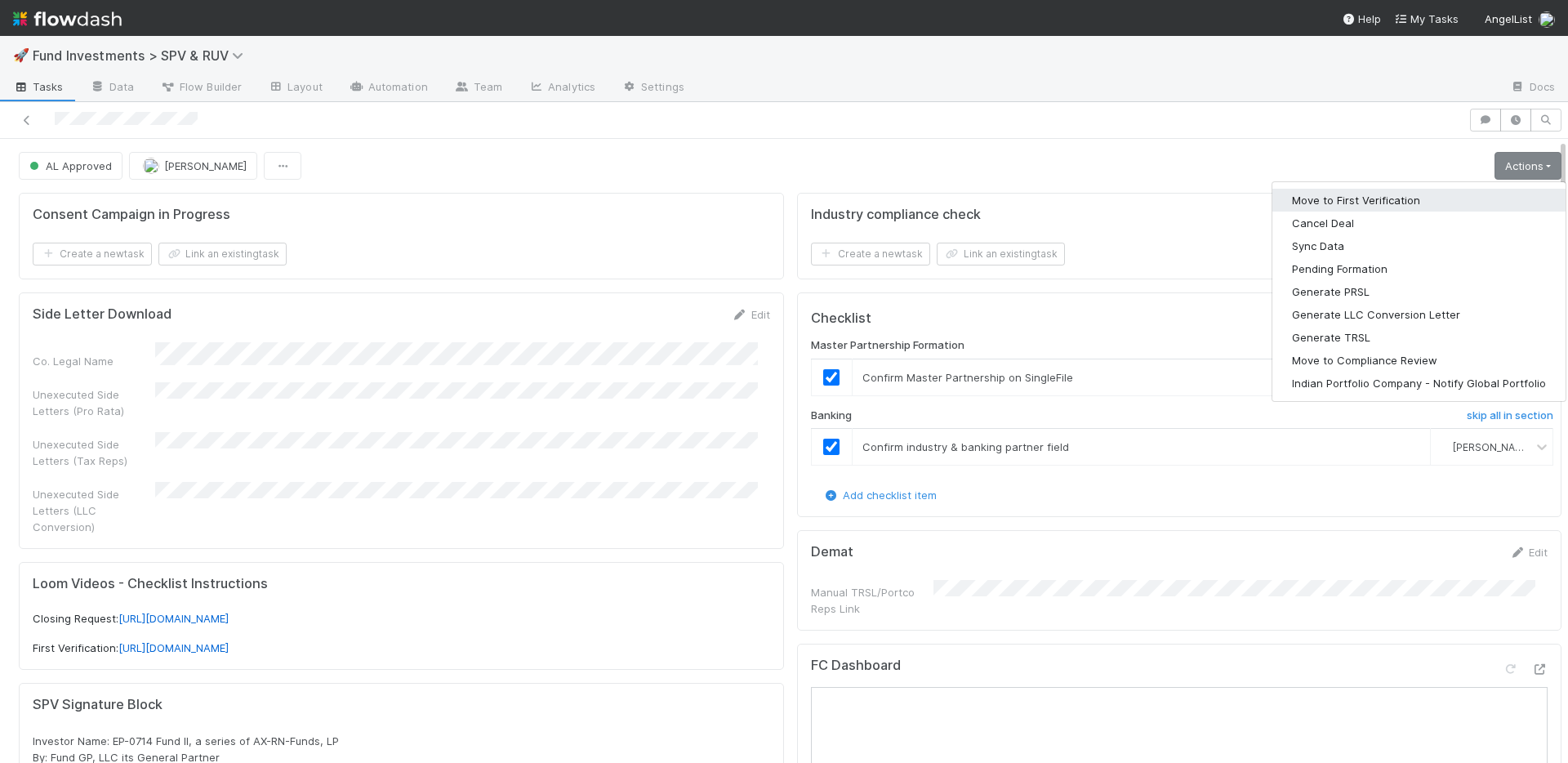
click at [1453, 197] on button "Move to First Verification" at bounding box center [1419, 200] width 293 height 23
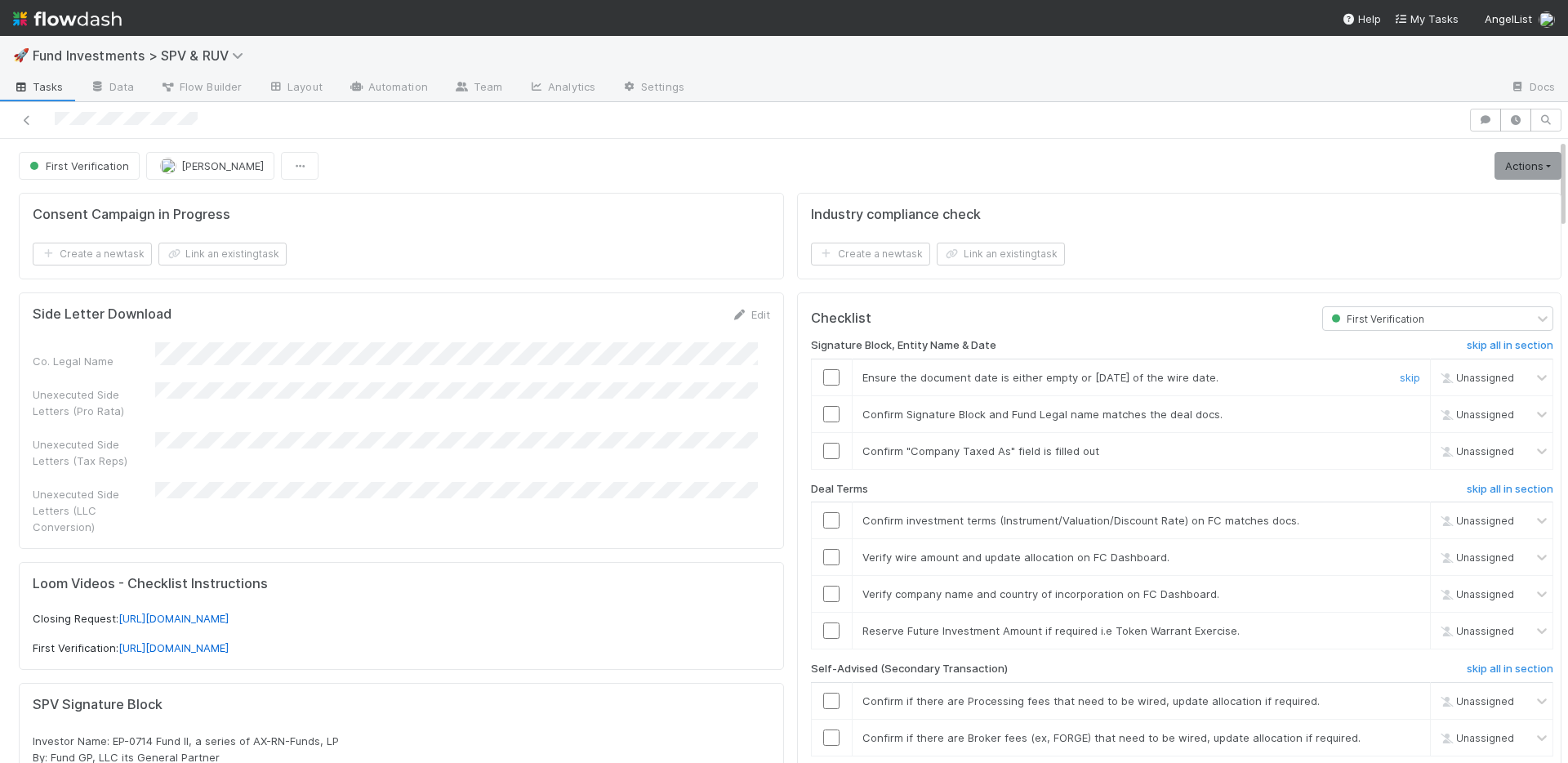
click at [824, 376] on input "checkbox" at bounding box center [832, 377] width 17 height 17
drag, startPoint x: 821, startPoint y: 415, endPoint x: 815, endPoint y: 440, distance: 25.7
click at [824, 415] on input "checkbox" at bounding box center [832, 415] width 17 height 17
click at [824, 455] on input "checkbox" at bounding box center [832, 451] width 17 height 17
click at [824, 517] on input "checkbox" at bounding box center [832, 521] width 17 height 17
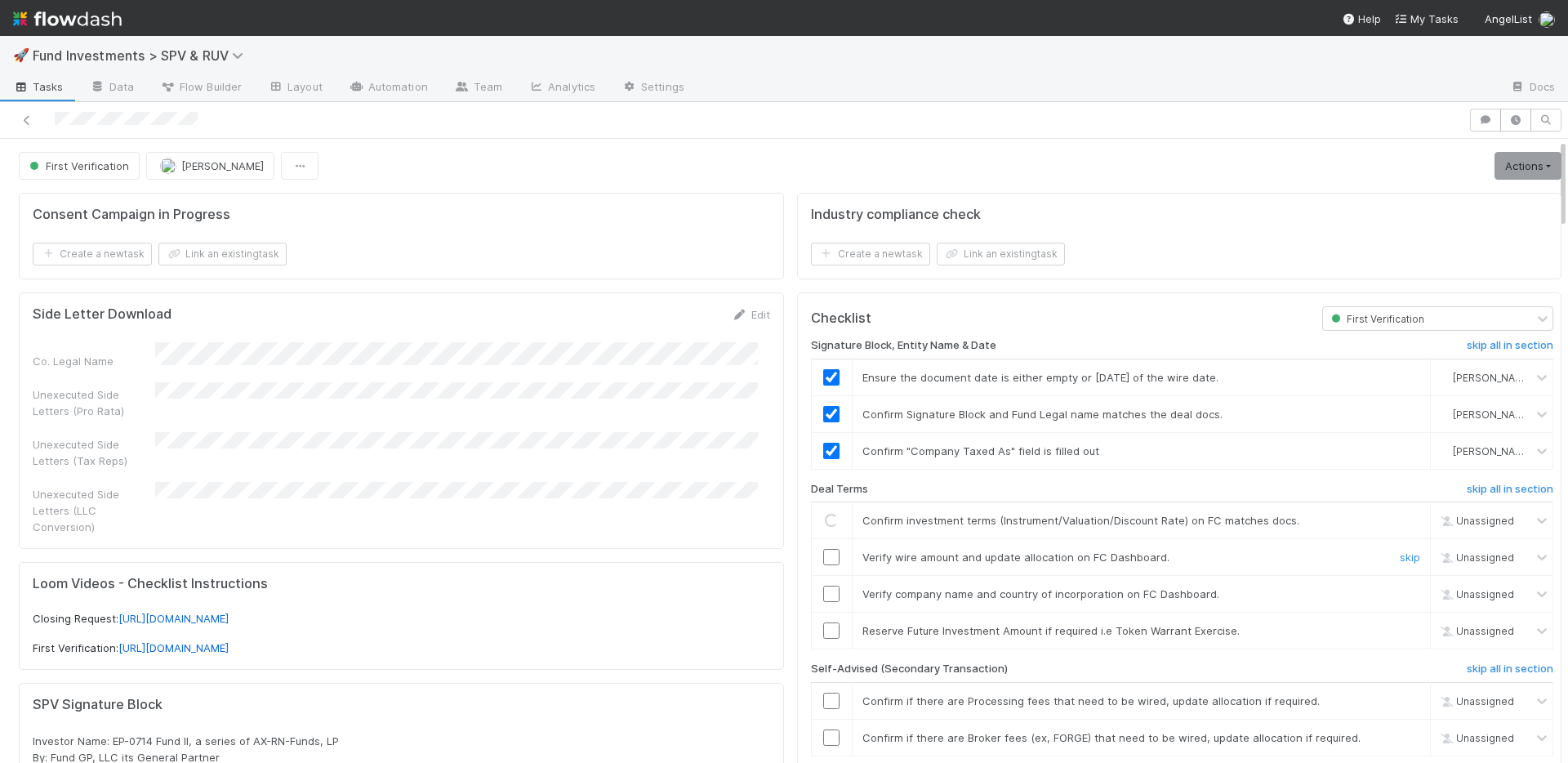
click at [824, 555] on input "checkbox" at bounding box center [832, 557] width 17 height 17
drag, startPoint x: 818, startPoint y: 603, endPoint x: 904, endPoint y: 612, distance: 86.5
click at [818, 603] on td at bounding box center [832, 593] width 41 height 36
click at [1466, 672] on h6 "skip all in section" at bounding box center [1509, 669] width 87 height 13
drag, startPoint x: 1370, startPoint y: 631, endPoint x: 1427, endPoint y: 409, distance: 229.2
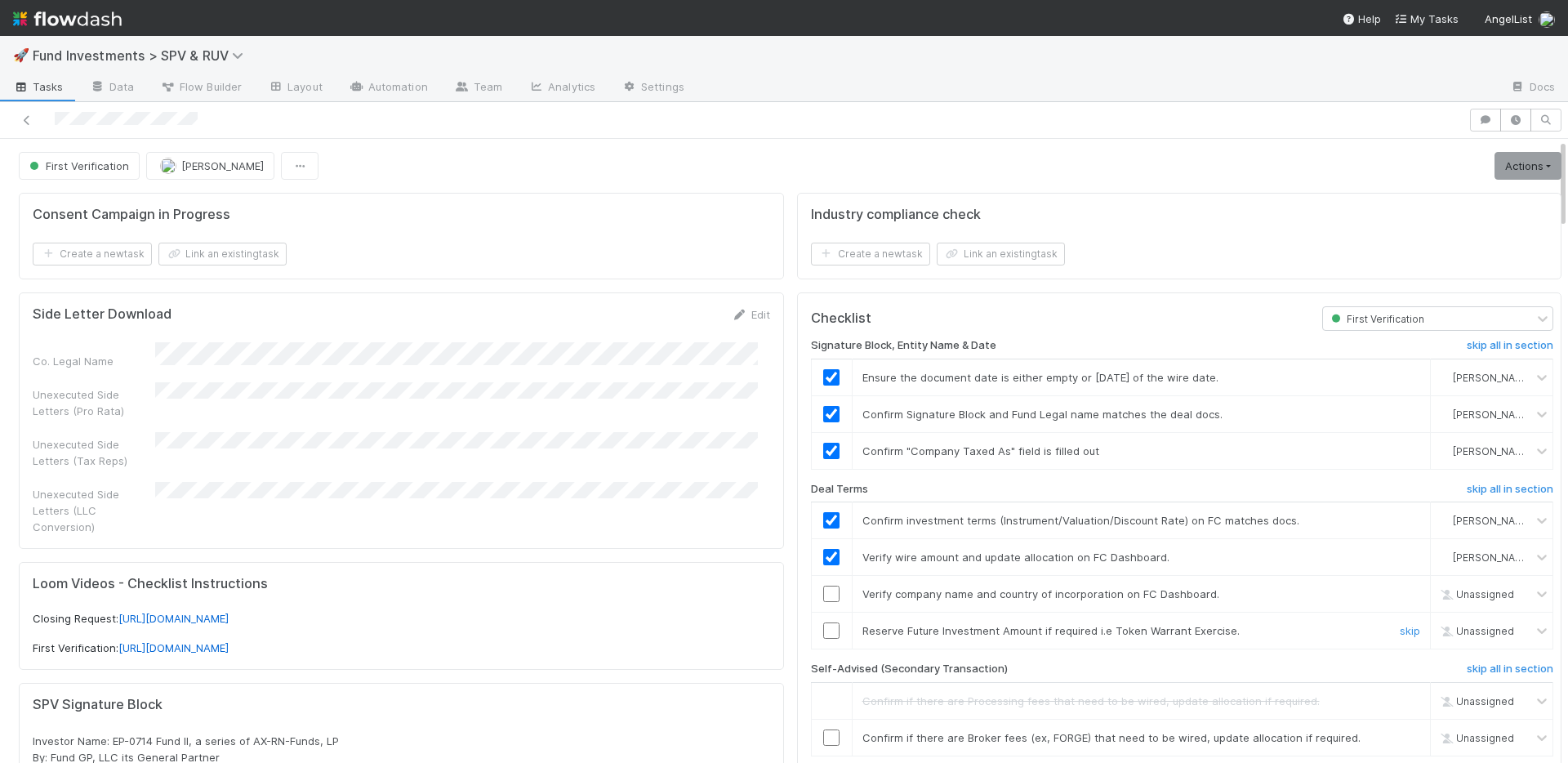
click at [1400, 631] on link "skip" at bounding box center [1411, 631] width 20 height 13
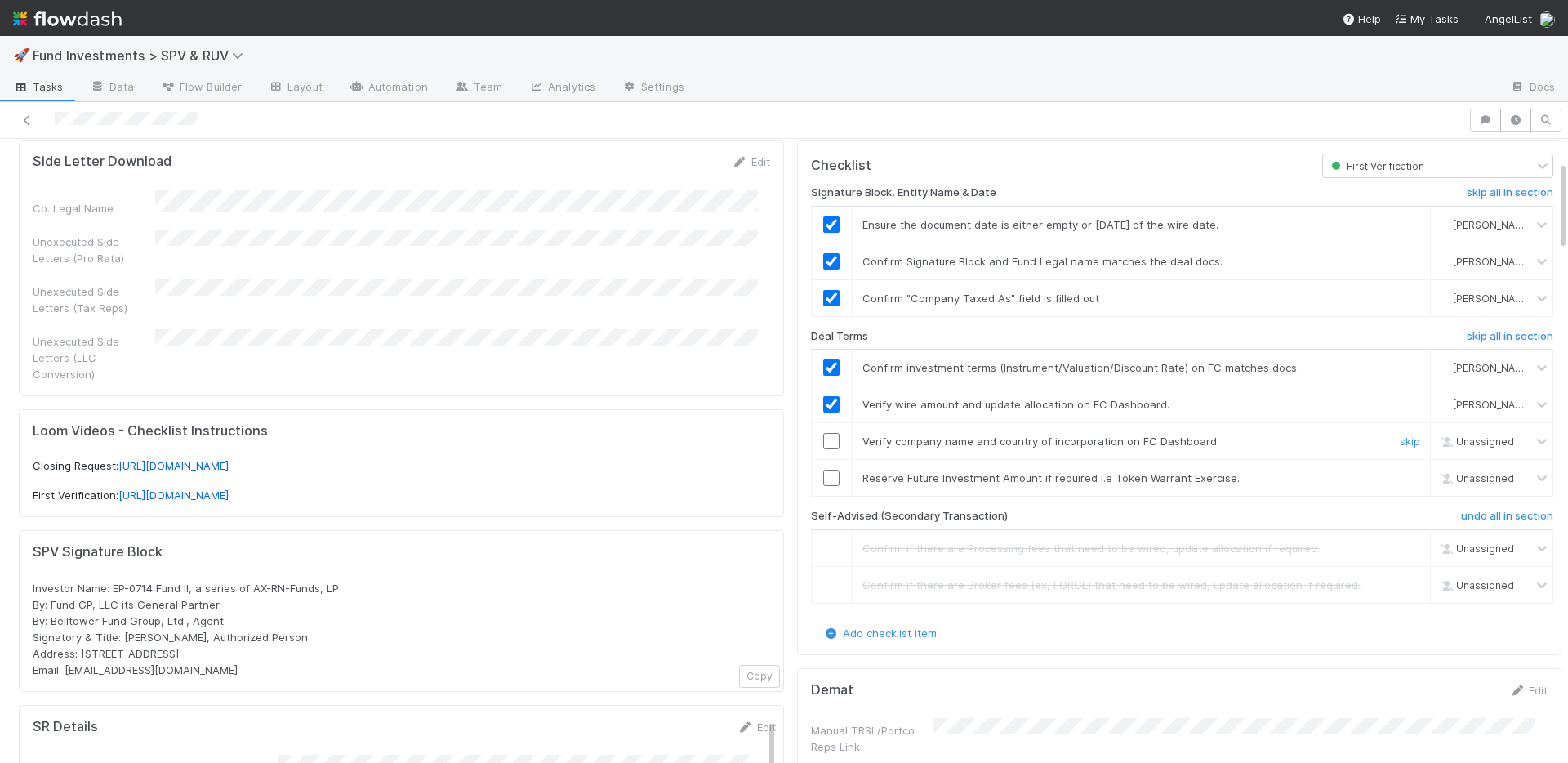
click at [824, 443] on input "checkbox" at bounding box center [832, 442] width 17 height 17
click at [1400, 477] on link "skip" at bounding box center [1411, 478] width 20 height 13
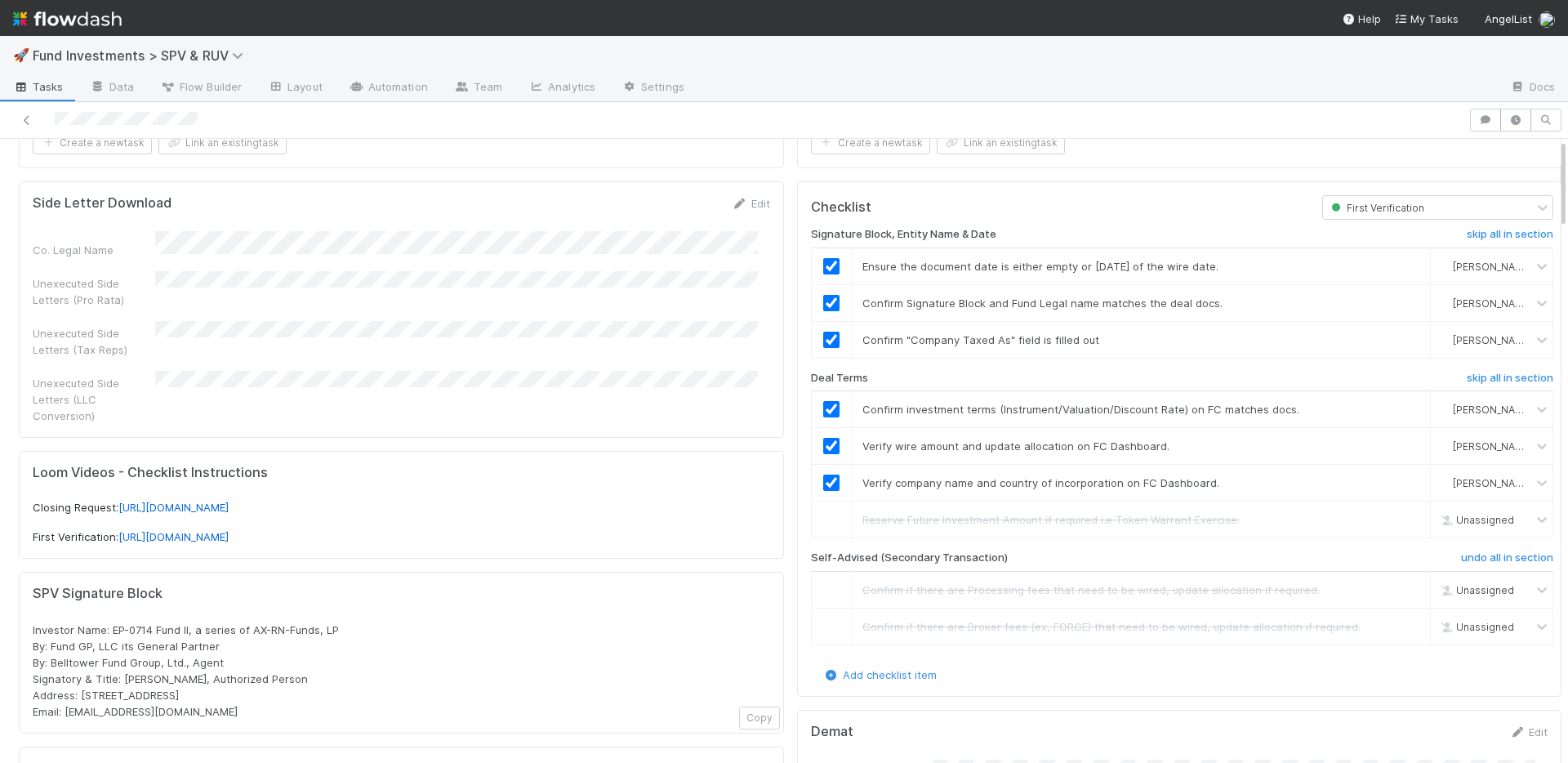
scroll to position [0, 0]
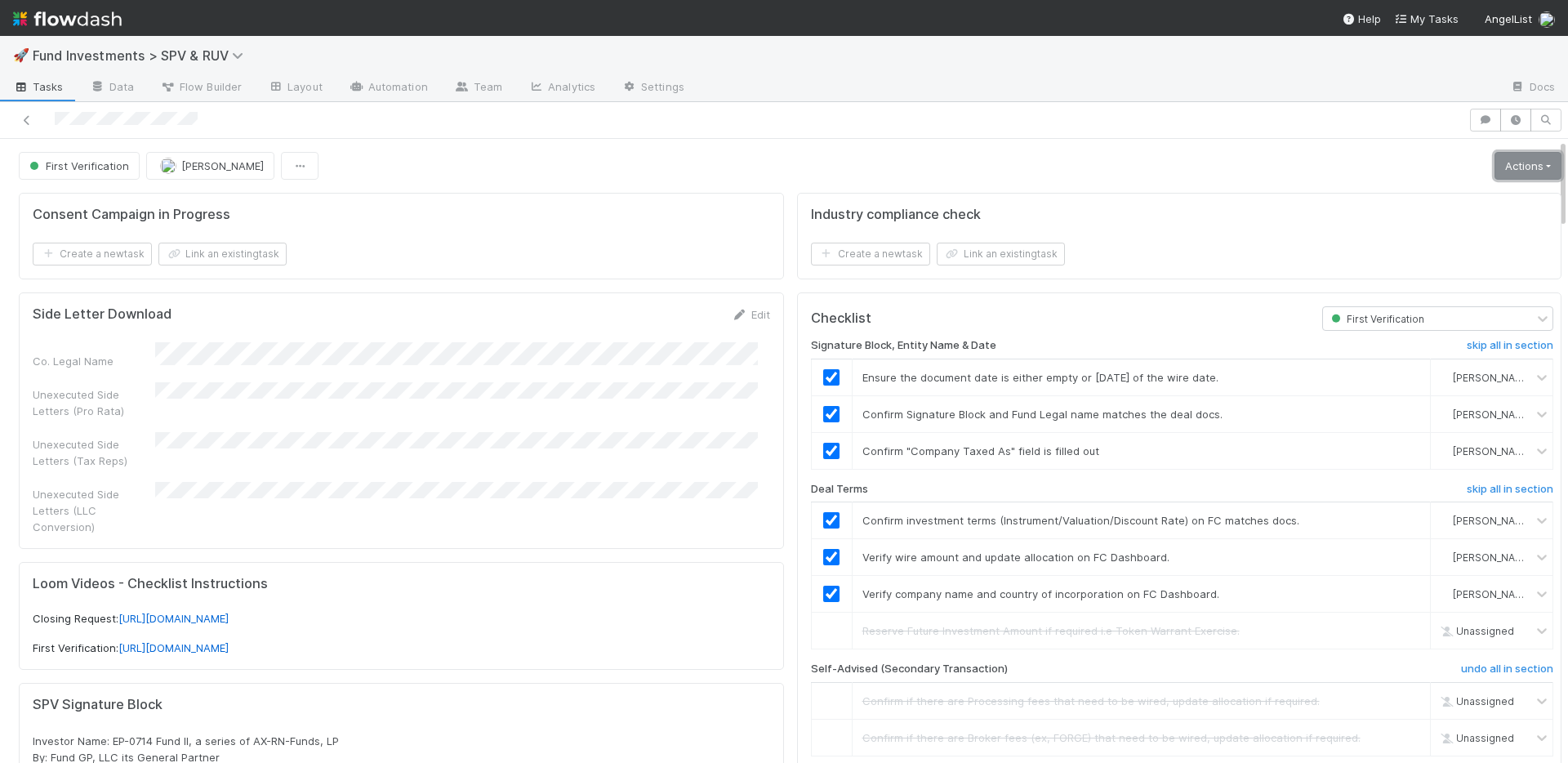
click at [1494, 160] on link "Actions" at bounding box center [1528, 166] width 67 height 28
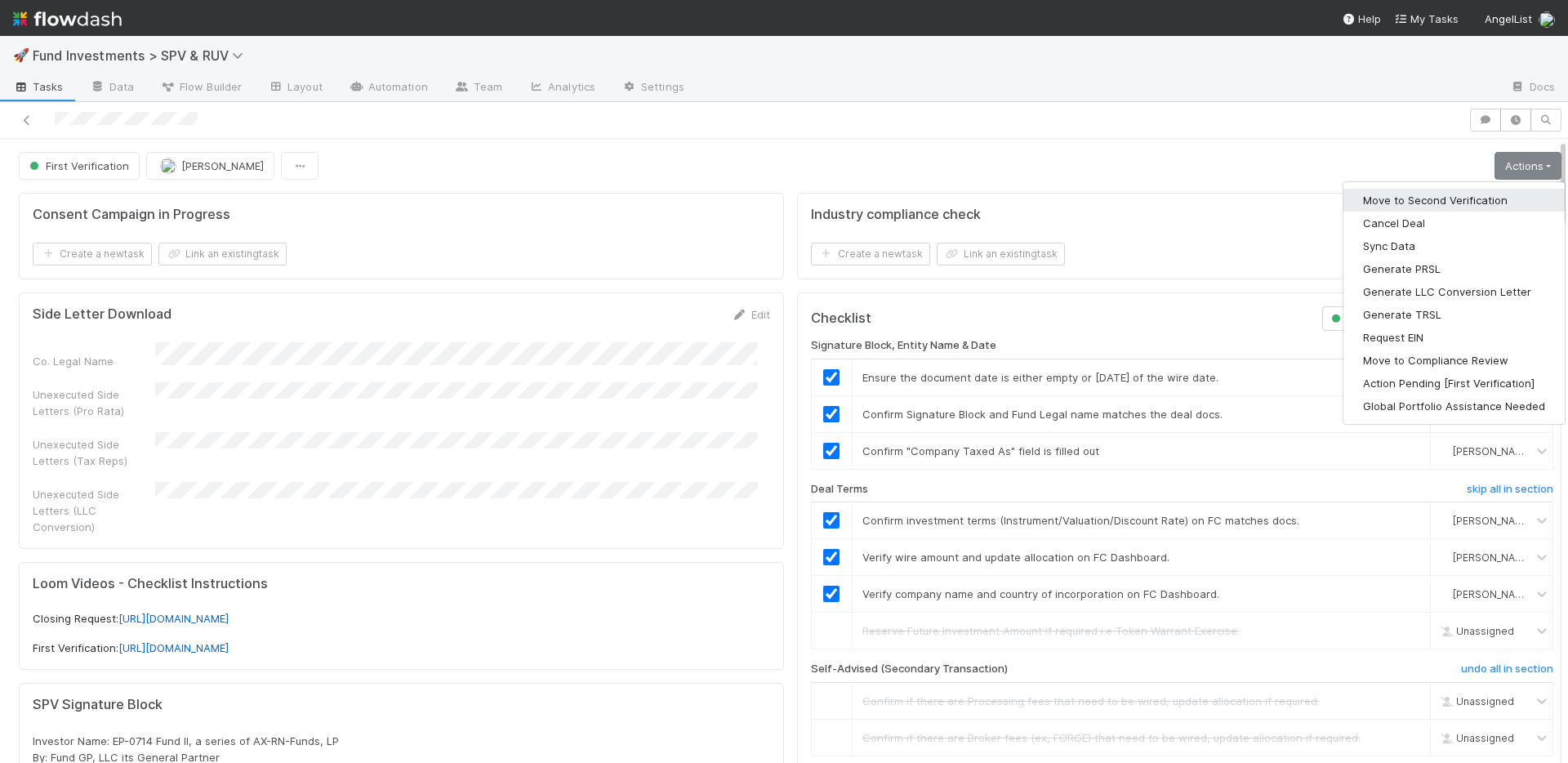
click at [1437, 200] on button "Move to Second Verification" at bounding box center [1454, 200] width 222 height 23
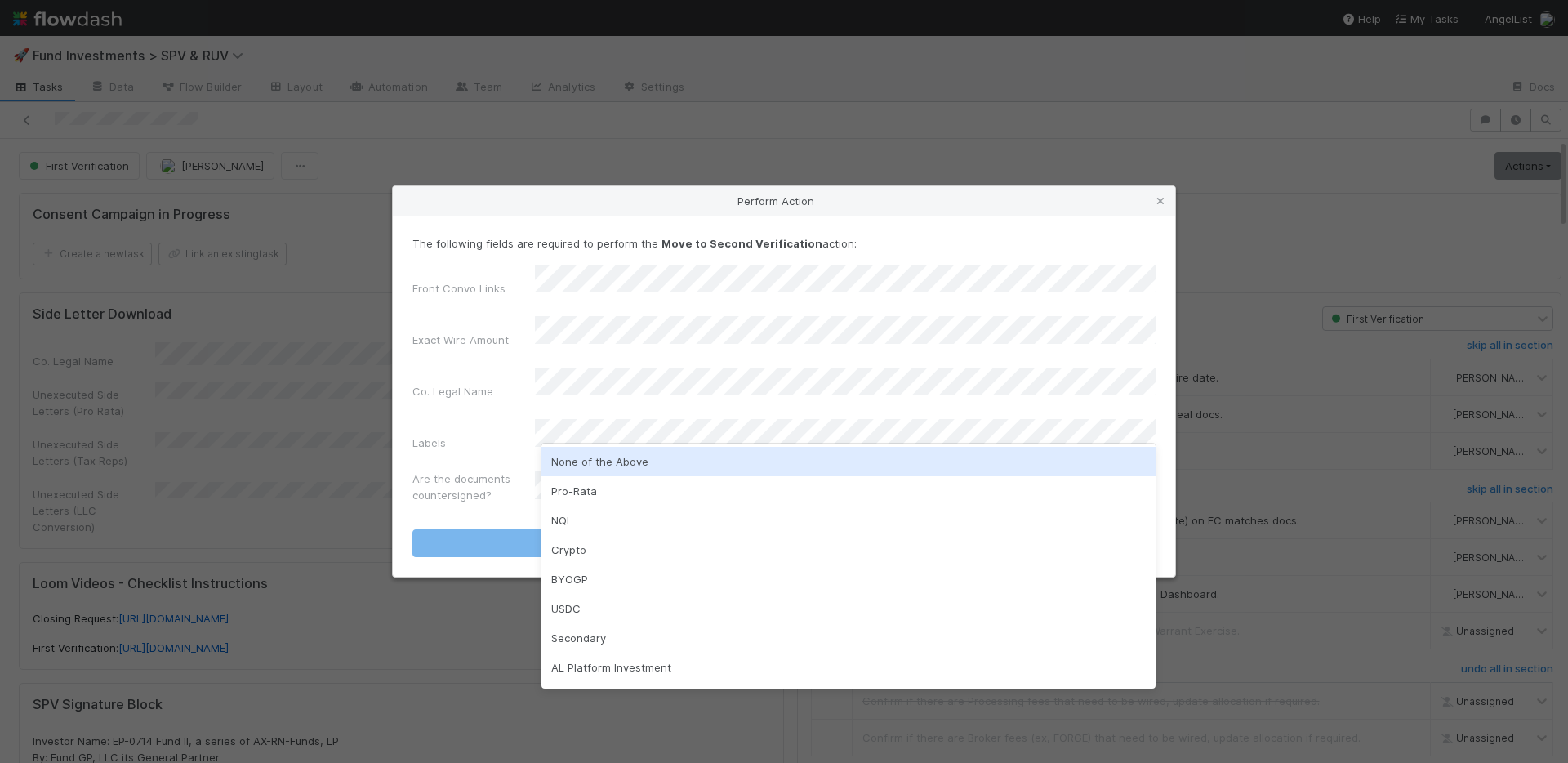
click at [583, 457] on div "None of the Above" at bounding box center [848, 462] width 614 height 30
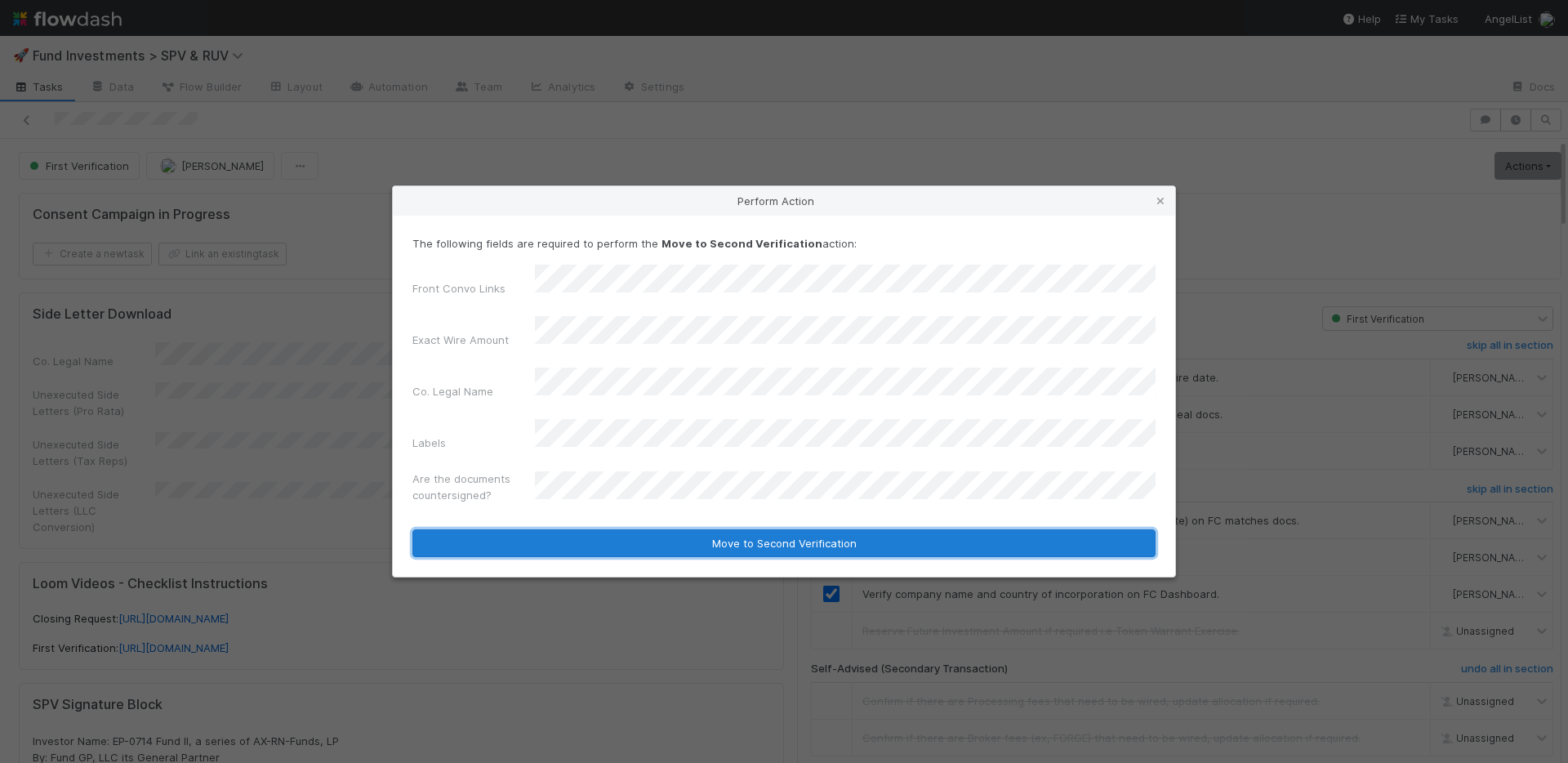
click at [610, 529] on button "Move to Second Verification" at bounding box center [784, 543] width 743 height 28
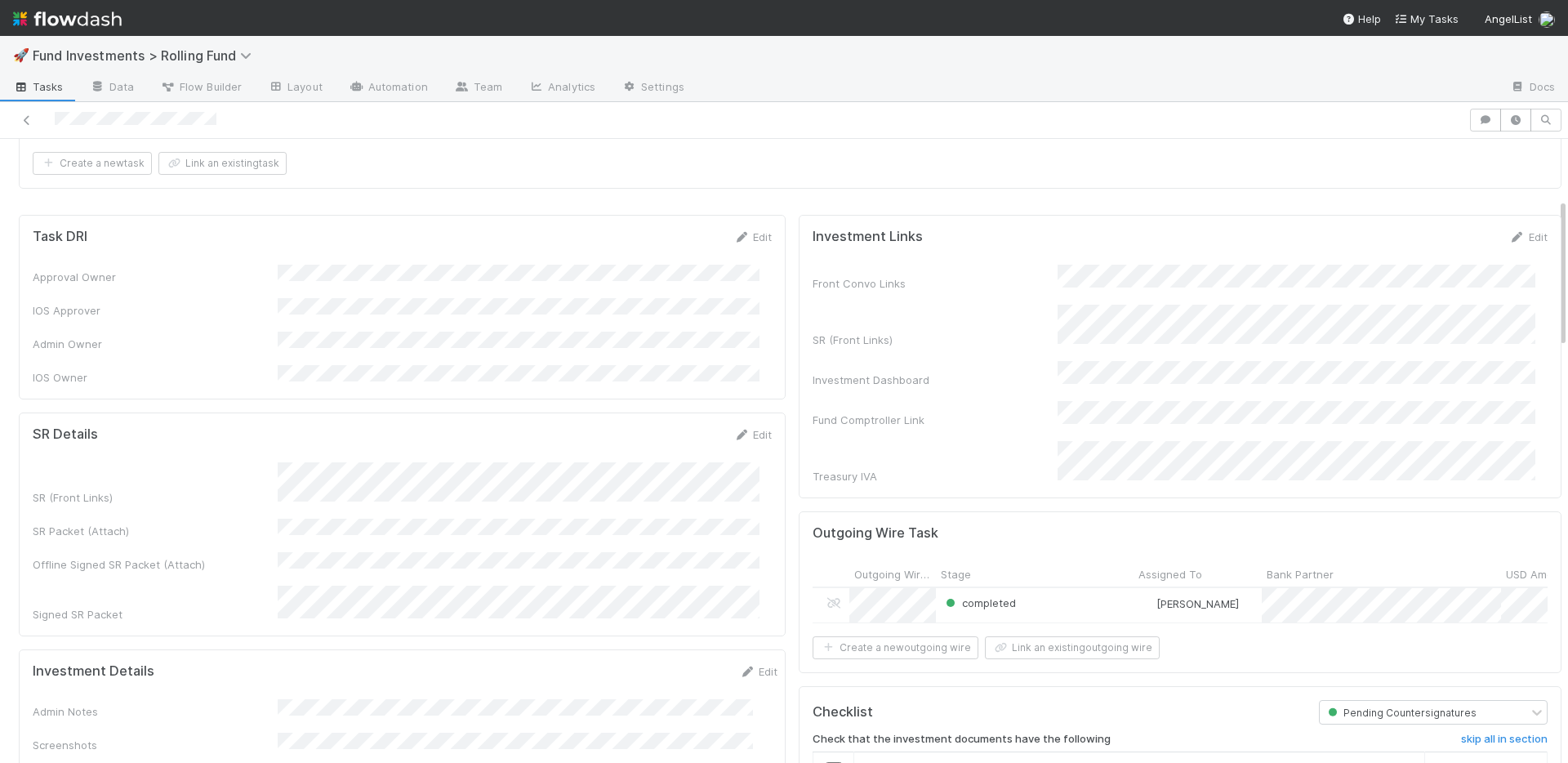
scroll to position [301, 0]
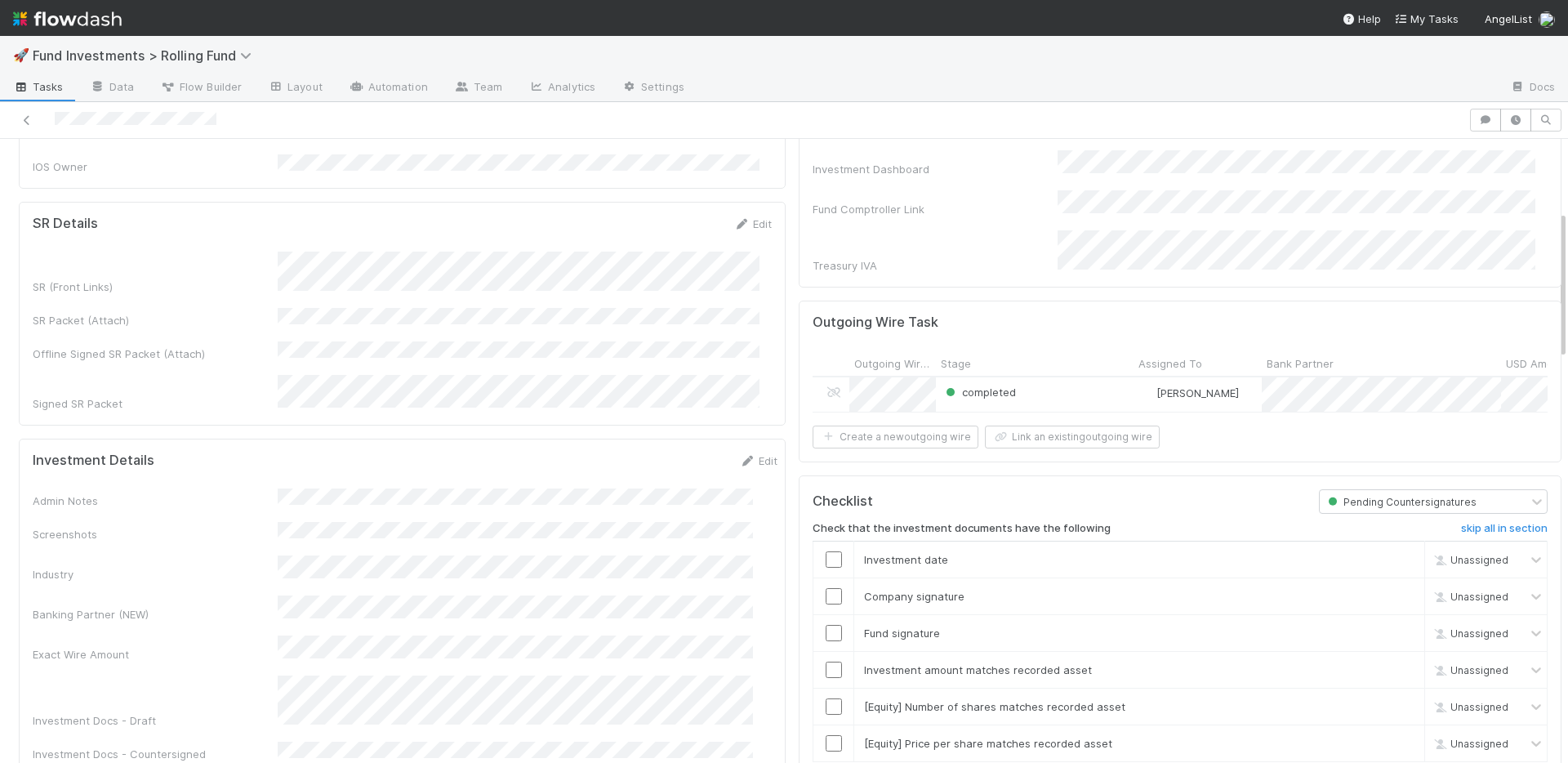
drag, startPoint x: 732, startPoint y: 427, endPoint x: 710, endPoint y: 450, distance: 31.8
click at [739, 454] on link "Edit" at bounding box center [757, 460] width 38 height 13
click at [674, 453] on button "Save" at bounding box center [690, 467] width 47 height 28
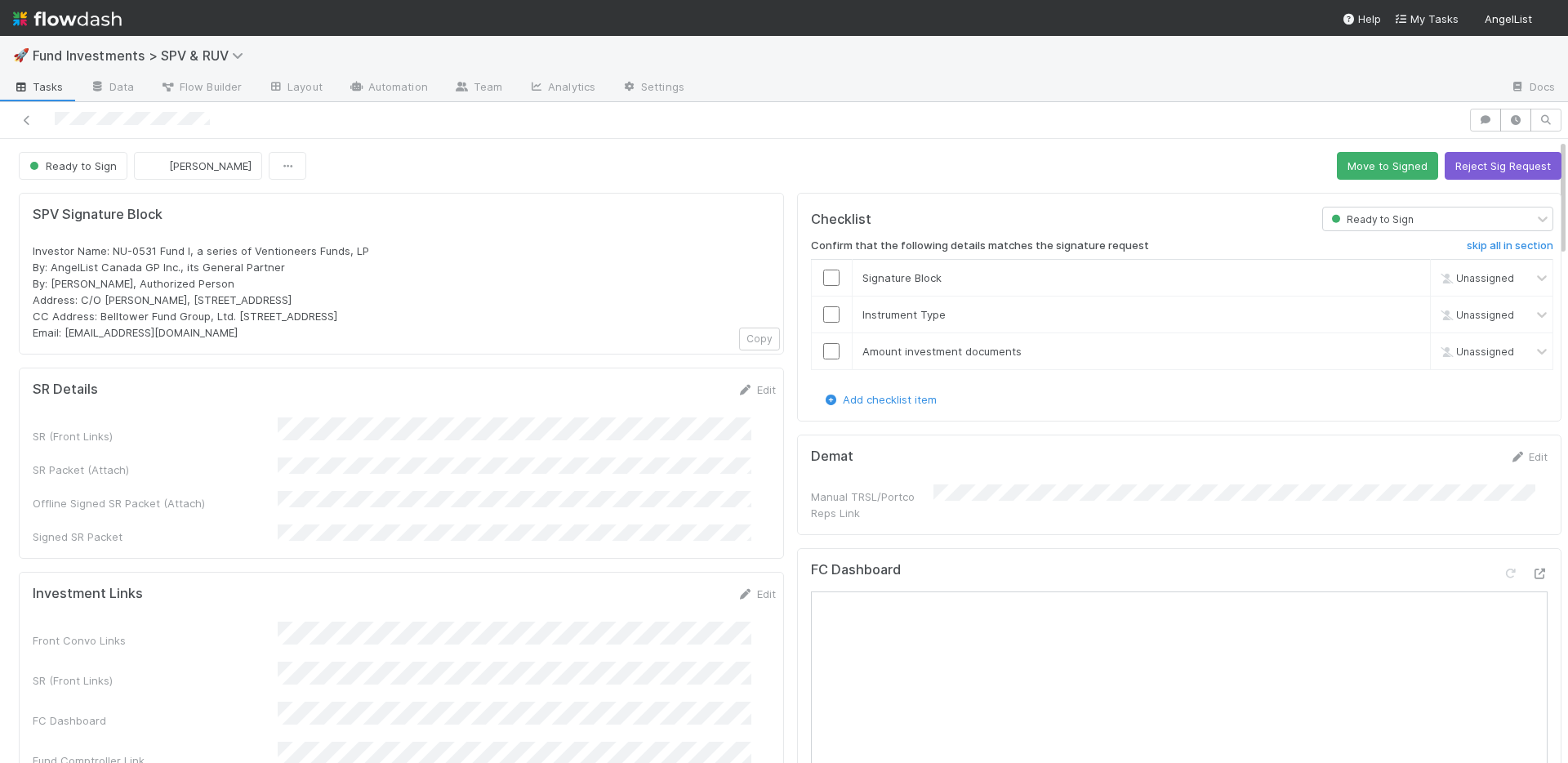
click at [738, 381] on div "Edit" at bounding box center [757, 389] width 38 height 17
click at [740, 390] on link "Edit" at bounding box center [757, 389] width 38 height 13
click at [665, 401] on button "Save" at bounding box center [689, 395] width 47 height 28
drag, startPoint x: 573, startPoint y: 480, endPoint x: 536, endPoint y: 472, distance: 37.9
click at [573, 480] on div "SR (Front Links) SR Packet (Attach) Offline Signed SR Packet (Attach) Signed SR…" at bounding box center [404, 481] width 743 height 128
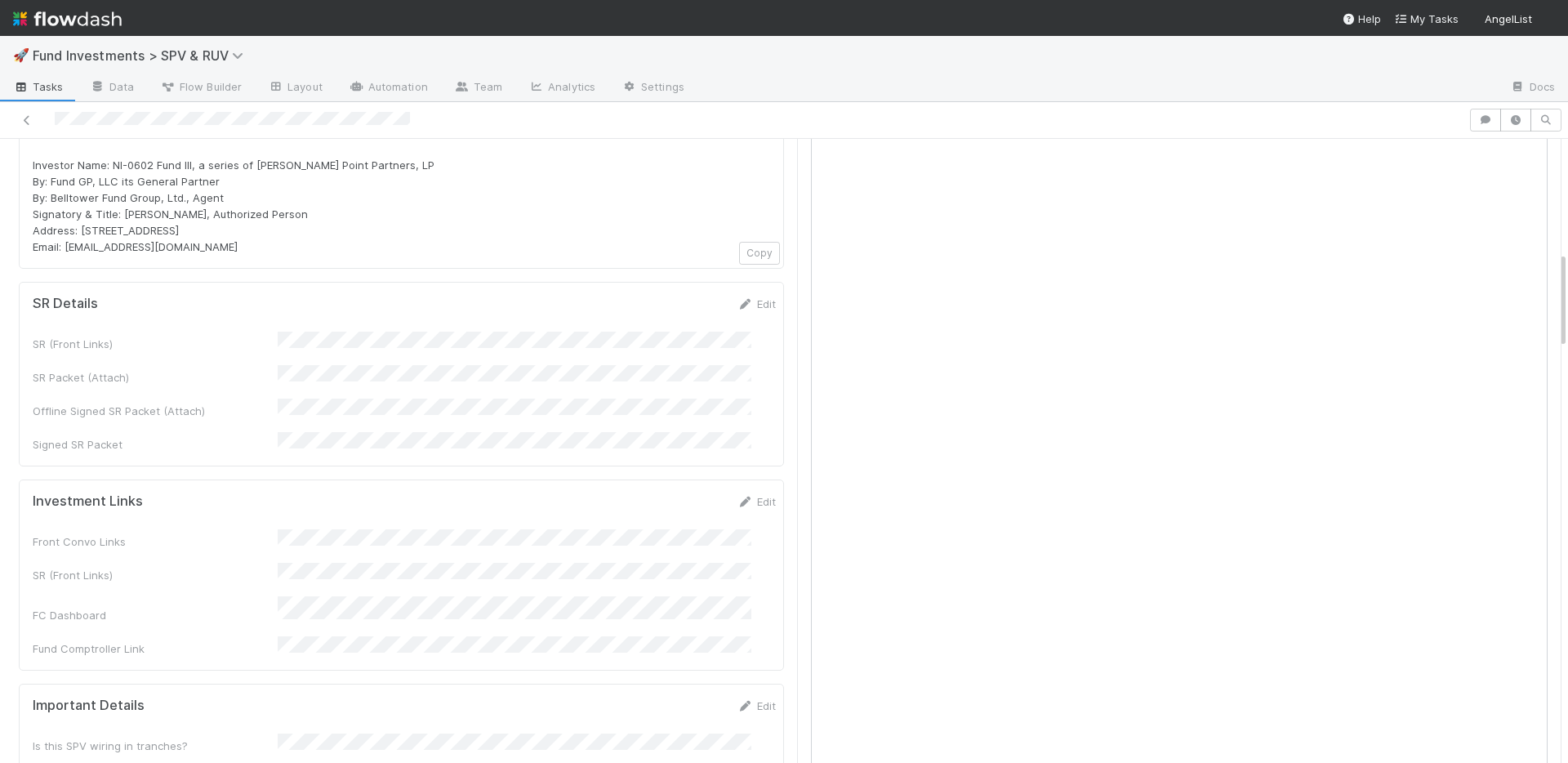
scroll to position [786, 0]
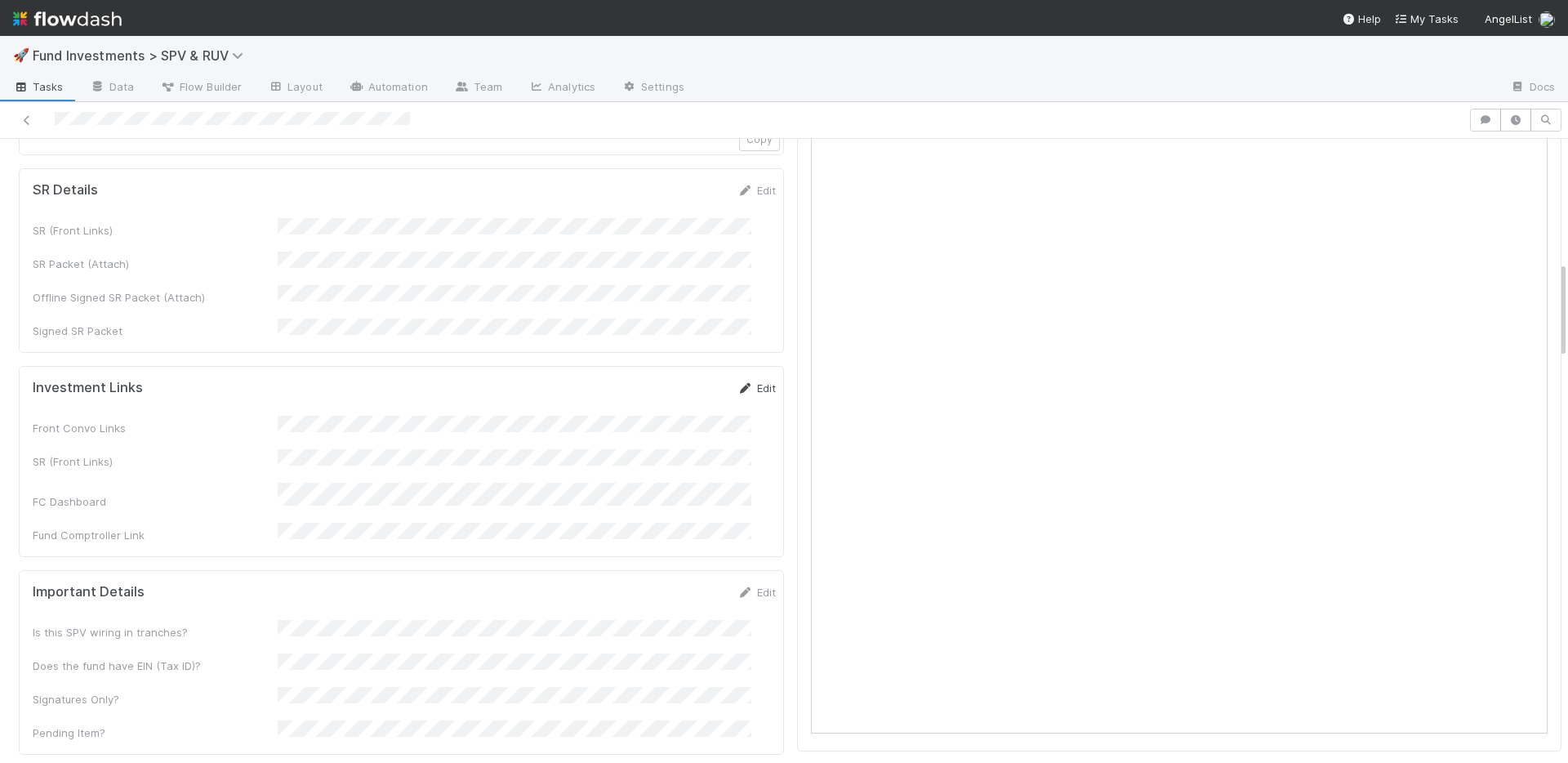
click at [747, 381] on link "Edit" at bounding box center [757, 388] width 38 height 13
click at [665, 380] on button "Save" at bounding box center [689, 394] width 47 height 28
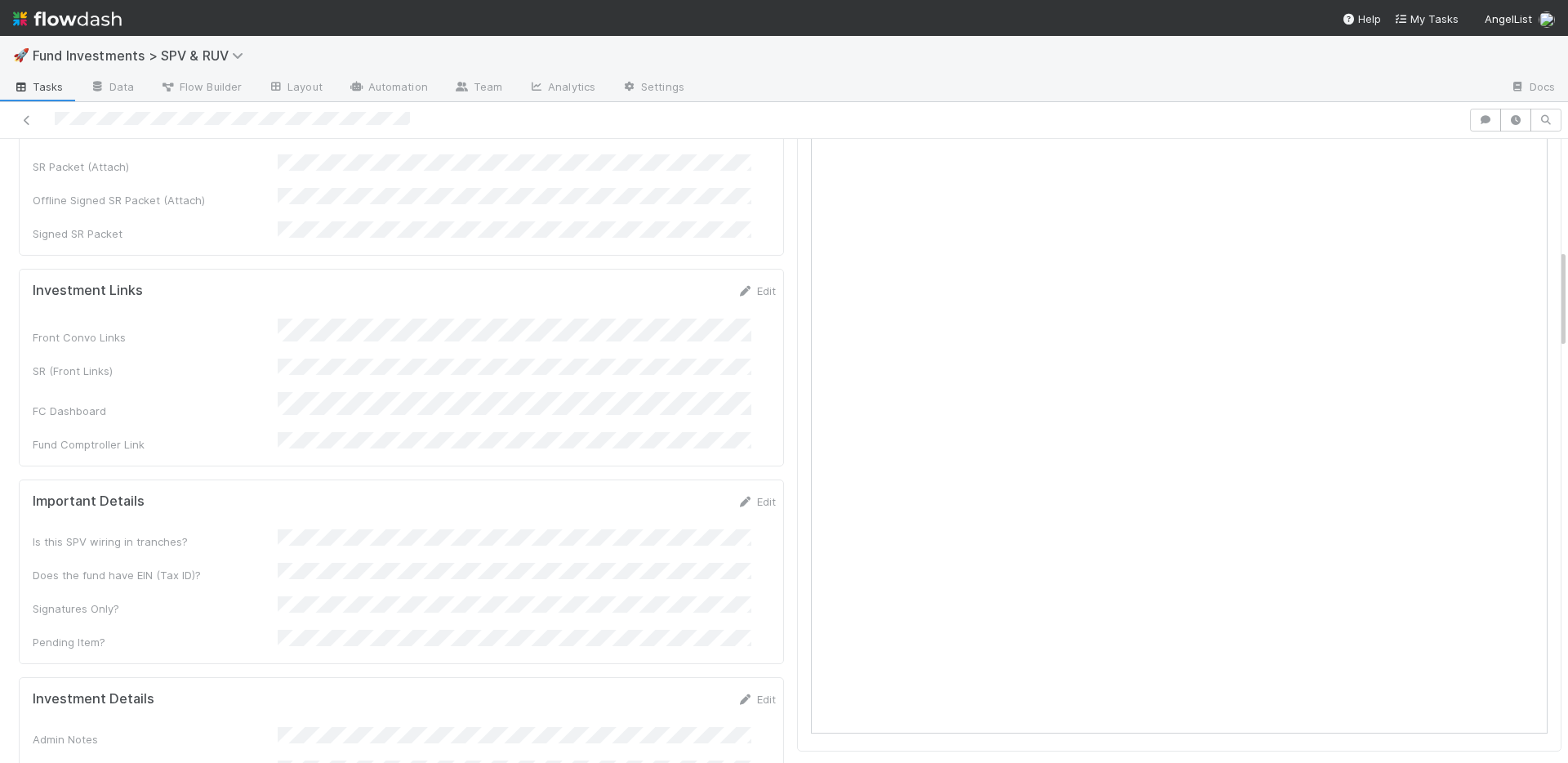
scroll to position [693, 0]
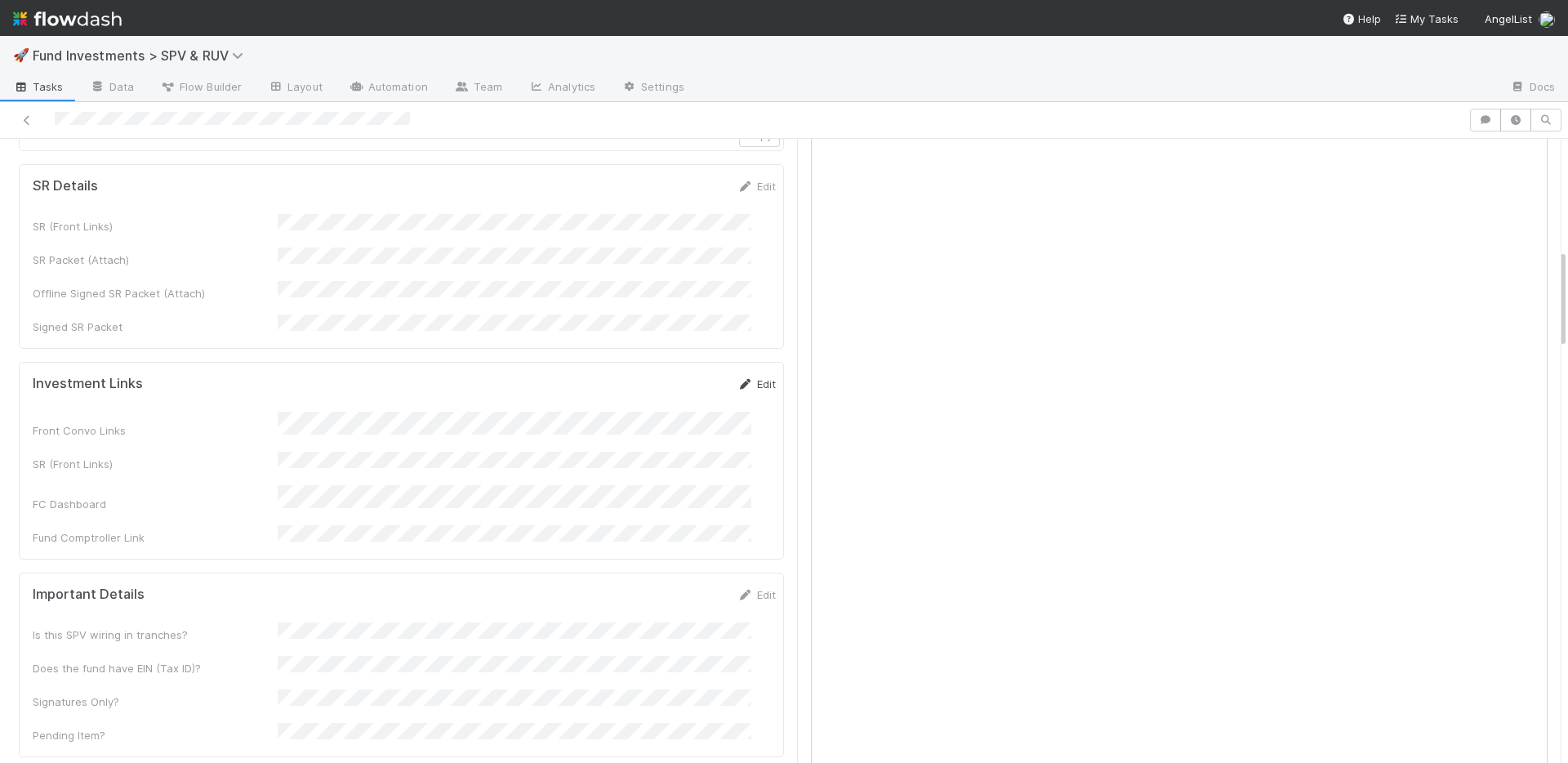
click at [740, 377] on link "Edit" at bounding box center [757, 384] width 38 height 13
click at [665, 375] on button "Save" at bounding box center [689, 389] width 47 height 28
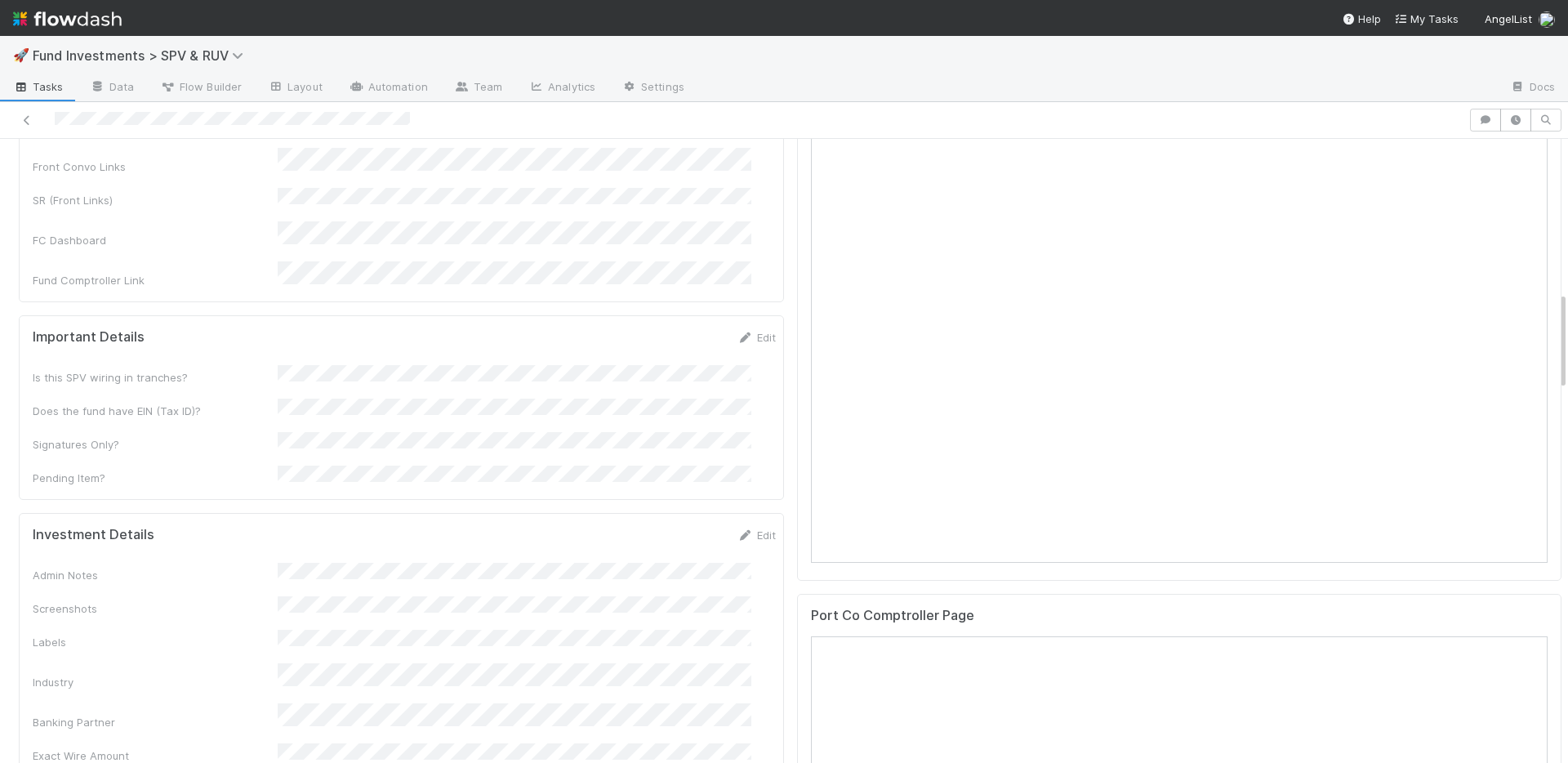
scroll to position [958, 0]
click at [738, 330] on link "Edit" at bounding box center [757, 336] width 38 height 13
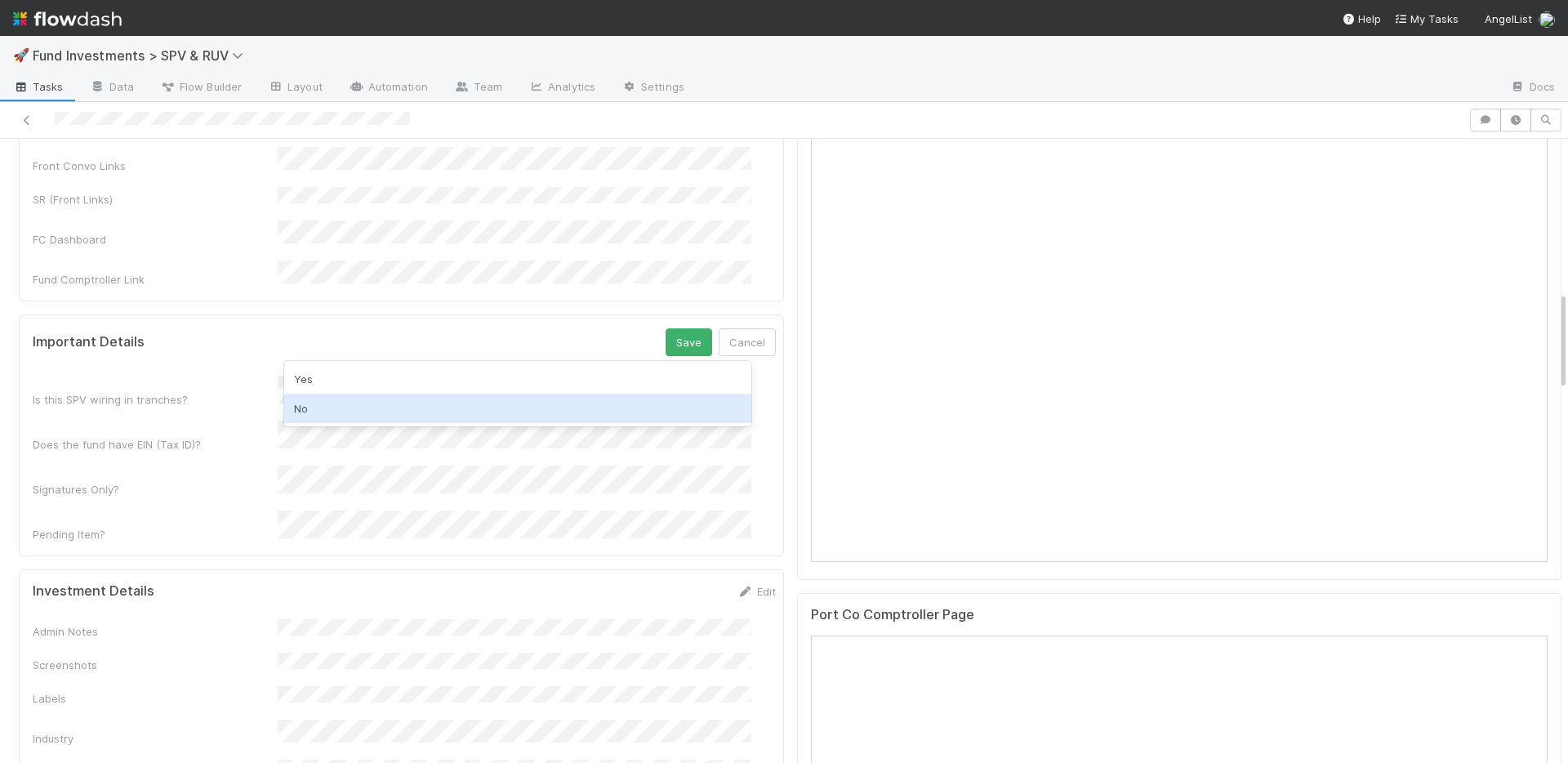
drag, startPoint x: 344, startPoint y: 404, endPoint x: 348, endPoint y: 396, distance: 8.9
click at [344, 404] on div "No" at bounding box center [517, 409] width 467 height 30
click at [343, 417] on div "Yes" at bounding box center [517, 420] width 467 height 30
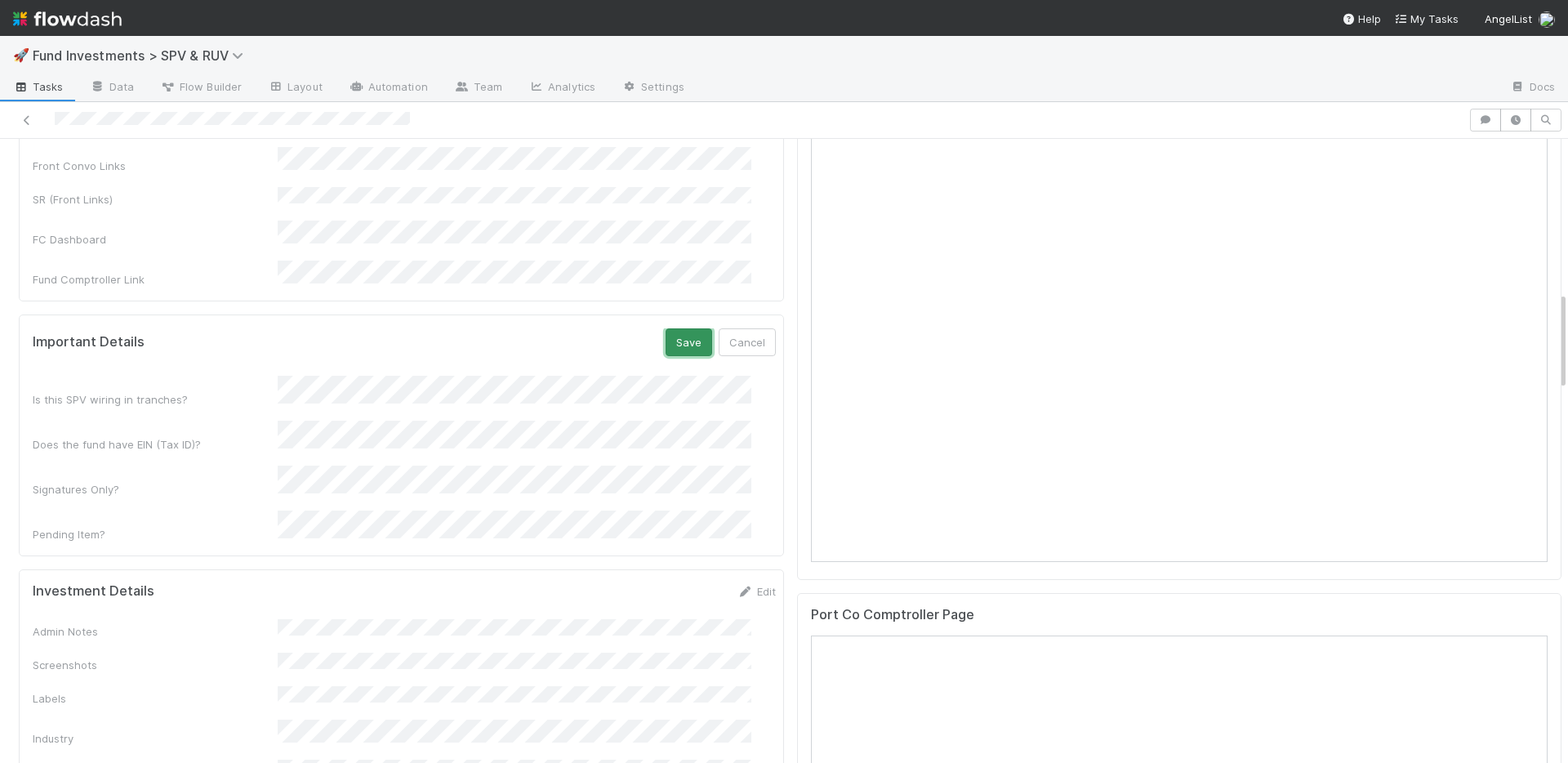
drag, startPoint x: 657, startPoint y: 292, endPoint x: 659, endPoint y: 280, distance: 12.2
click at [665, 328] on button "Save" at bounding box center [689, 342] width 47 height 28
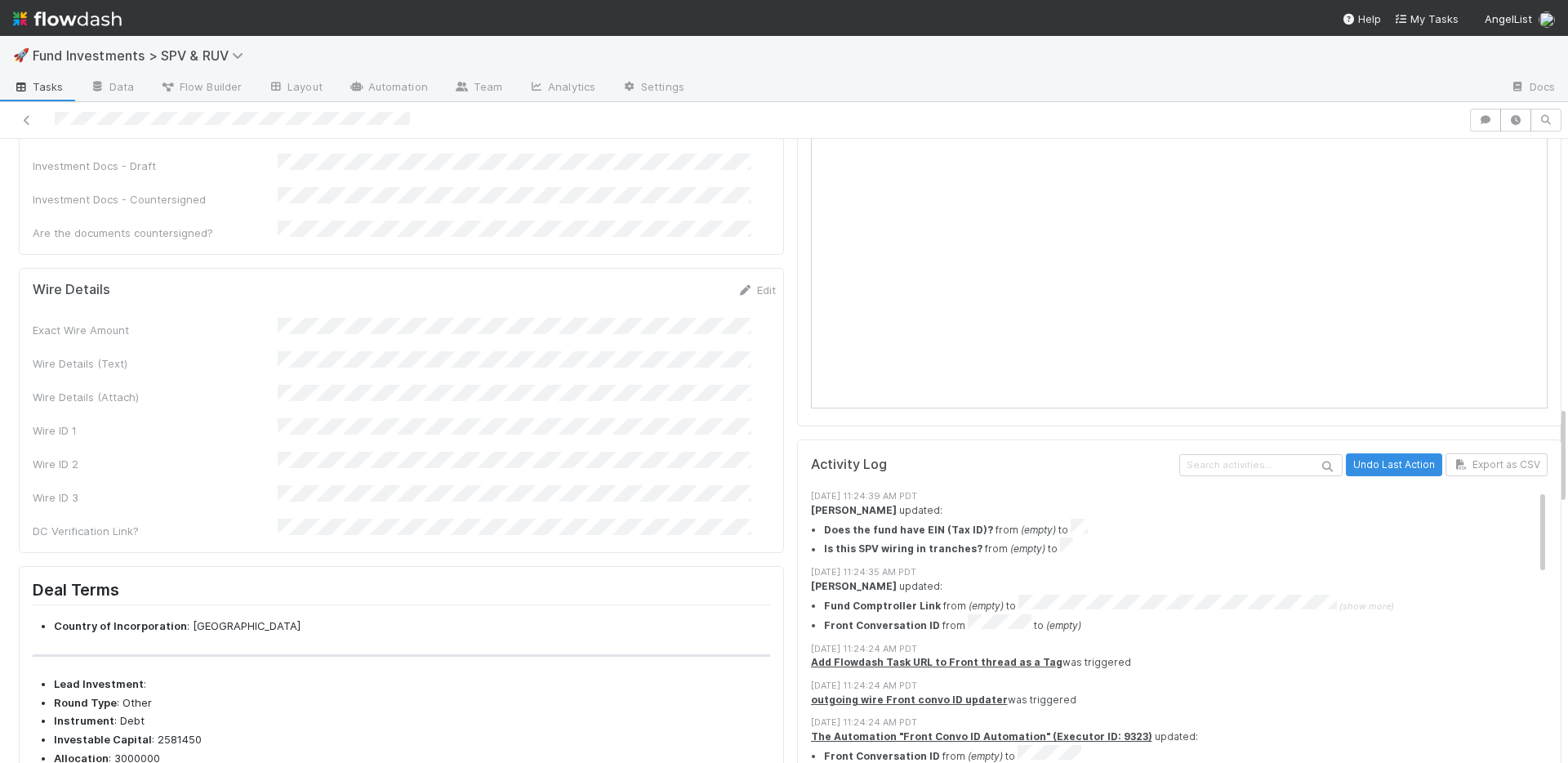
scroll to position [1592, 0]
click at [738, 285] on link "Edit" at bounding box center [757, 292] width 38 height 13
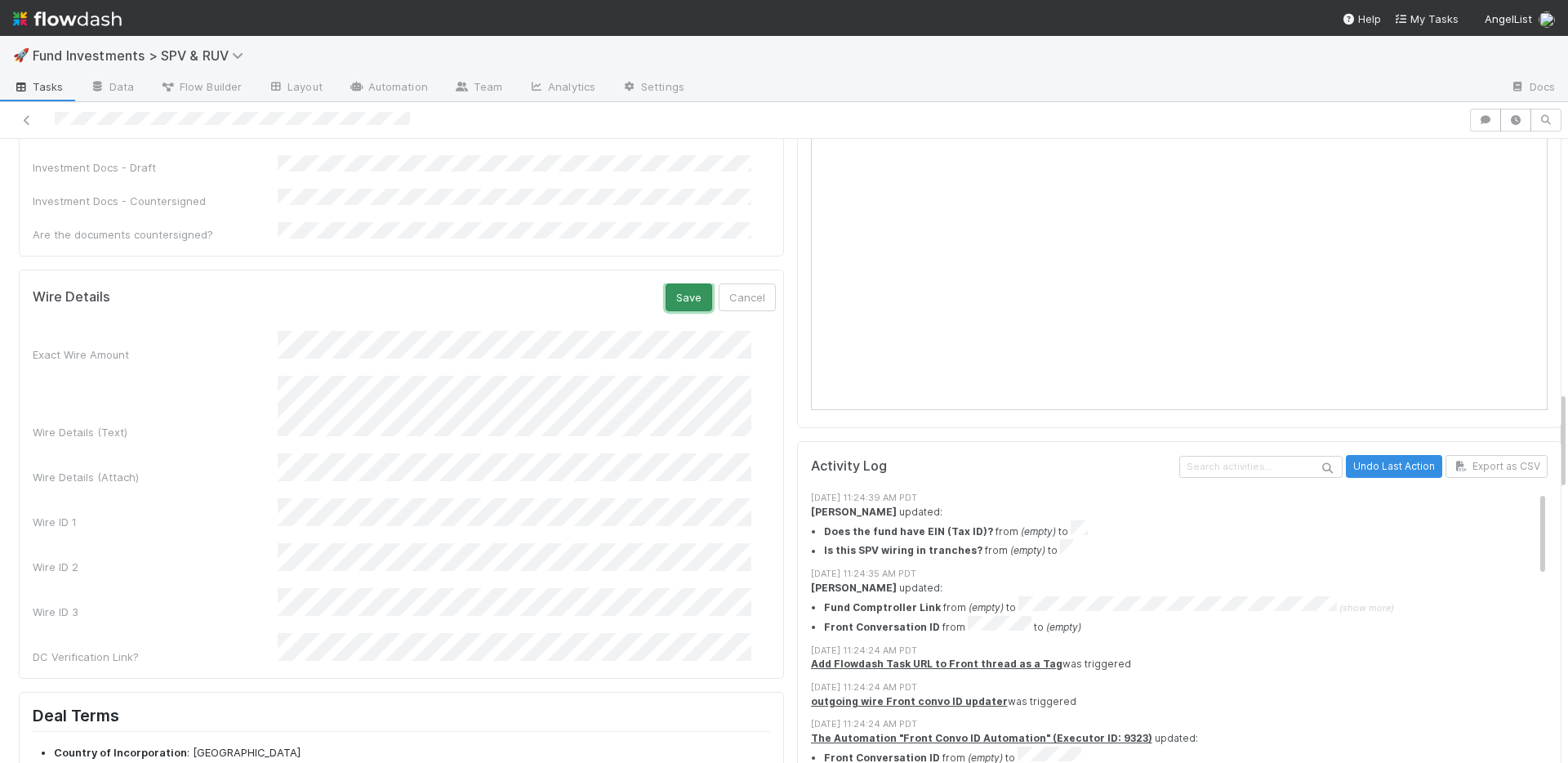
click at [665, 283] on button "Save" at bounding box center [689, 297] width 47 height 28
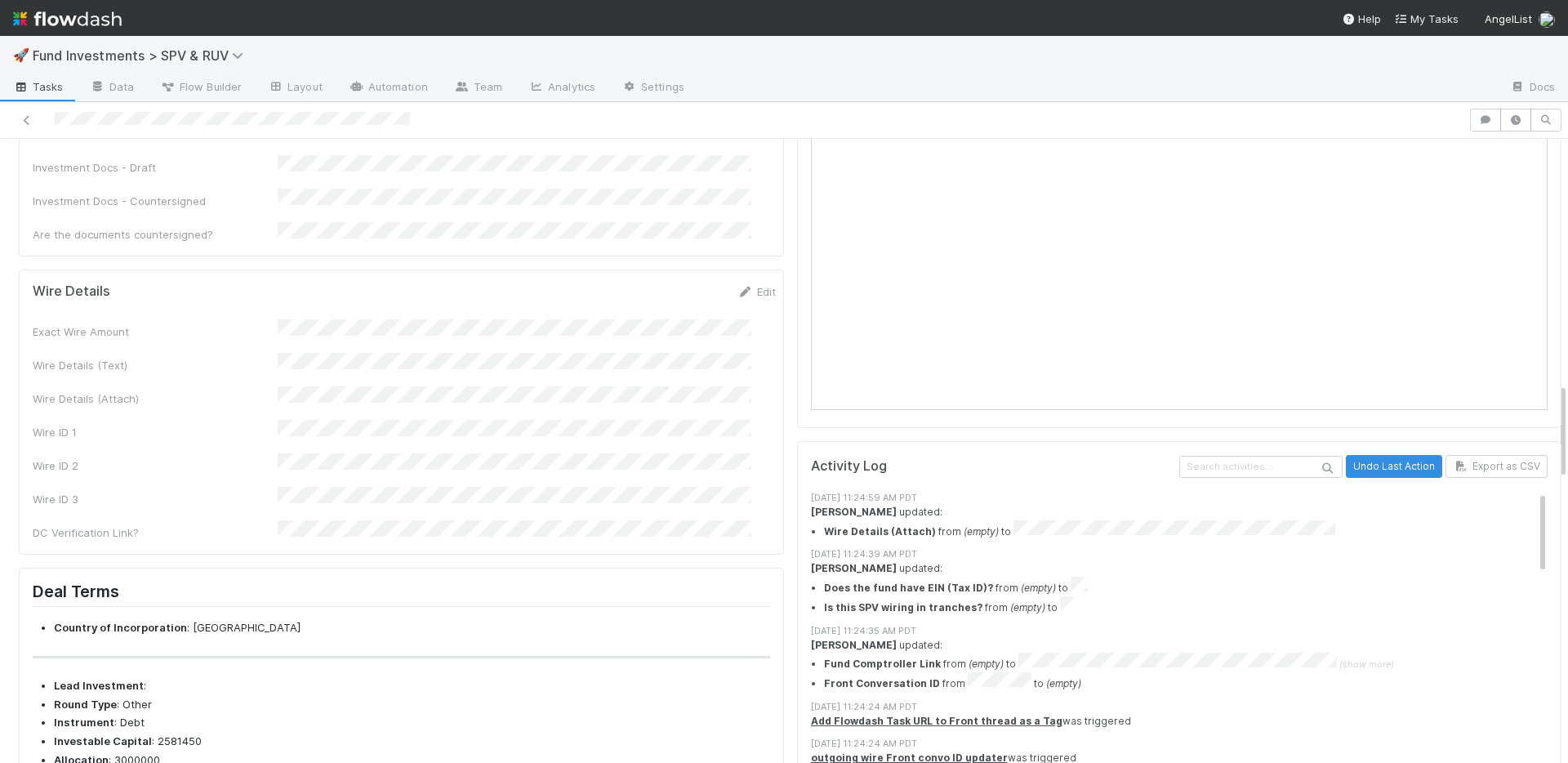
scroll to position [1058, 0]
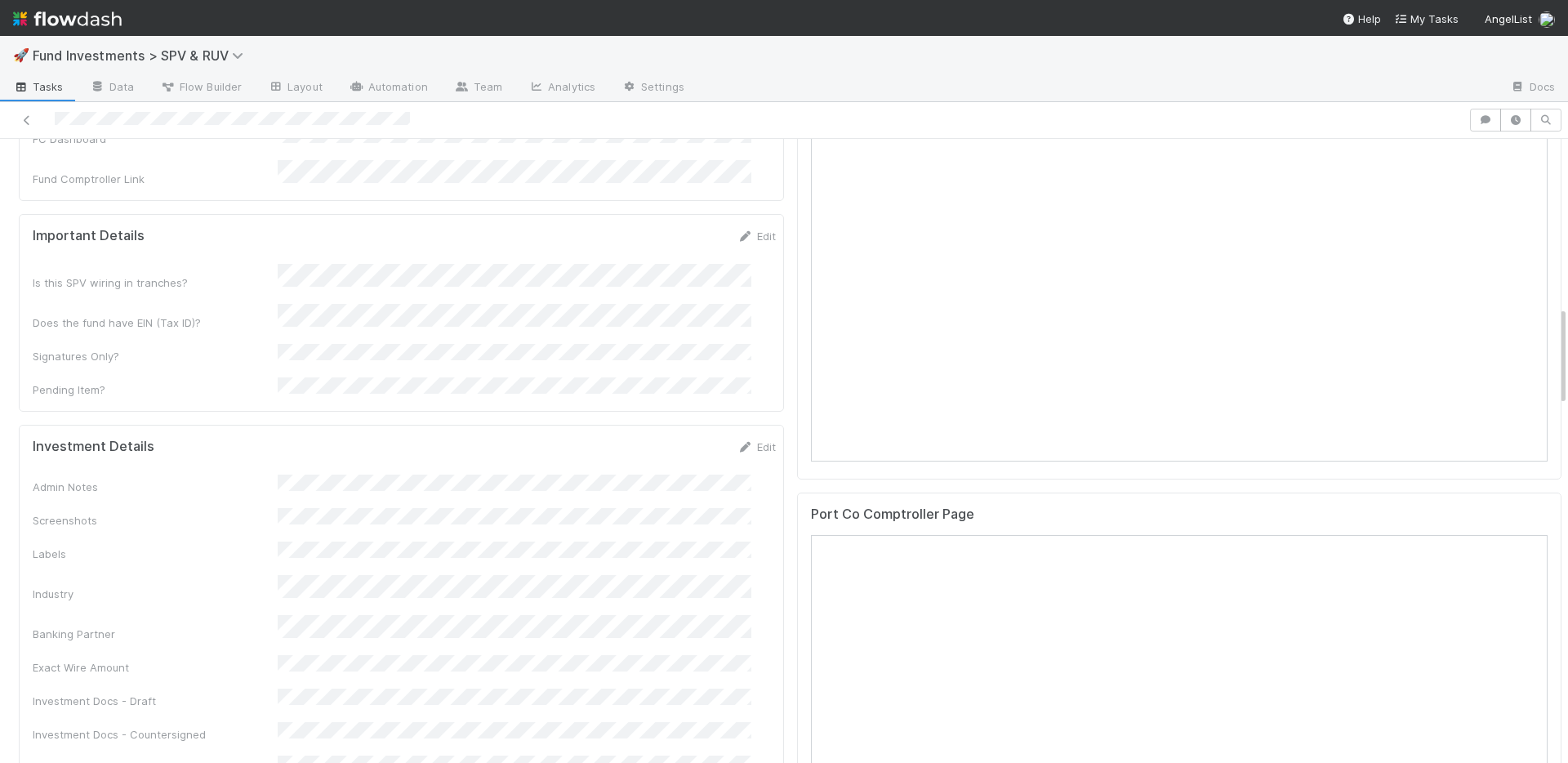
drag, startPoint x: 728, startPoint y: 375, endPoint x: 692, endPoint y: 383, distance: 36.9
click at [738, 442] on icon at bounding box center [746, 446] width 17 height 10
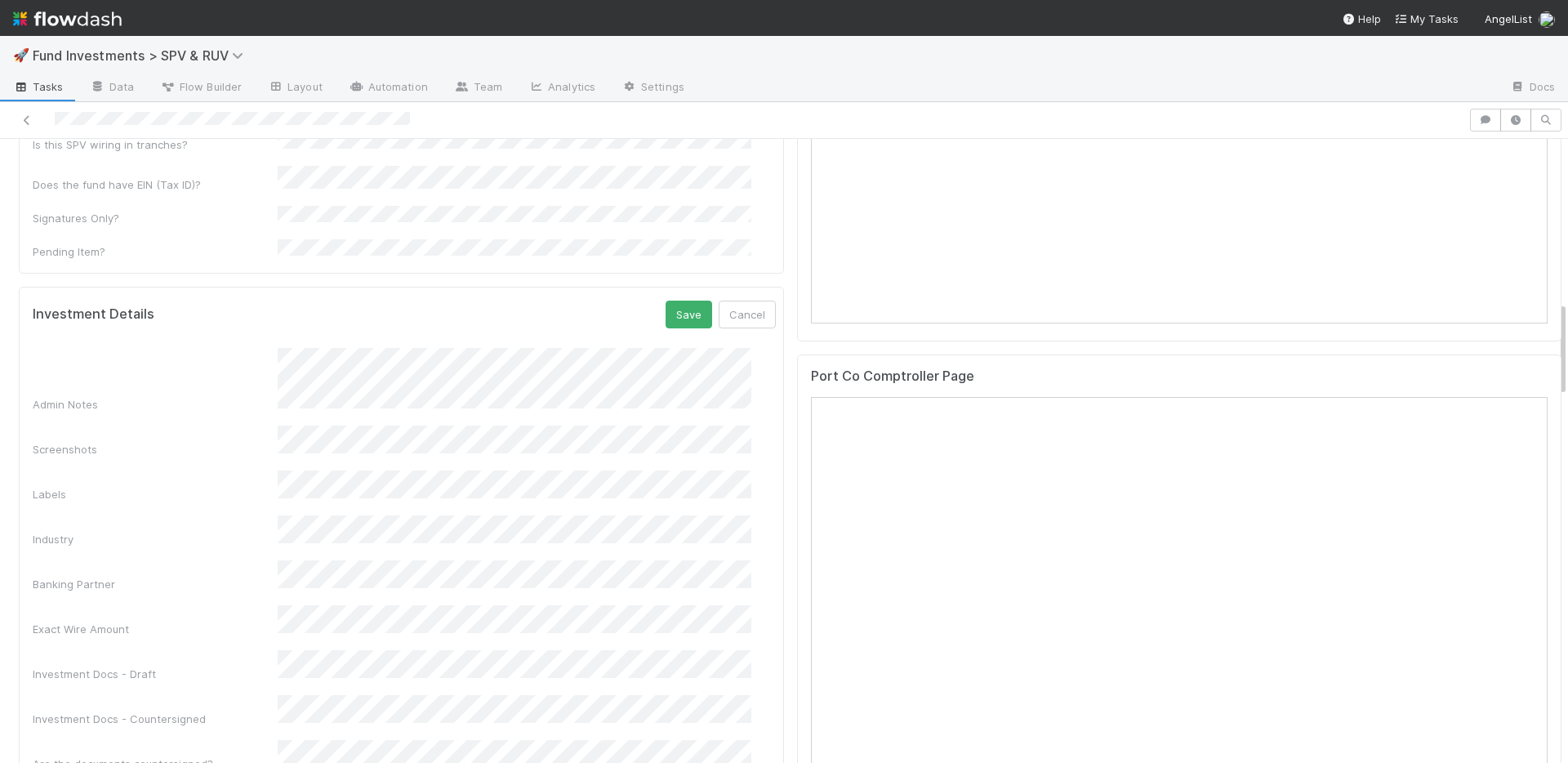
scroll to position [1211, 0]
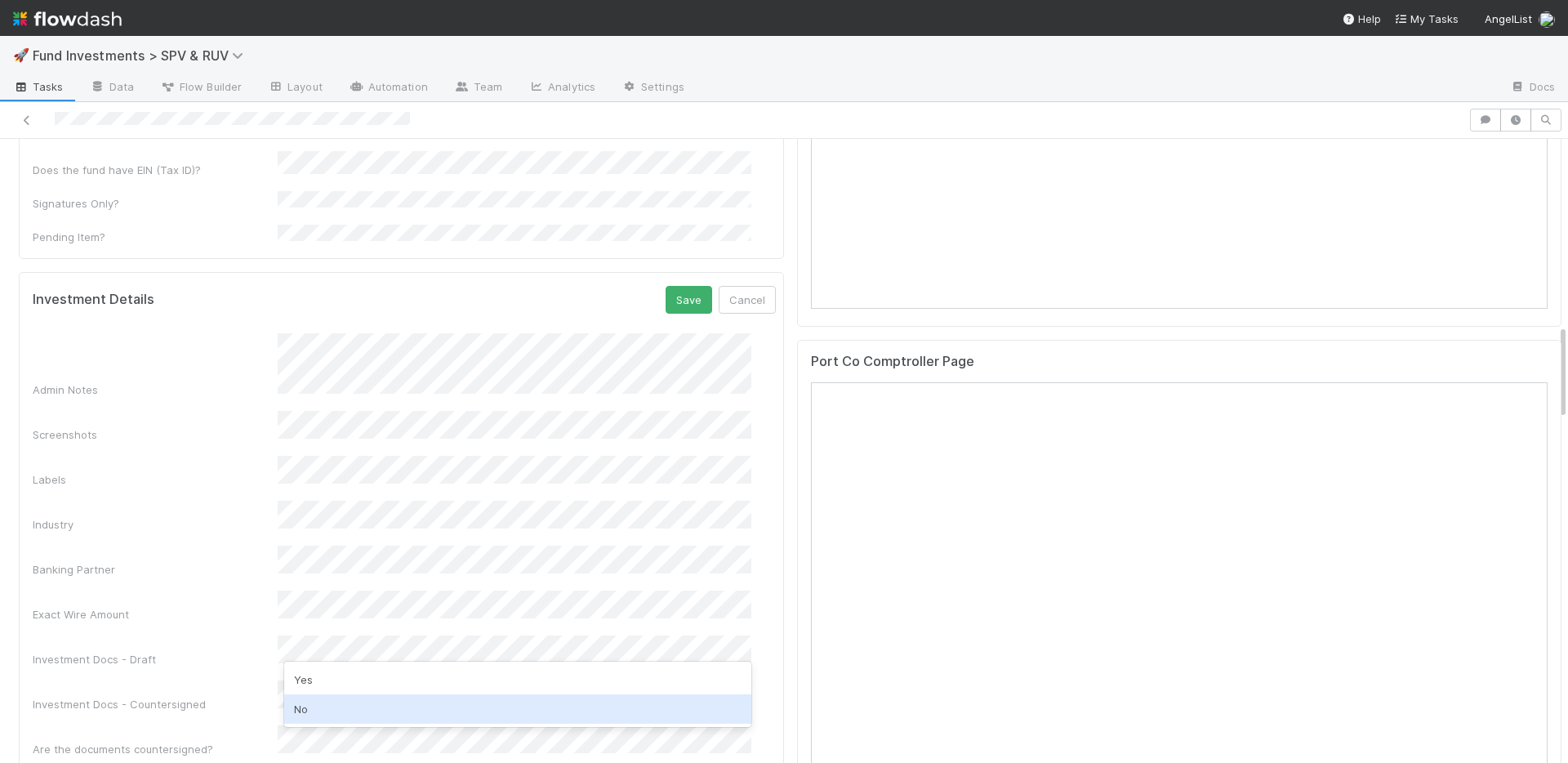
click at [323, 702] on div "No" at bounding box center [517, 709] width 467 height 30
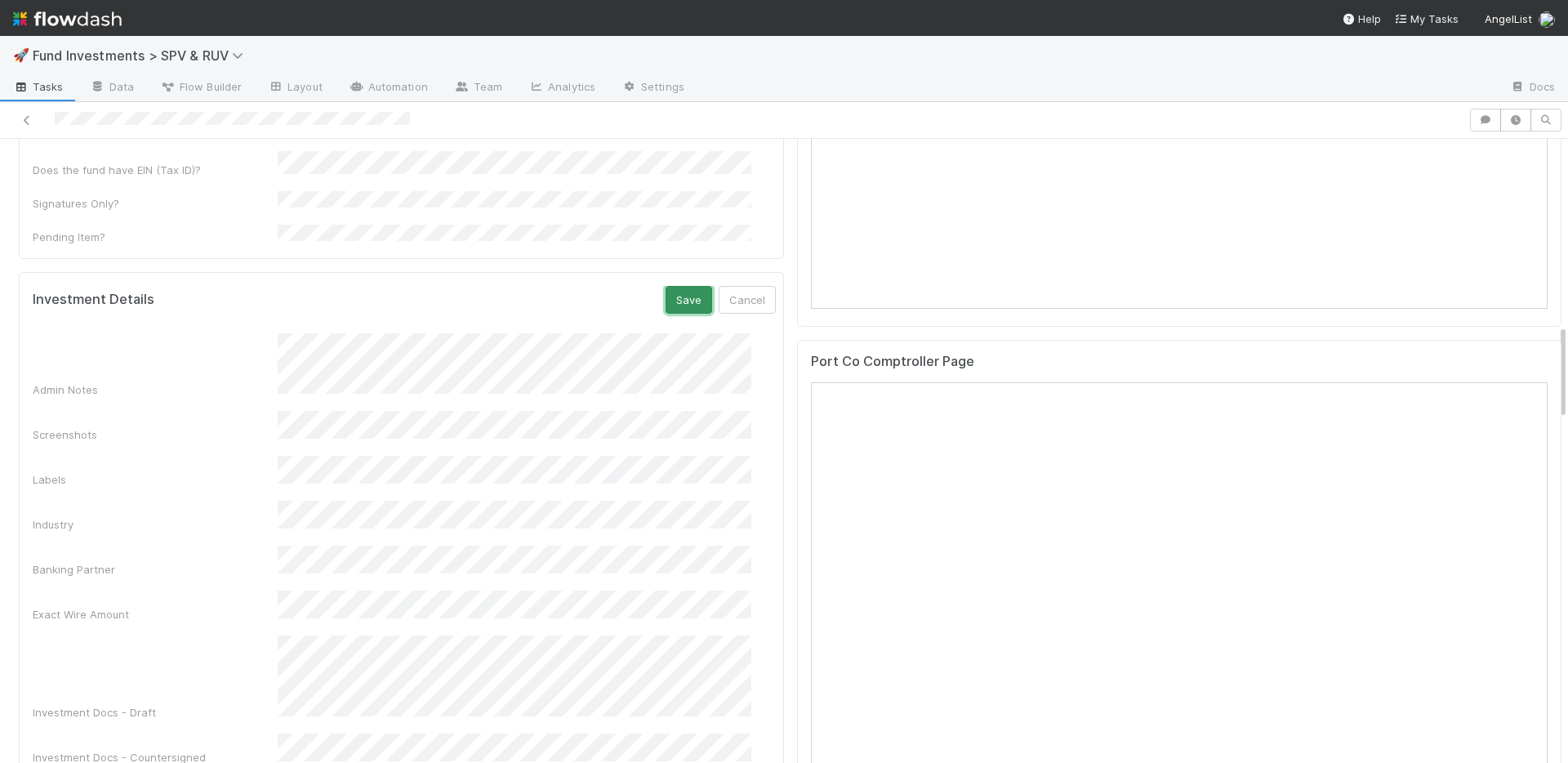
click at [672, 286] on button "Save" at bounding box center [689, 300] width 47 height 28
click at [740, 288] on link "Edit" at bounding box center [757, 294] width 38 height 13
click at [275, 334] on div "Admin Notes" at bounding box center [404, 365] width 743 height 64
click at [665, 286] on button "Save" at bounding box center [689, 300] width 47 height 28
click at [738, 288] on link "Edit" at bounding box center [757, 294] width 38 height 13
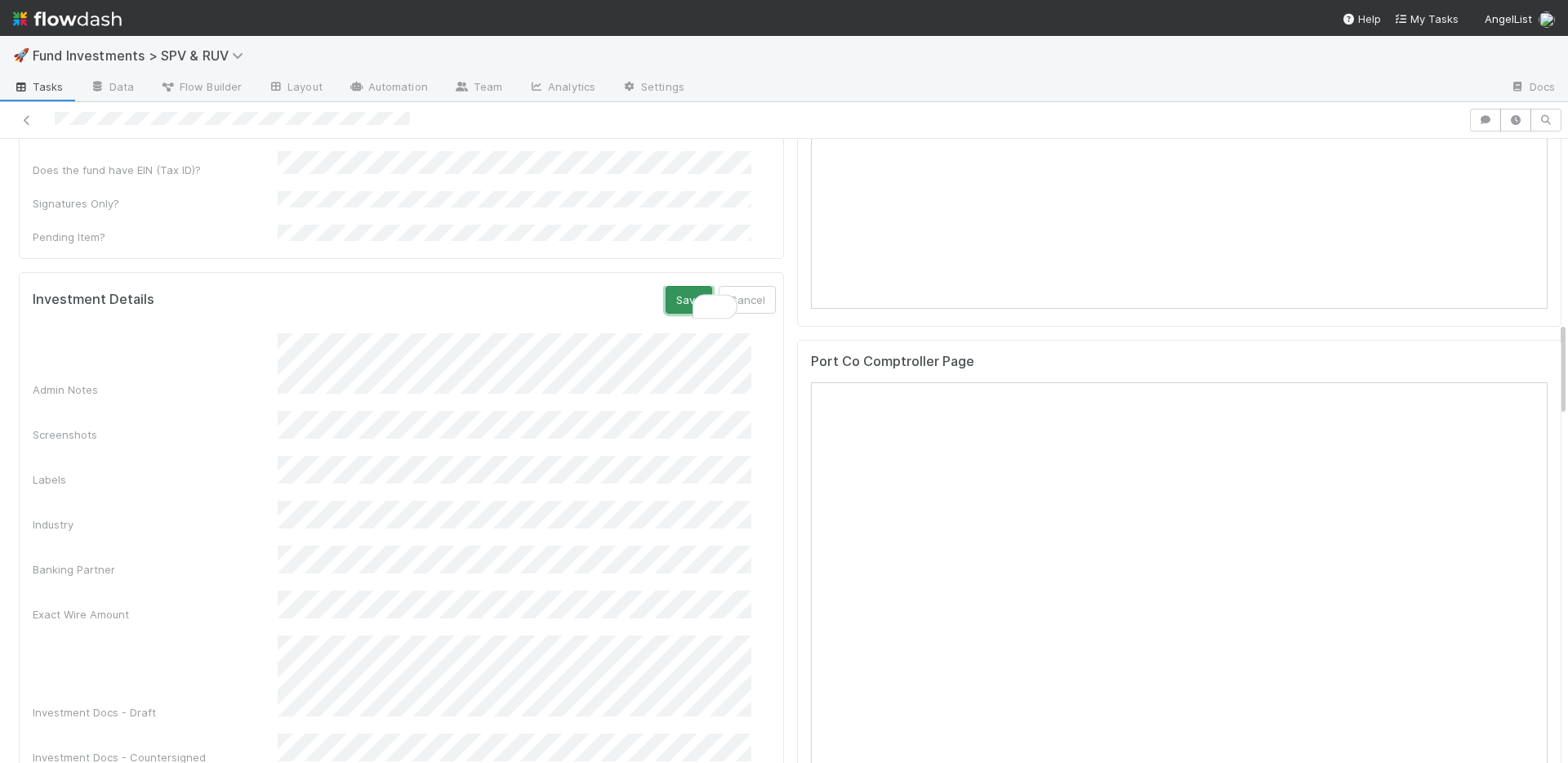
drag, startPoint x: 646, startPoint y: 240, endPoint x: 688, endPoint y: 236, distance: 42.2
click at [665, 286] on button "Save" at bounding box center [689, 300] width 47 height 28
click at [742, 288] on link "Edit" at bounding box center [757, 294] width 38 height 13
click at [665, 286] on button "Save" at bounding box center [689, 300] width 47 height 28
click at [738, 288] on link "Edit" at bounding box center [757, 294] width 38 height 13
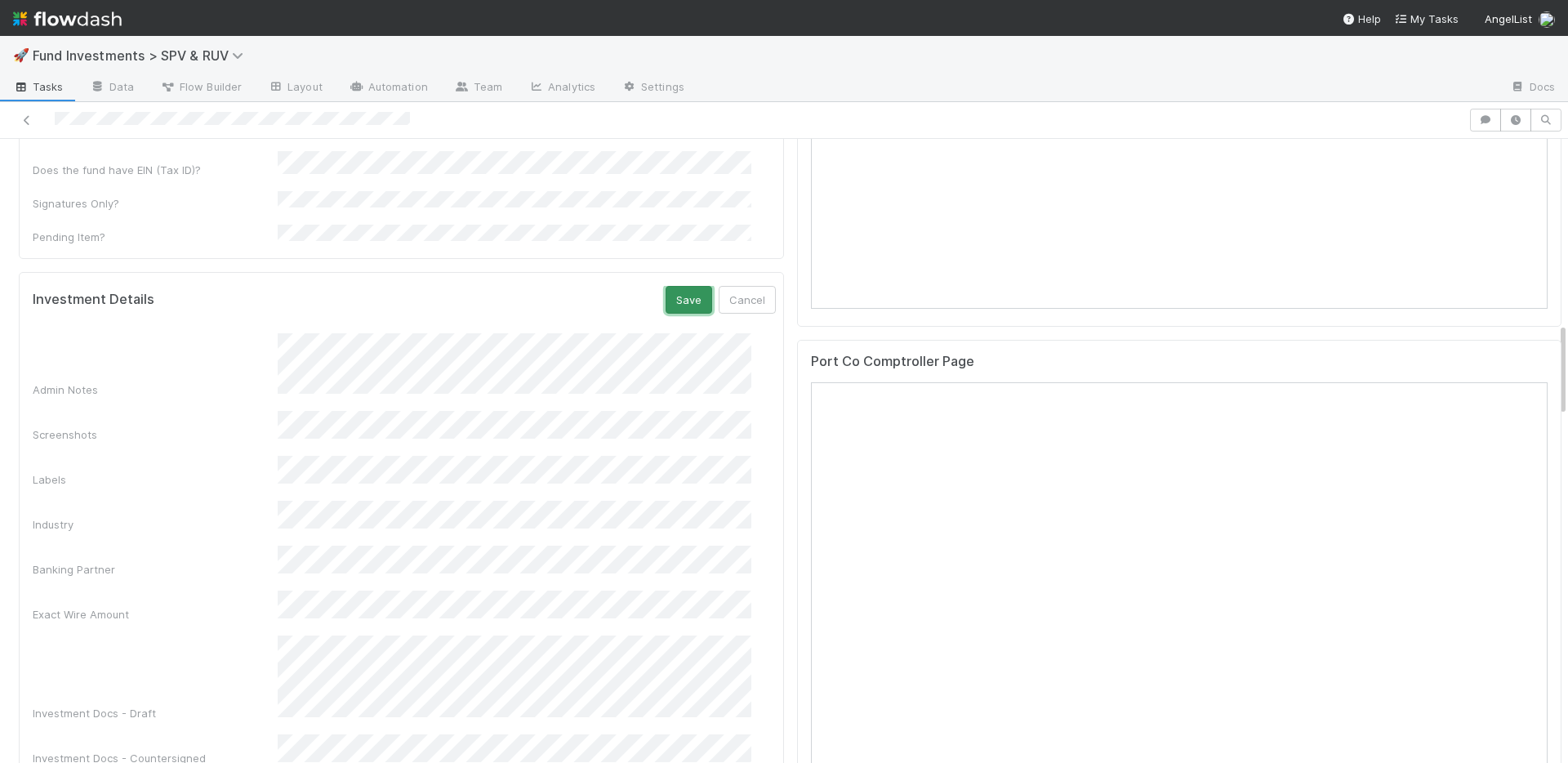
click at [669, 286] on button "Save" at bounding box center [689, 300] width 47 height 28
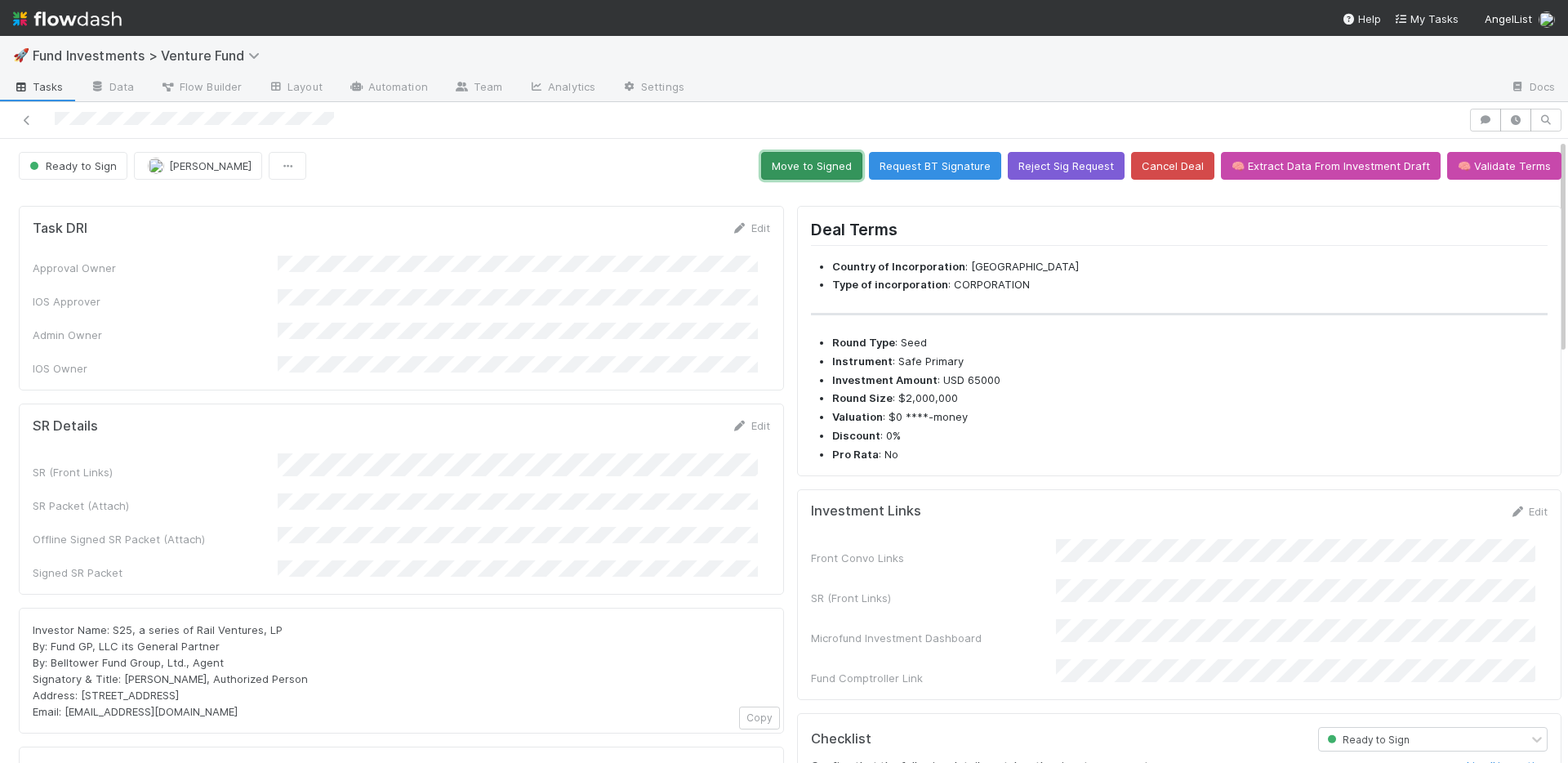
click at [810, 159] on button "Move to Signed" at bounding box center [811, 166] width 102 height 28
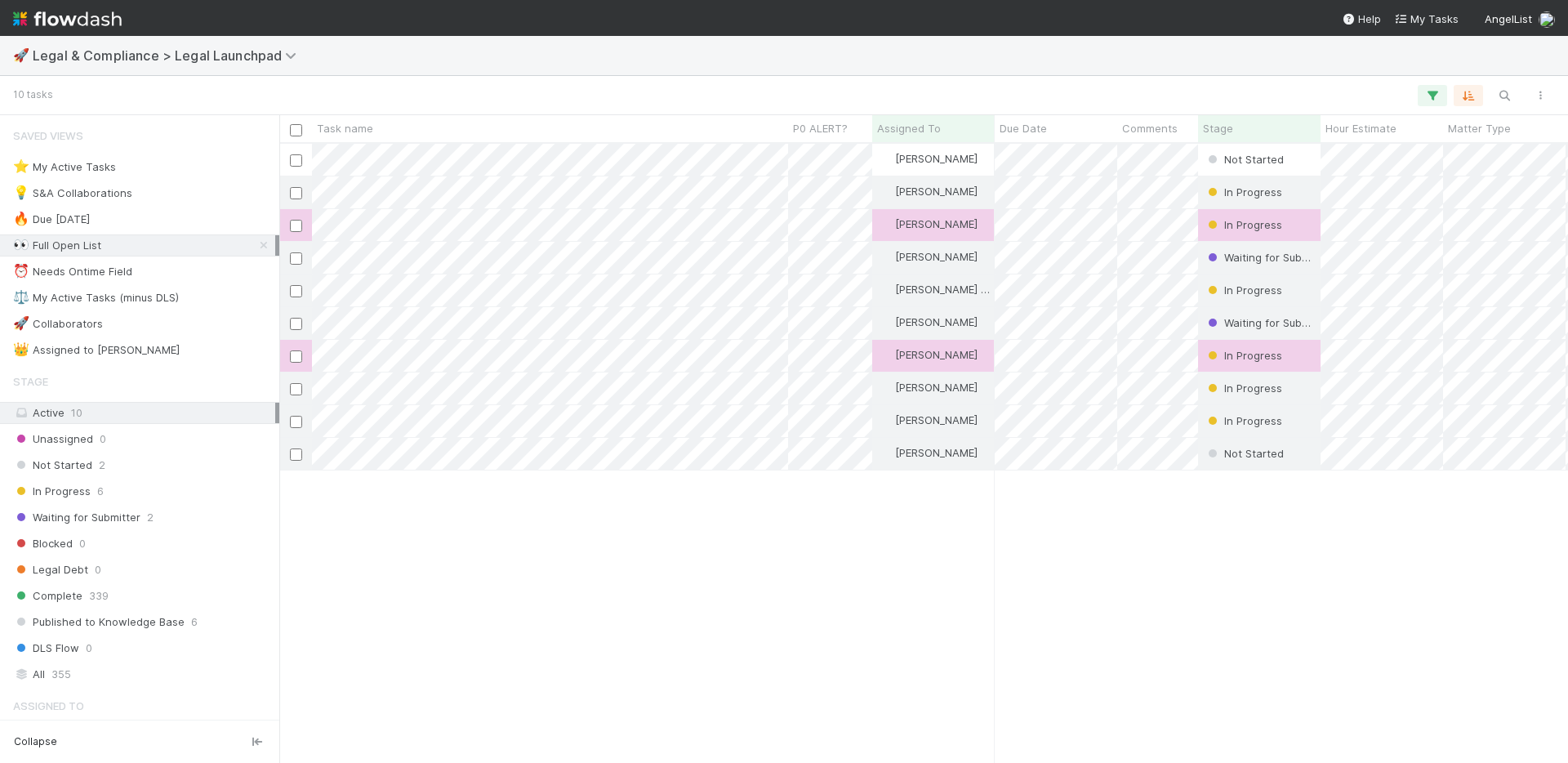
scroll to position [606, 1276]
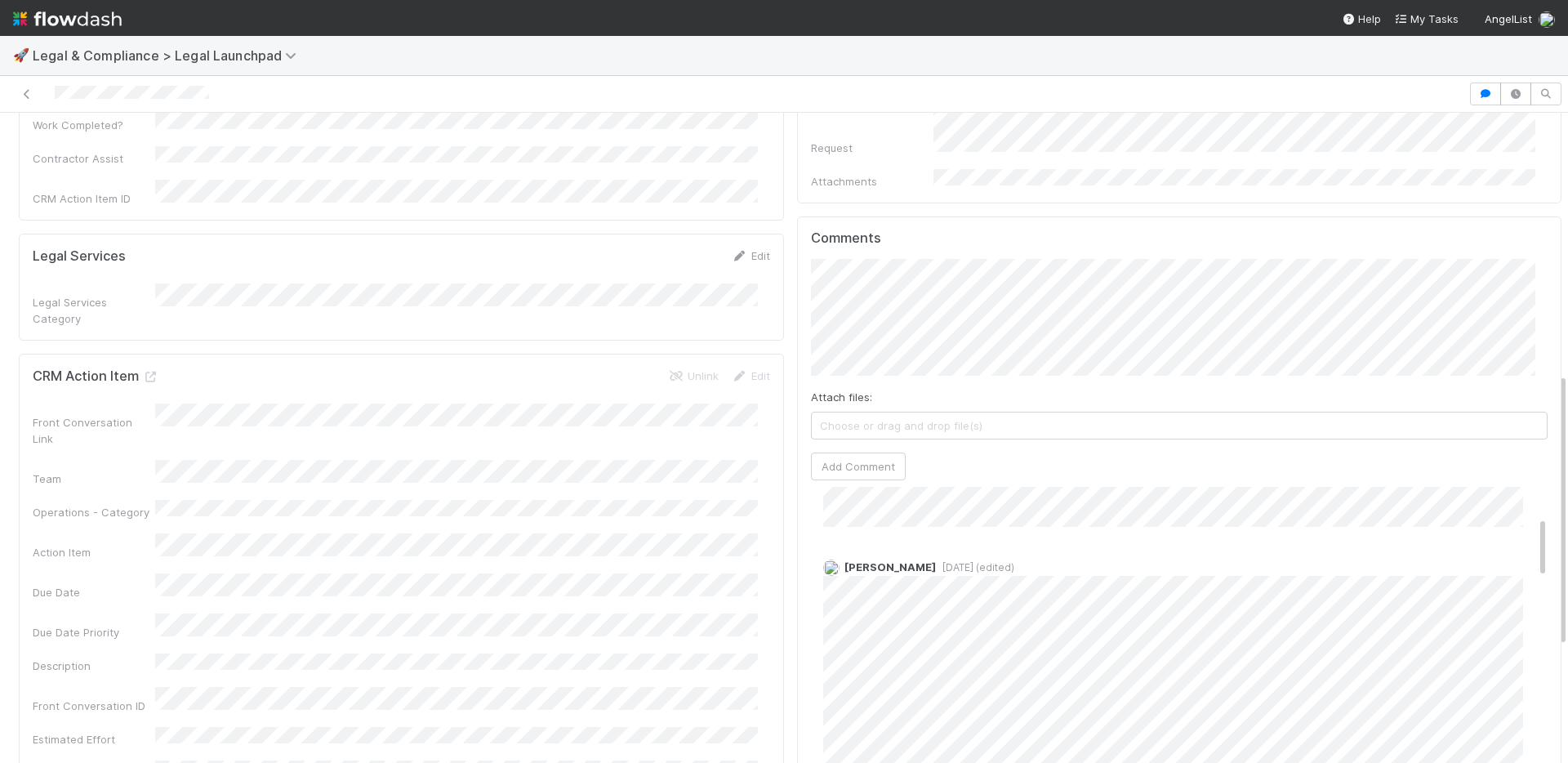
scroll to position [255, 0]
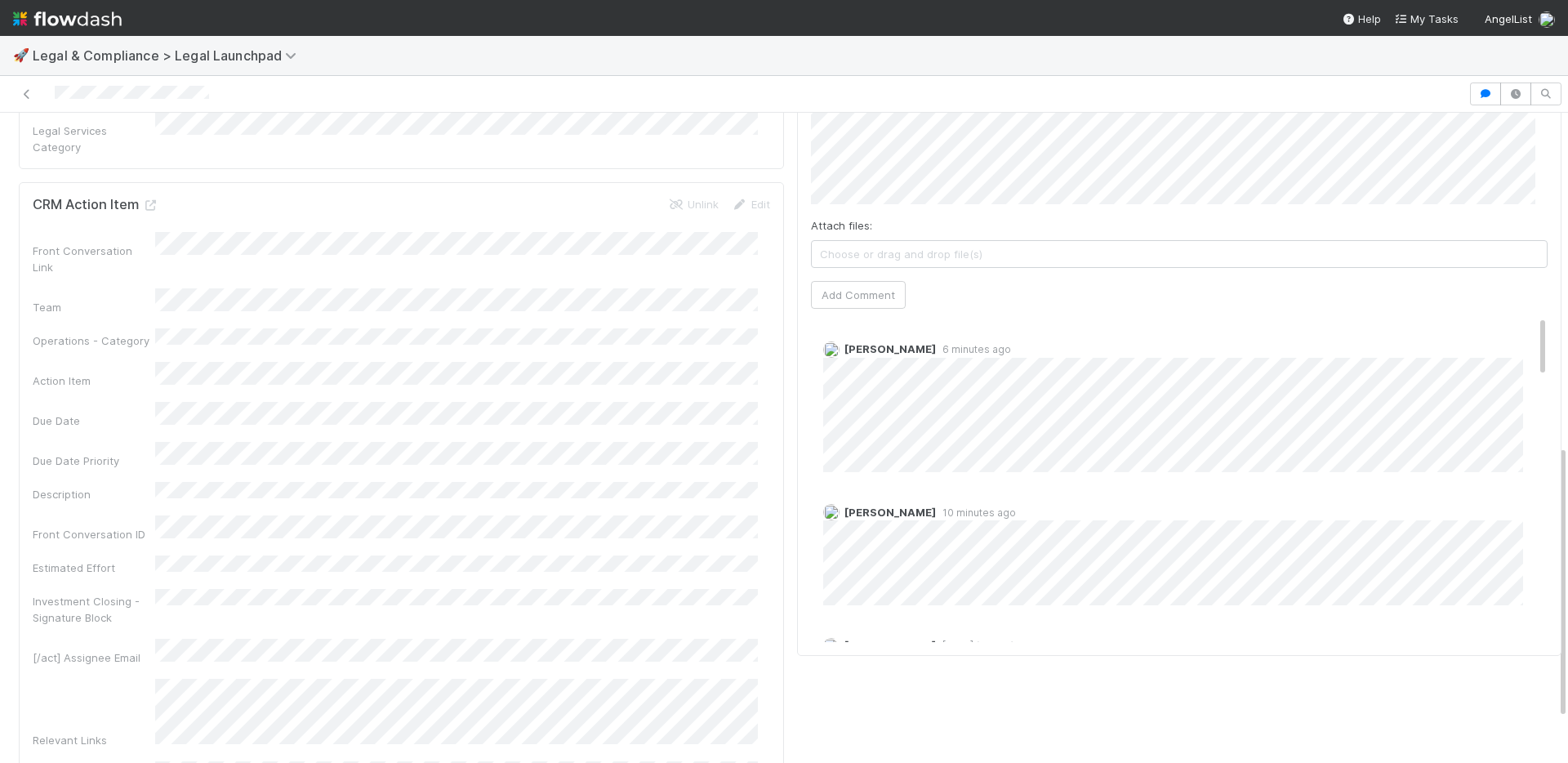
scroll to position [451, 0]
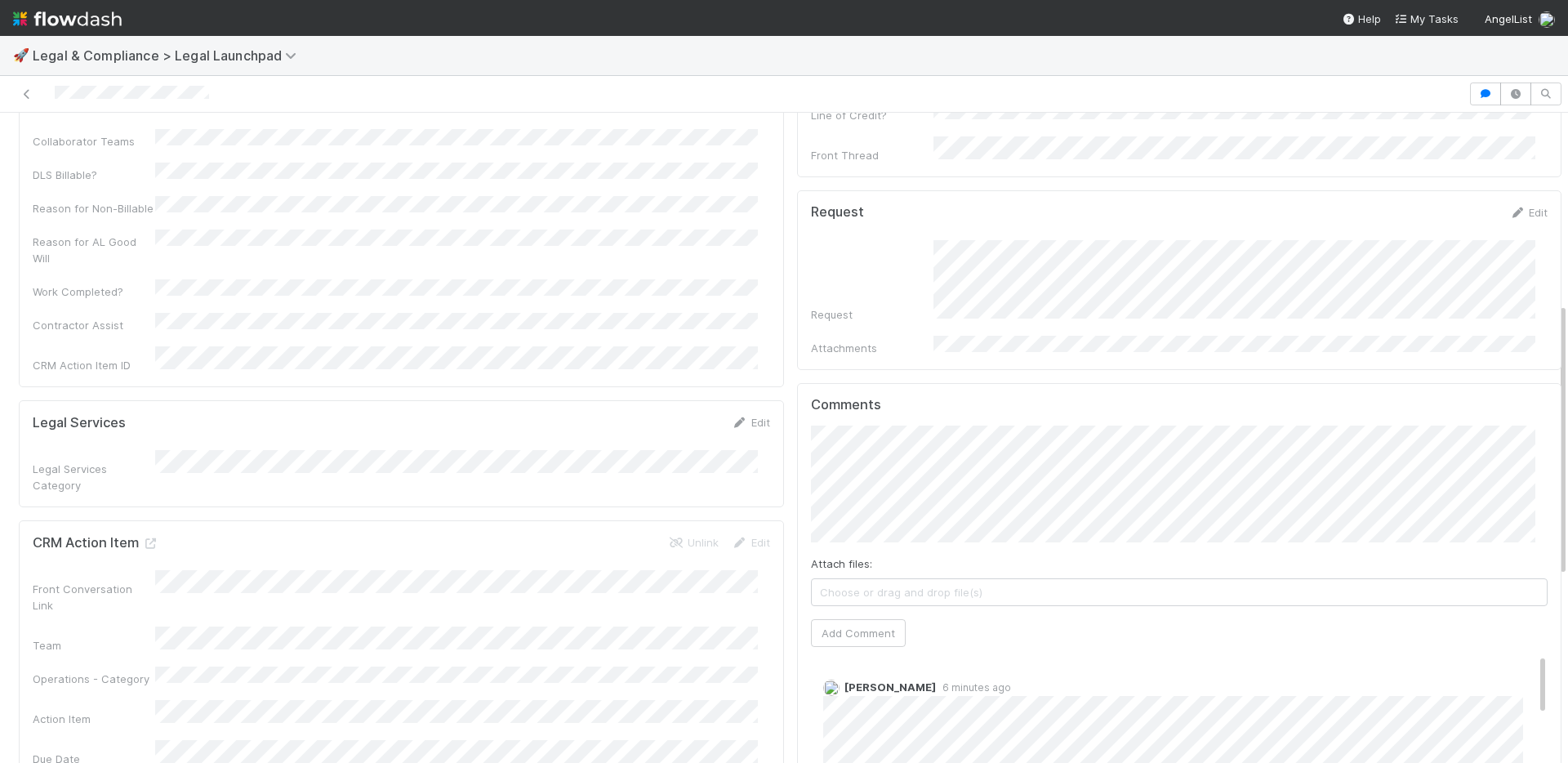
click at [670, 414] on form "Legal Services Edit Legal Services Category" at bounding box center [402, 453] width 738 height 79
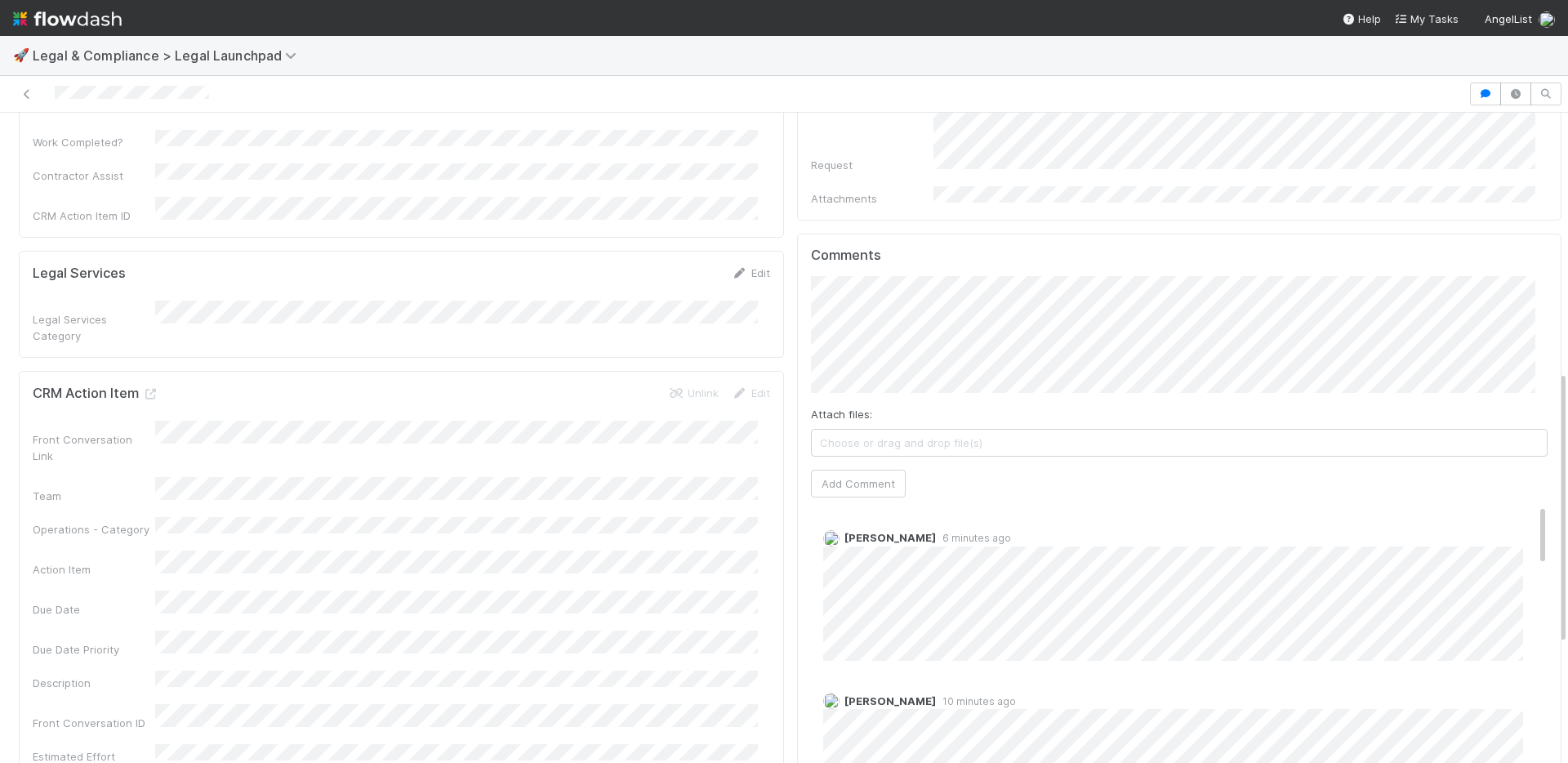
scroll to position [614, 0]
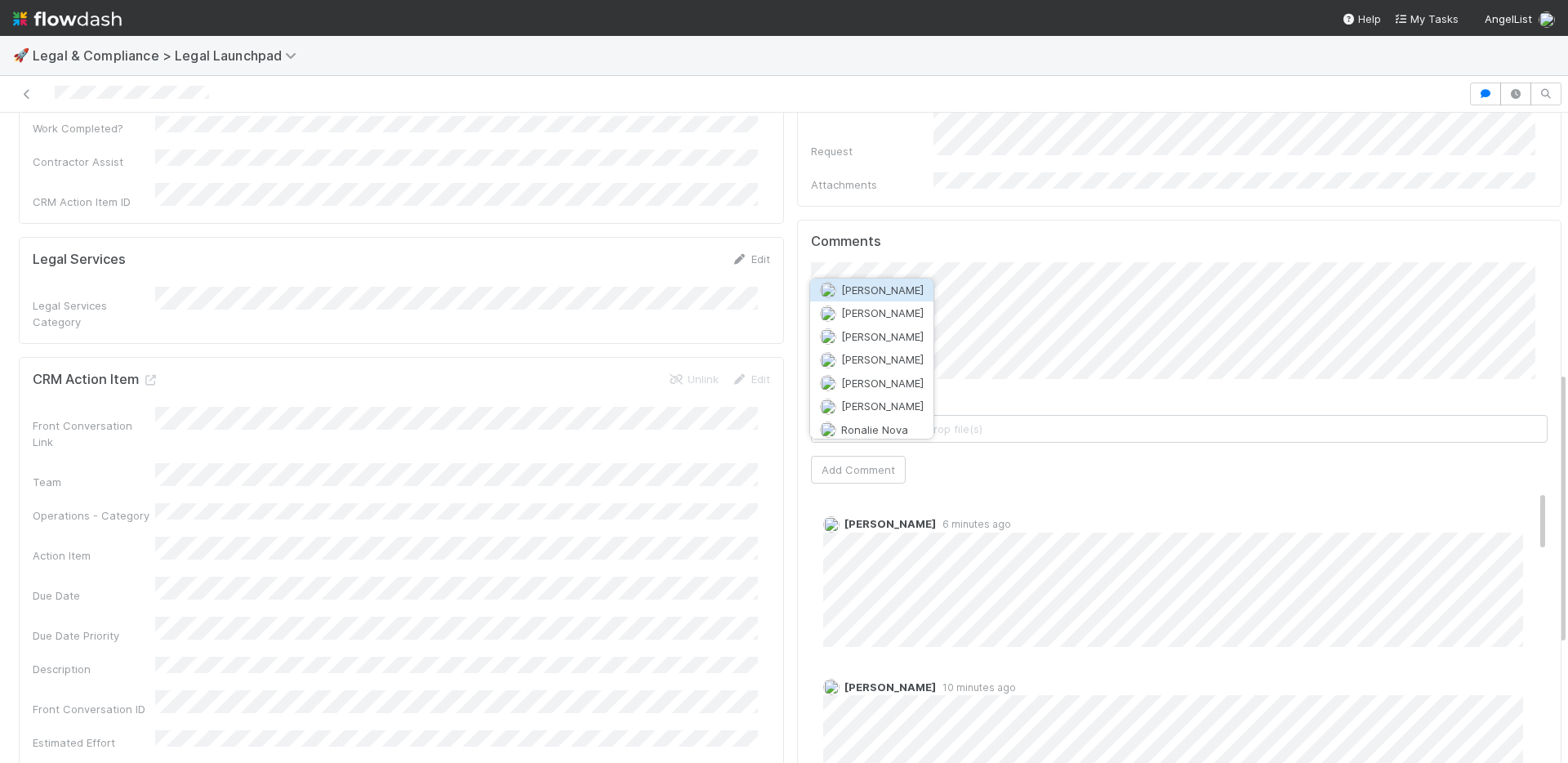
click at [896, 288] on span "[PERSON_NAME]" at bounding box center [882, 290] width 83 height 13
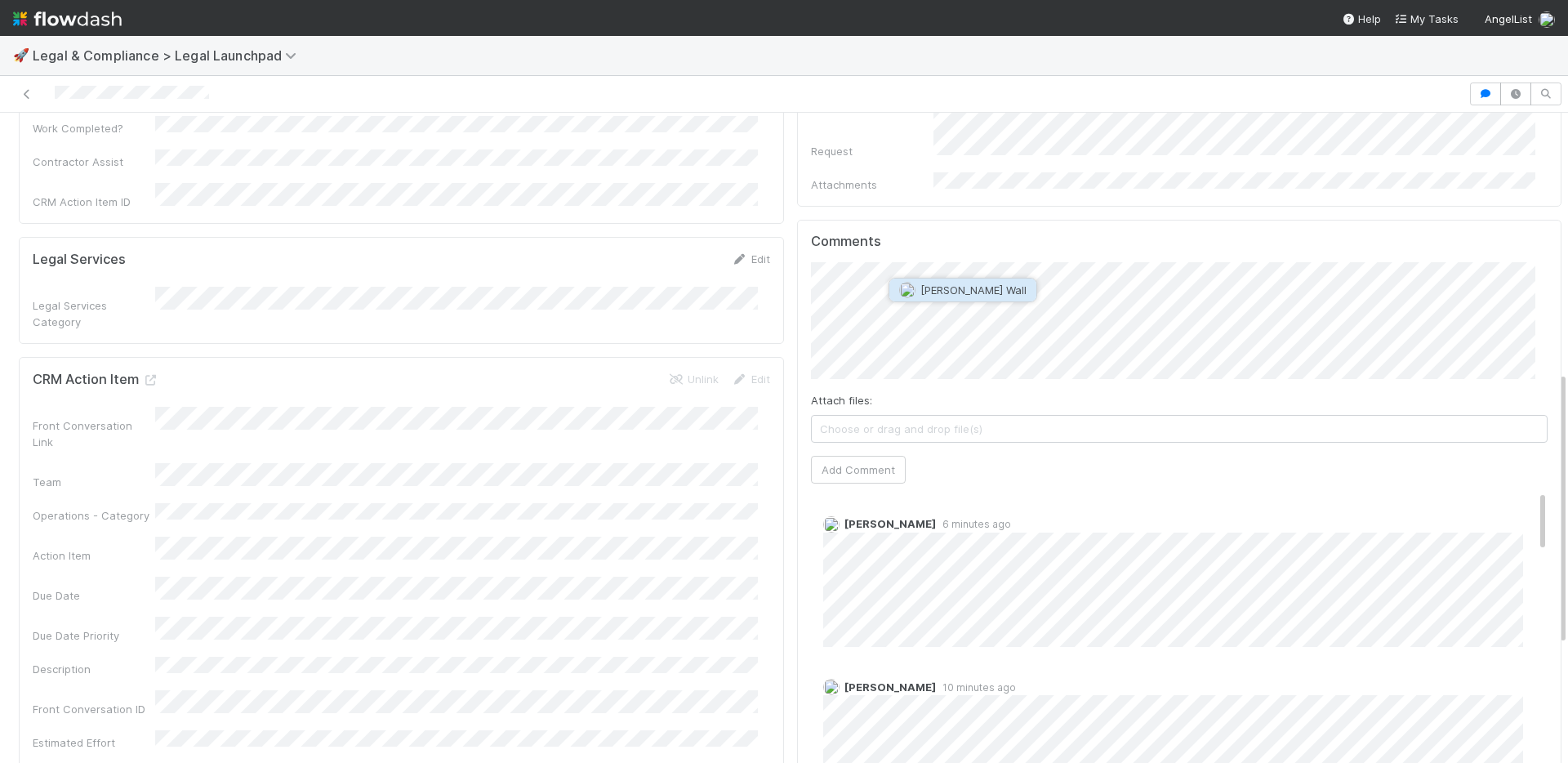
click at [745, 407] on div "Front Conversation Link Team Operations - Category Action Item Due Date Due Dat…" at bounding box center [402, 690] width 738 height 566
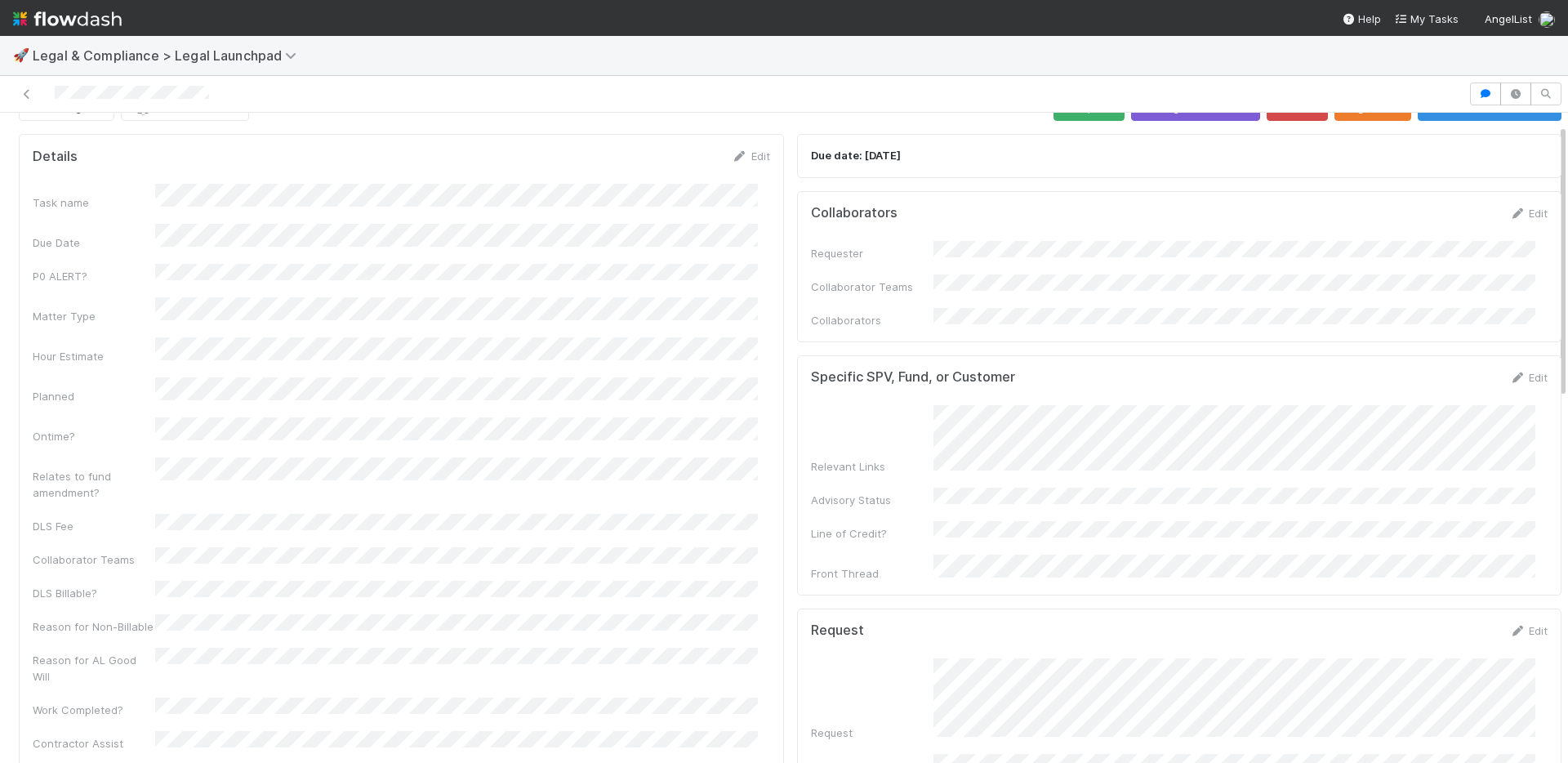
scroll to position [26, 0]
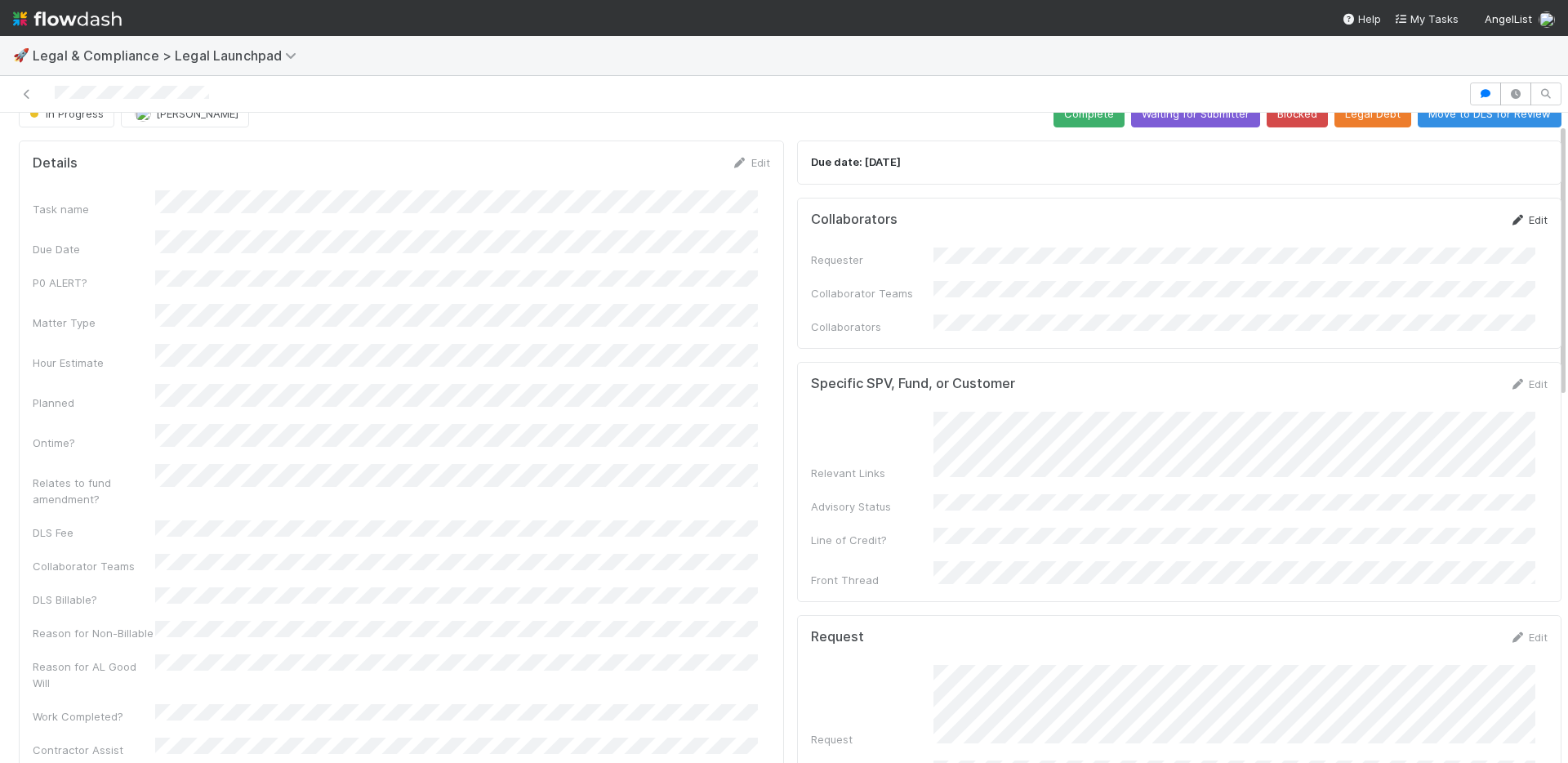
click at [1513, 213] on link "Edit" at bounding box center [1528, 220] width 38 height 13
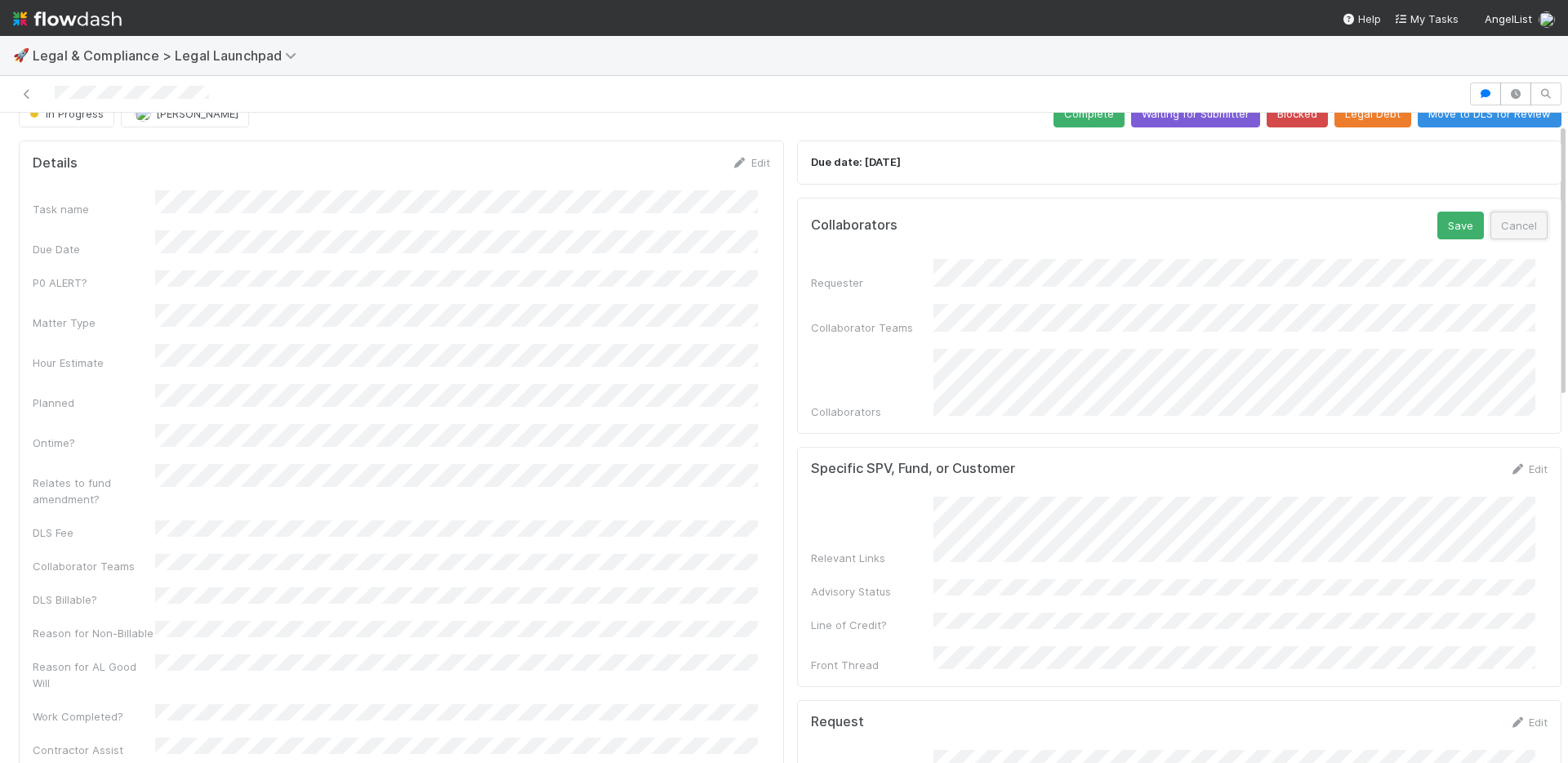
click at [1493, 219] on button "Cancel" at bounding box center [1519, 225] width 57 height 28
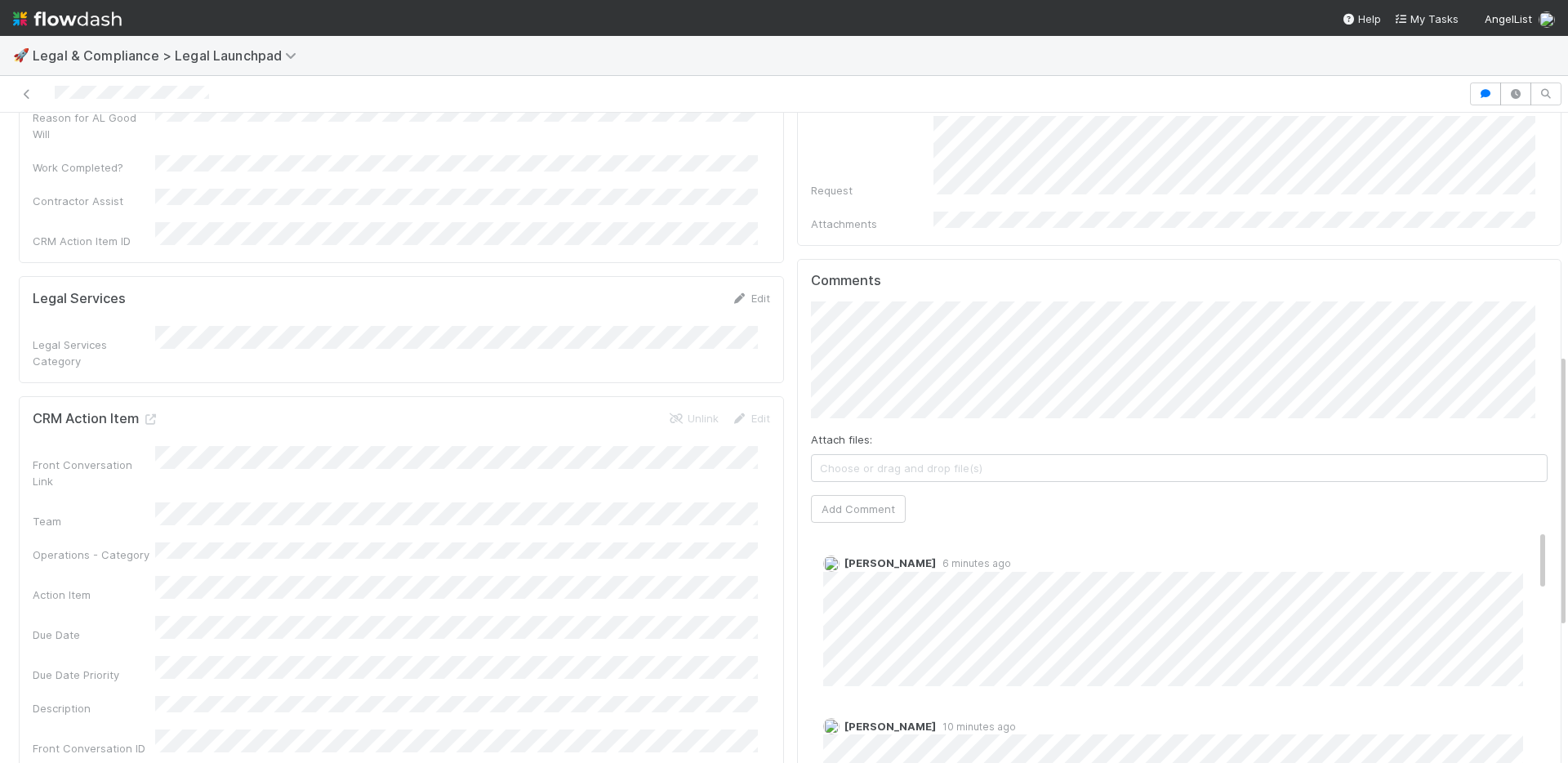
scroll to position [576, 0]
click at [762, 282] on div "Details Edit Task name Due Date P0 ALERT? Matter Type Hour Estimate Planned Ont…" at bounding box center [790, 414] width 1556 height 1658
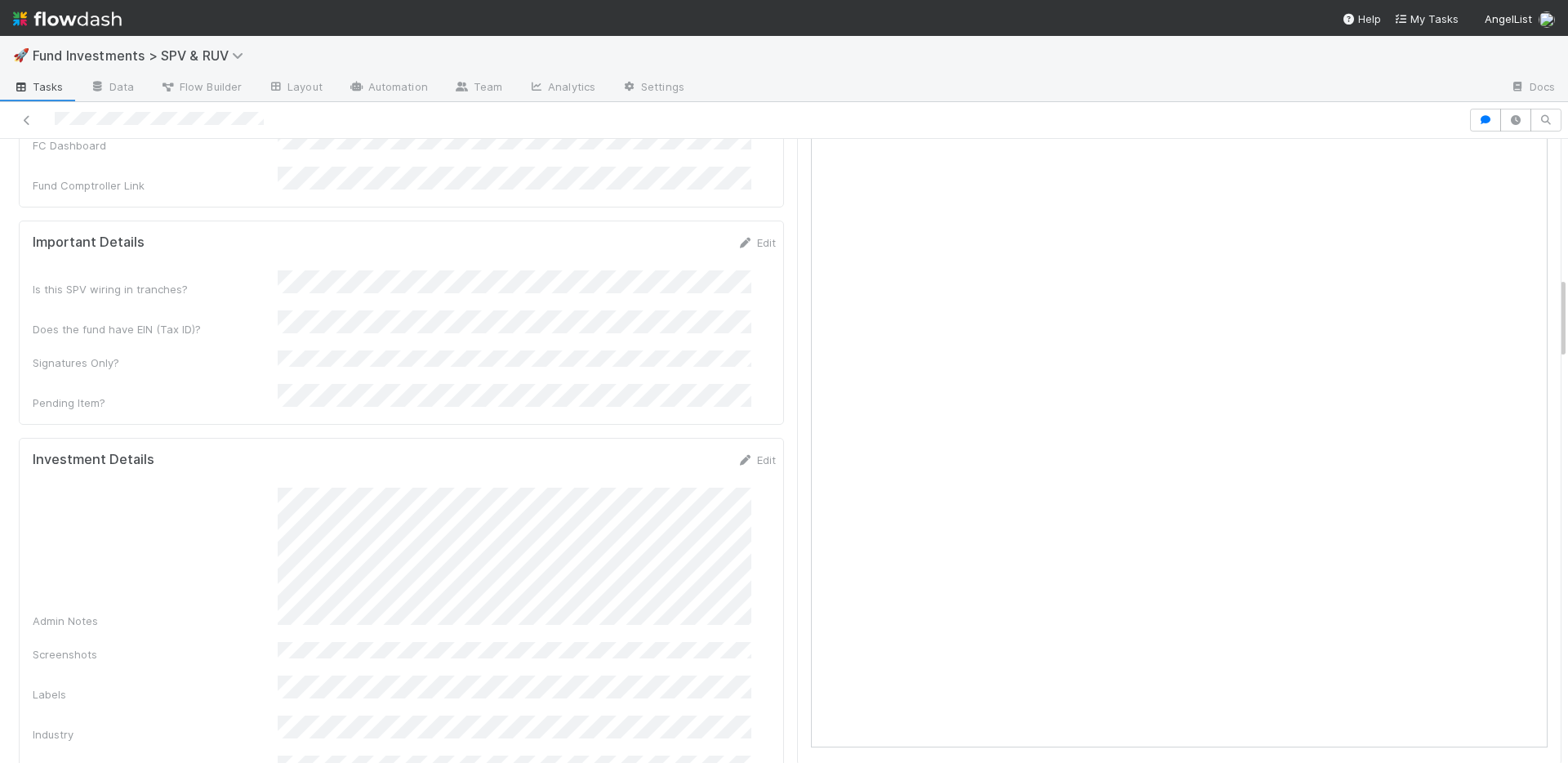
scroll to position [706, 0]
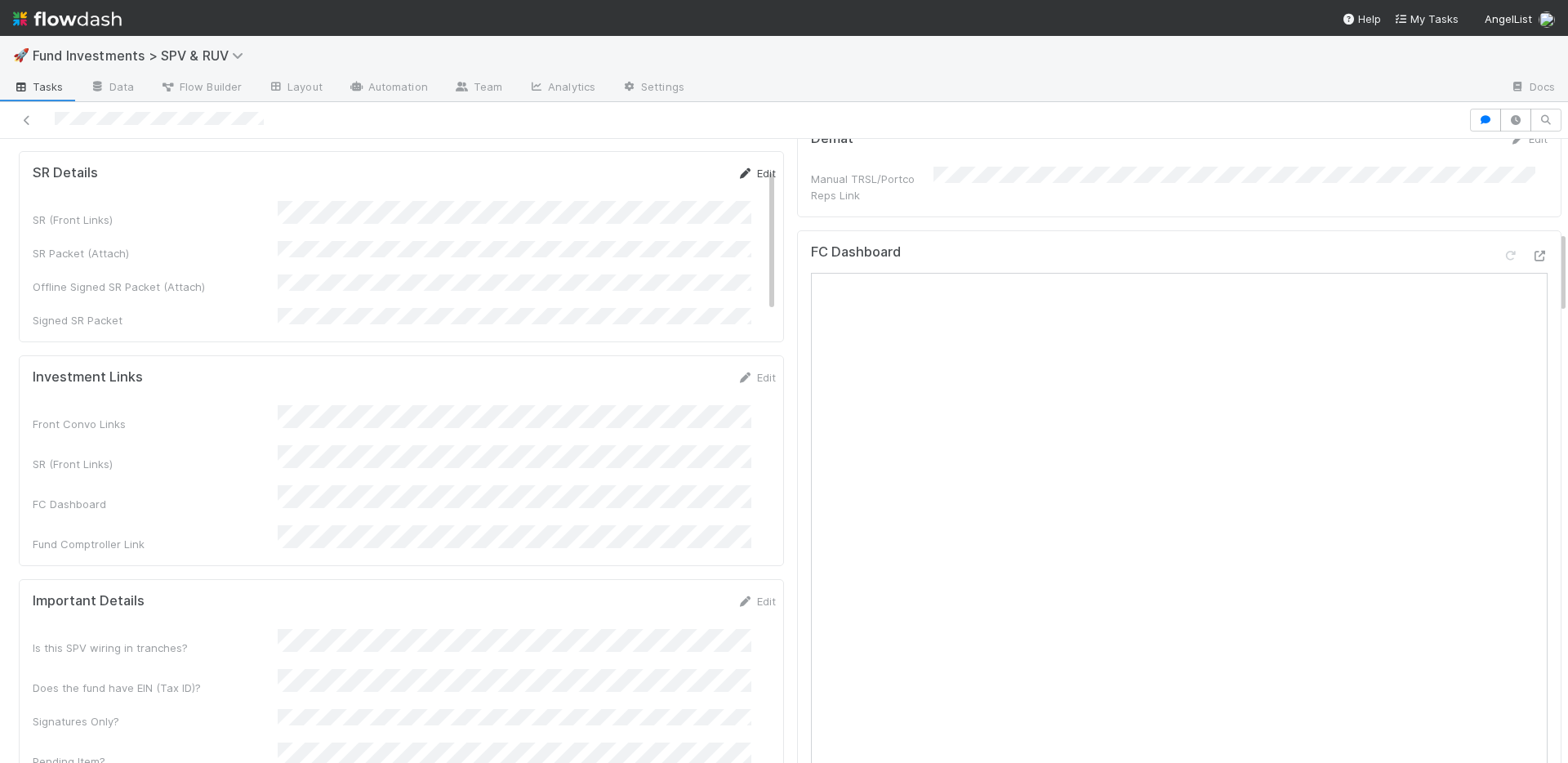
click at [740, 167] on link "Edit" at bounding box center [757, 173] width 38 height 13
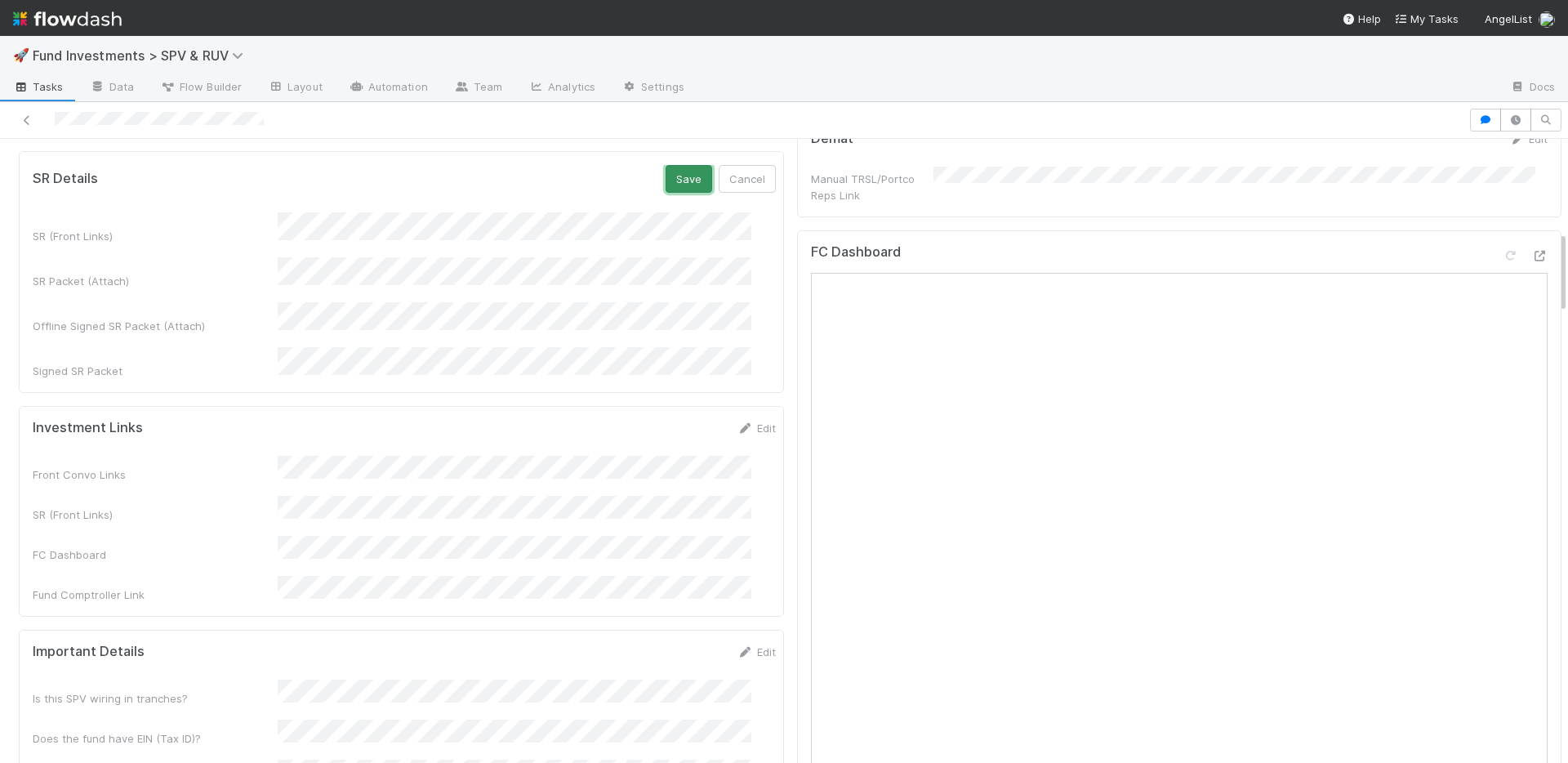
click at [673, 165] on button "Save" at bounding box center [689, 179] width 47 height 28
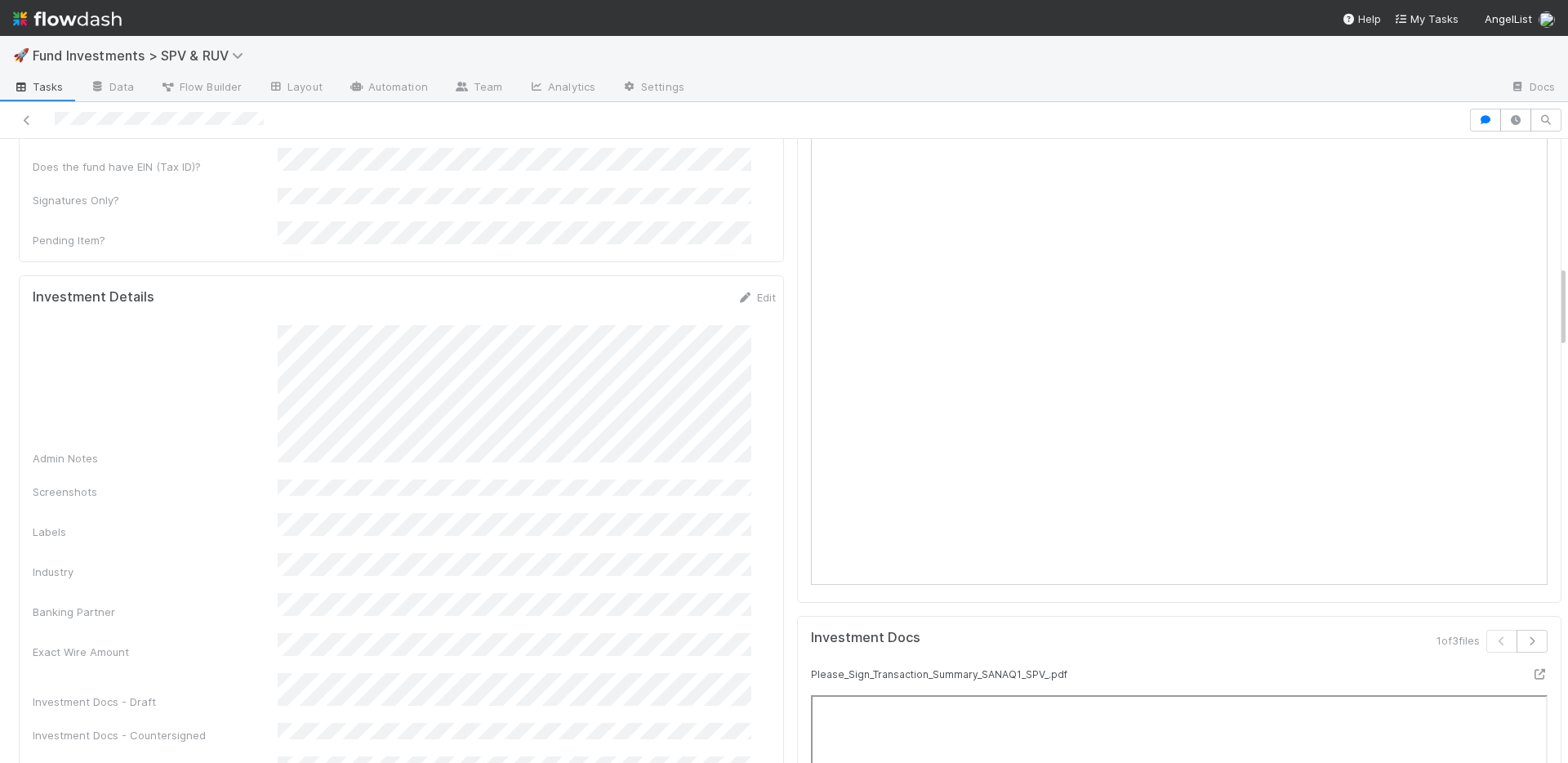
scroll to position [158, 0]
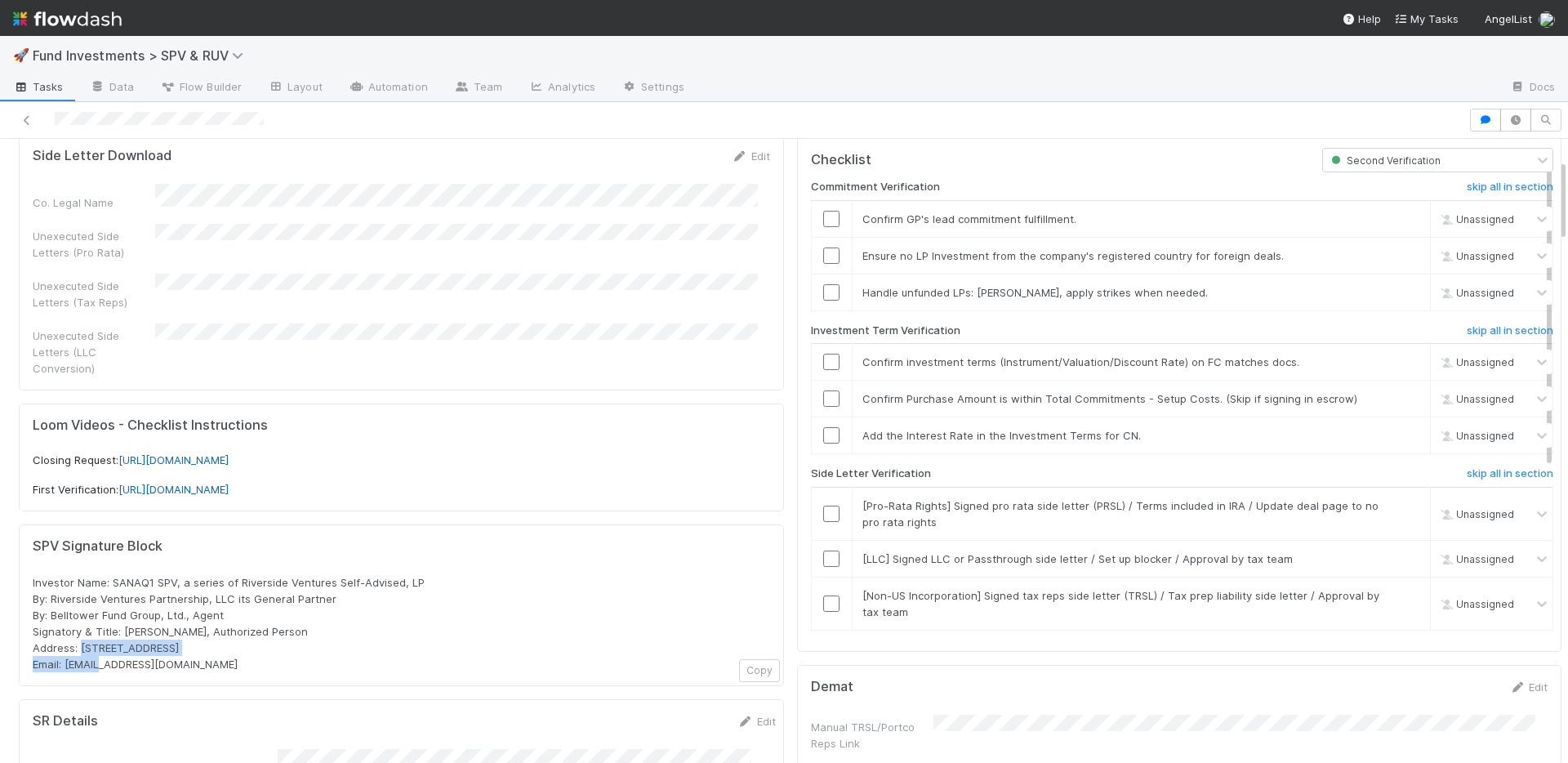
drag, startPoint x: 219, startPoint y: 628, endPoint x: 83, endPoint y: 627, distance: 136.0
click at [83, 627] on div "Investor Name: SANAQ1 SPV, a series of Riverside Ventures Self-Advised, LP By: …" at bounding box center [402, 622] width 738 height 98
copy span "[STREET_ADDRESS]"
drag, startPoint x: 305, startPoint y: 646, endPoint x: 66, endPoint y: 650, distance: 239.0
click at [66, 650] on div "Investor Name: SANAQ1 SPV, a series of Riverside Ventures Self-Advised, LP By: …" at bounding box center [402, 622] width 738 height 98
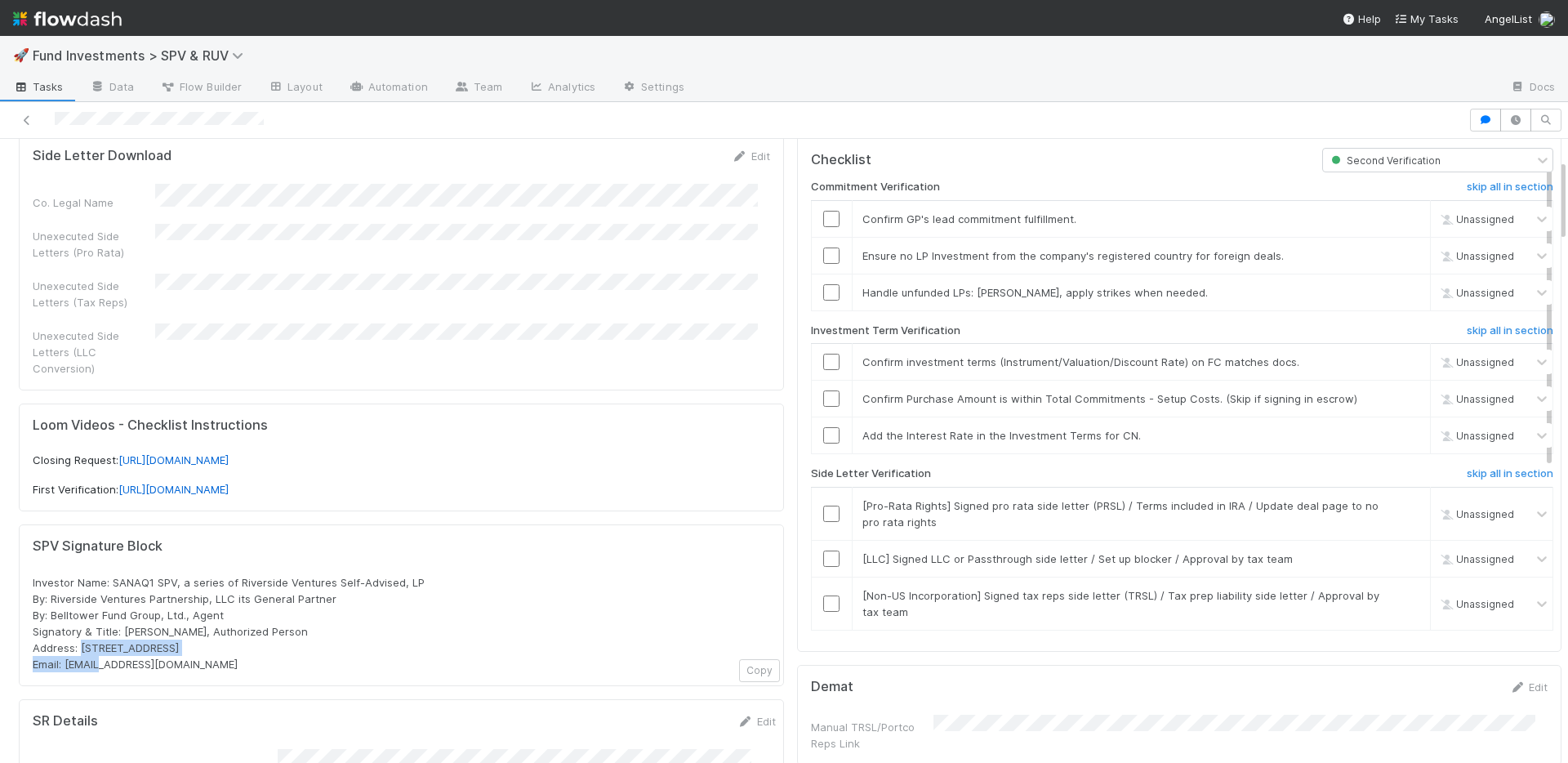
copy span "[EMAIL_ADDRESS][DOMAIN_NAME]"
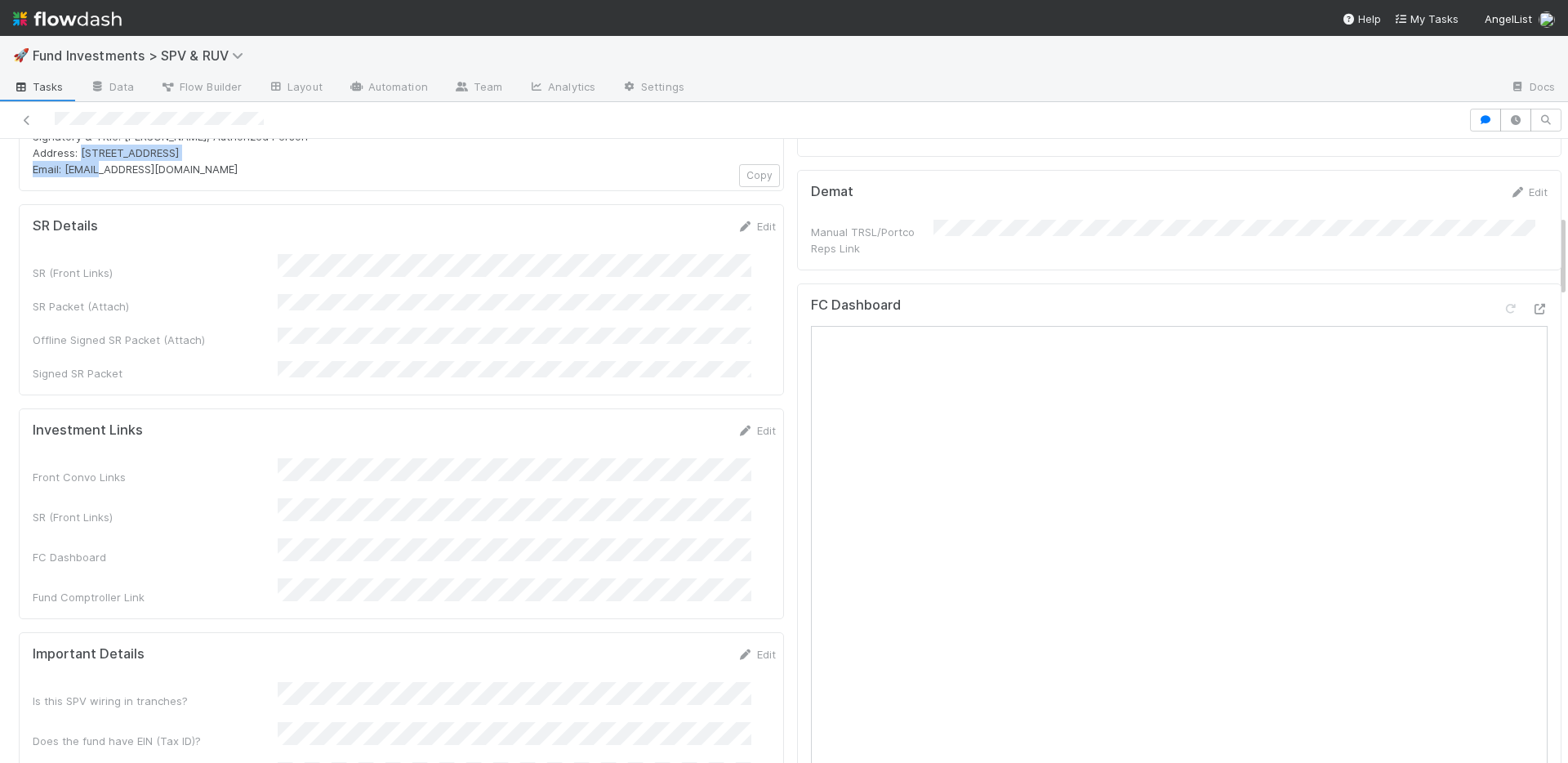
scroll to position [654, 0]
click at [741, 217] on div "Edit" at bounding box center [757, 225] width 38 height 17
click at [741, 219] on link "Edit" at bounding box center [757, 225] width 38 height 13
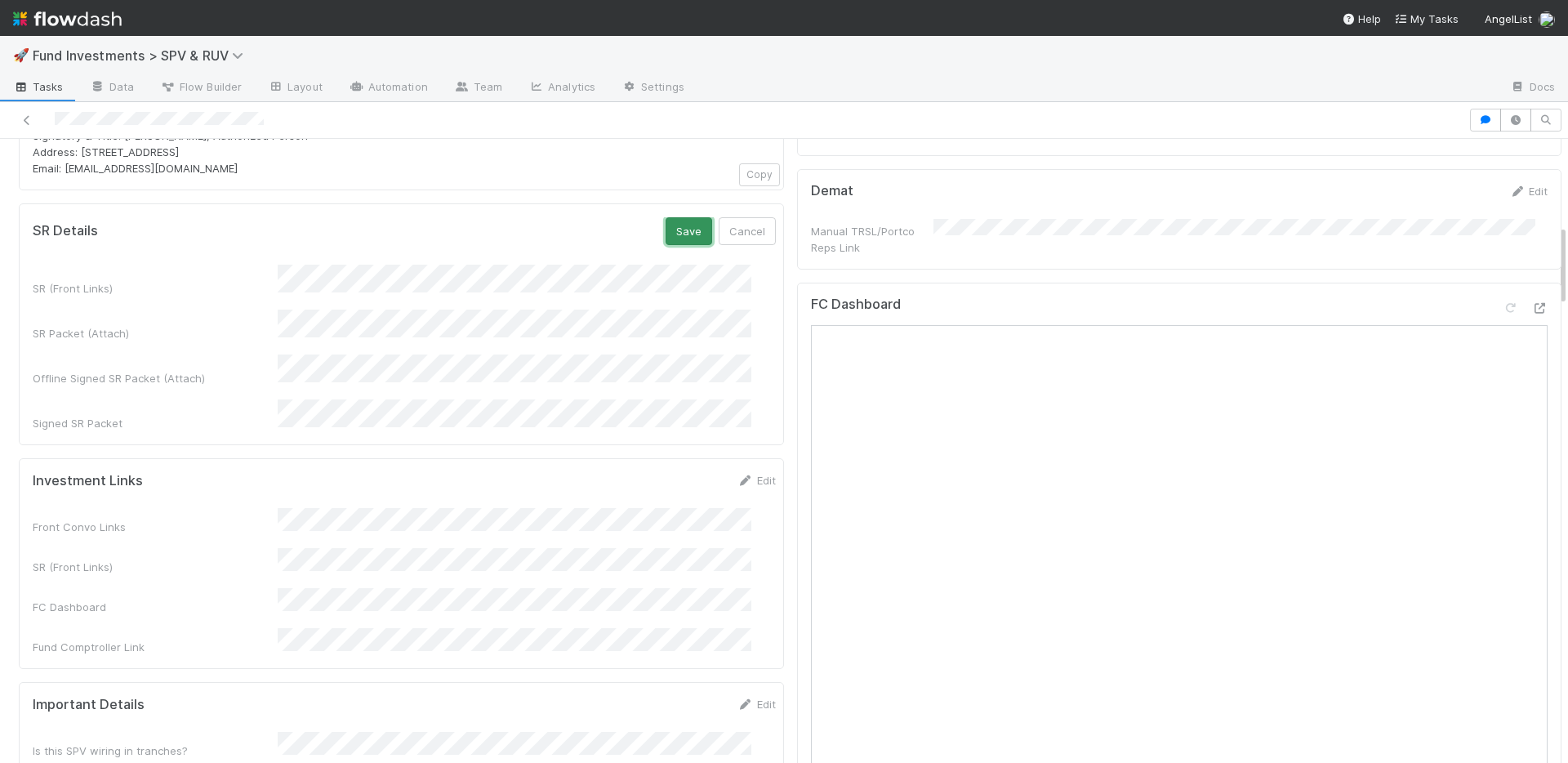
click at [665, 217] on button "Save" at bounding box center [689, 231] width 47 height 28
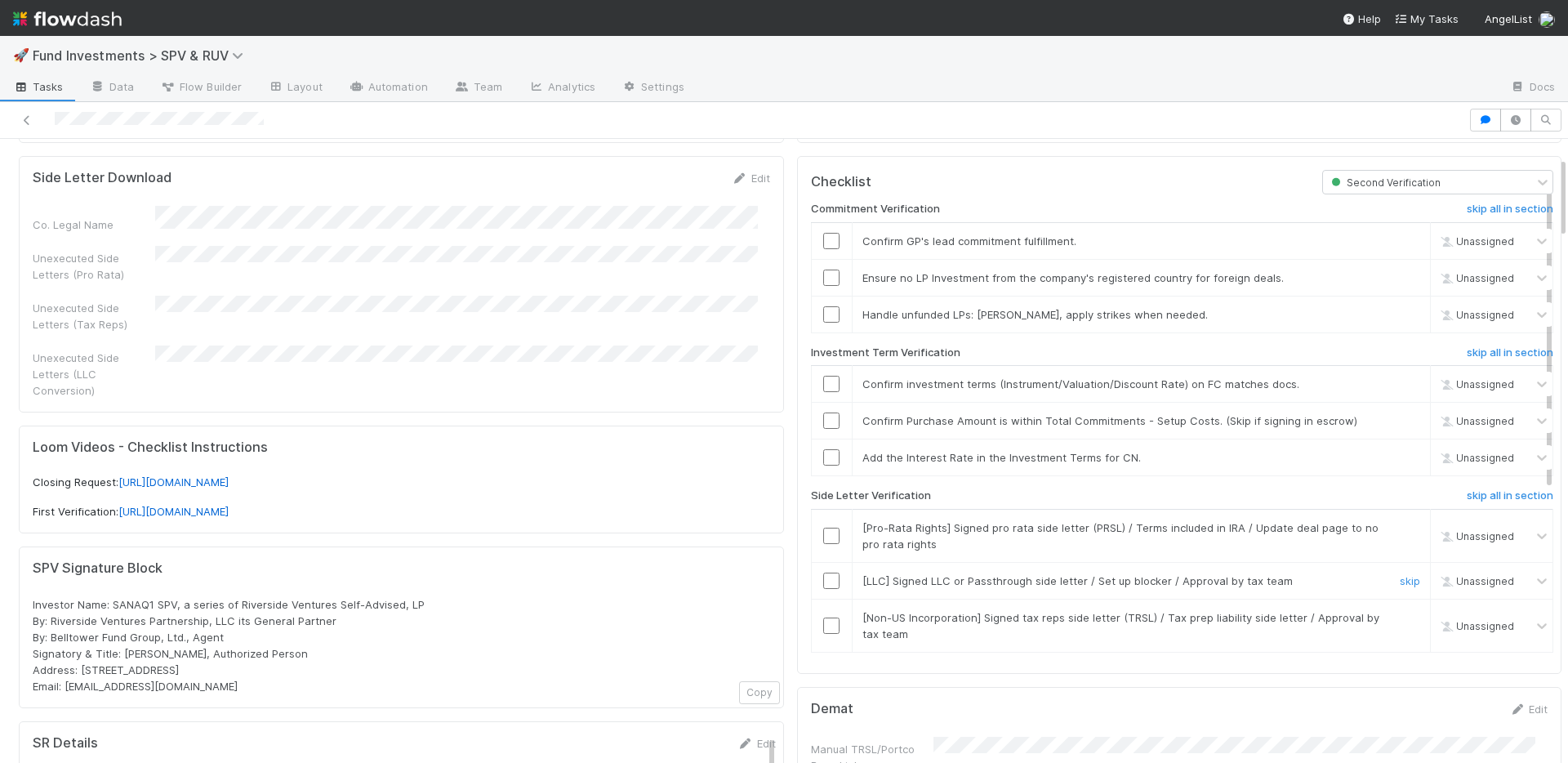
scroll to position [139, 0]
click at [1466, 493] on h6 "skip all in section" at bounding box center [1509, 493] width 87 height 13
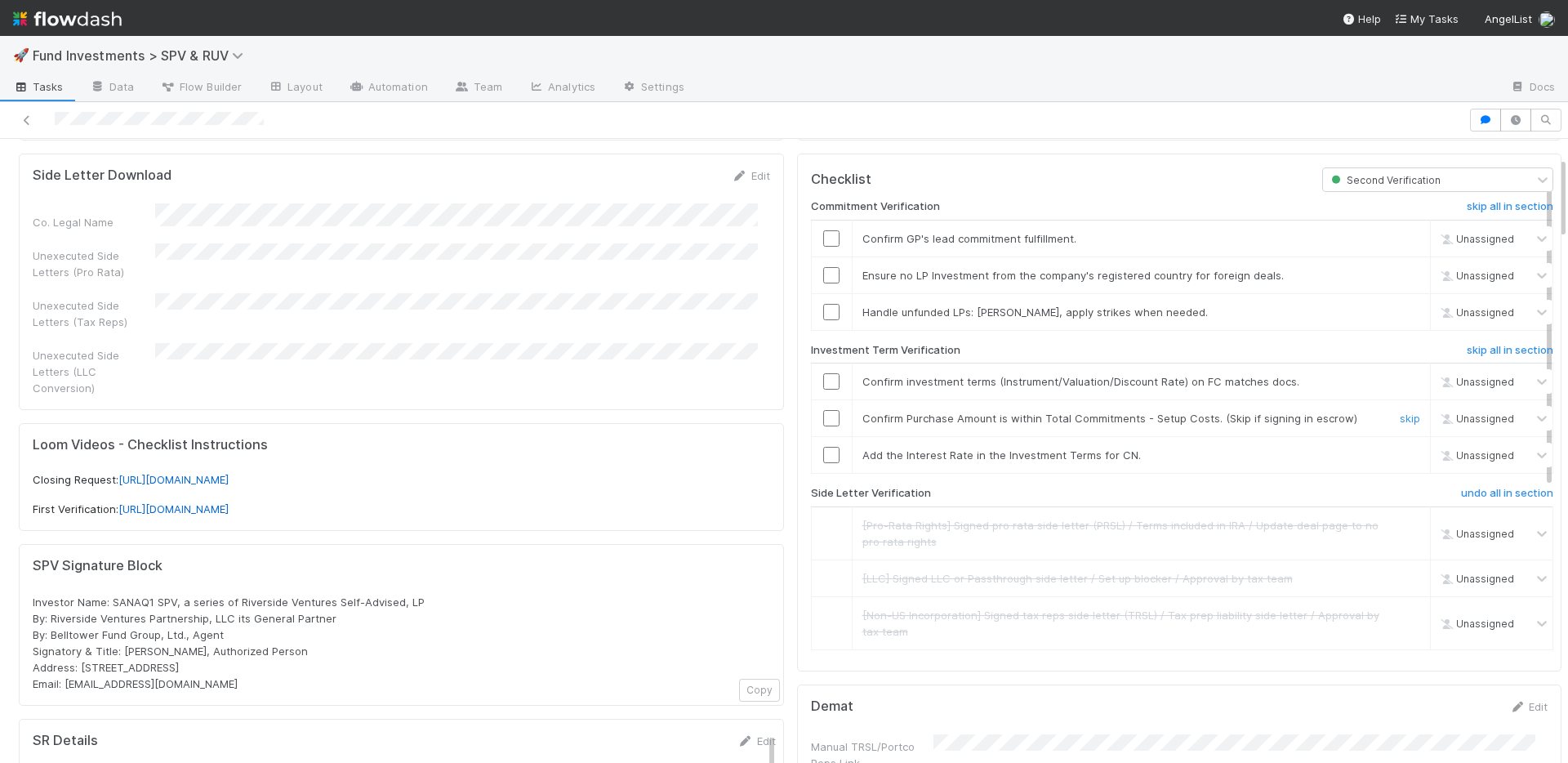
drag, startPoint x: 823, startPoint y: 420, endPoint x: 825, endPoint y: 399, distance: 21.1
click at [824, 419] on input "checkbox" at bounding box center [832, 418] width 17 height 17
click at [824, 376] on input "checkbox" at bounding box center [832, 382] width 17 height 17
click at [824, 276] on input "checkbox" at bounding box center [832, 276] width 17 height 17
click at [824, 311] on input "checkbox" at bounding box center [832, 312] width 17 height 17
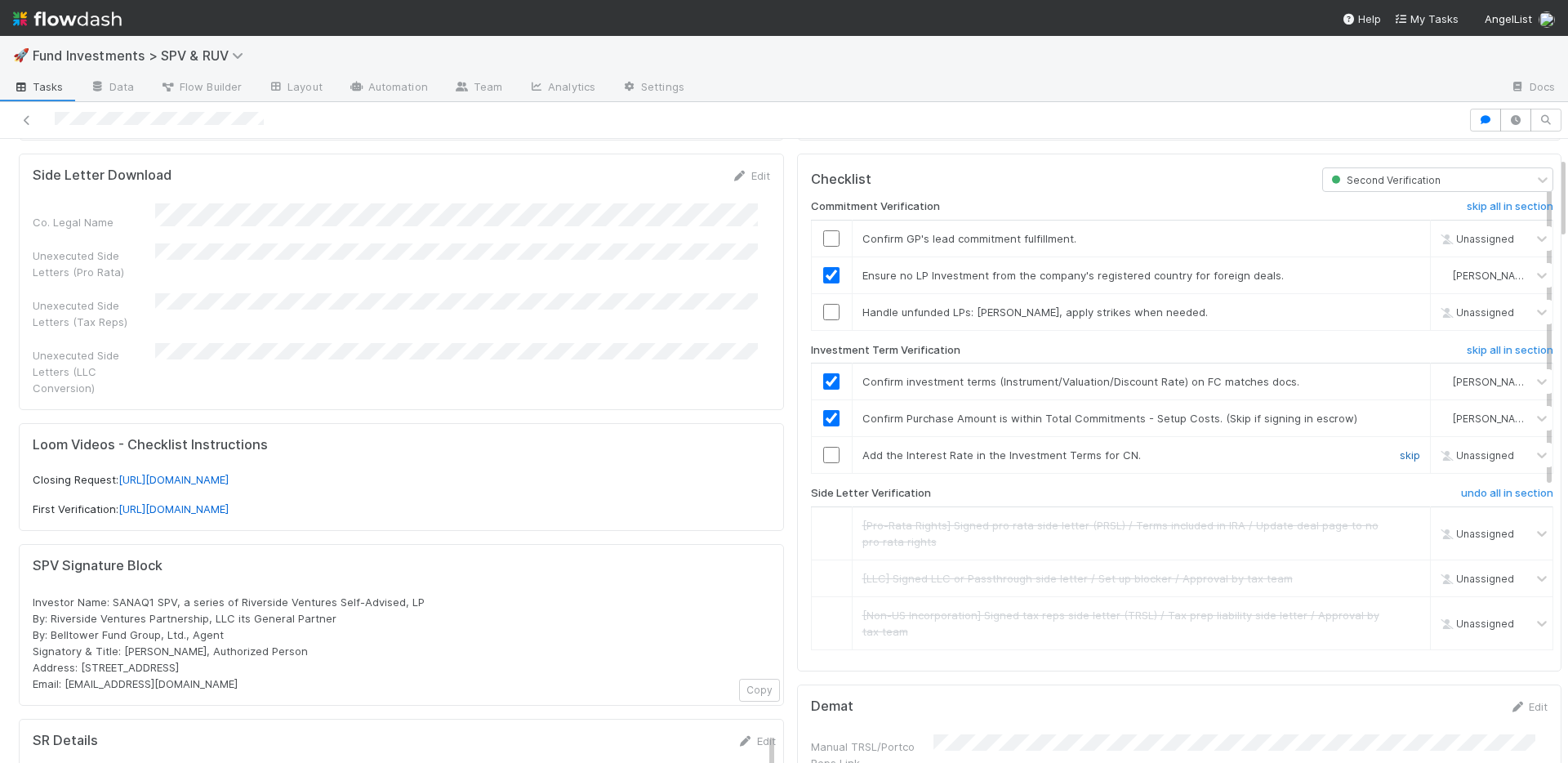
drag, startPoint x: 1374, startPoint y: 450, endPoint x: 1327, endPoint y: 428, distance: 51.9
click at [1400, 450] on link "skip" at bounding box center [1411, 455] width 20 height 13
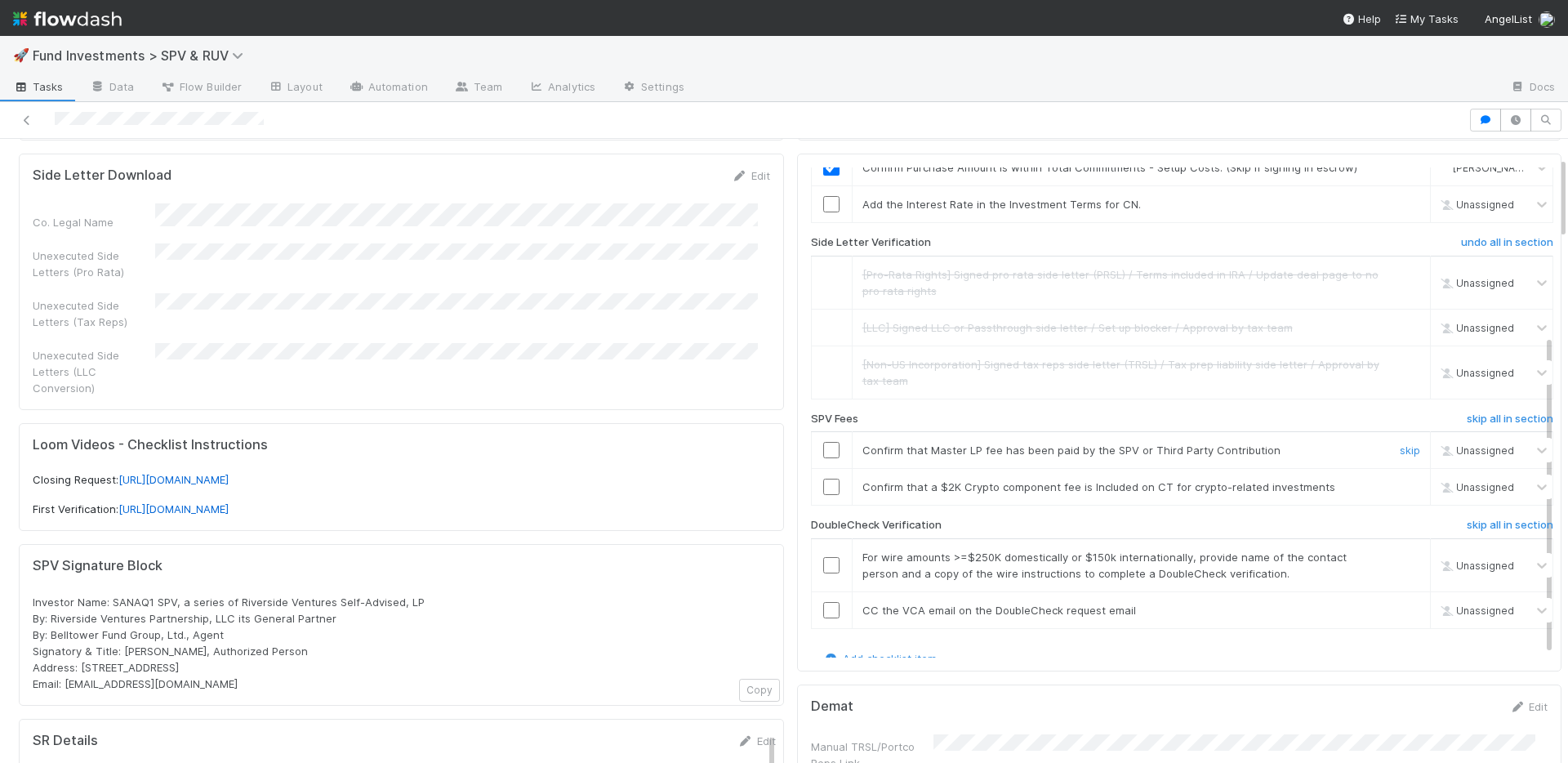
scroll to position [260, 0]
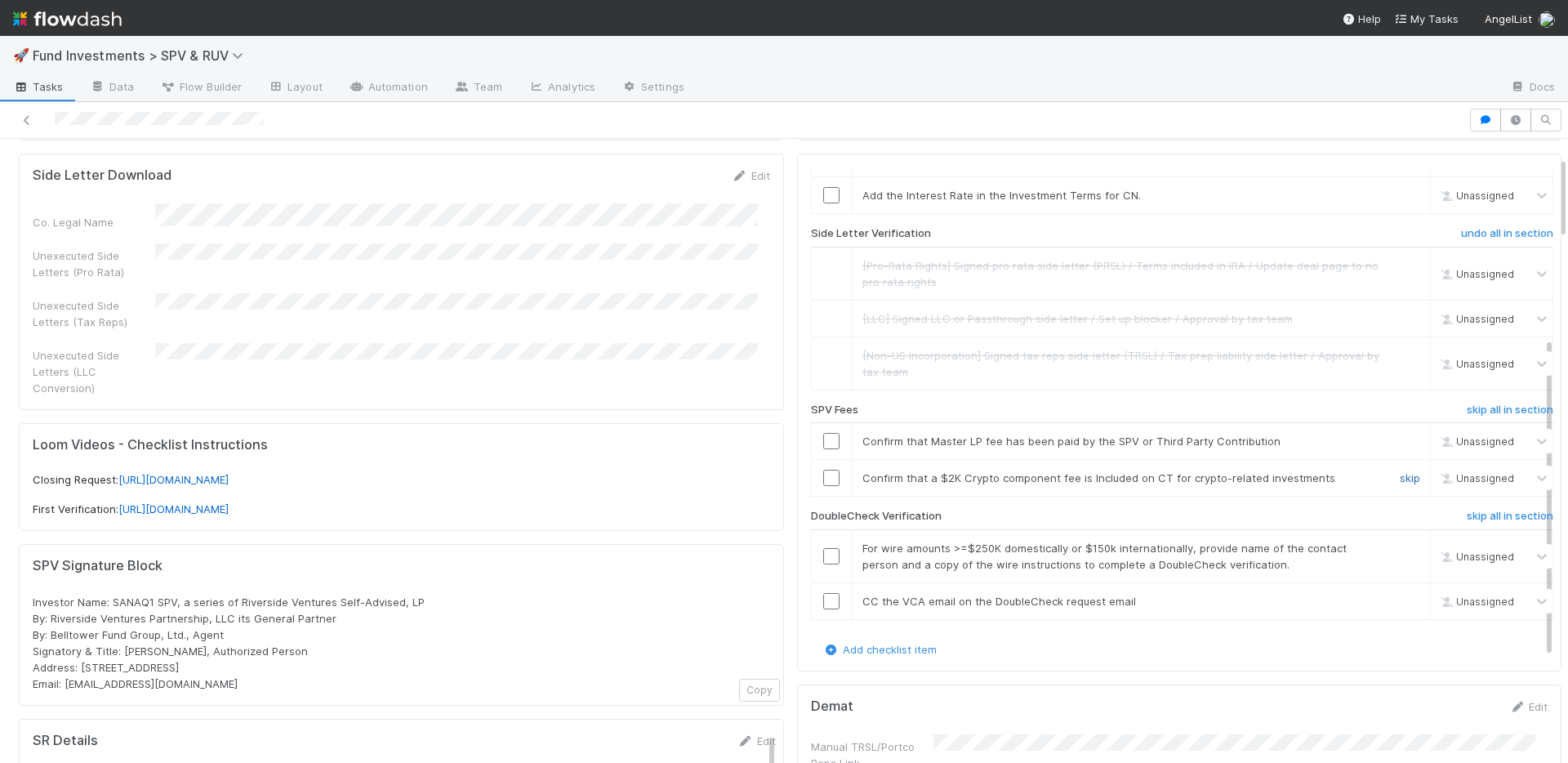
click at [1400, 477] on link "skip" at bounding box center [1411, 478] width 20 height 13
click at [825, 438] on input "checkbox" at bounding box center [832, 442] width 17 height 17
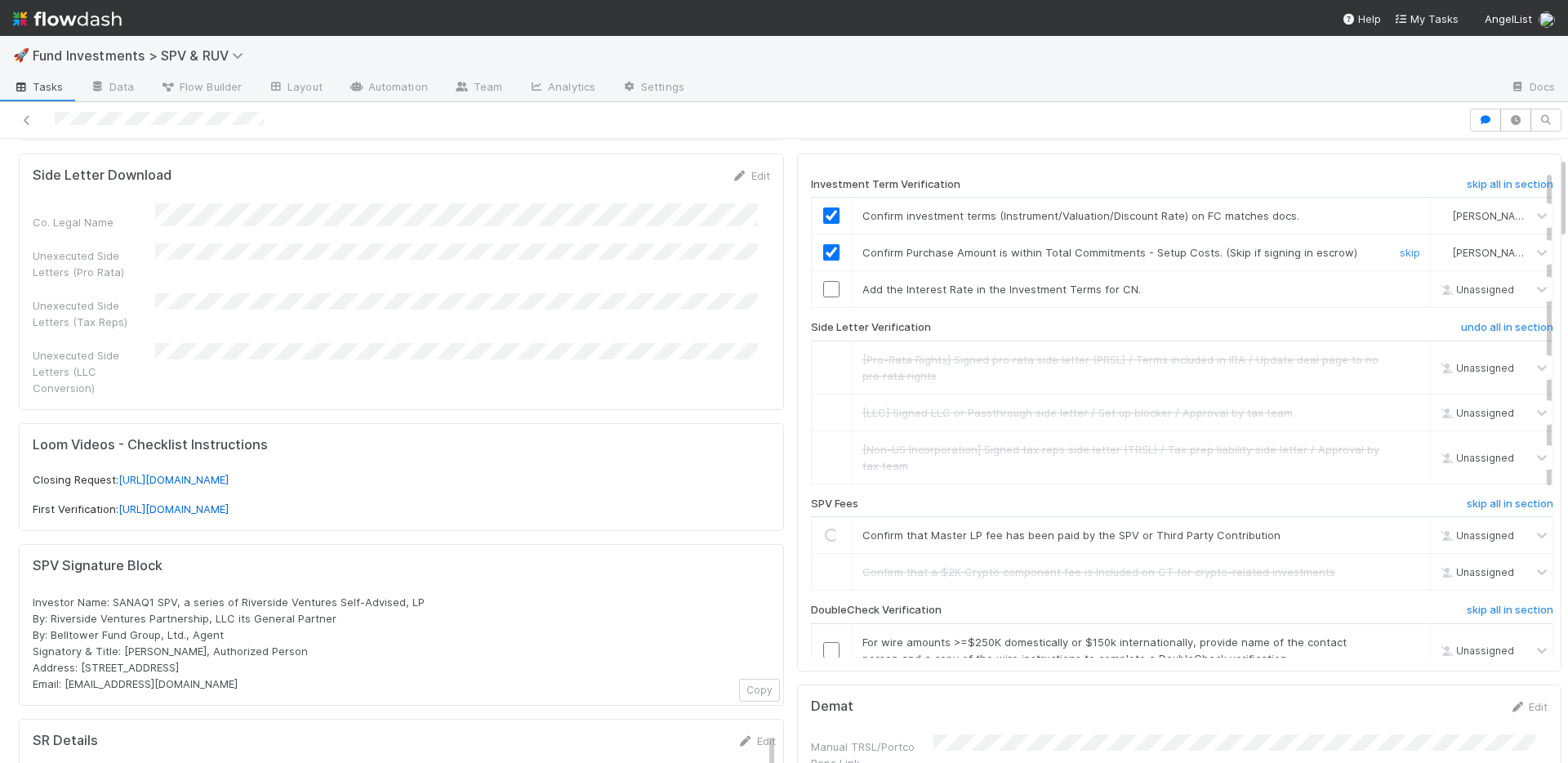
scroll to position [0, 0]
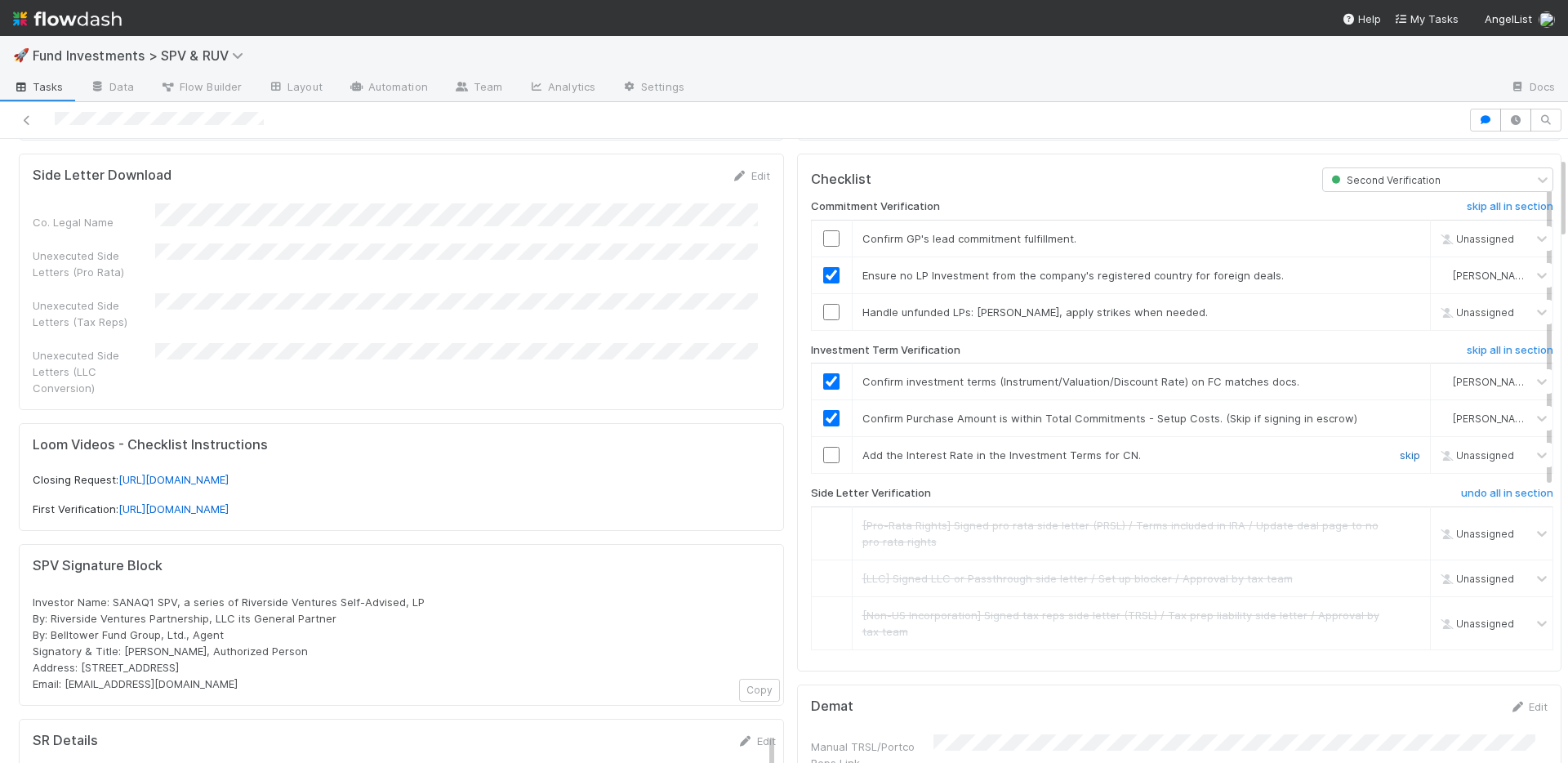
click at [1400, 454] on link "skip" at bounding box center [1411, 455] width 20 height 13
checkbox input "true"
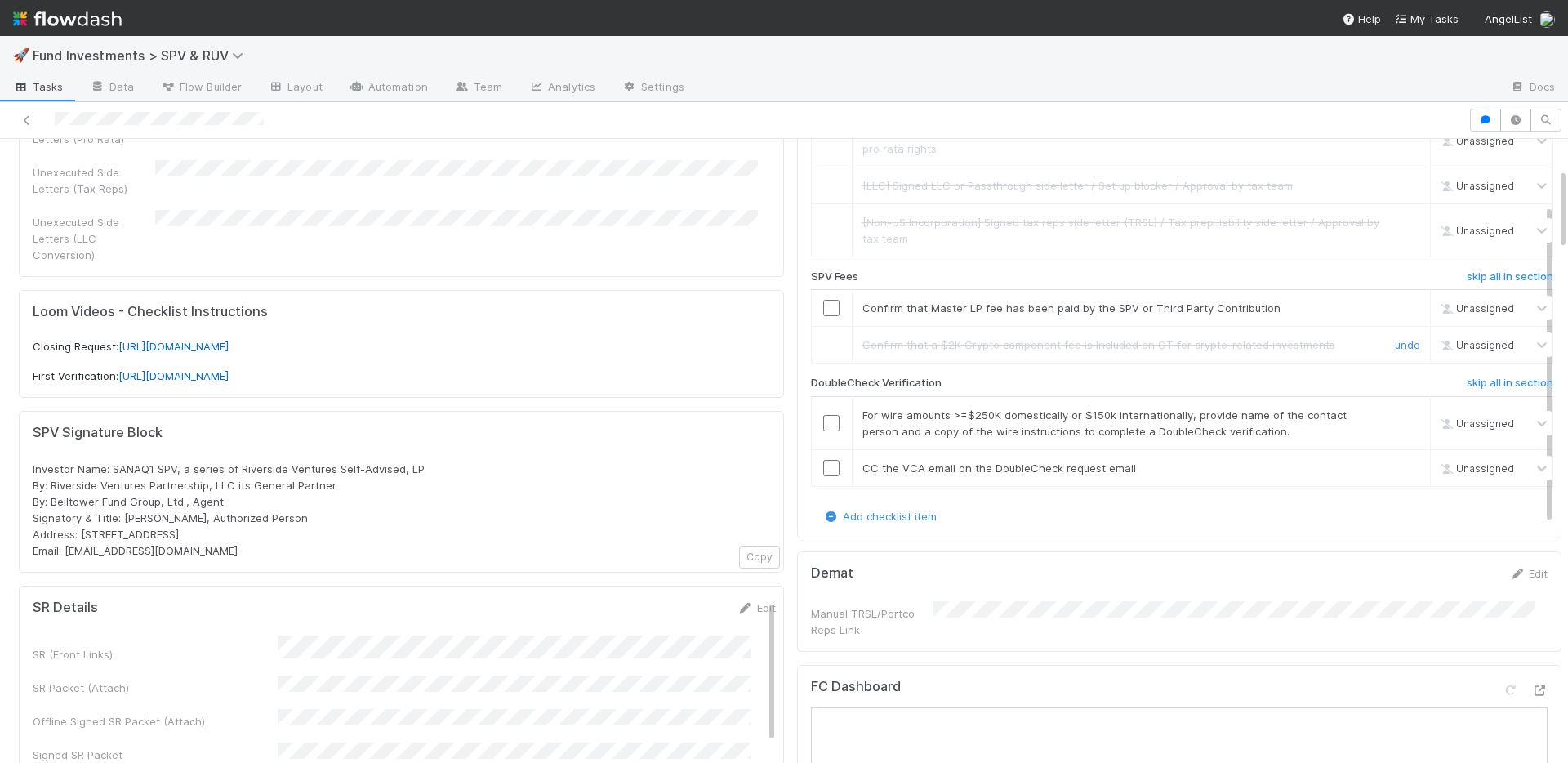
scroll to position [292, 0]
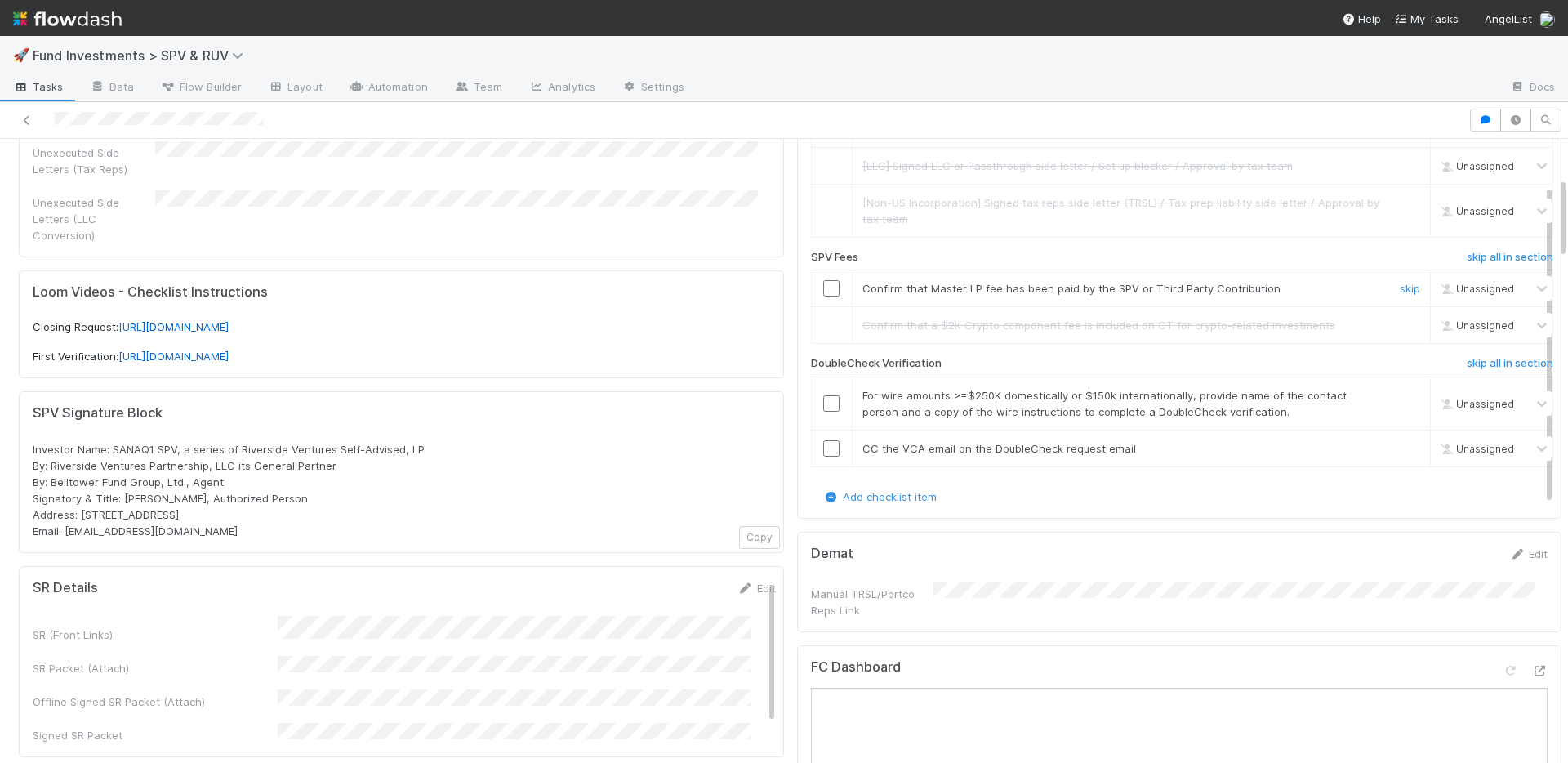
click at [824, 292] on input "checkbox" at bounding box center [832, 289] width 17 height 17
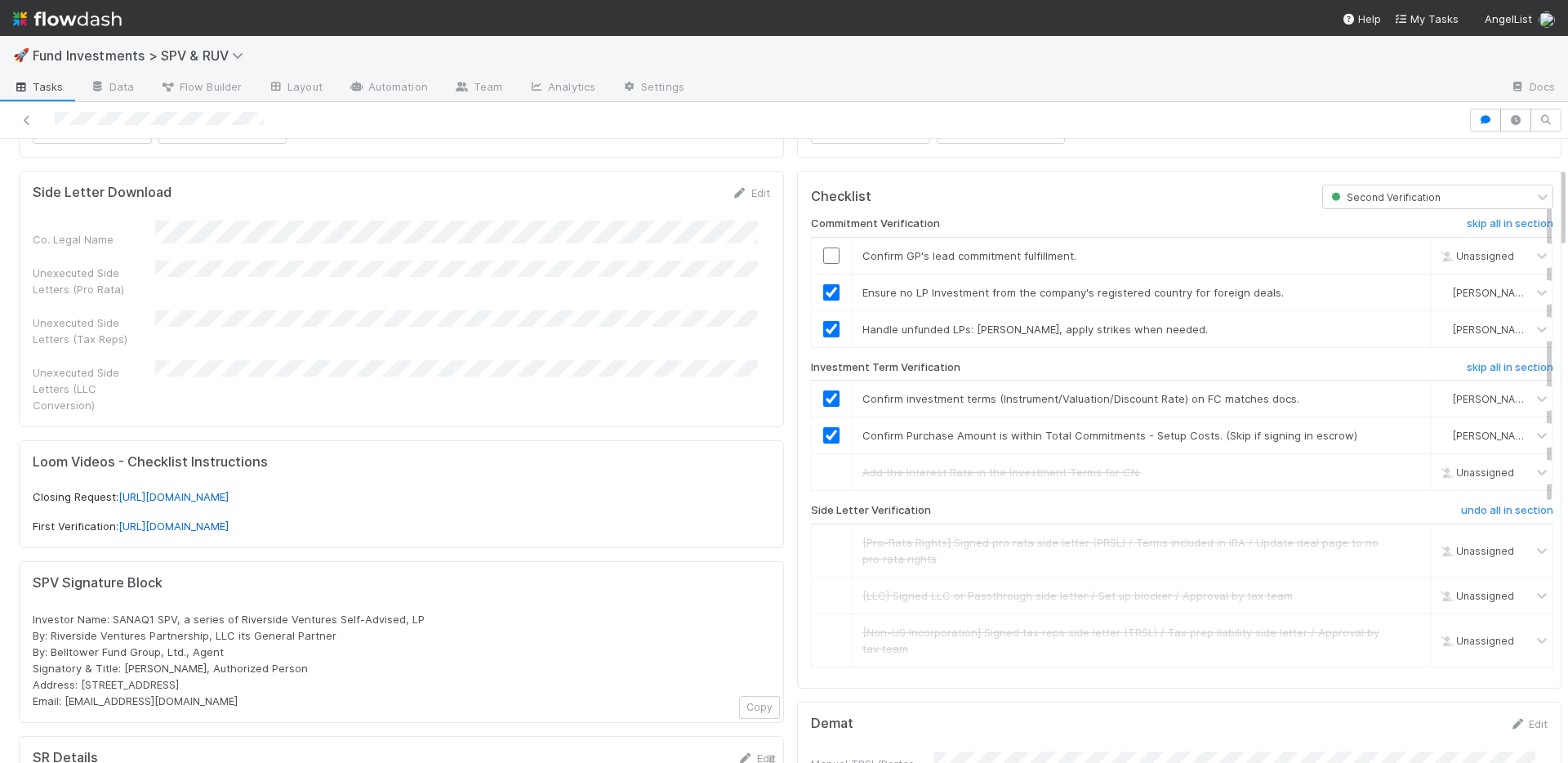
scroll to position [0, 0]
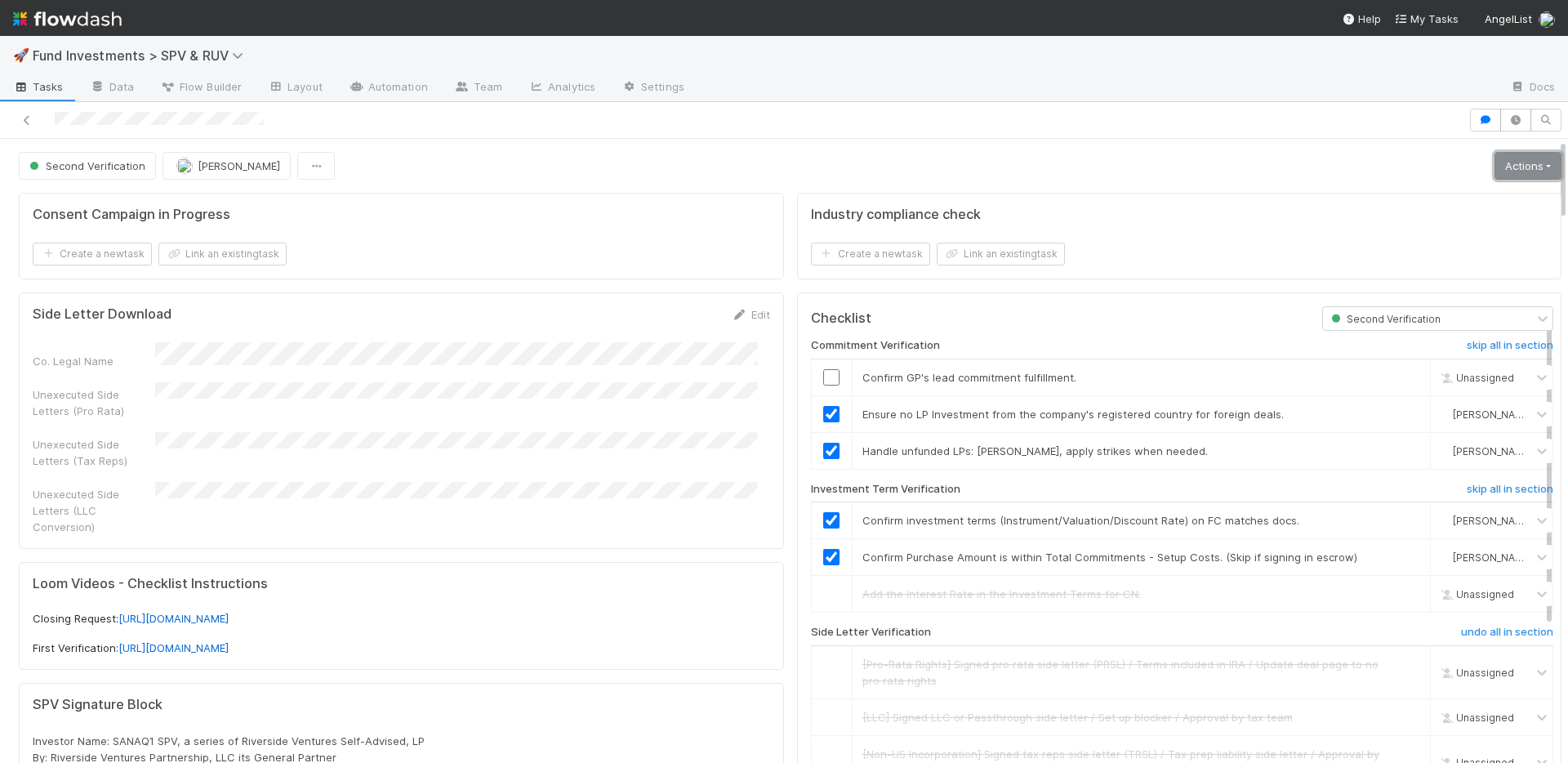
click at [1494, 174] on link "Actions" at bounding box center [1528, 166] width 67 height 28
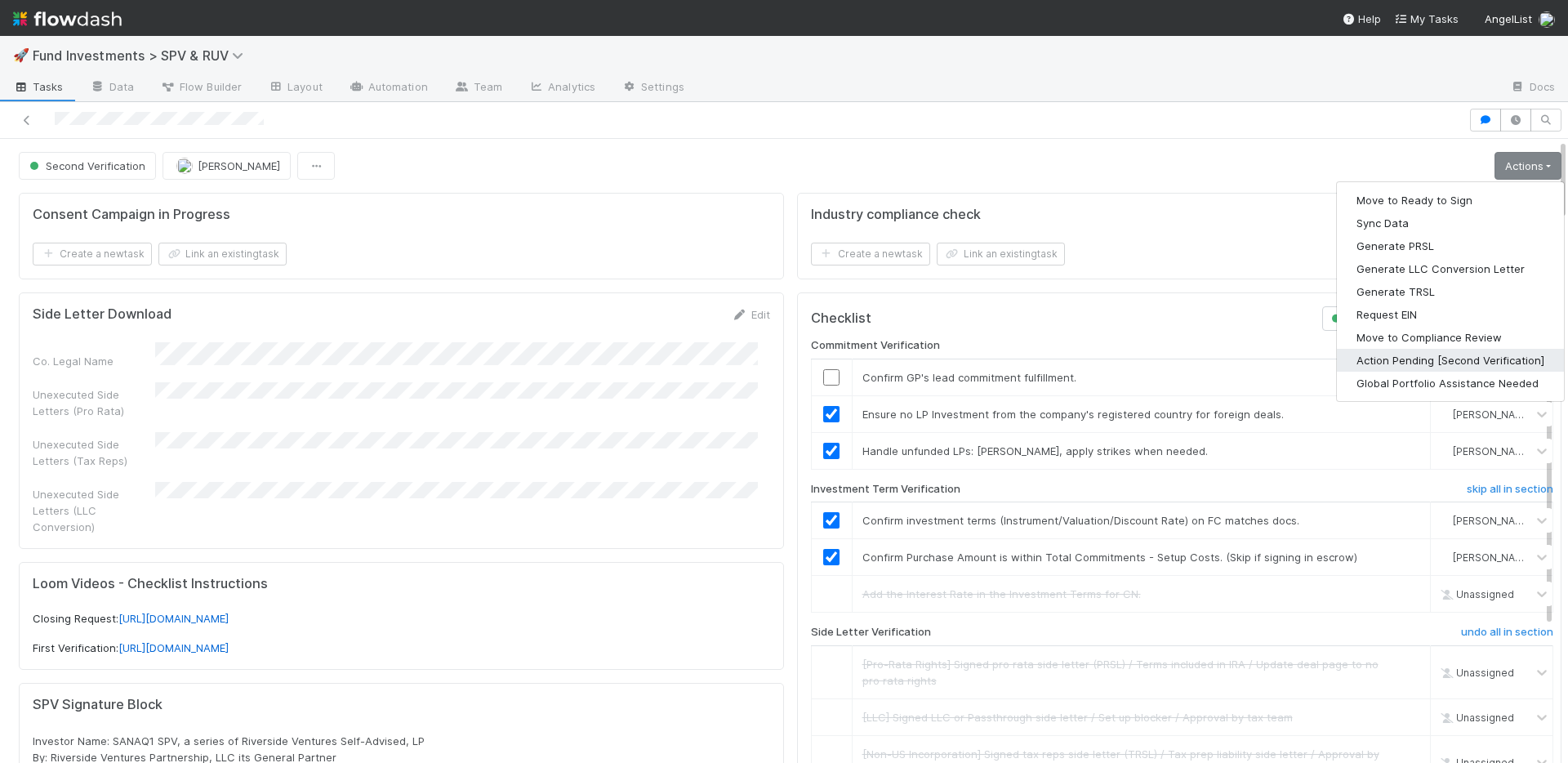
click at [1429, 356] on button "Action Pending [Second Verification]" at bounding box center [1451, 360] width 227 height 23
